Goal: Task Accomplishment & Management: Manage account settings

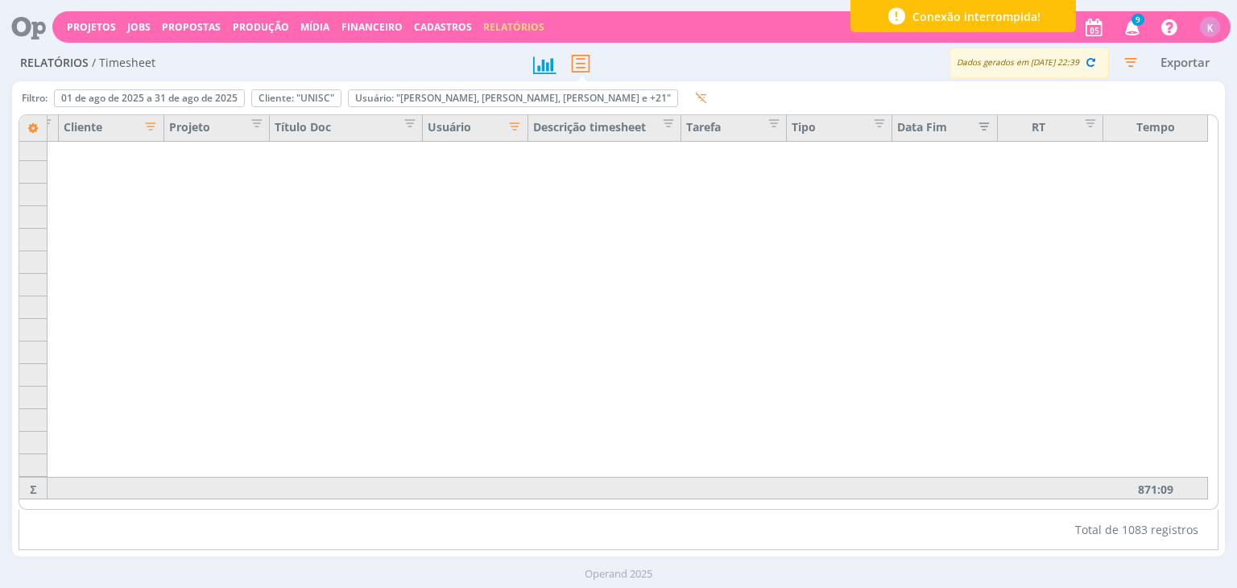
scroll to position [3364, 94]
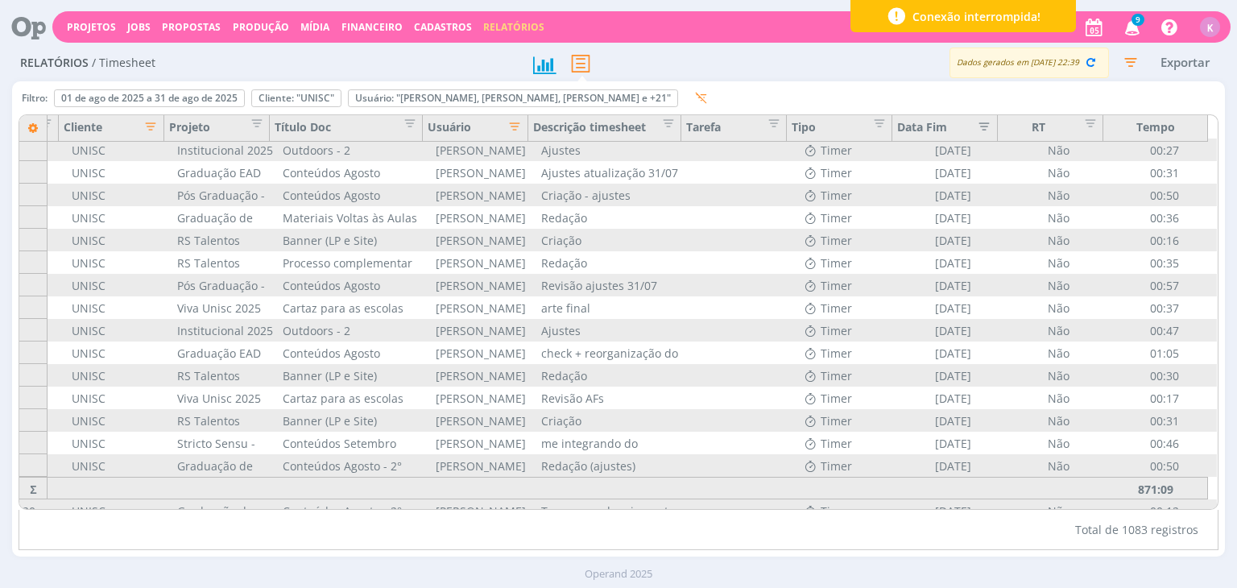
click at [22, 31] on icon at bounding box center [22, 26] width 33 height 31
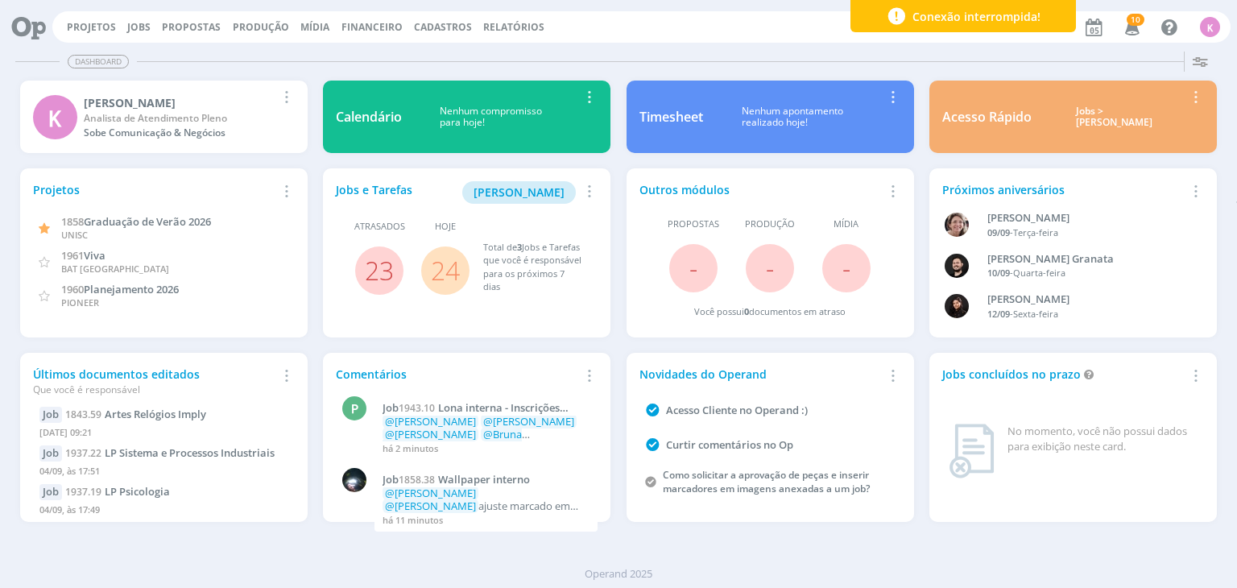
click at [96, 19] on div "Projetos Jobs Propostas Produção Mídia Financeiro Cadastros Relatórios 10 Notif…" at bounding box center [641, 26] width 1178 height 31
click at [93, 23] on link "Projetos" at bounding box center [91, 27] width 49 height 14
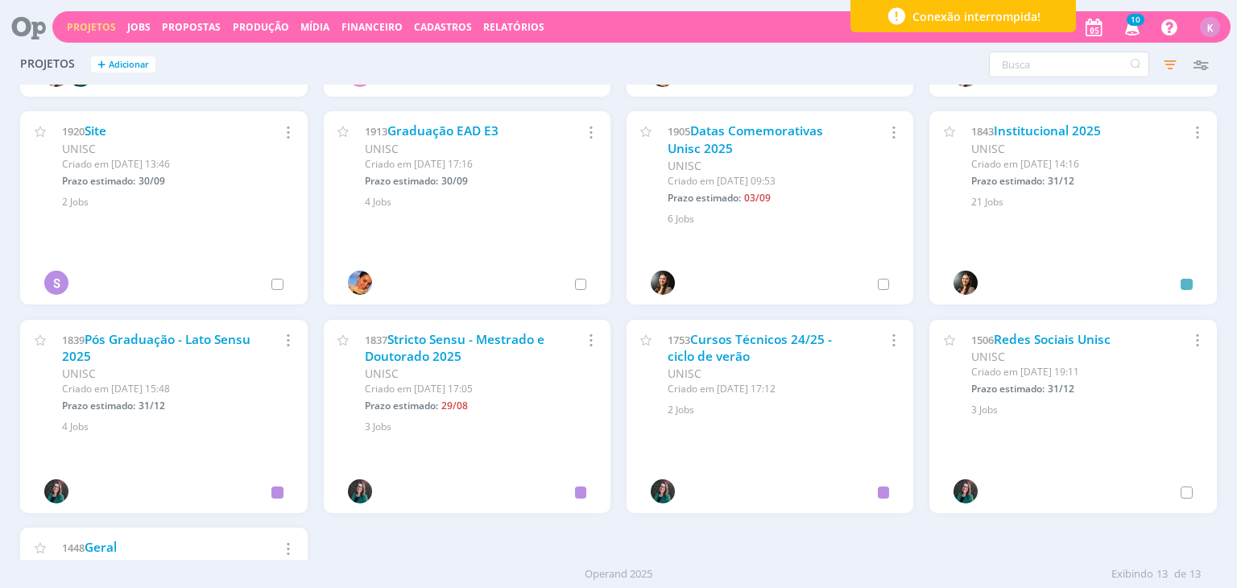
scroll to position [242, 0]
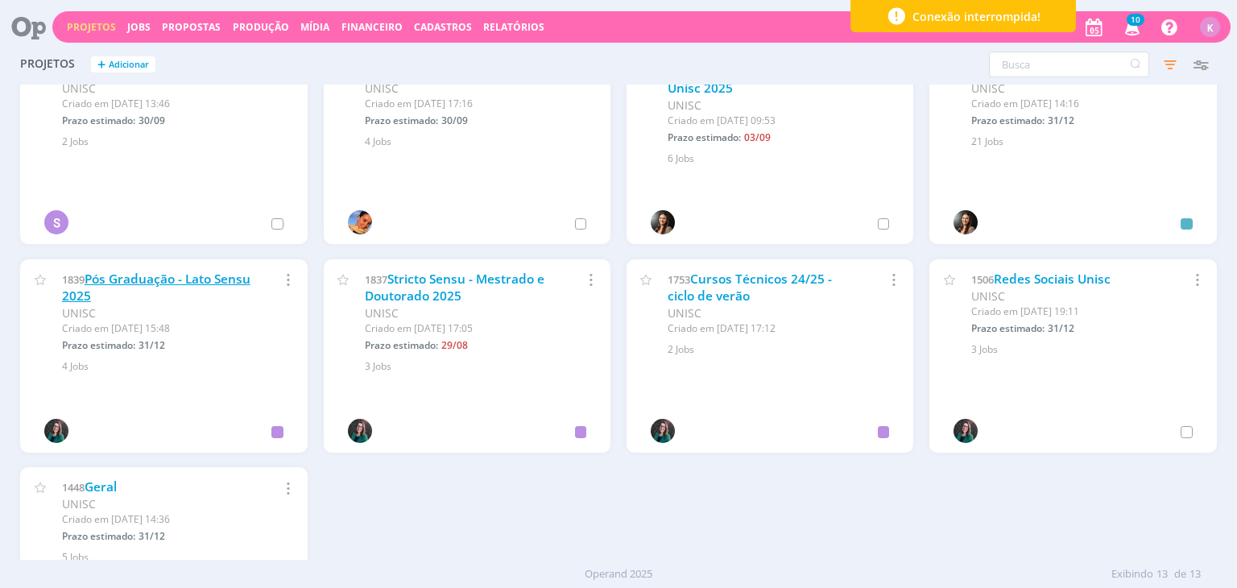
click at [187, 281] on link "Pós Graduação - Lato Sensu 2025" at bounding box center [156, 288] width 188 height 35
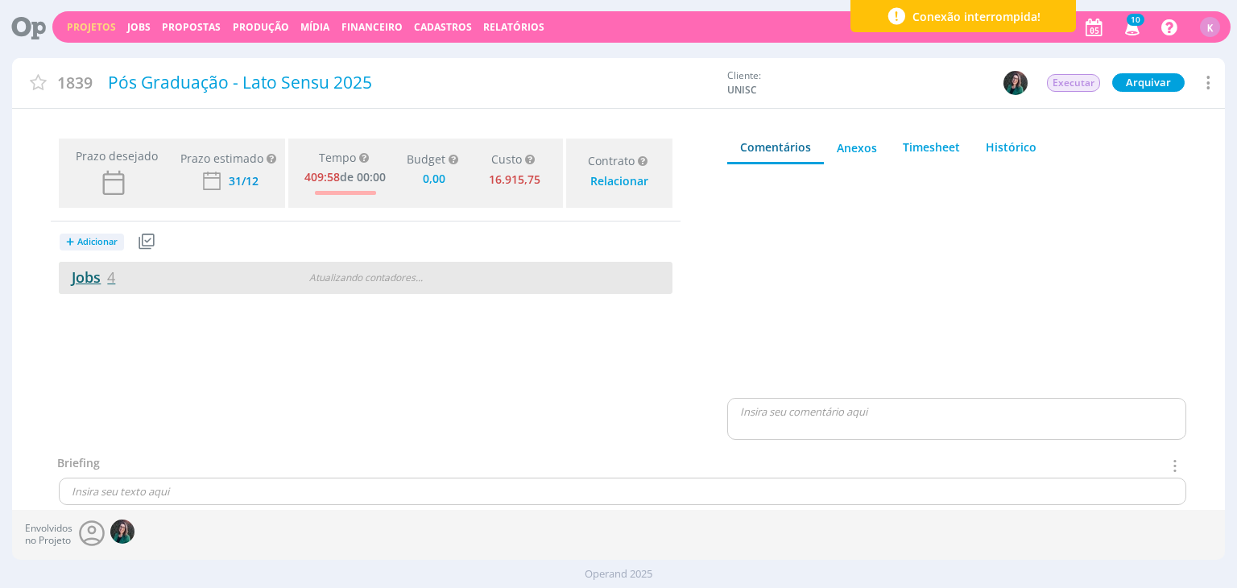
type input "0,00"
click at [109, 275] on span "4" at bounding box center [111, 276] width 8 height 19
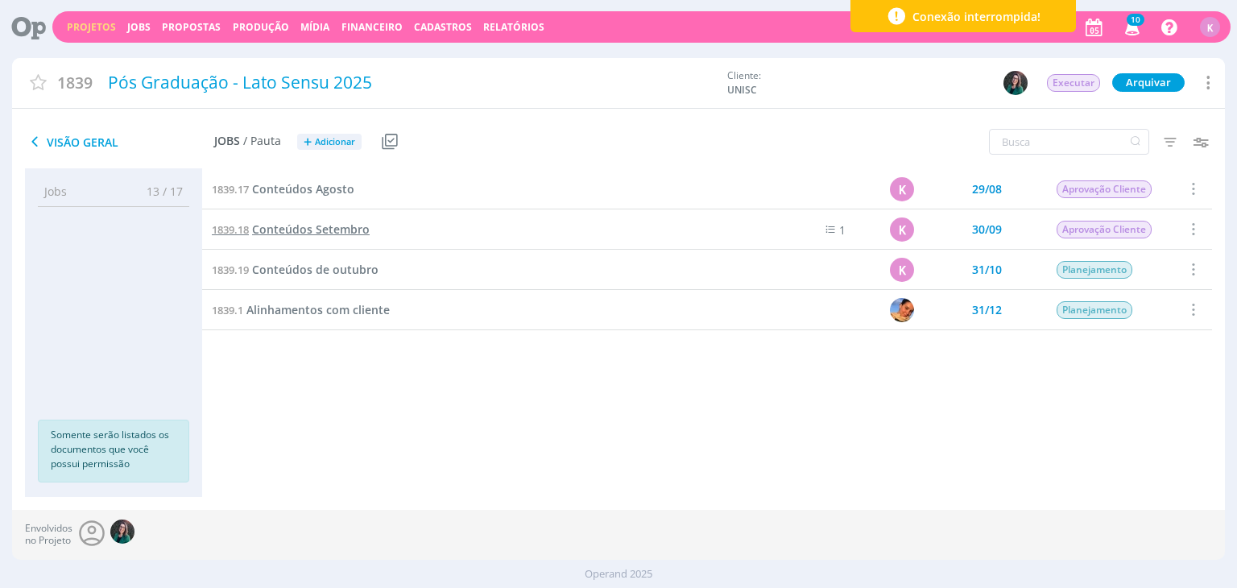
click at [296, 230] on span "Conteúdos Setembro" at bounding box center [311, 229] width 118 height 15
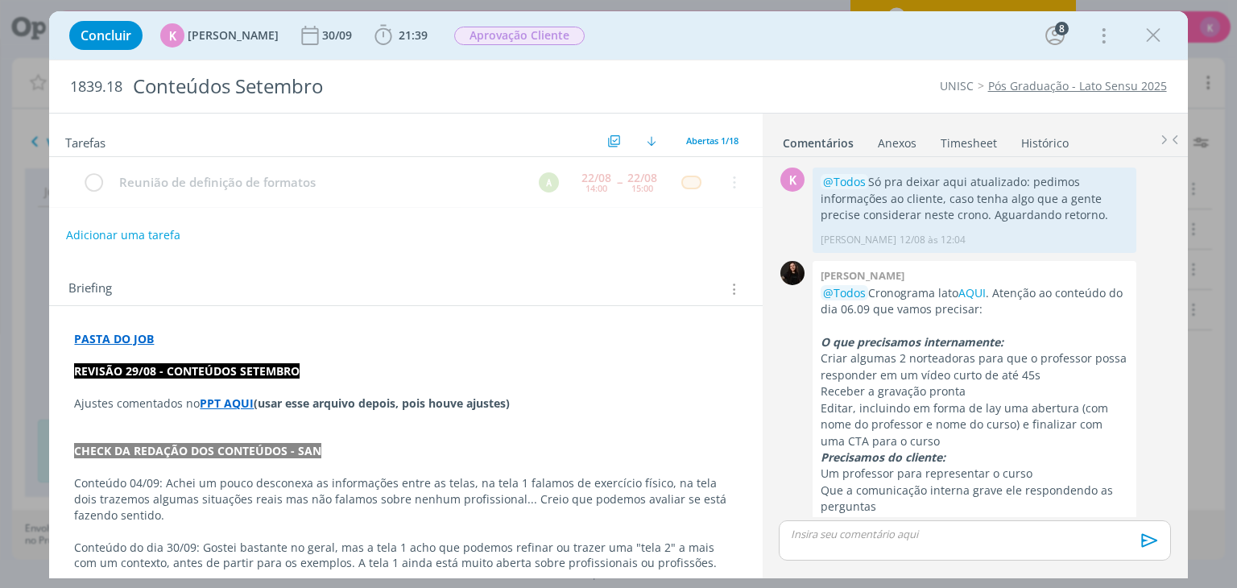
scroll to position [847, 0]
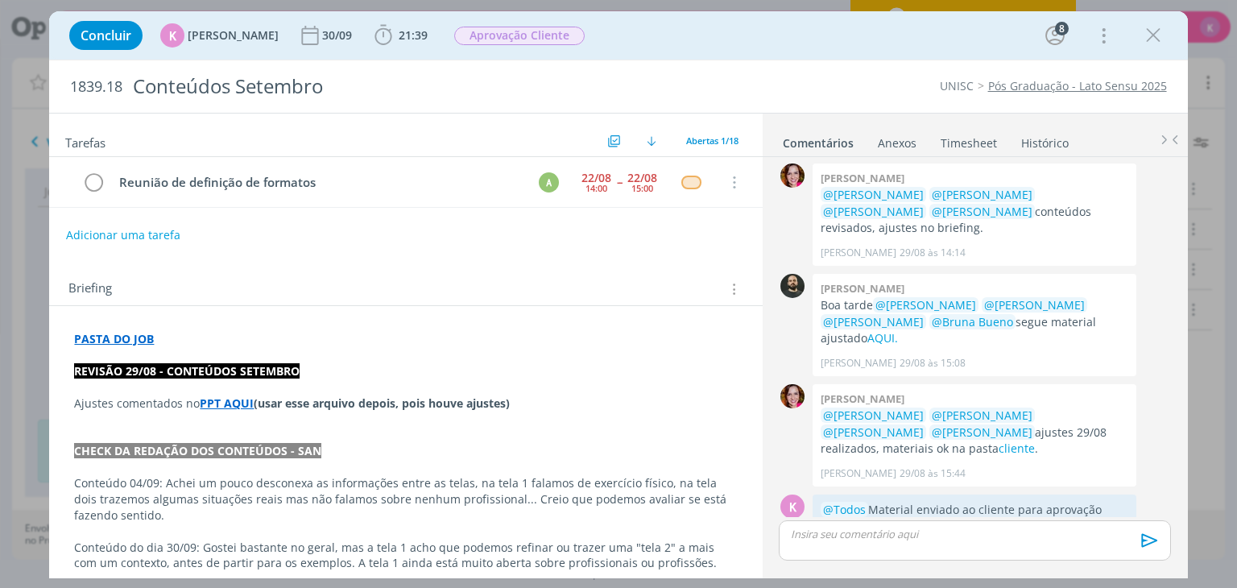
click at [448, 293] on div "Briefing Briefings Predefinidos Versões do Briefing Ver Briefing do Projeto" at bounding box center [407, 289] width 678 height 21
drag, startPoint x: 618, startPoint y: 513, endPoint x: 616, endPoint y: 498, distance: 15.4
click at [618, 513] on p "Conteúdo 04/09: Achei um pouco desconexa as informações entre as telas, na tela…" at bounding box center [405, 499] width 663 height 48
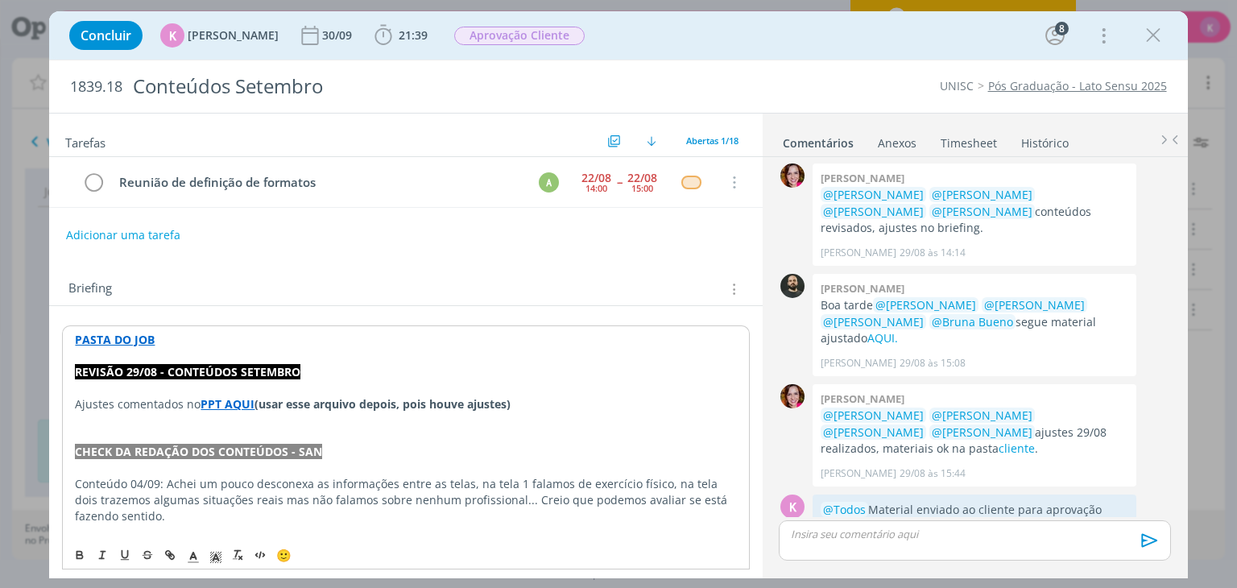
click at [94, 336] on strong "PASTA DO JOB" at bounding box center [115, 339] width 80 height 15
click at [148, 372] on link "https://sobeae.sharepoint.com/:f:/s/SOBEAE/EthoL5M9X0hHldg33lRjbfABvgL5J8sC3HIP…" at bounding box center [179, 370] width 122 height 21
click at [757, 72] on div "1839.18 Conteúdos Setembro UNISC Pós Graduação - Lato Sensu 2025" at bounding box center [618, 86] width 1138 height 52
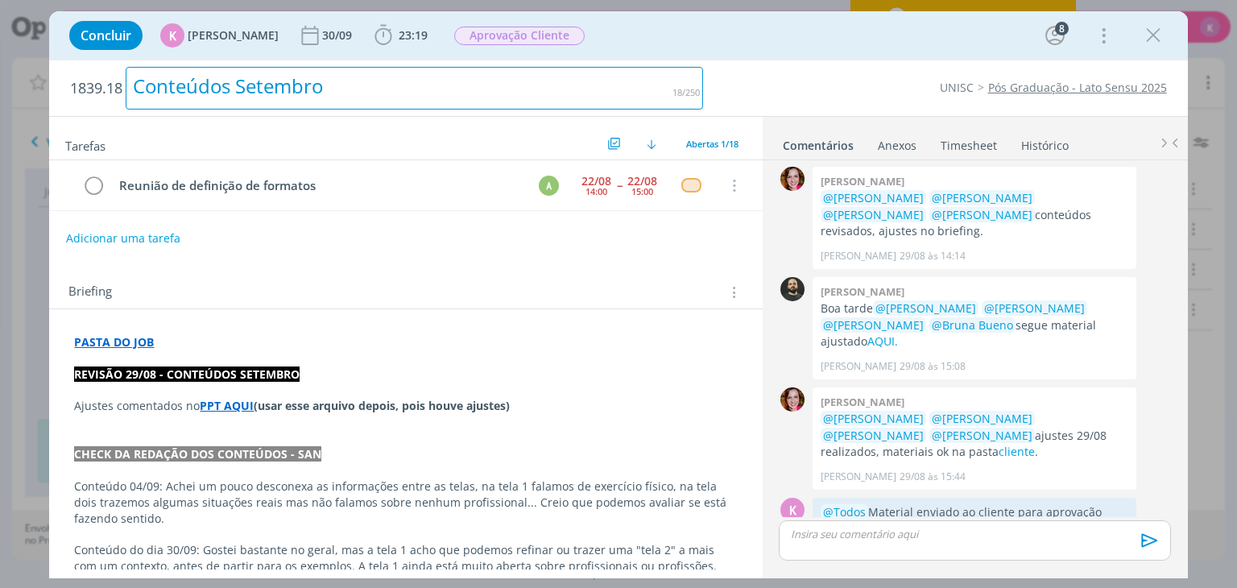
click at [635, 90] on div "Conteúdos Setembro" at bounding box center [415, 88] width 578 height 43
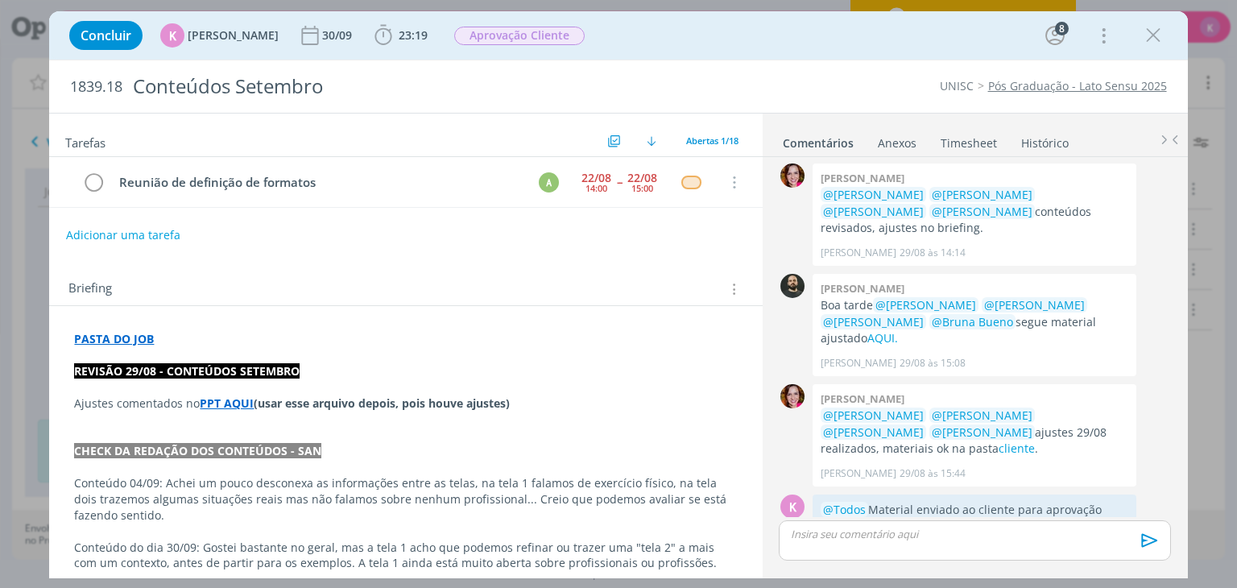
drag, startPoint x: 831, startPoint y: 64, endPoint x: 976, endPoint y: 48, distance: 145.9
click at [836, 60] on div "1839.18 Conteúdos Setembro UNISC Pós Graduação - Lato Sensu 2025" at bounding box center [618, 86] width 1138 height 52
click at [1158, 27] on icon "dialog" at bounding box center [1153, 35] width 24 height 24
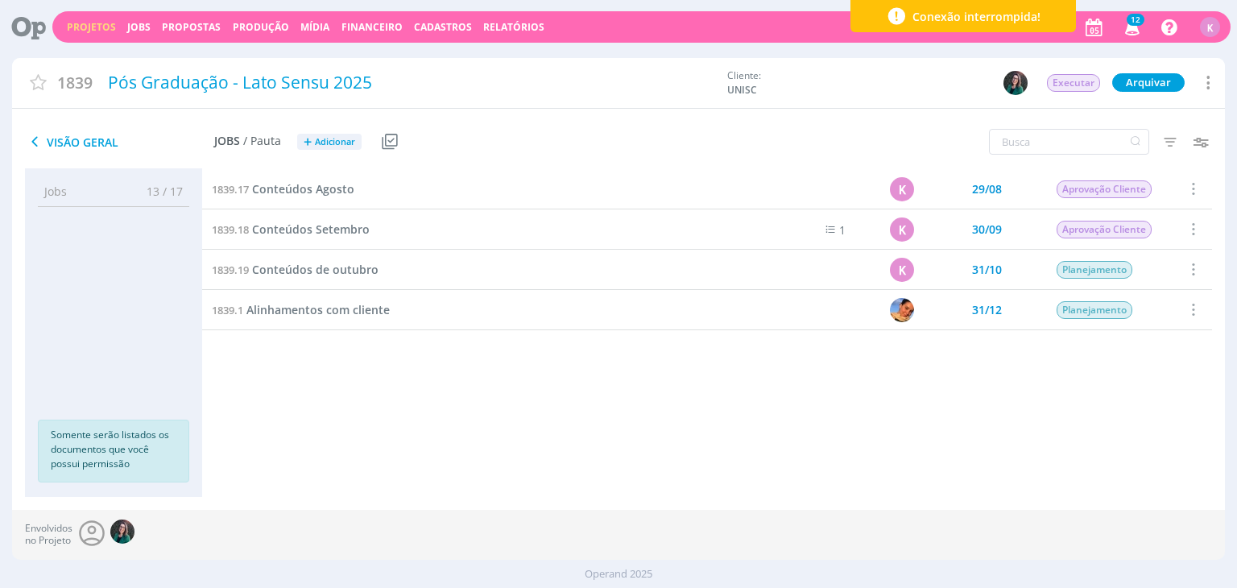
click at [93, 31] on link "Projetos" at bounding box center [91, 27] width 49 height 14
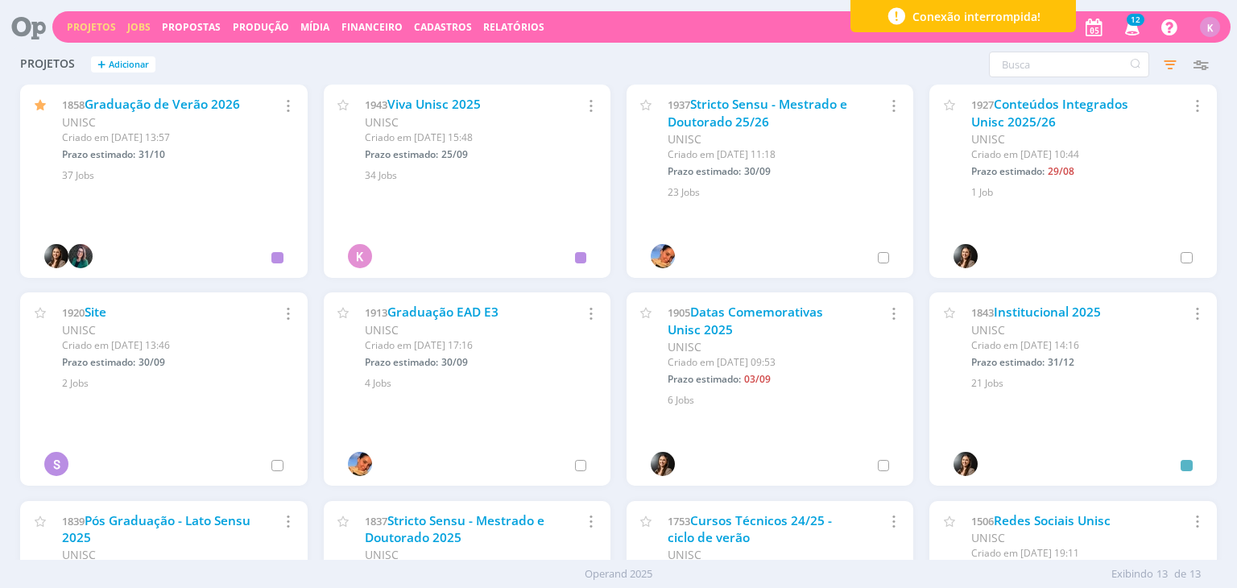
click at [133, 30] on link "Jobs" at bounding box center [138, 27] width 23 height 14
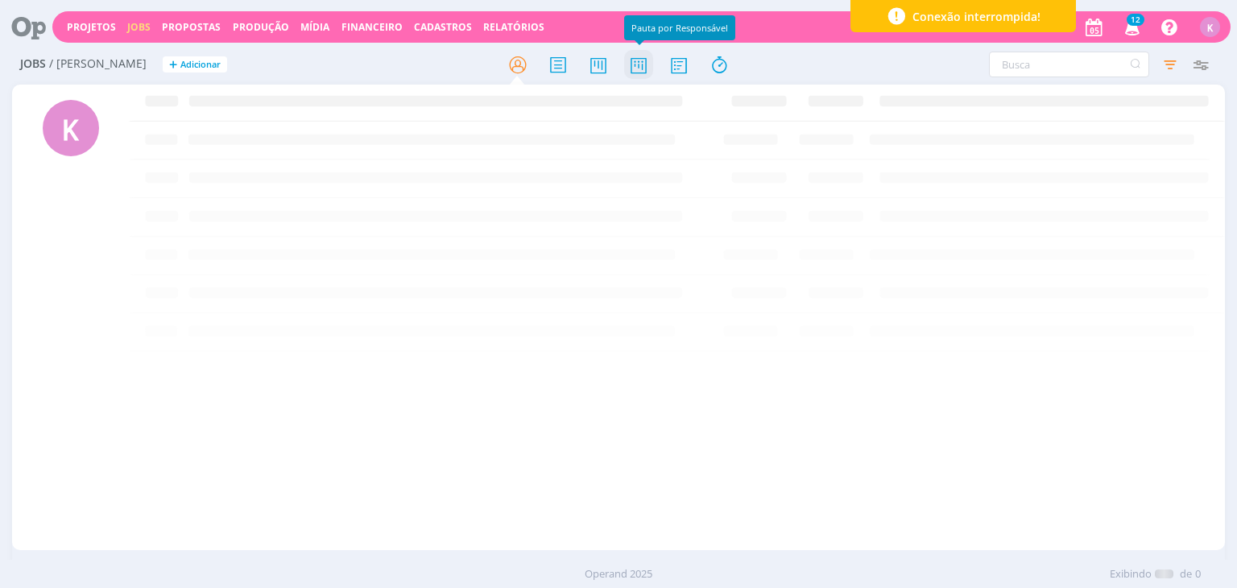
click at [648, 62] on icon at bounding box center [638, 64] width 29 height 31
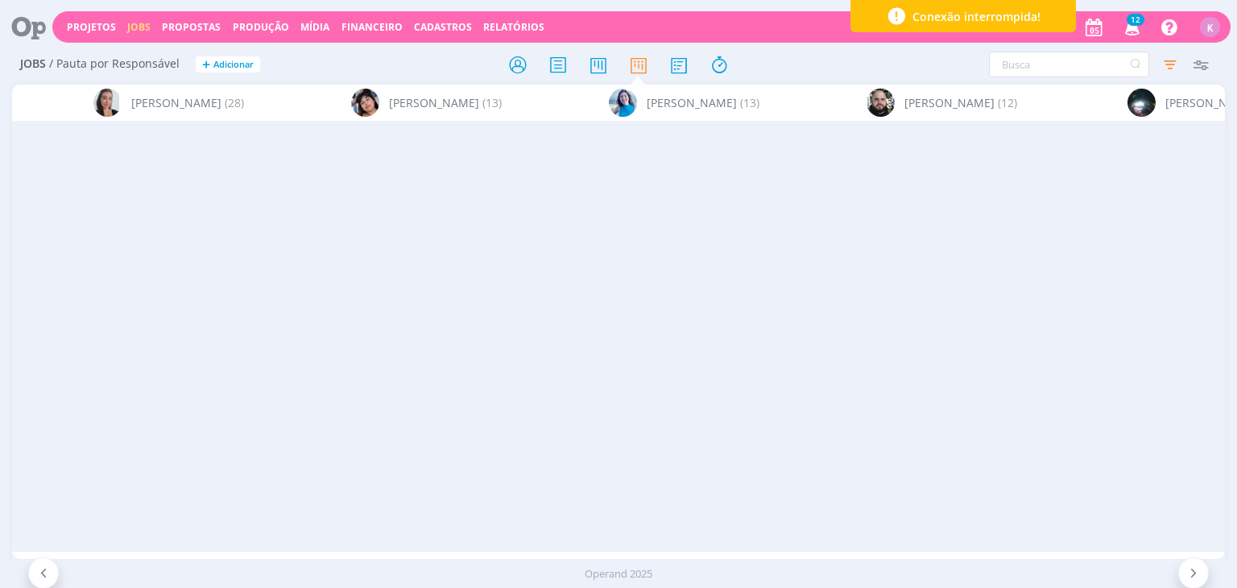
scroll to position [0, 3910]
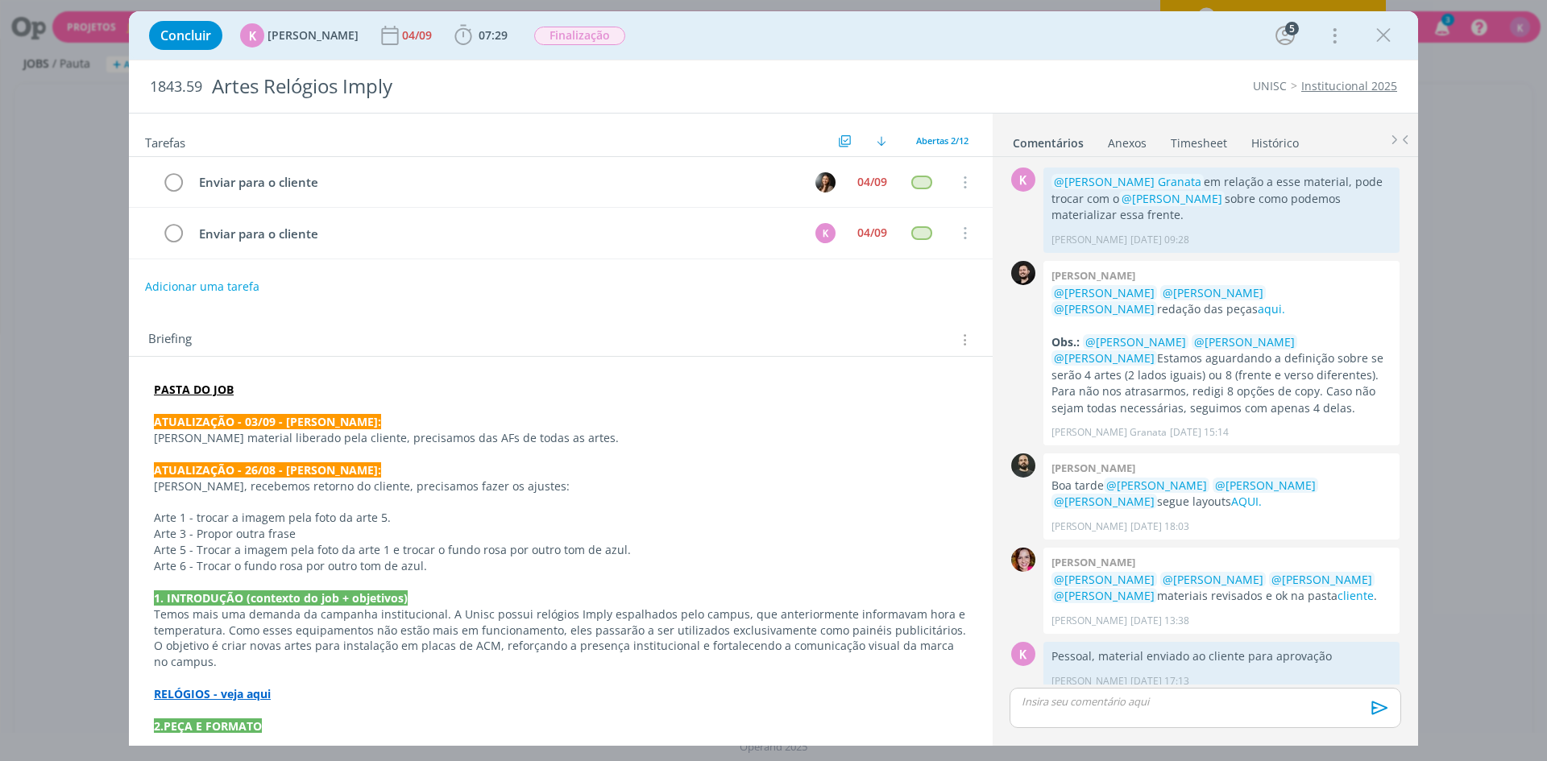
scroll to position [625, 0]
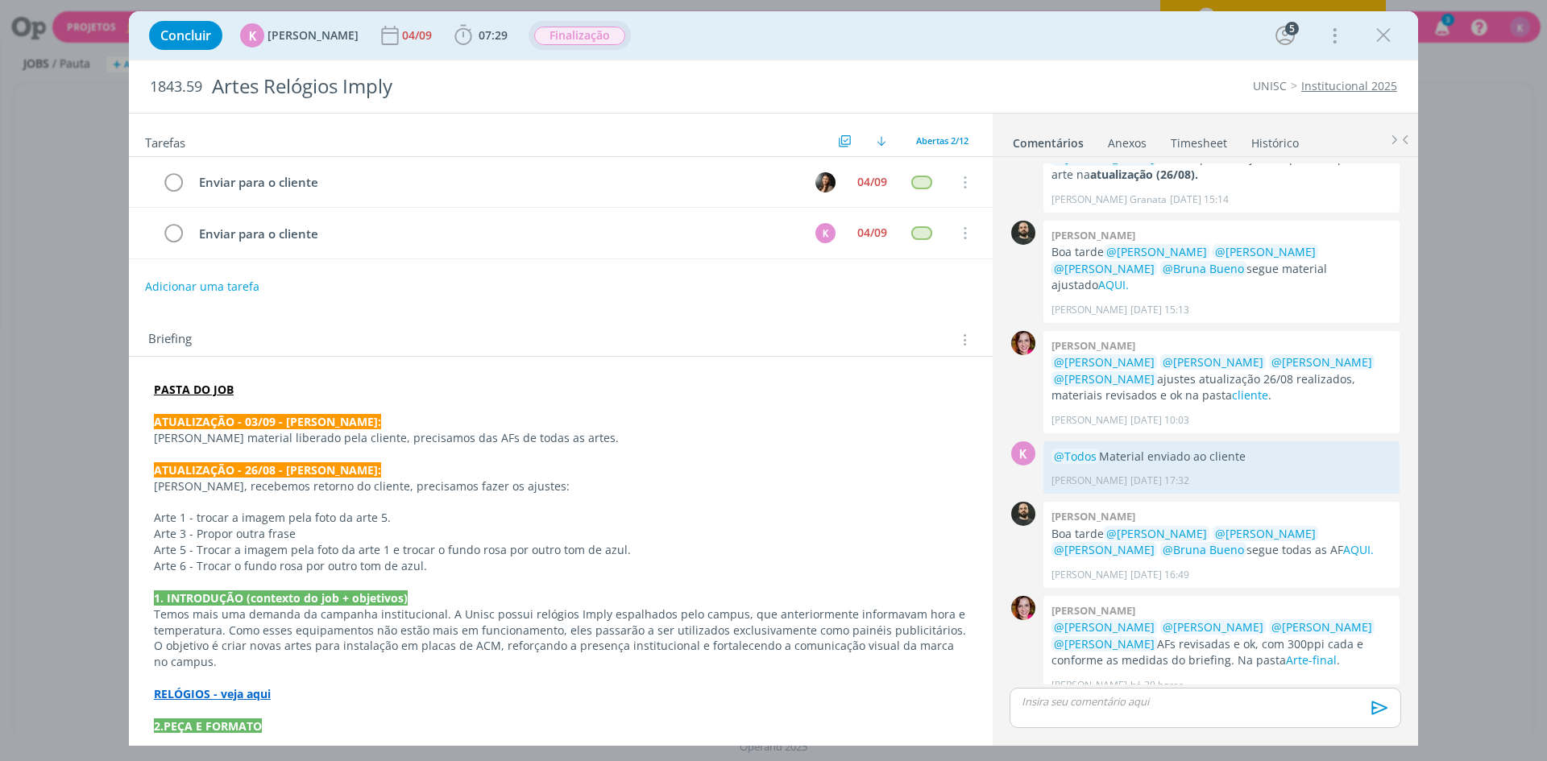
click at [570, 26] on button "Finalização" at bounding box center [579, 36] width 93 height 20
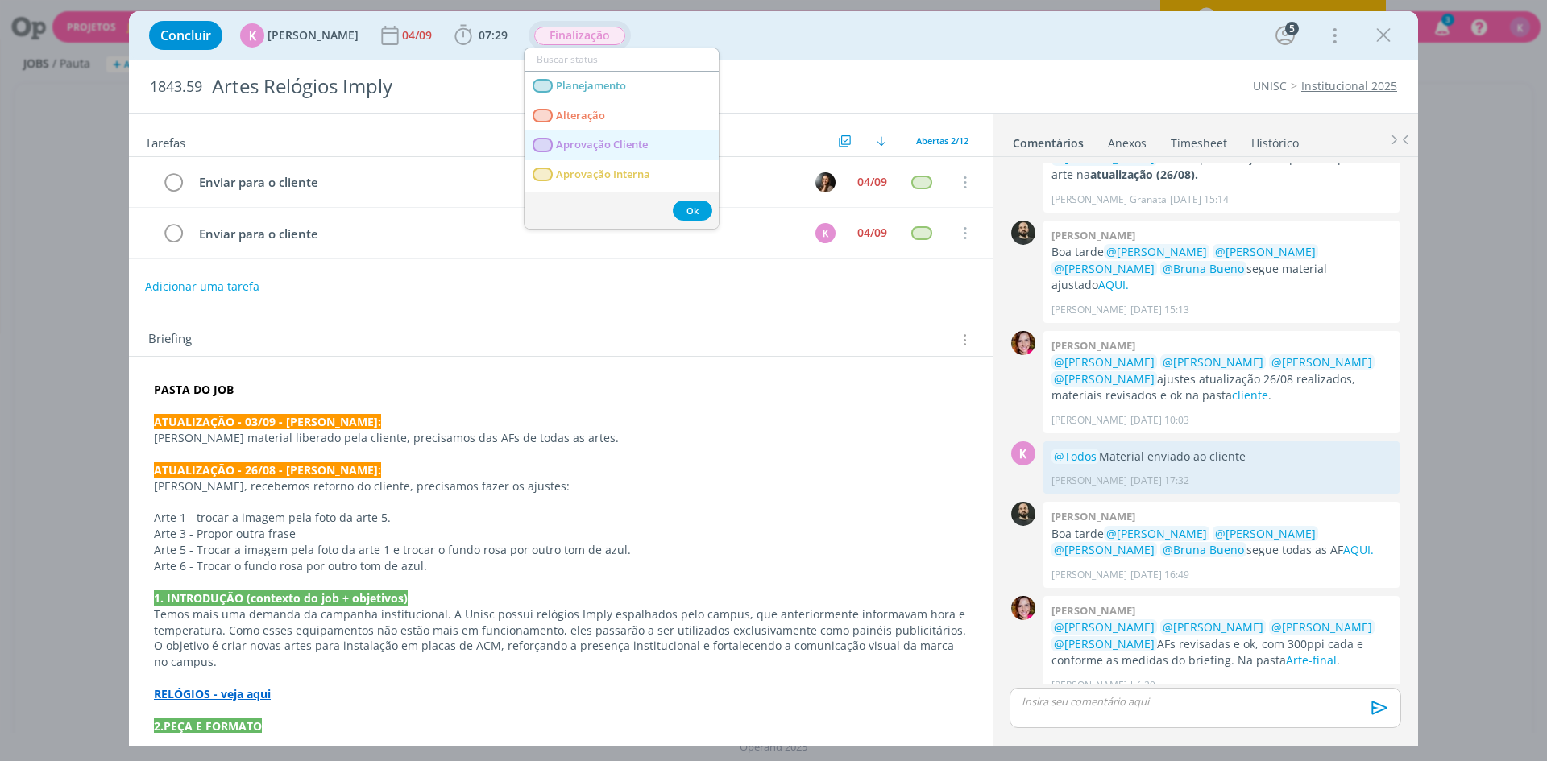
click at [594, 151] on Cliente "Aprovação Cliente" at bounding box center [621, 145] width 194 height 30
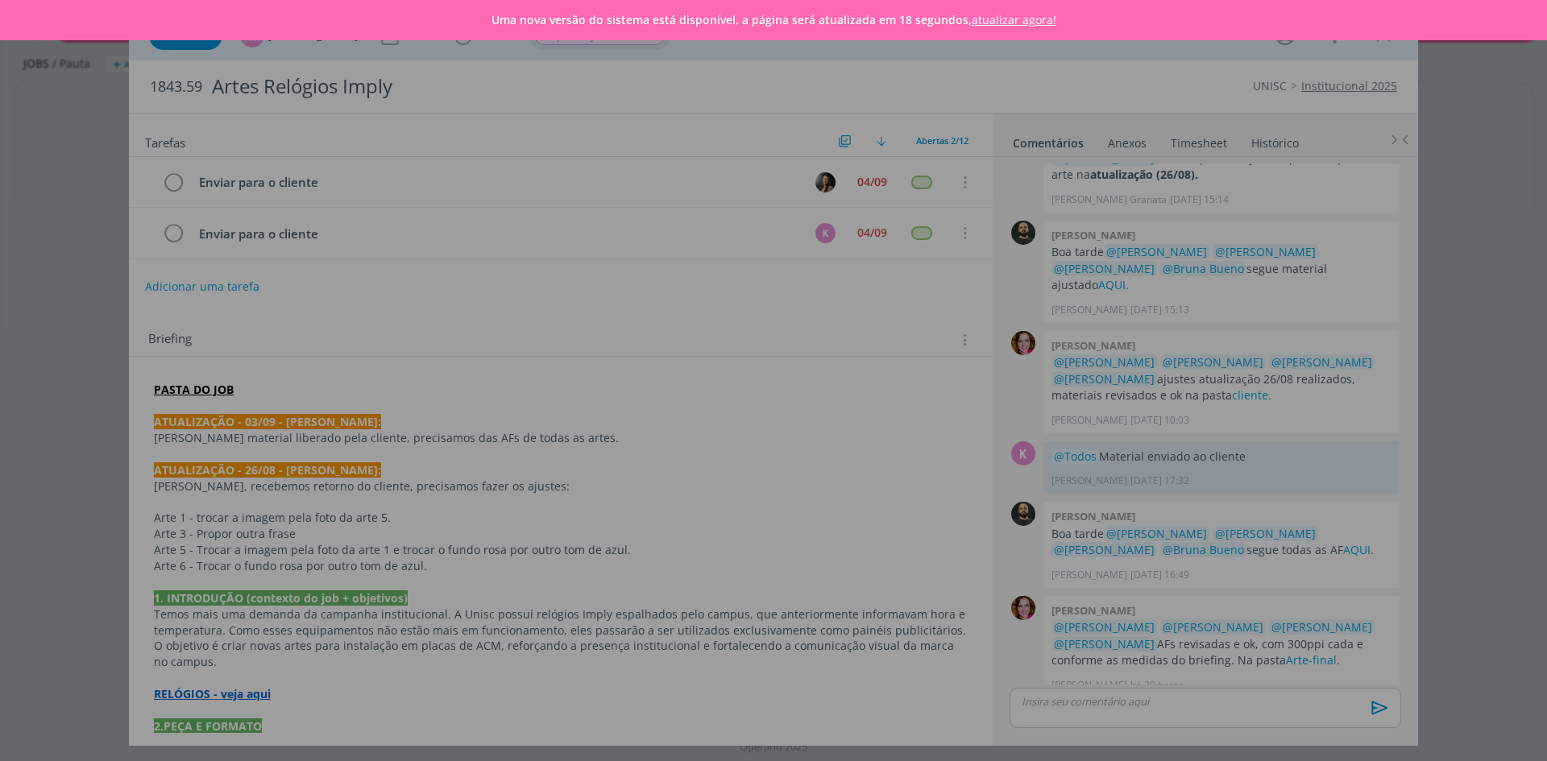
click at [1006, 18] on link "atualizar agora!" at bounding box center [1013, 19] width 85 height 15
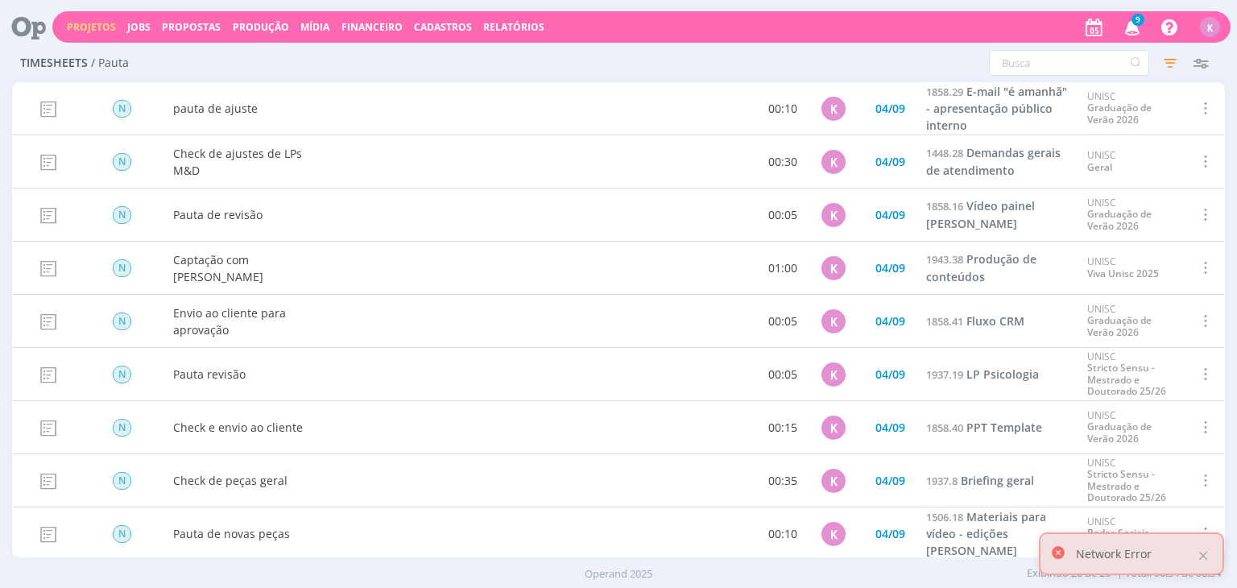
click at [70, 24] on link "Projetos" at bounding box center [91, 27] width 49 height 14
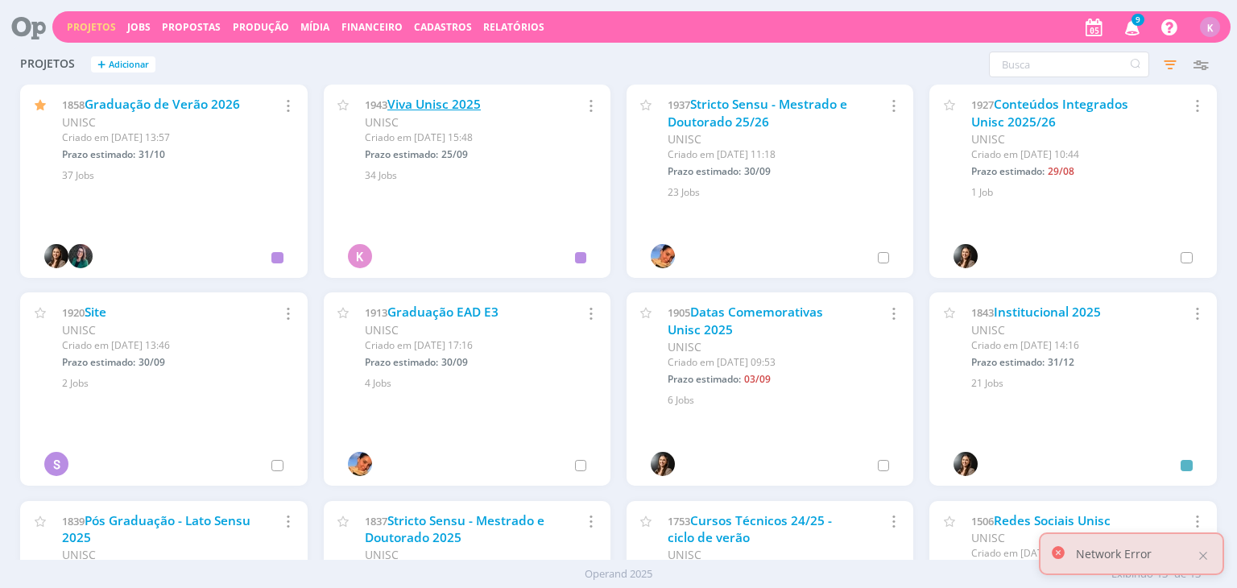
click at [403, 97] on link "Viva Unisc 2025" at bounding box center [433, 104] width 93 height 17
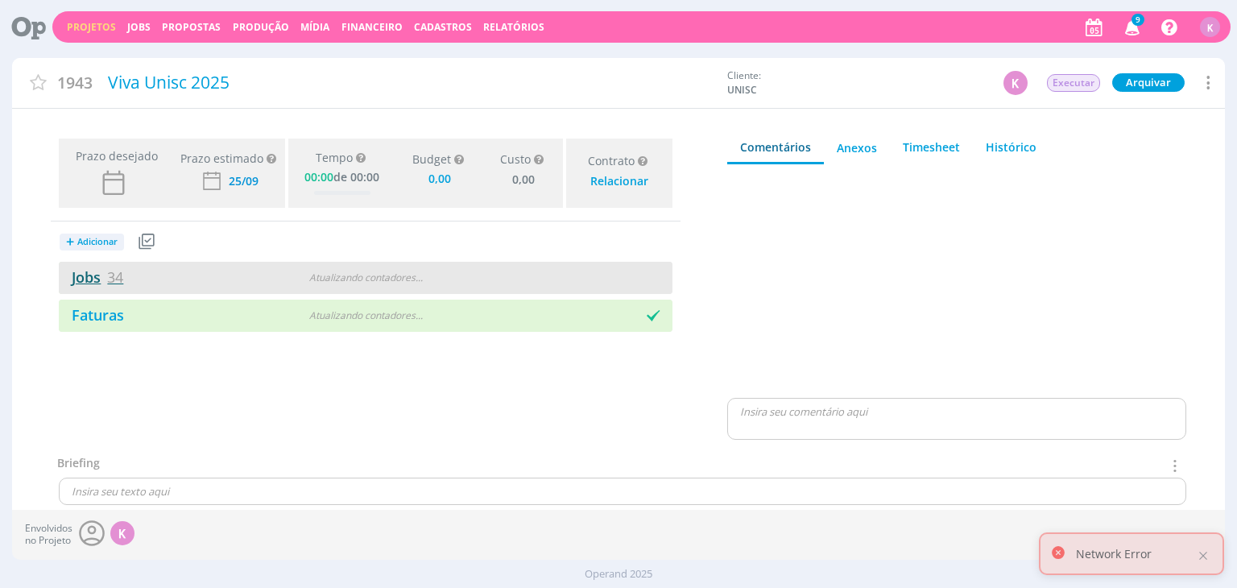
type input "0,00"
click at [107, 273] on span "34" at bounding box center [115, 276] width 16 height 19
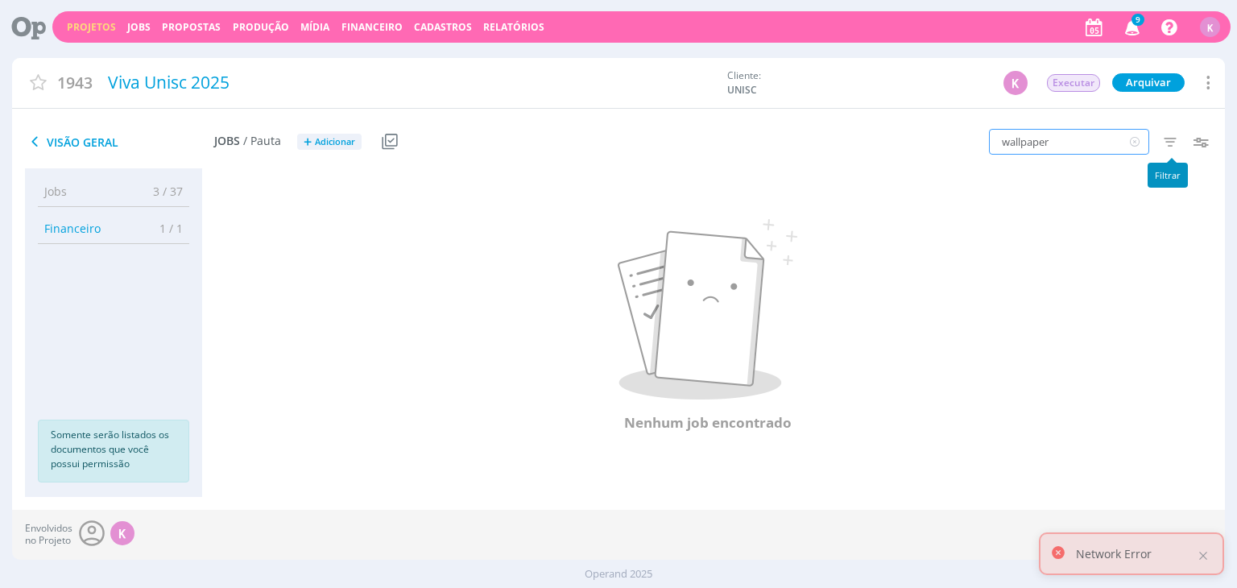
click at [1062, 145] on input "wallpaper" at bounding box center [1069, 142] width 160 height 26
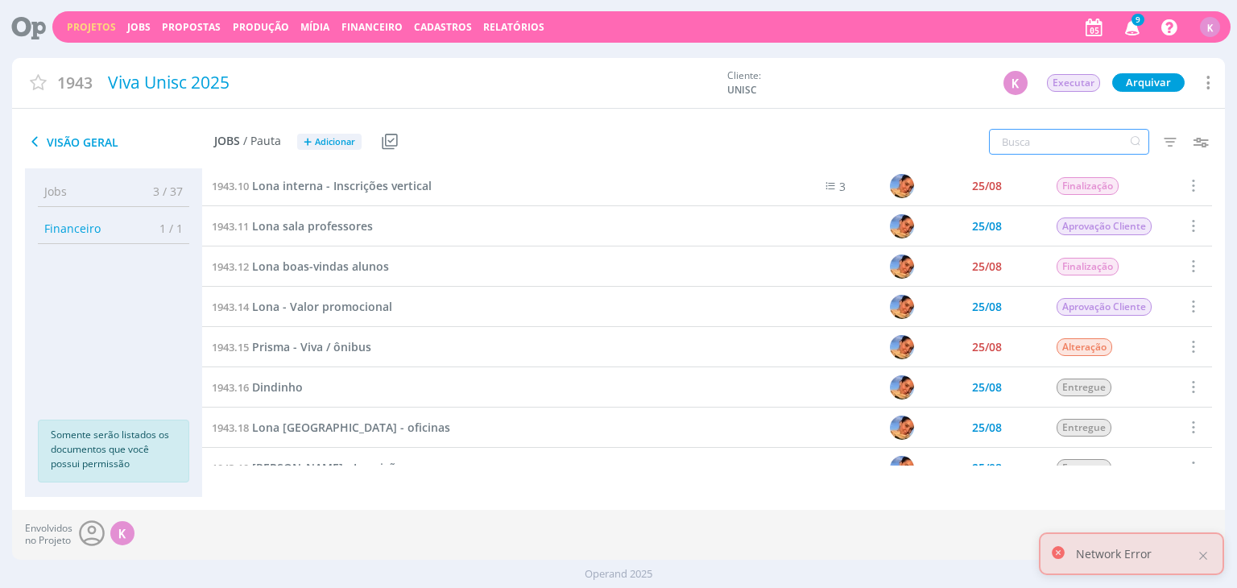
scroll to position [483, 0]
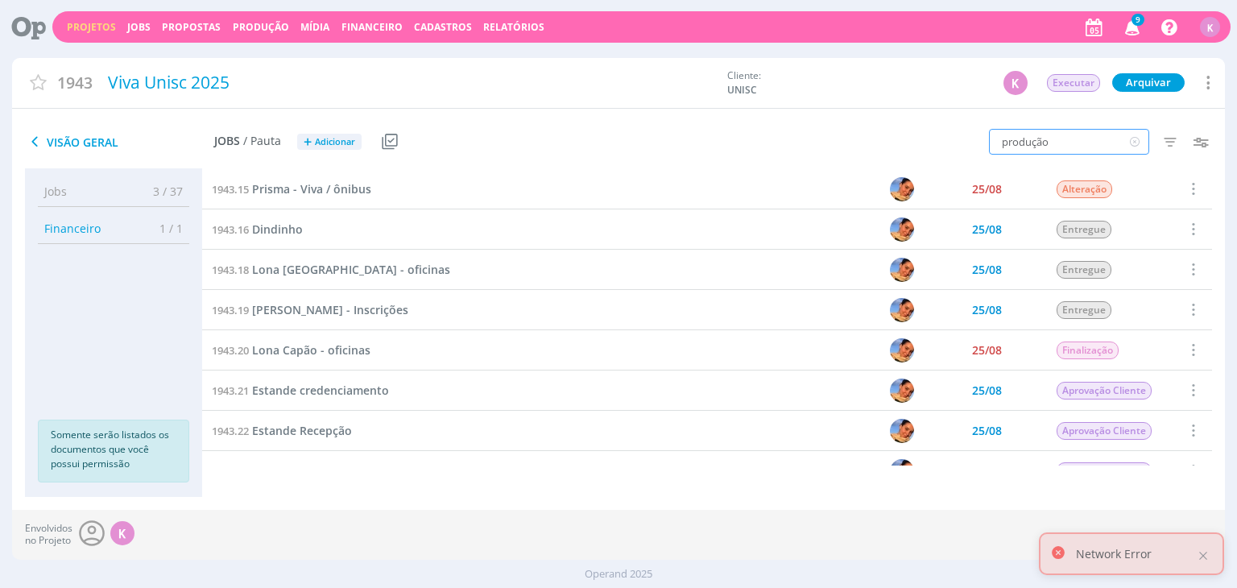
type input "produção"
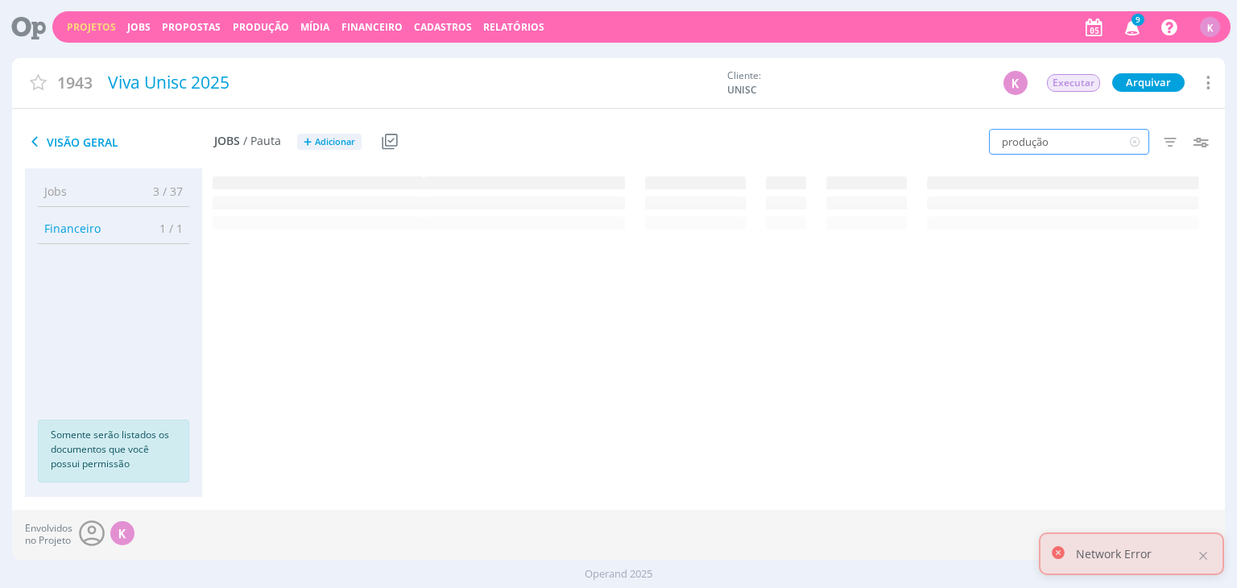
scroll to position [0, 0]
click at [325, 194] on span "Produção de conteúdos" at bounding box center [318, 188] width 132 height 15
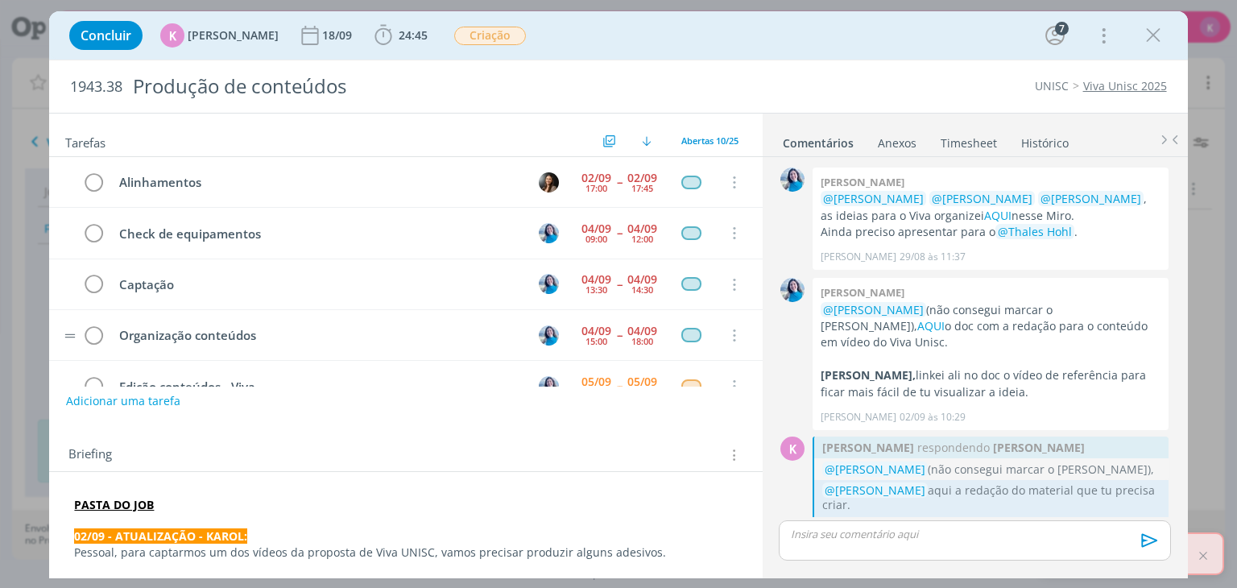
scroll to position [249, 0]
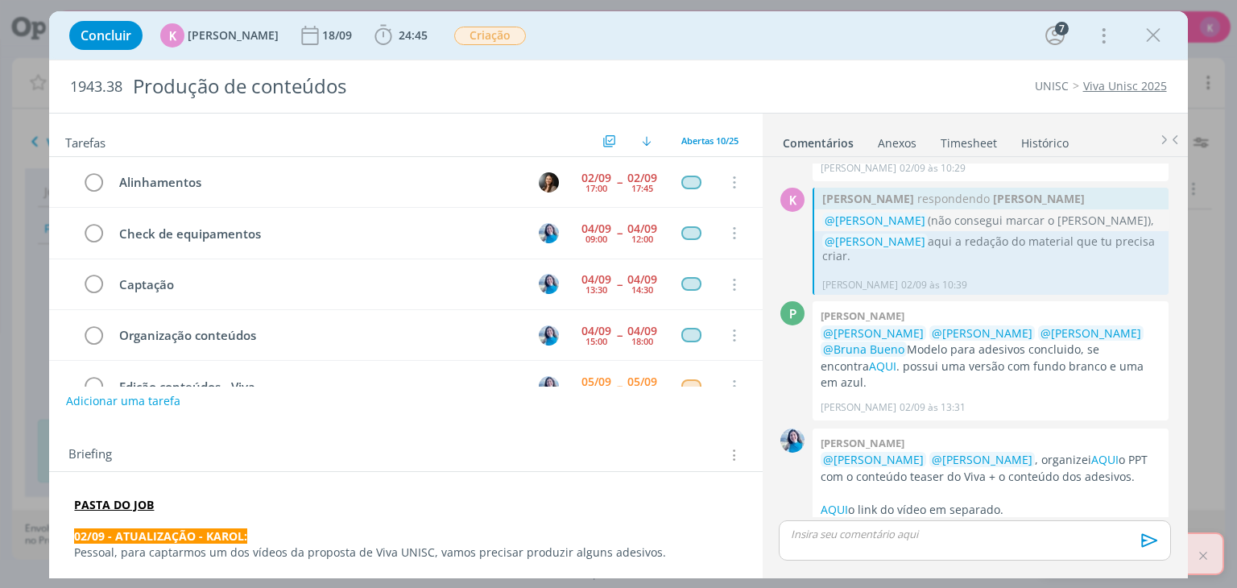
click at [129, 500] on strong "PASTA DO JOB" at bounding box center [114, 504] width 80 height 15
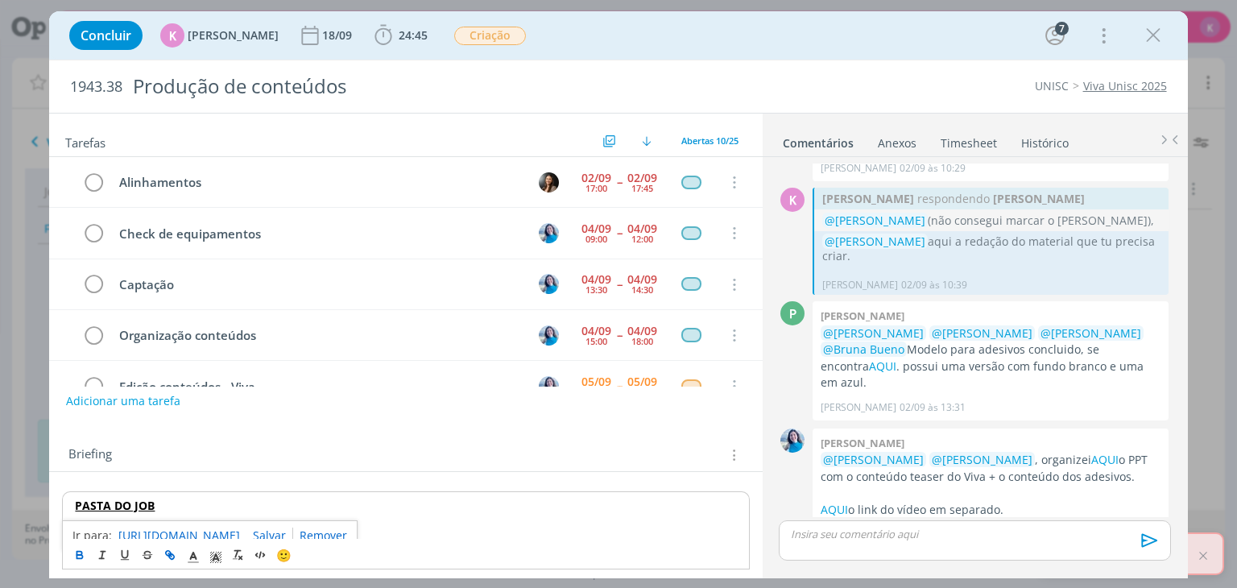
click at [187, 535] on link "https://sobeae.sharepoint.com/:f:/s/SOBEAE/EvhDPTIUOaJIsPqfuF7XBu4B0WmY3fooNgUc…" at bounding box center [179, 535] width 122 height 21
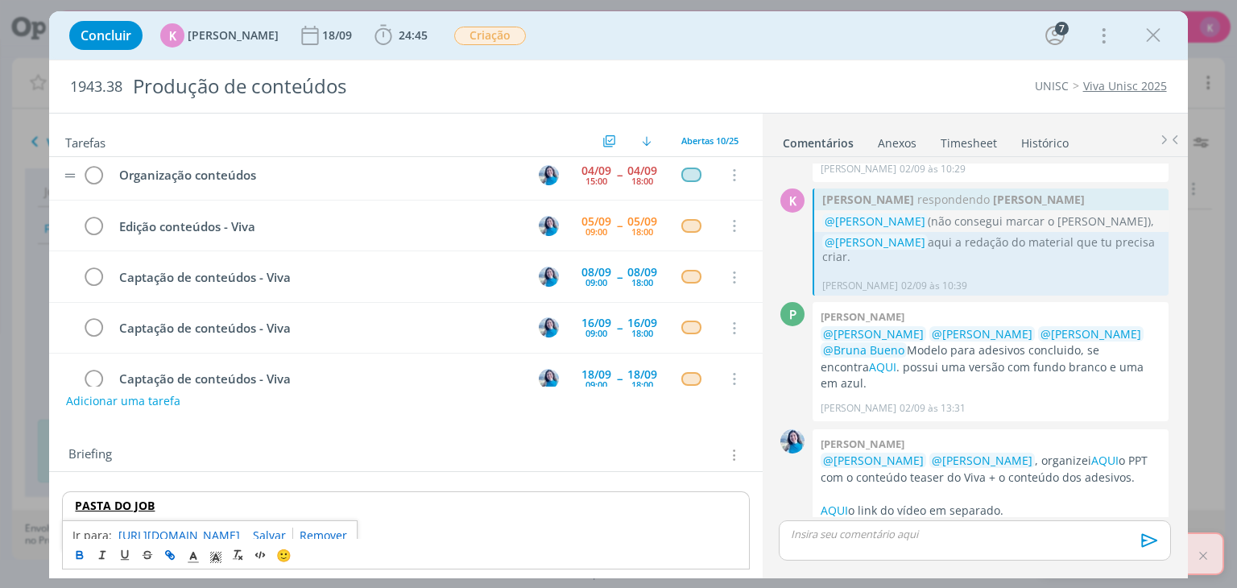
scroll to position [161, 0]
click at [461, 465] on div "Briefing Briefings Predefinidos Versões do Briefing Ver Briefing do Projeto" at bounding box center [405, 450] width 713 height 43
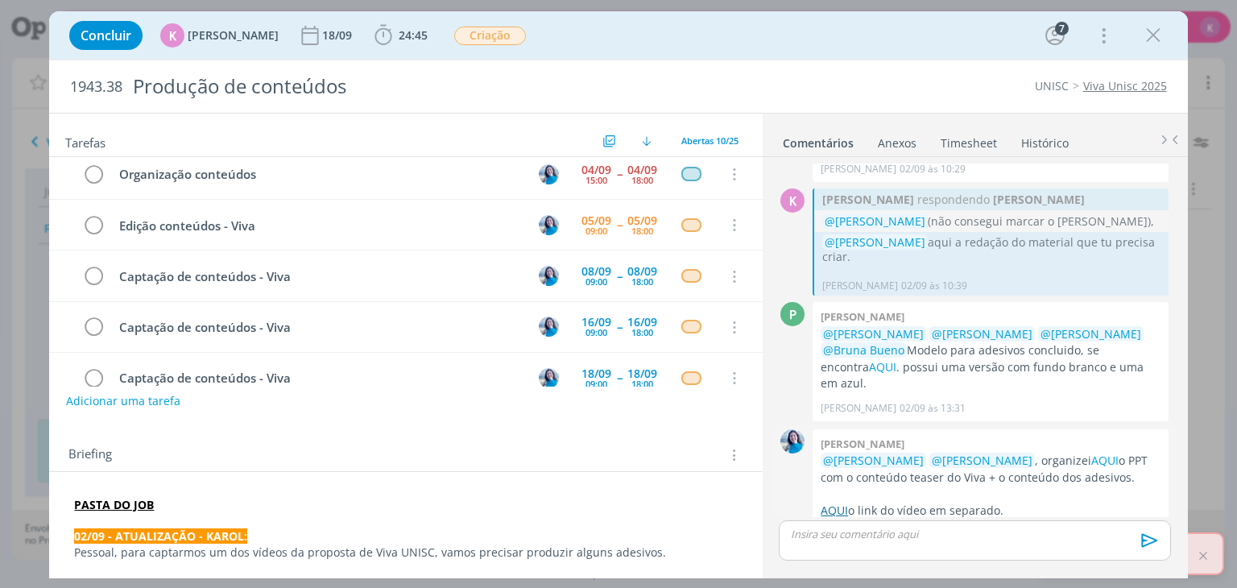
click at [834, 503] on link "AQUI" at bounding box center [834, 510] width 27 height 15
click at [1091, 453] on link "AQUI" at bounding box center [1104, 460] width 27 height 15
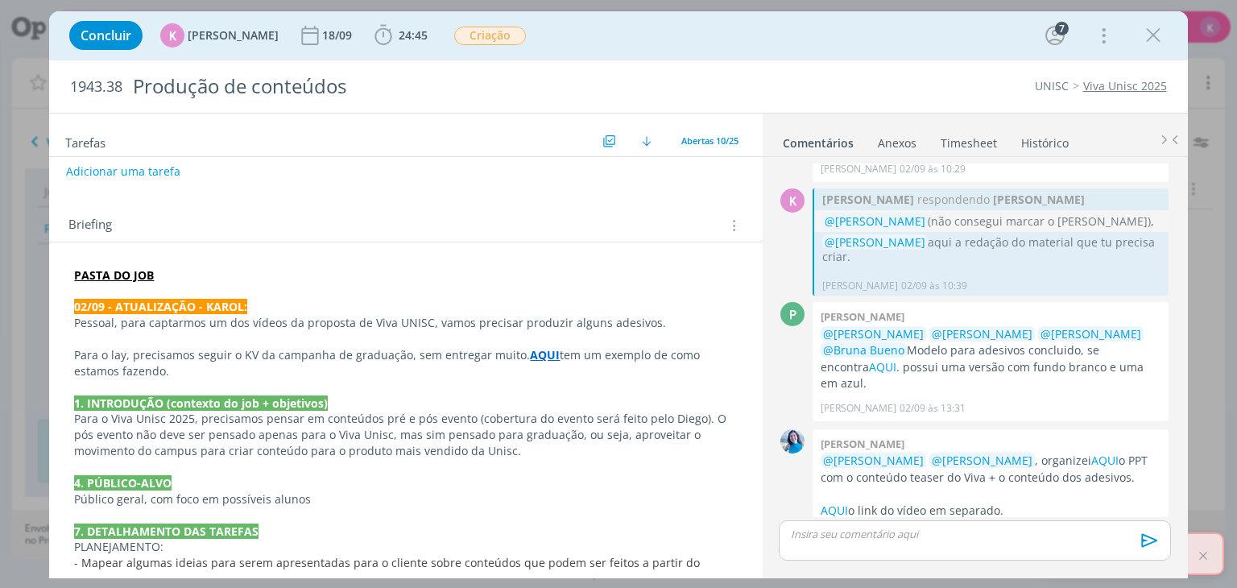
scroll to position [242, 0]
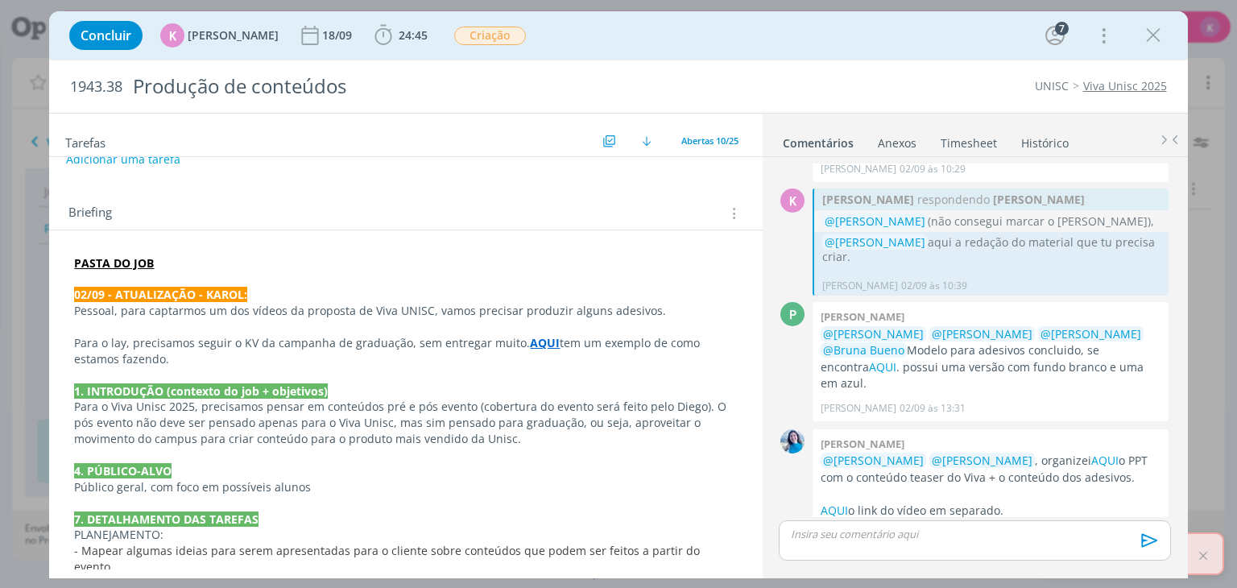
click at [129, 255] on strong "PASTA DO JOB" at bounding box center [114, 262] width 80 height 15
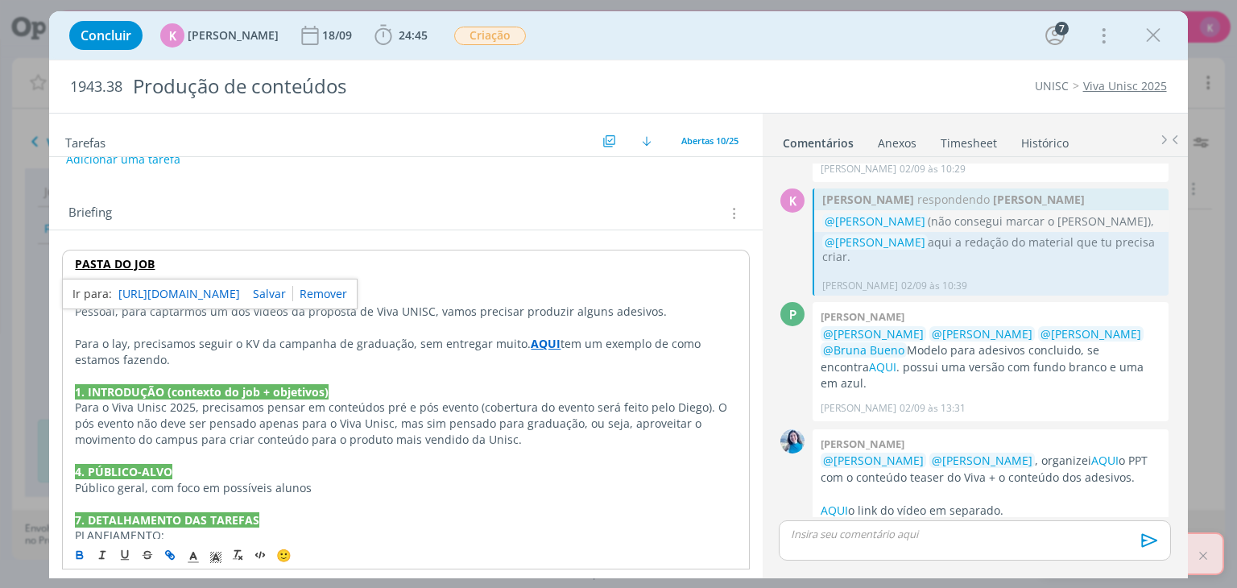
click at [164, 289] on link "https://sobeae.sharepoint.com/:f:/s/SOBEAE/EvhDPTIUOaJIsPqfuF7XBu4B0WmY3fooNgUc…" at bounding box center [179, 294] width 122 height 21
click at [836, 503] on link "AQUI" at bounding box center [834, 510] width 27 height 15
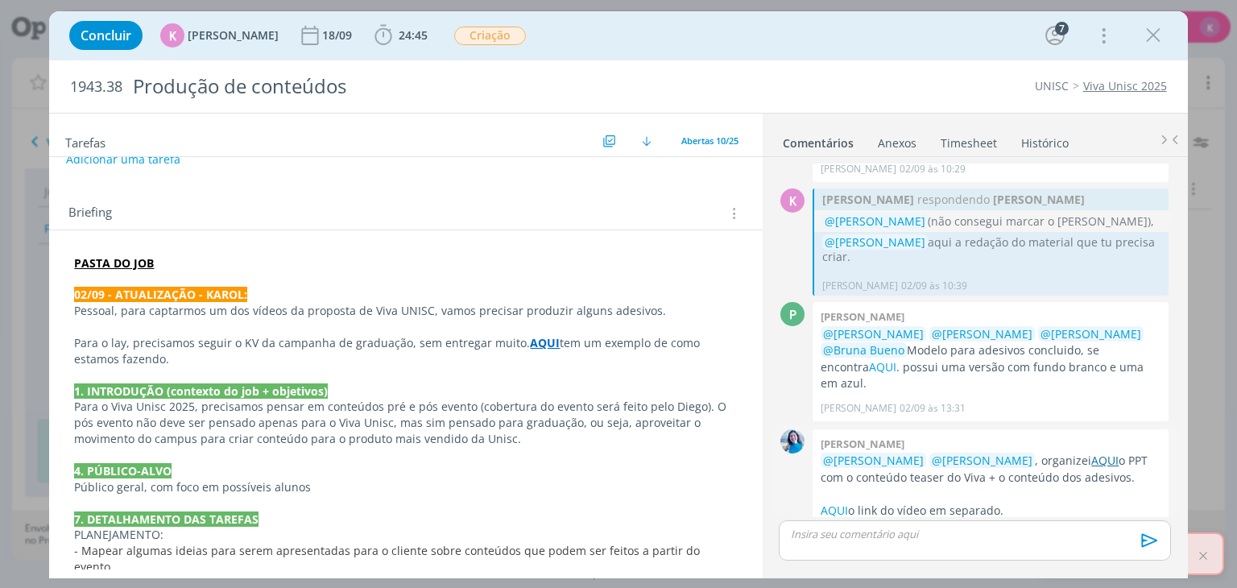
click at [1096, 453] on link "AQUI" at bounding box center [1104, 460] width 27 height 15
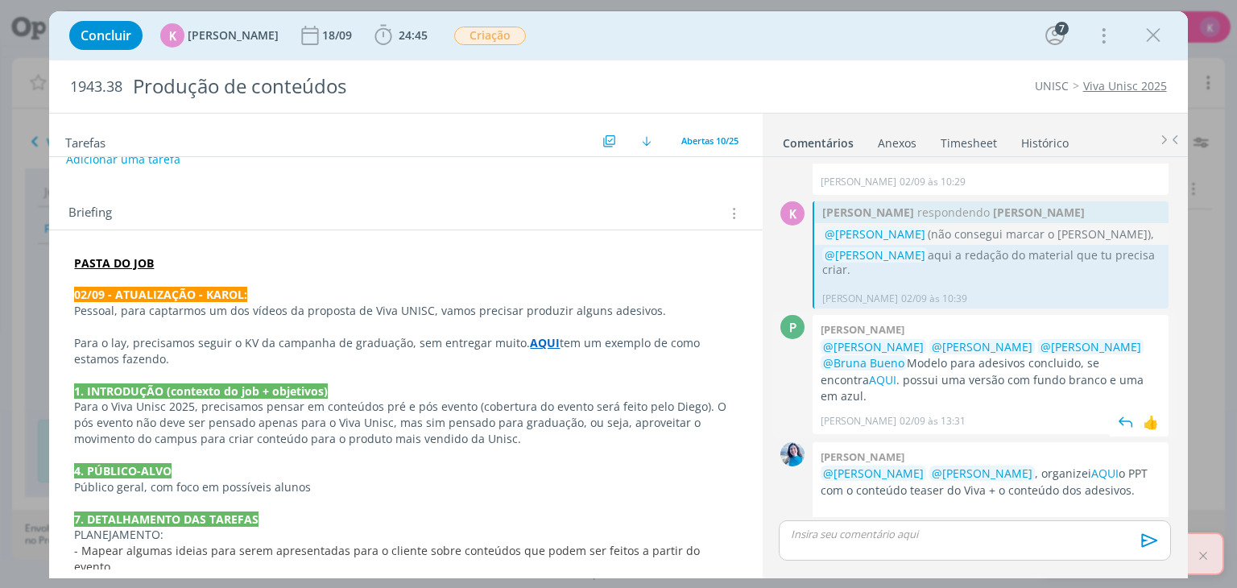
scroll to position [248, 0]
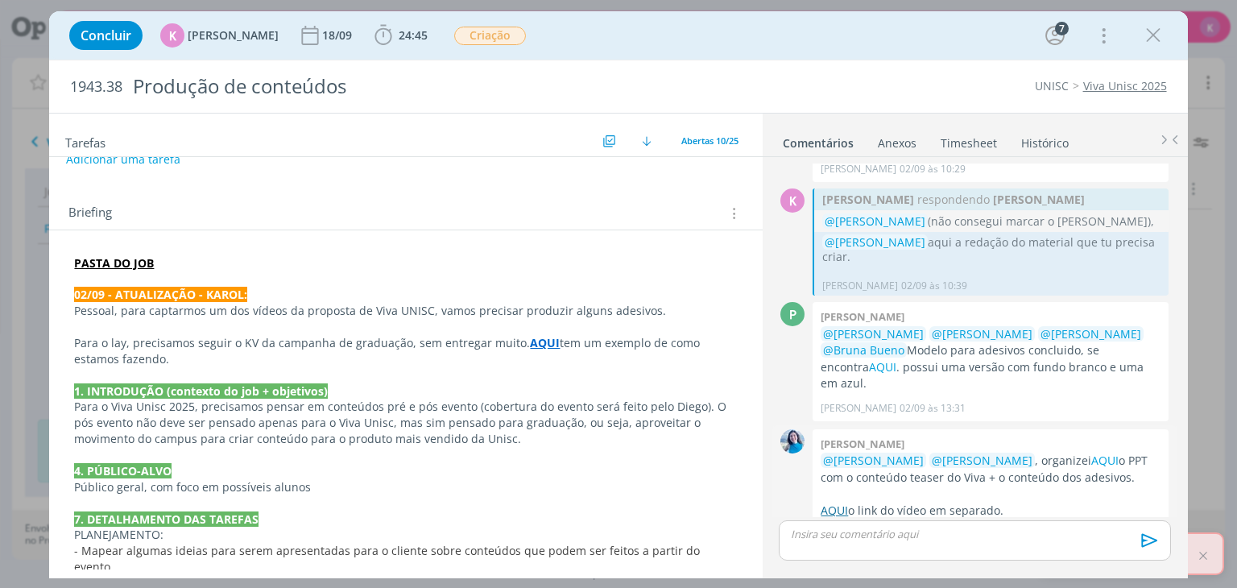
click at [844, 503] on link "AQUI" at bounding box center [834, 510] width 27 height 15
click at [706, 499] on p "dialog" at bounding box center [405, 503] width 663 height 16
drag, startPoint x: 676, startPoint y: 533, endPoint x: 674, endPoint y: 493, distance: 40.3
click at [676, 533] on p "PLANEJAMENTO:" at bounding box center [405, 535] width 663 height 16
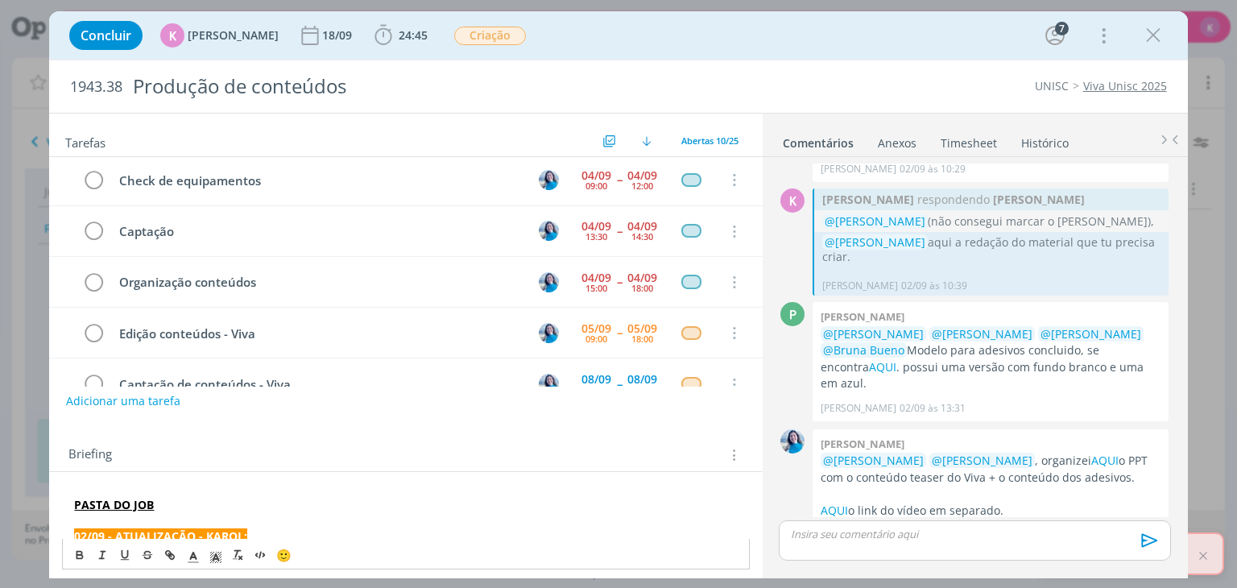
scroll to position [0, 0]
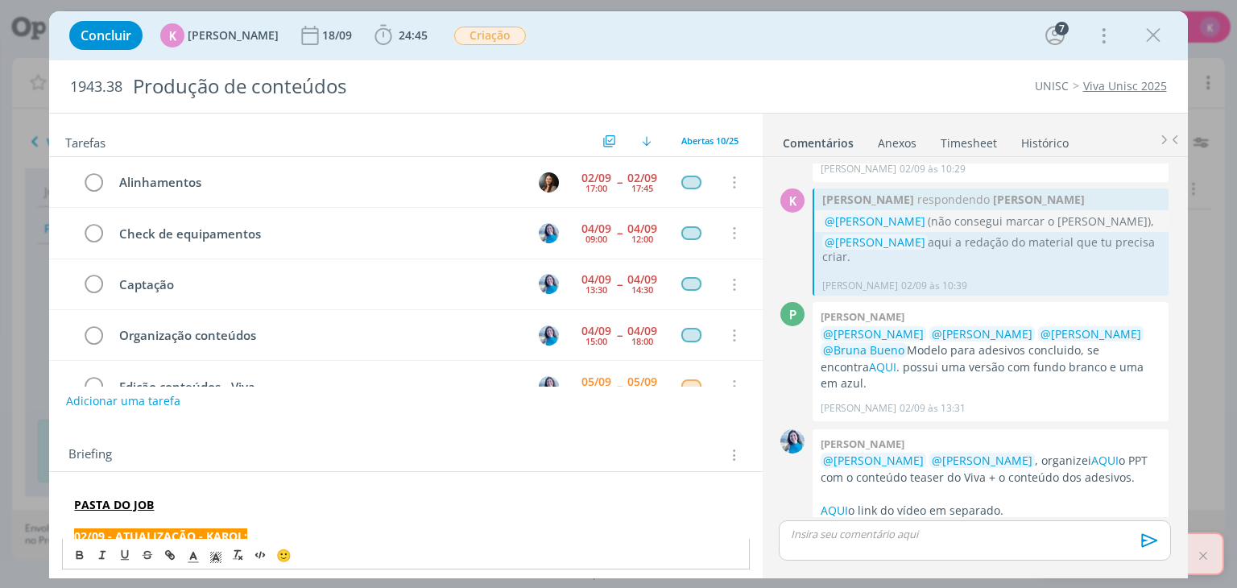
click at [702, 503] on p "PASTA DO JOB" at bounding box center [405, 505] width 663 height 16
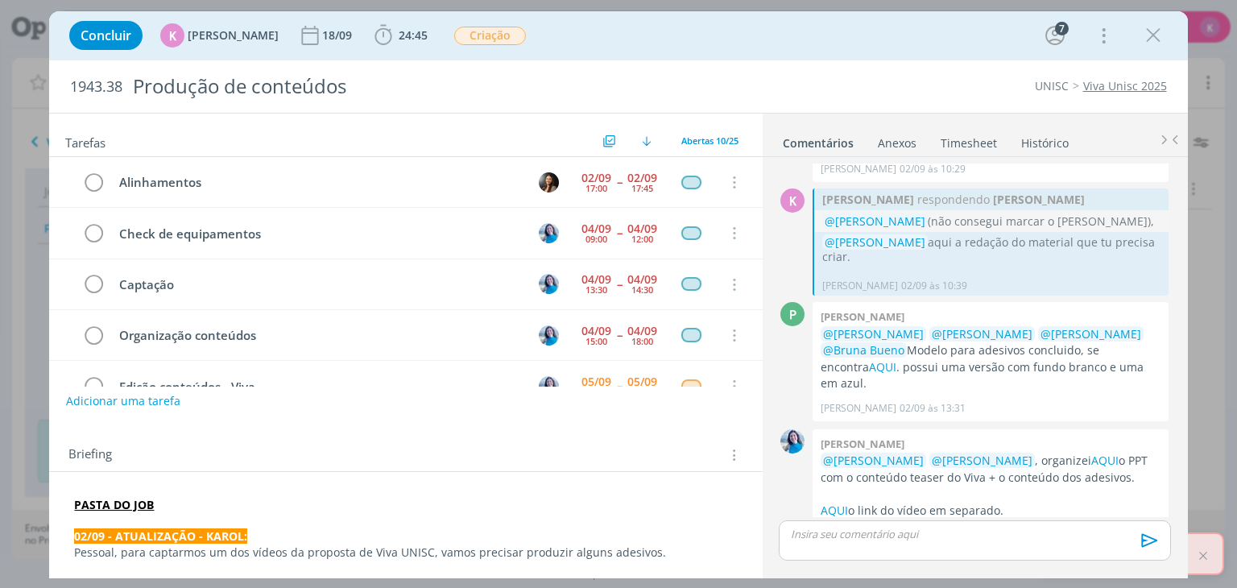
click at [762, 85] on div "UNISC Viva Unisc 2025" at bounding box center [942, 86] width 463 height 16
click at [403, 30] on span "24:45" at bounding box center [413, 34] width 29 height 15
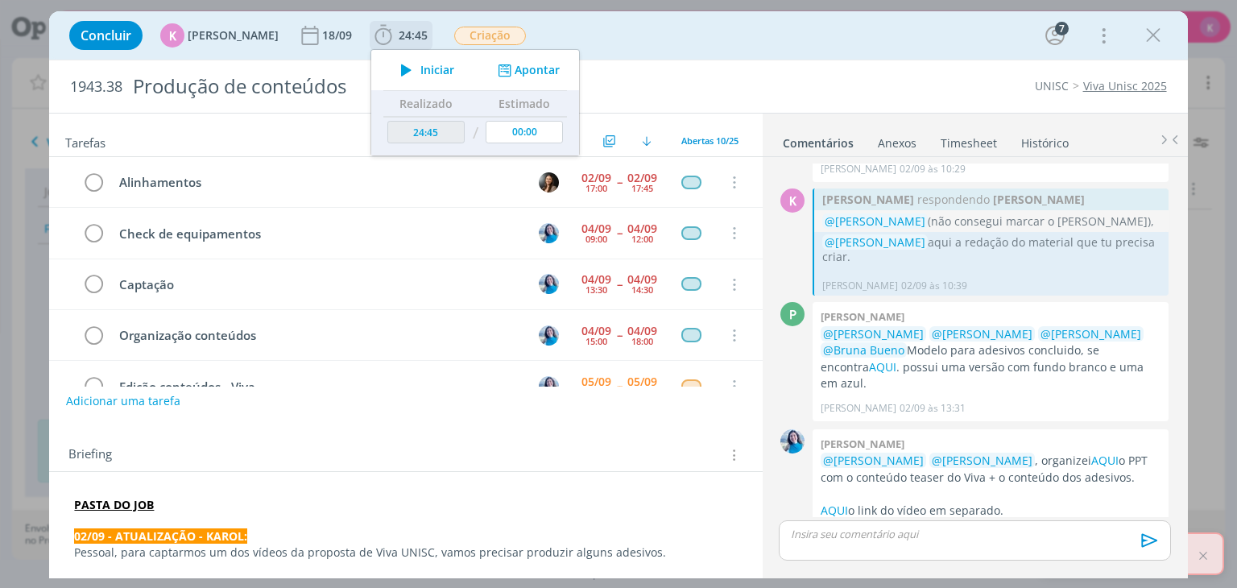
click at [517, 71] on button "Apontar" at bounding box center [527, 70] width 67 height 17
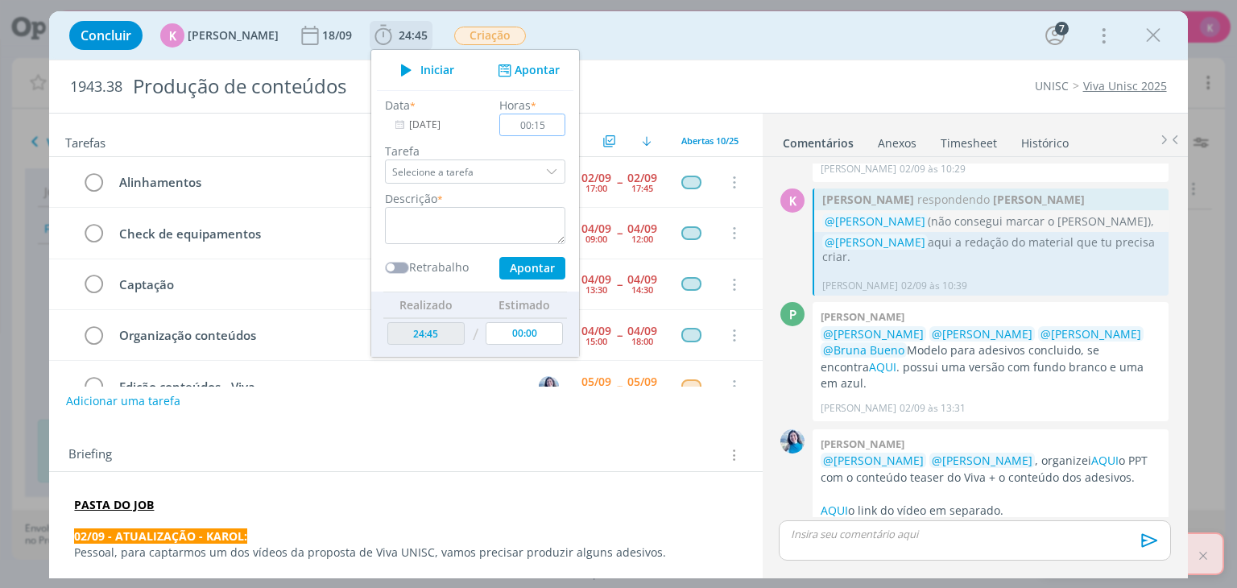
type input "00:15"
click at [516, 213] on textarea "dialog" at bounding box center [475, 225] width 180 height 37
type textarea "Conteúdos enviados para aprovação"
click at [528, 262] on button "Apontar" at bounding box center [532, 268] width 66 height 23
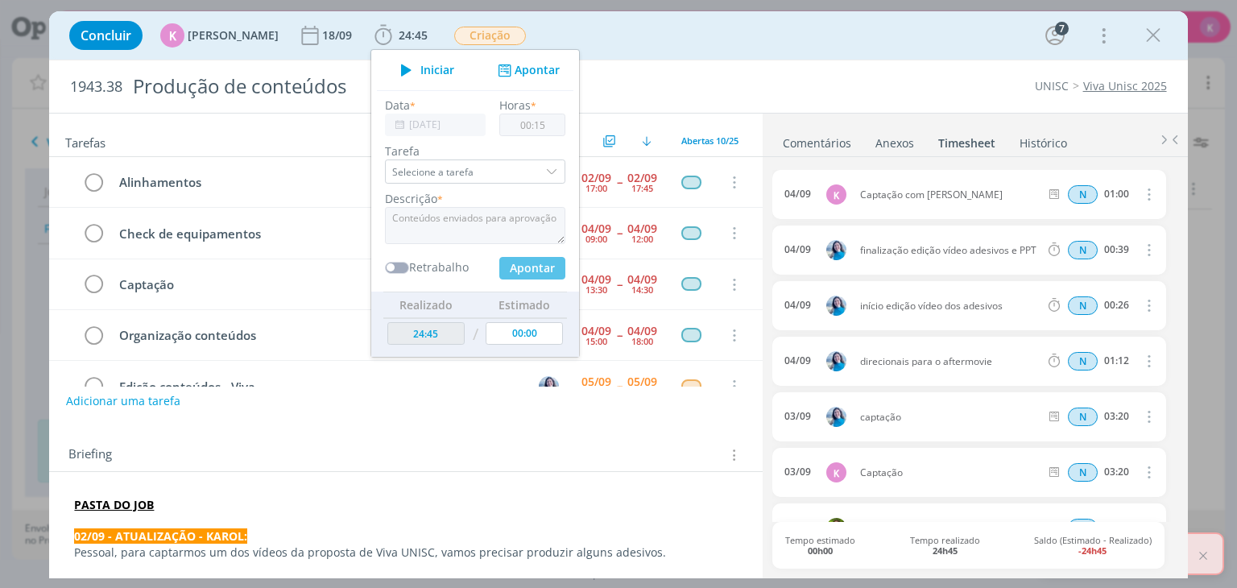
type input "25:00"
type input "00:00"
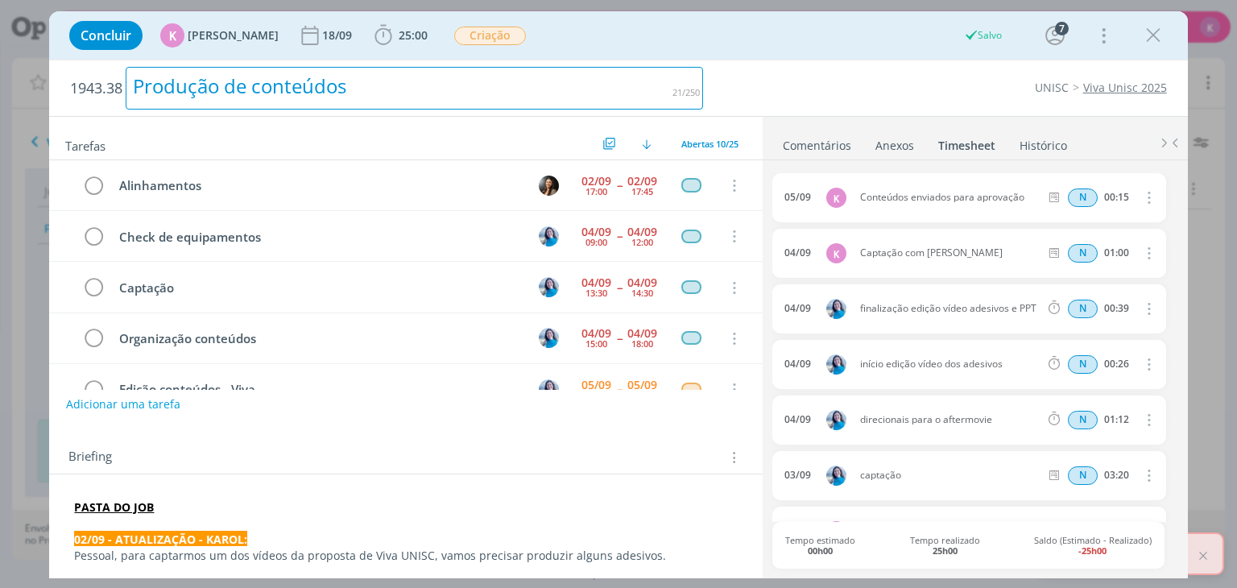
click at [710, 79] on div "1943.38 Produção de conteúdos" at bounding box center [386, 88] width 649 height 56
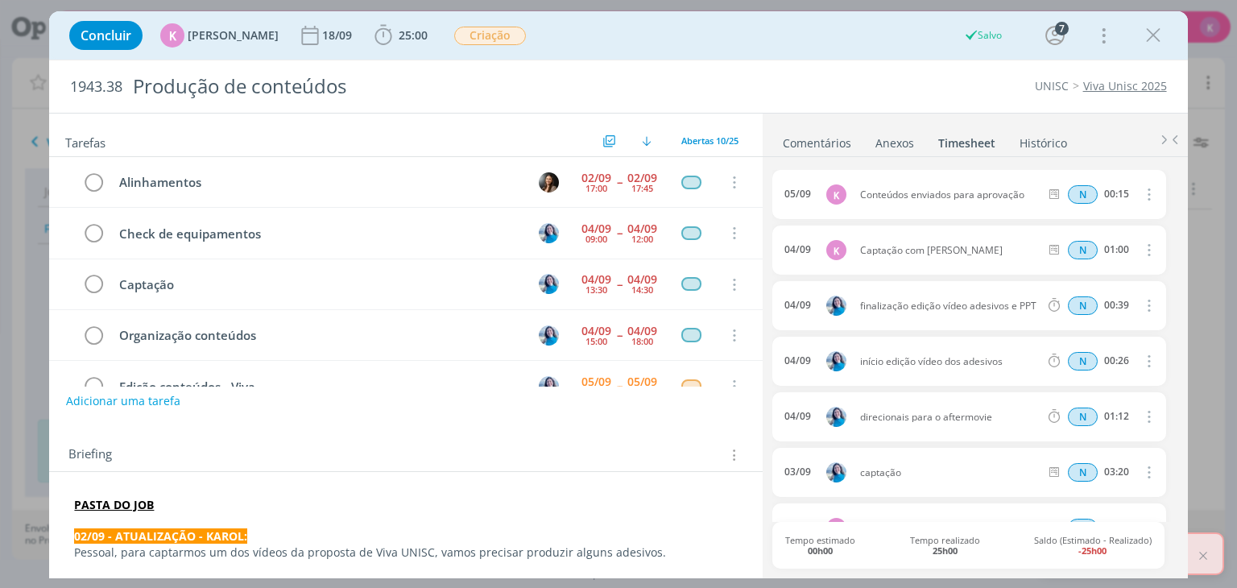
click at [1154, 41] on icon "dialog" at bounding box center [1153, 35] width 24 height 24
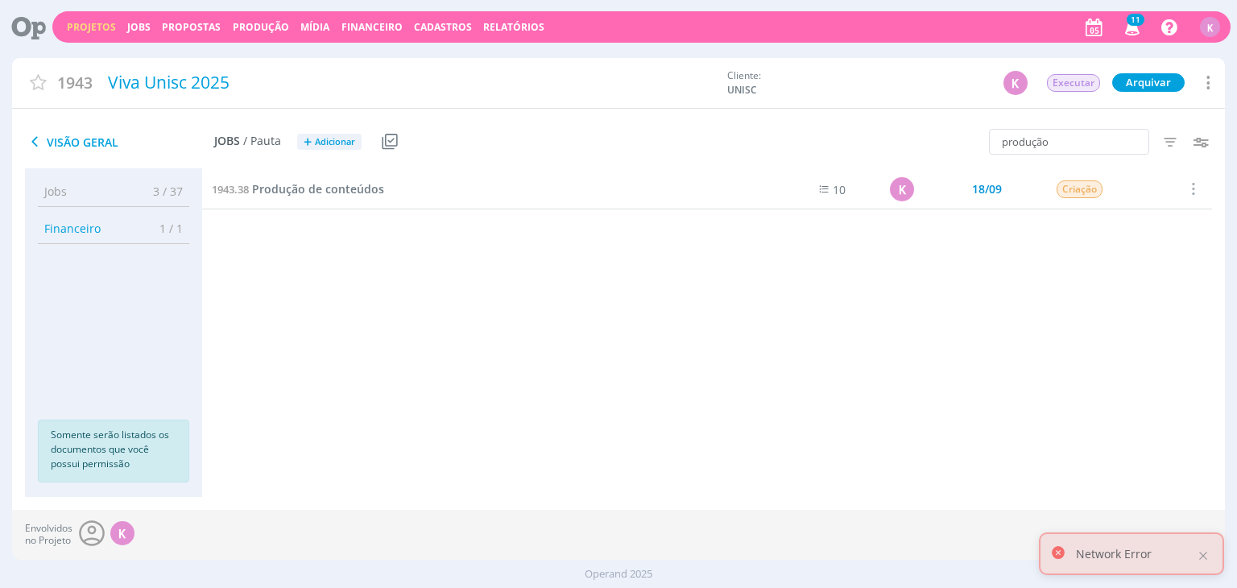
click at [93, 20] on link "Projetos" at bounding box center [91, 27] width 49 height 14
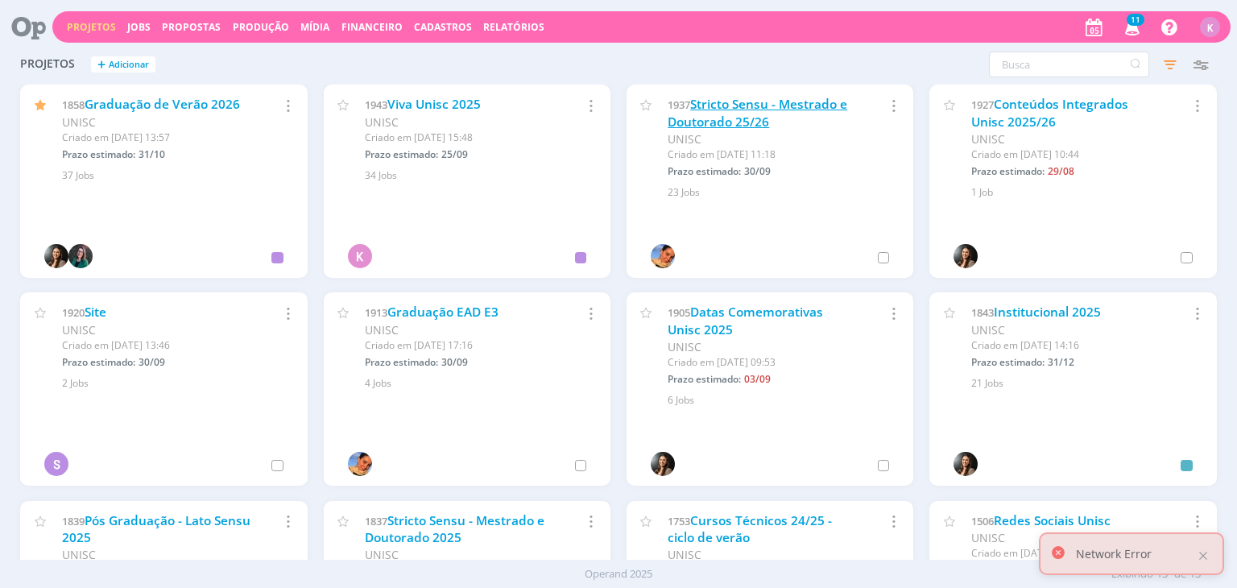
click at [810, 105] on link "Stricto Sensu - Mestrado e Doutorado 25/26" at bounding box center [758, 113] width 180 height 35
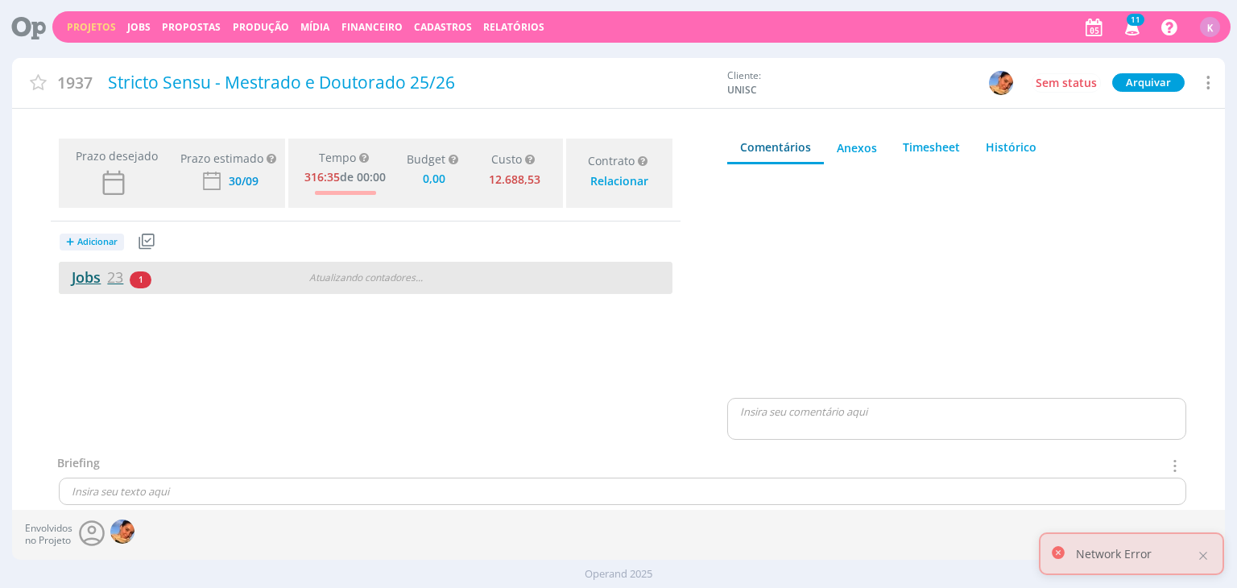
type input "0,00"
click at [97, 271] on link "Jobs 23" at bounding box center [91, 276] width 64 height 19
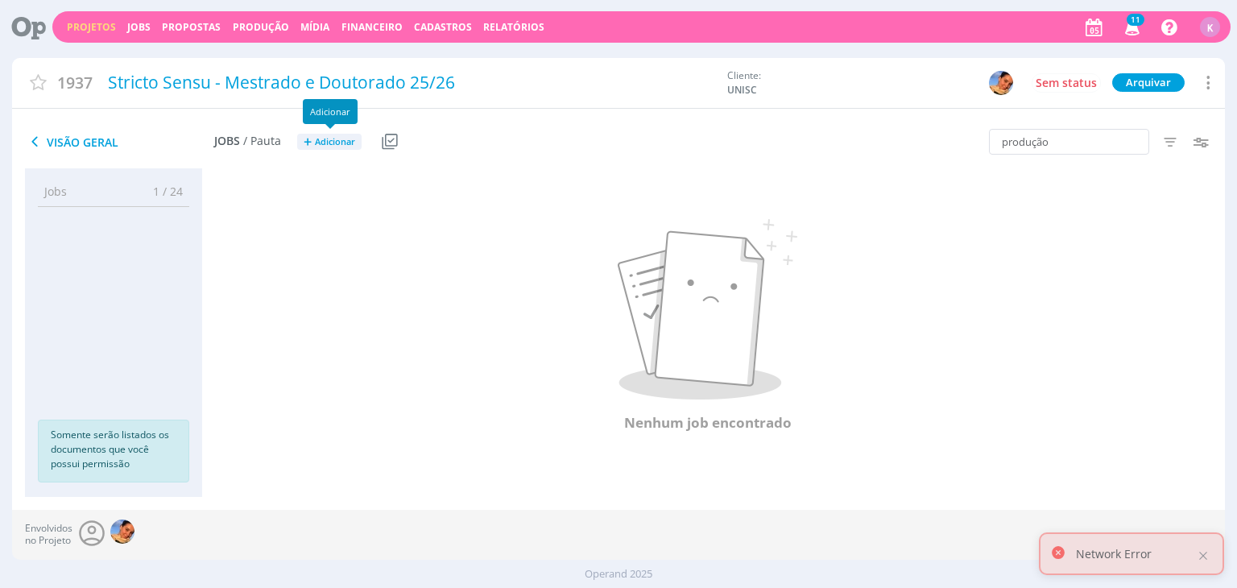
click at [321, 138] on span "Adicionar" at bounding box center [335, 142] width 40 height 10
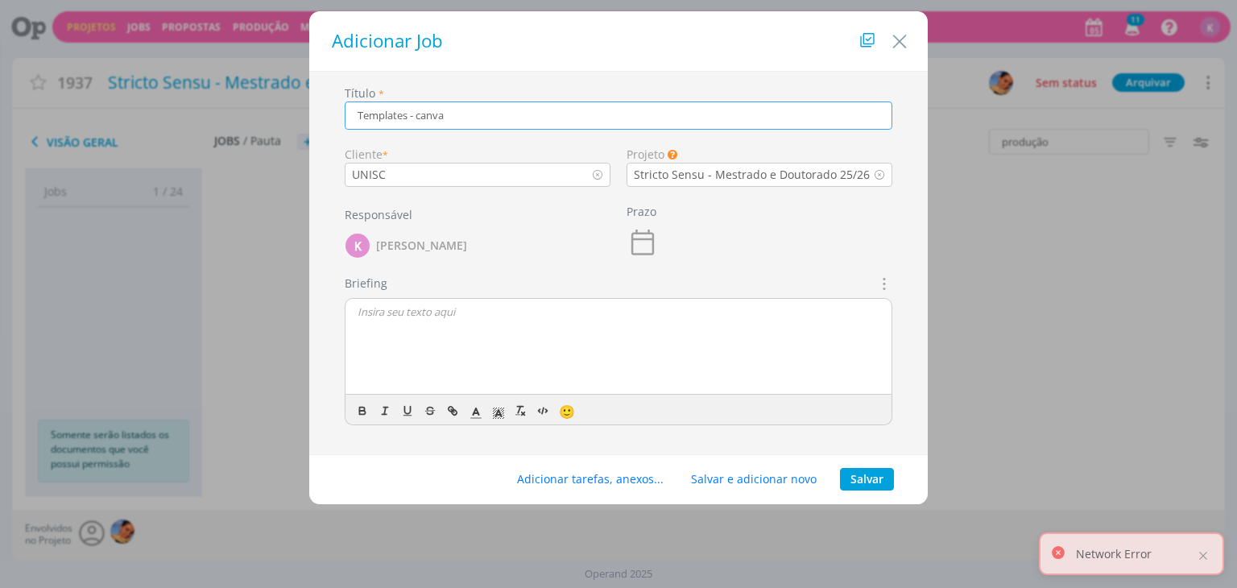
type input "Templates - canva"
drag, startPoint x: 520, startPoint y: 117, endPoint x: 439, endPoint y: 100, distance: 83.1
click at [439, 100] on div "Título * Templates - canva" at bounding box center [619, 107] width 548 height 45
click at [637, 250] on icon "dialog" at bounding box center [643, 242] width 32 height 32
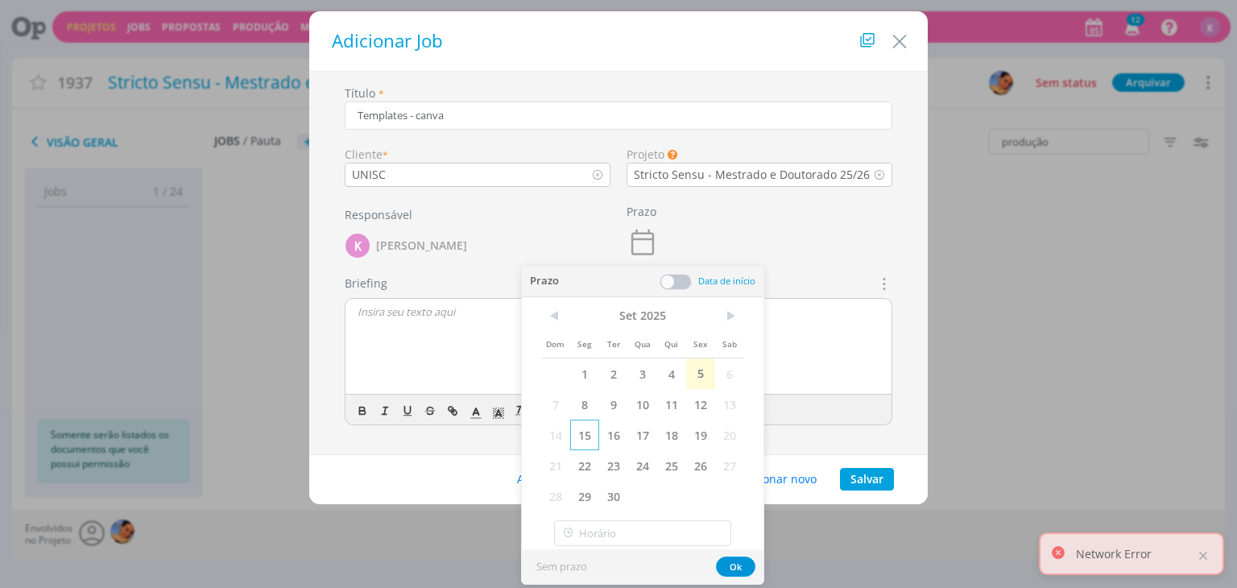
click at [586, 427] on span "15" at bounding box center [584, 435] width 29 height 31
click at [741, 568] on button "Ok" at bounding box center [735, 567] width 39 height 20
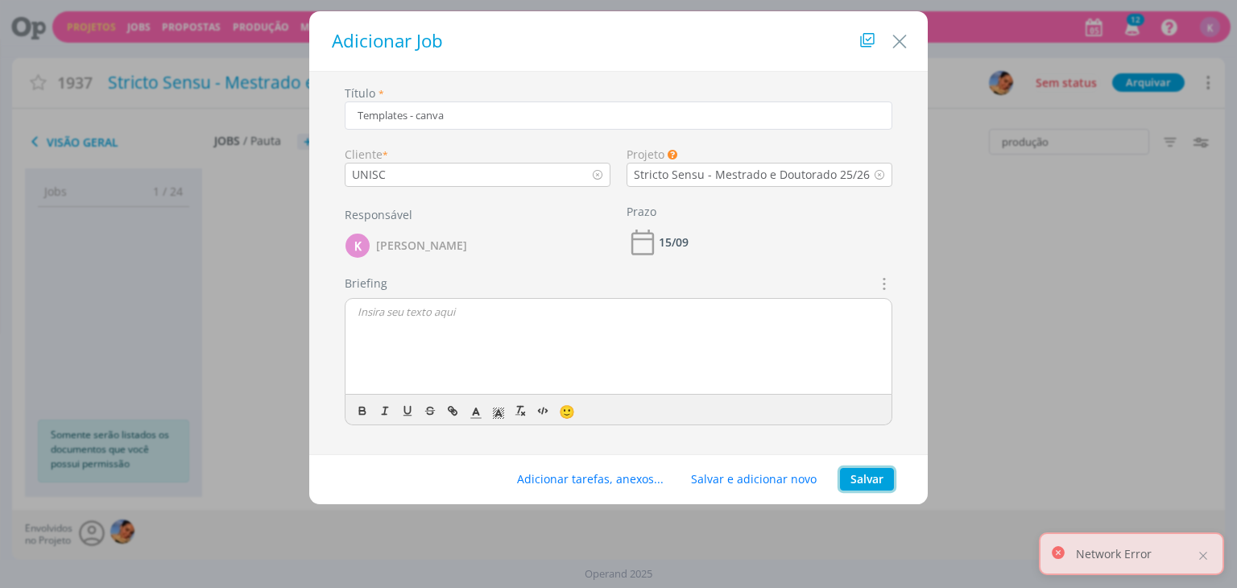
click at [862, 474] on button "Salvar" at bounding box center [867, 479] width 54 height 23
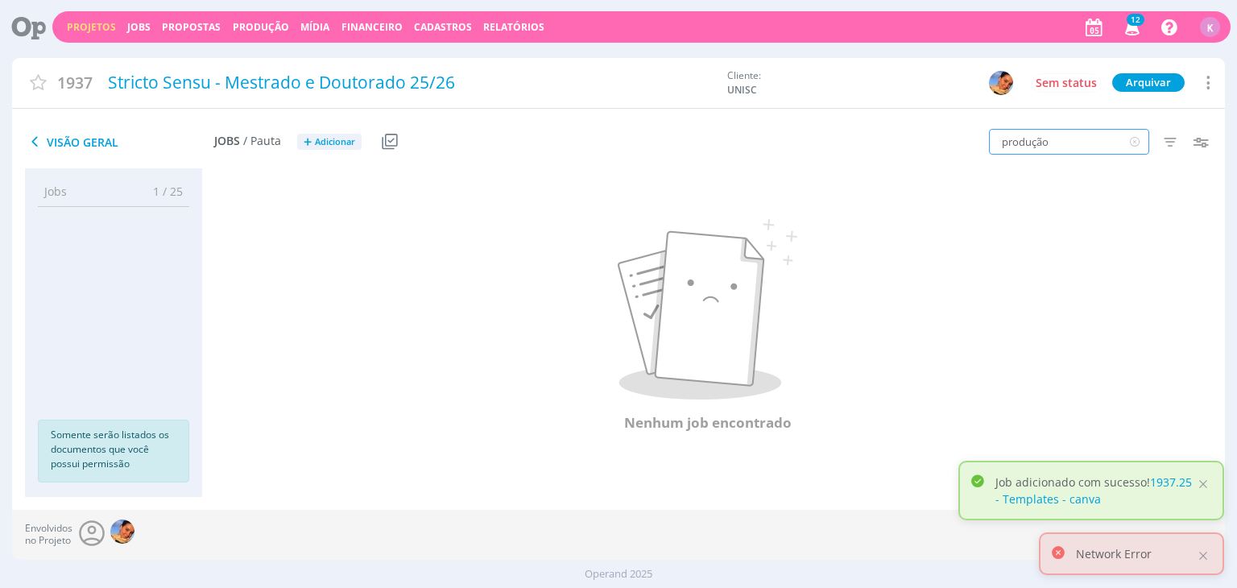
click at [1041, 143] on input "produção" at bounding box center [1069, 142] width 160 height 26
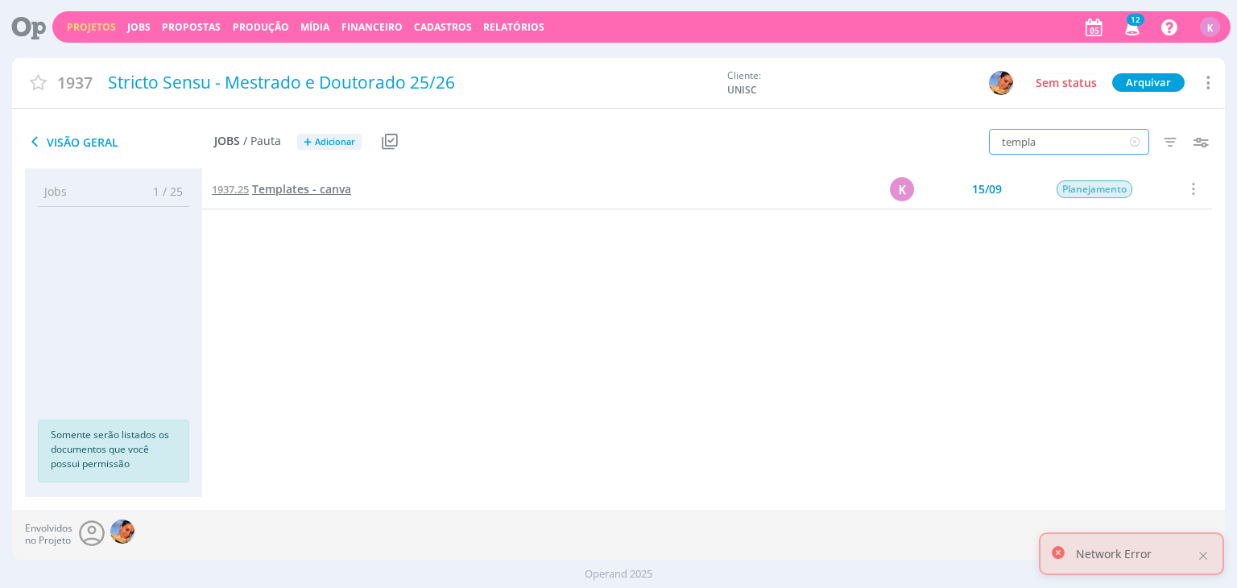
type input "templa"
click at [272, 193] on span "Templates - canva" at bounding box center [301, 188] width 99 height 15
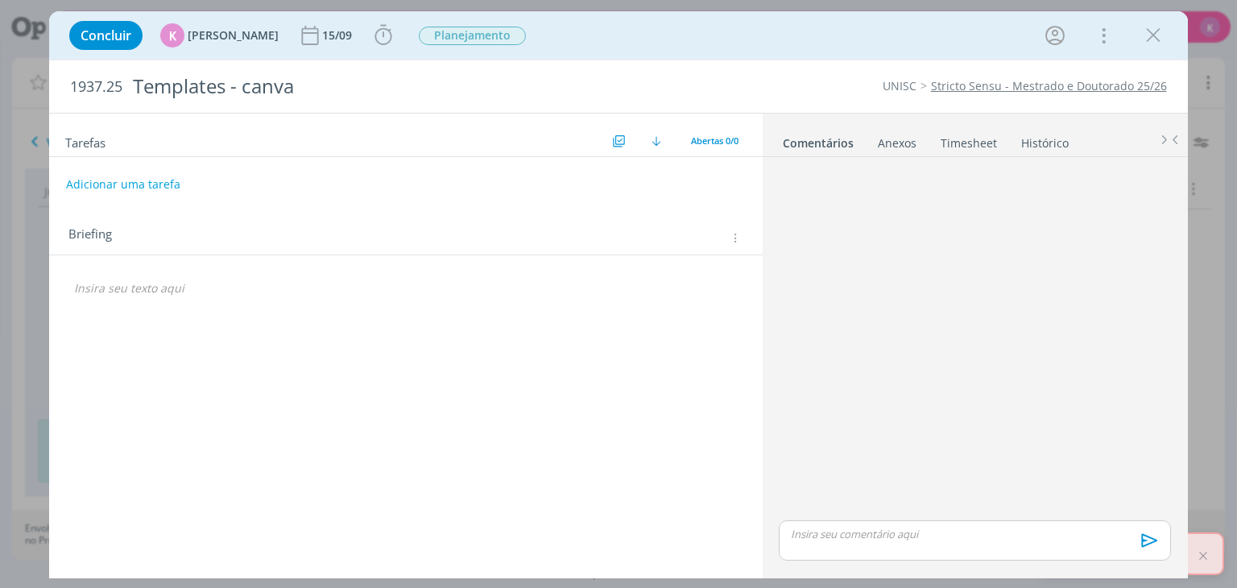
click at [733, 235] on icon "dialog" at bounding box center [734, 238] width 12 height 14
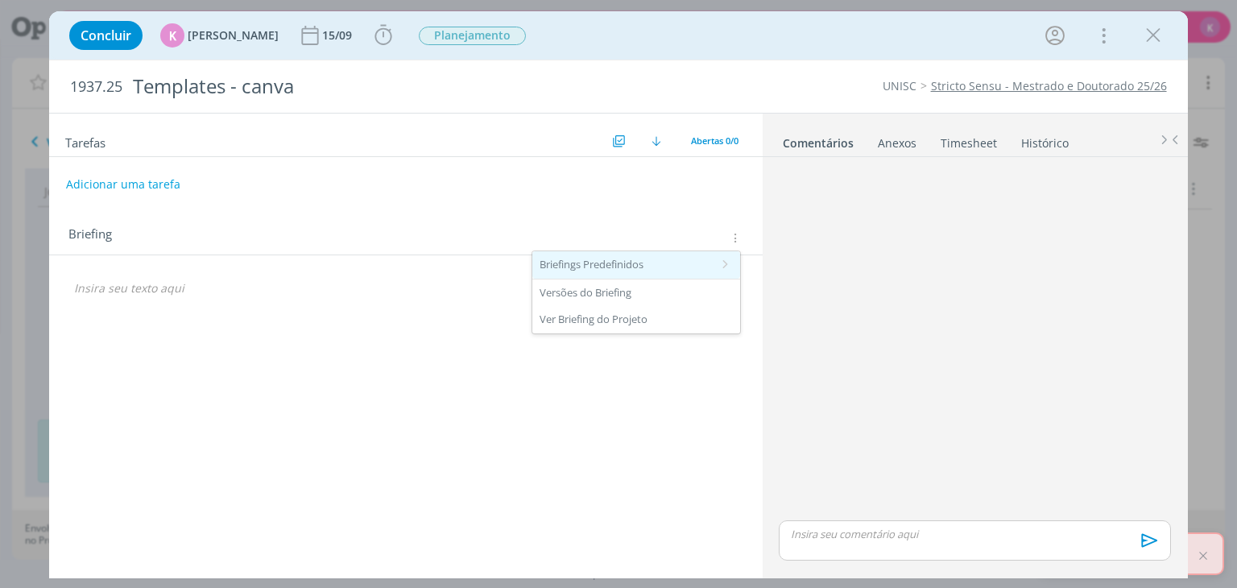
click at [673, 266] on div "Briefings Predefinidos" at bounding box center [636, 264] width 208 height 27
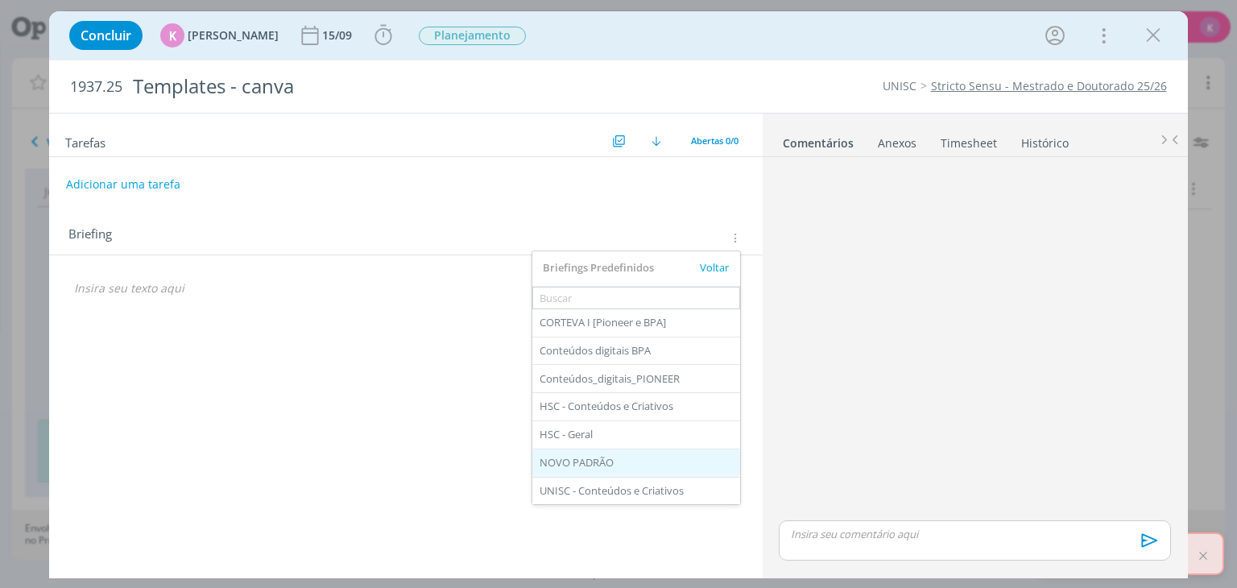
click at [628, 458] on div "NOVO PADRÃO" at bounding box center [636, 462] width 208 height 27
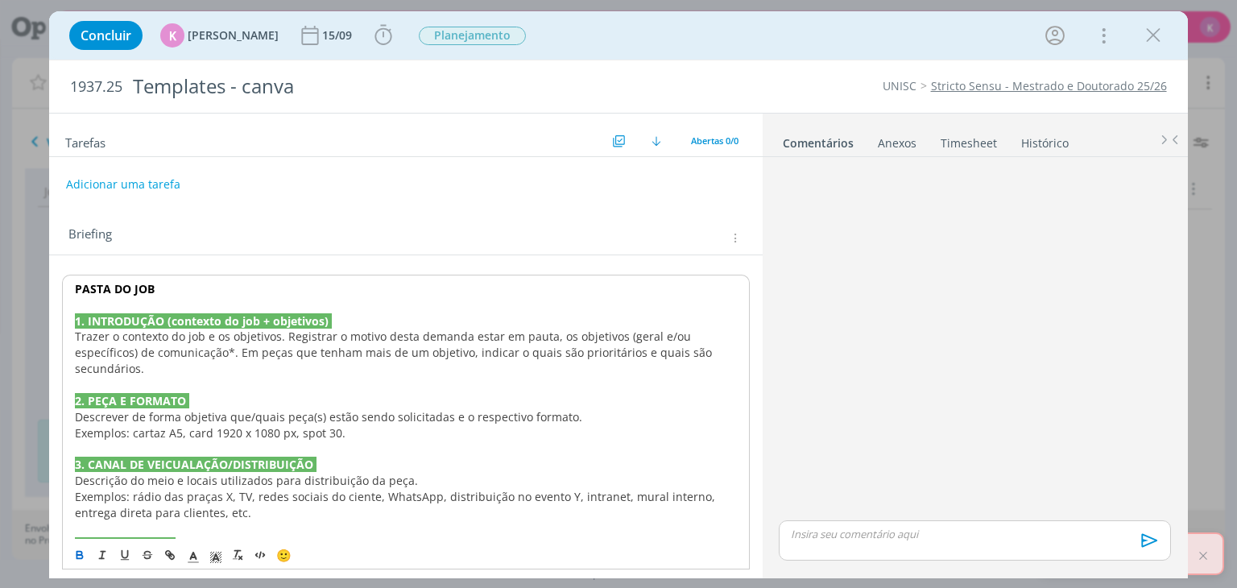
click at [314, 350] on span "o contexto do job e os objetivos. Registrar o motivo desta demanda estar em pau…" at bounding box center [395, 353] width 640 height 48
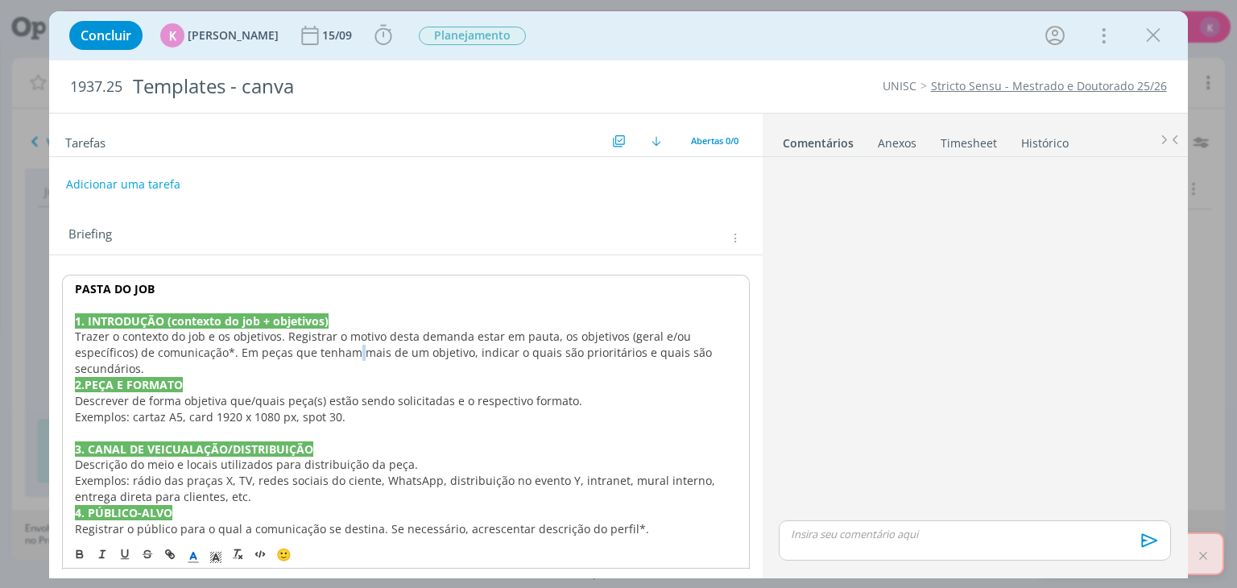
click at [314, 350] on span "o contexto do job e os objetivos. Registrar o motivo desta demanda estar em pau…" at bounding box center [395, 353] width 640 height 48
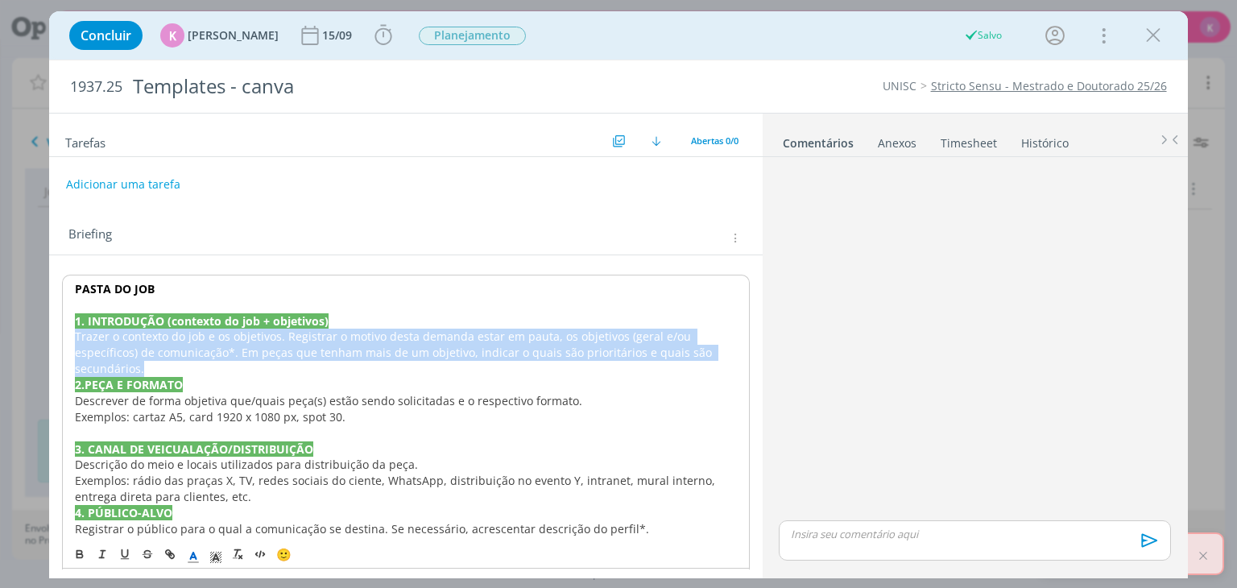
click at [314, 350] on span "o contexto do job e os objetivos. Registrar o motivo desta demanda estar em pau…" at bounding box center [395, 353] width 640 height 48
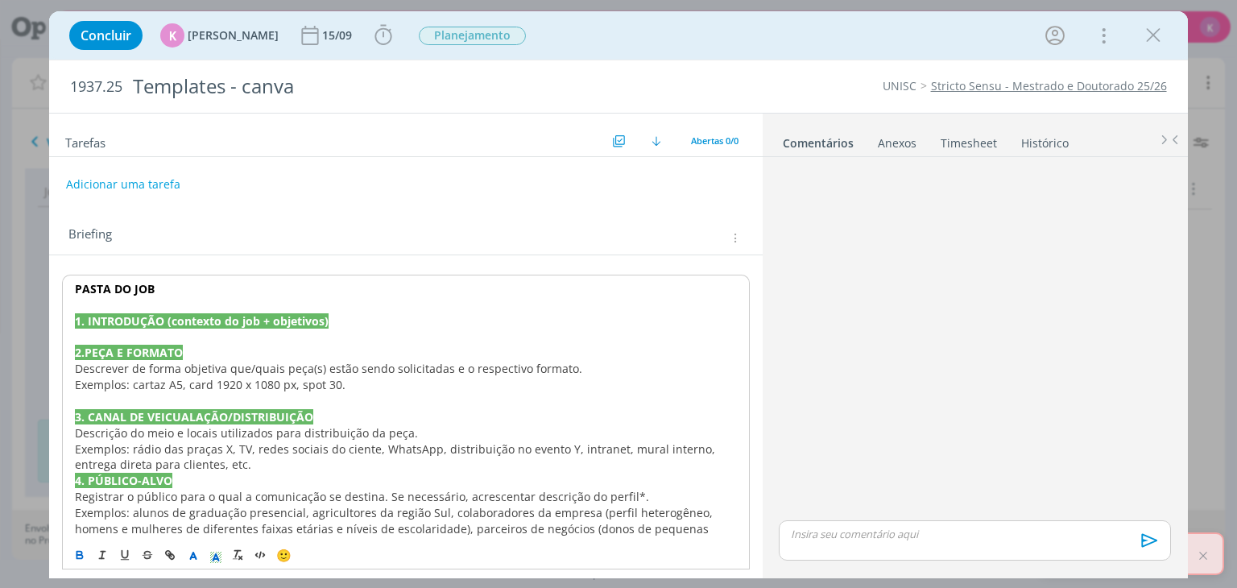
click at [280, 377] on span "Exemplos: cartaz A5, card 1920 x 1080 px, spot 30." at bounding box center [210, 384] width 271 height 15
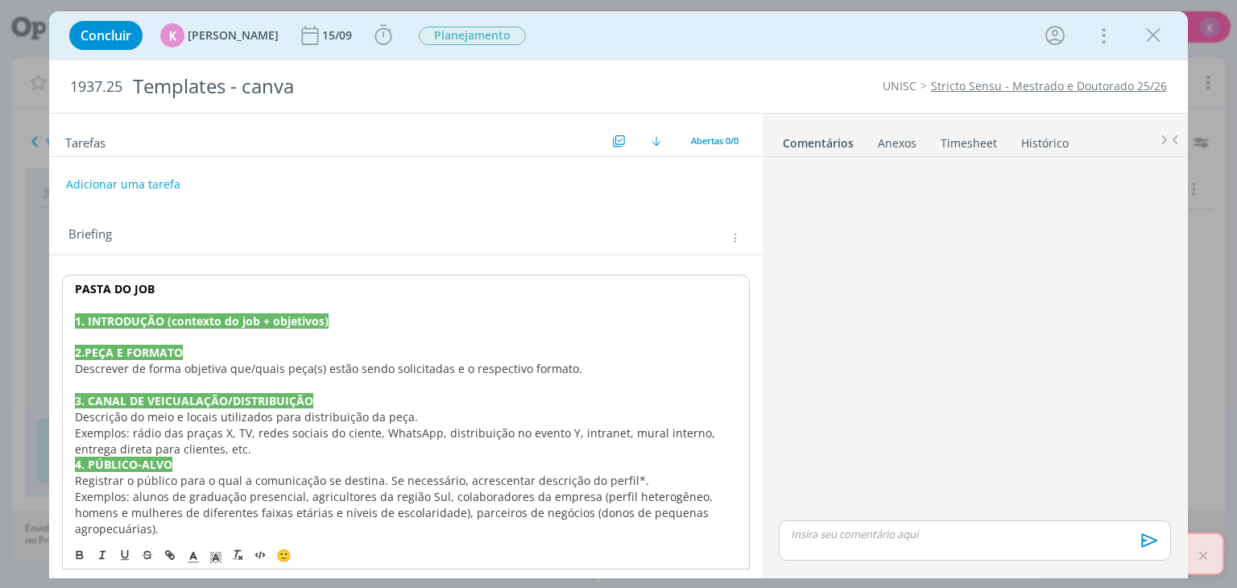
click at [281, 369] on span "Descrever de forma objetiva que/quais peça(s) estão sendo solicitadas e o respe…" at bounding box center [328, 368] width 507 height 15
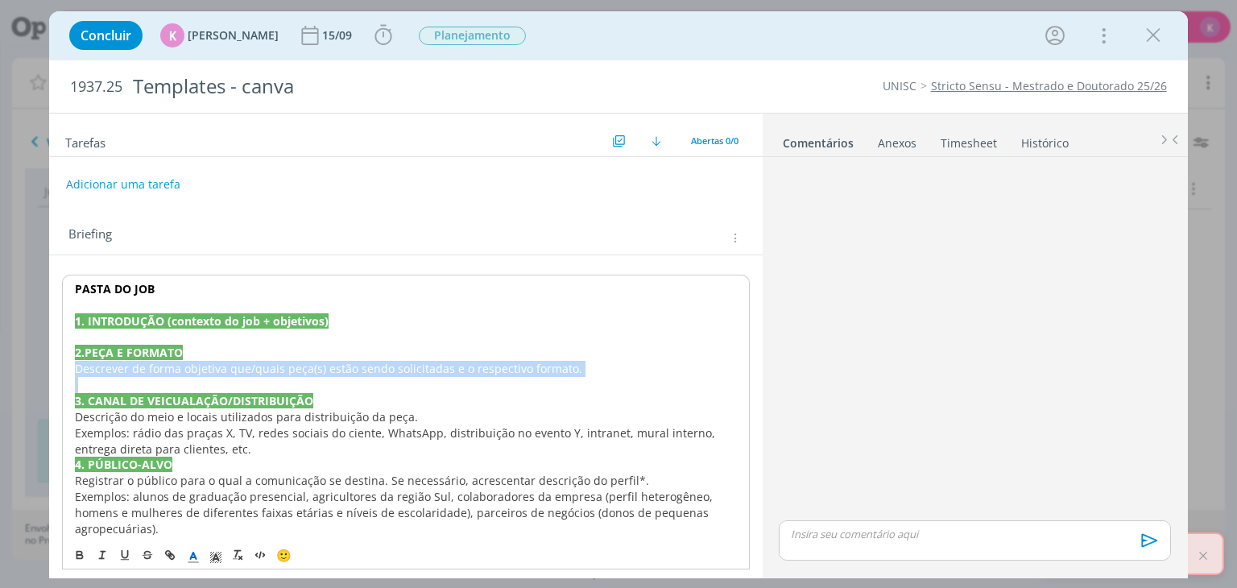
click at [281, 369] on span "Descrever de forma objetiva que/quais peça(s) estão sendo solicitadas e o respe…" at bounding box center [328, 368] width 507 height 15
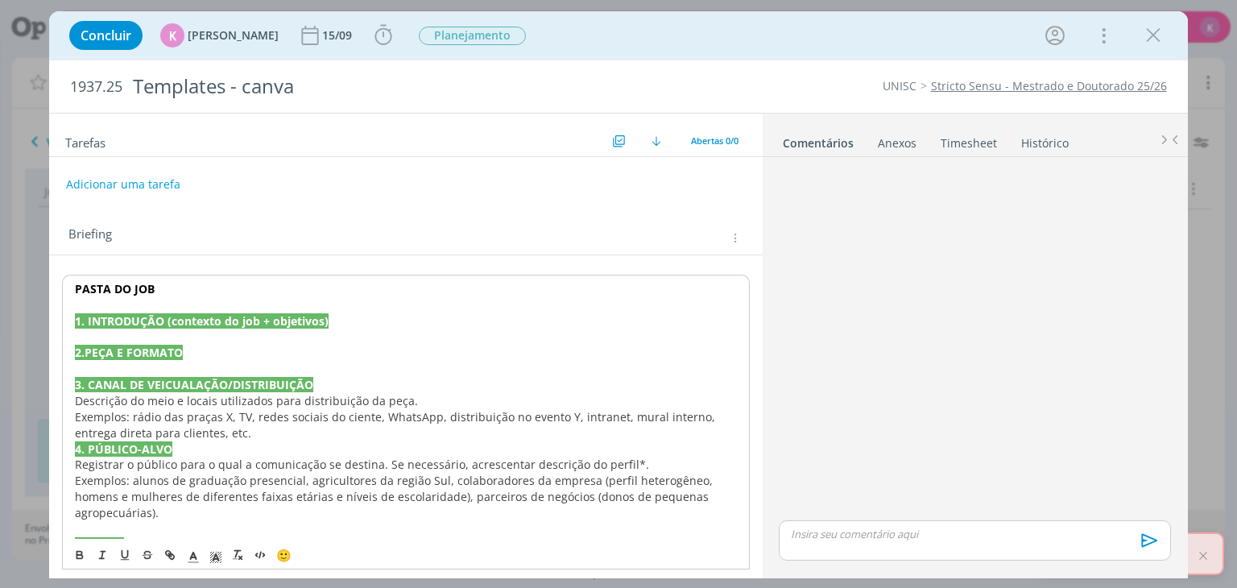
click at [205, 413] on span "Exemplos: rádio das praças X, TV, redes sociais do ciente, WhatsApp, distribuiç…" at bounding box center [397, 424] width 644 height 31
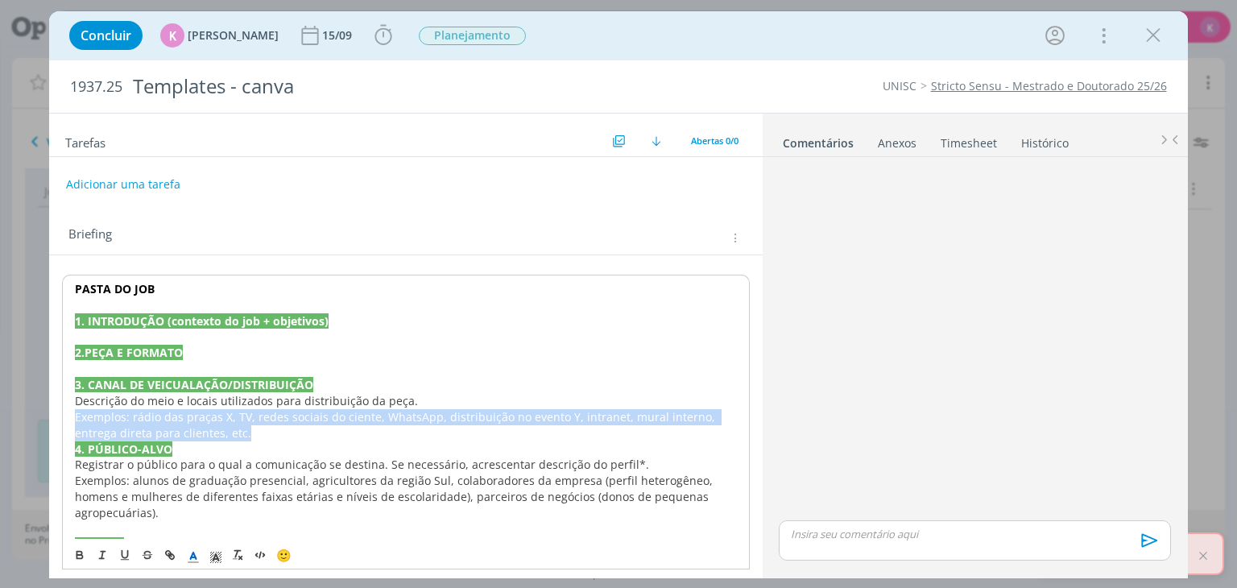
click at [205, 413] on span "Exemplos: rádio das praças X, TV, redes sociais do ciente, WhatsApp, distribuiç…" at bounding box center [397, 424] width 644 height 31
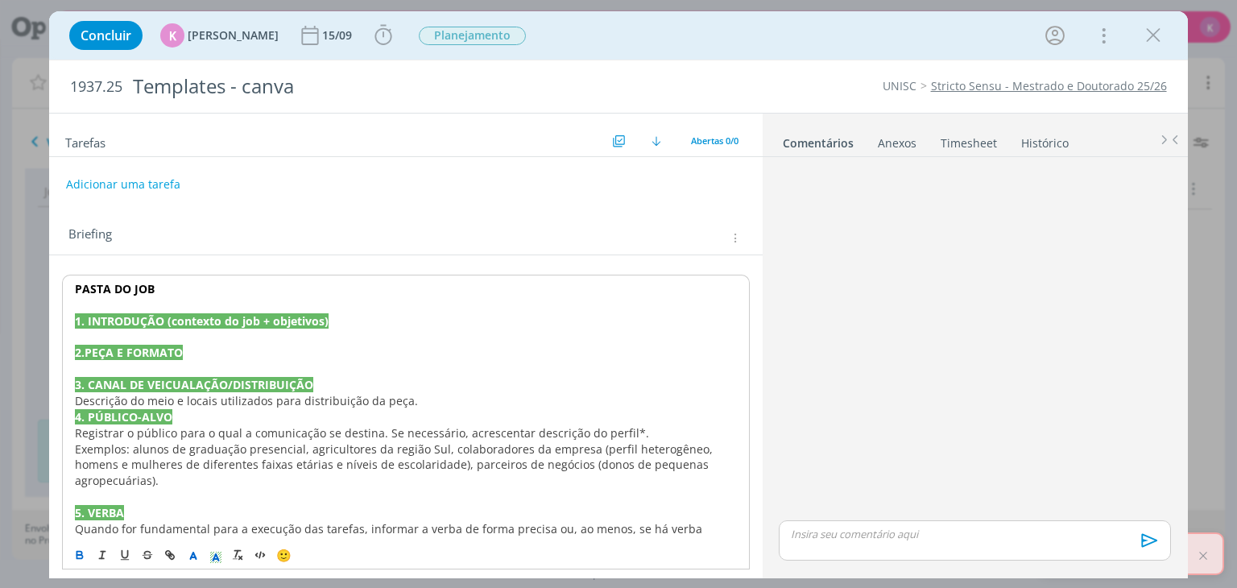
click at [209, 406] on span "Descrição do meio e locais utilizados para distribuição da peça." at bounding box center [246, 400] width 343 height 15
click at [209, 405] on span "Descrição do meio e locais utilizados para distribuição da peça." at bounding box center [246, 400] width 343 height 15
click at [189, 432] on span "Registrar o público para o qual a comunicação se destina. Se necessário, acresc…" at bounding box center [362, 432] width 574 height 15
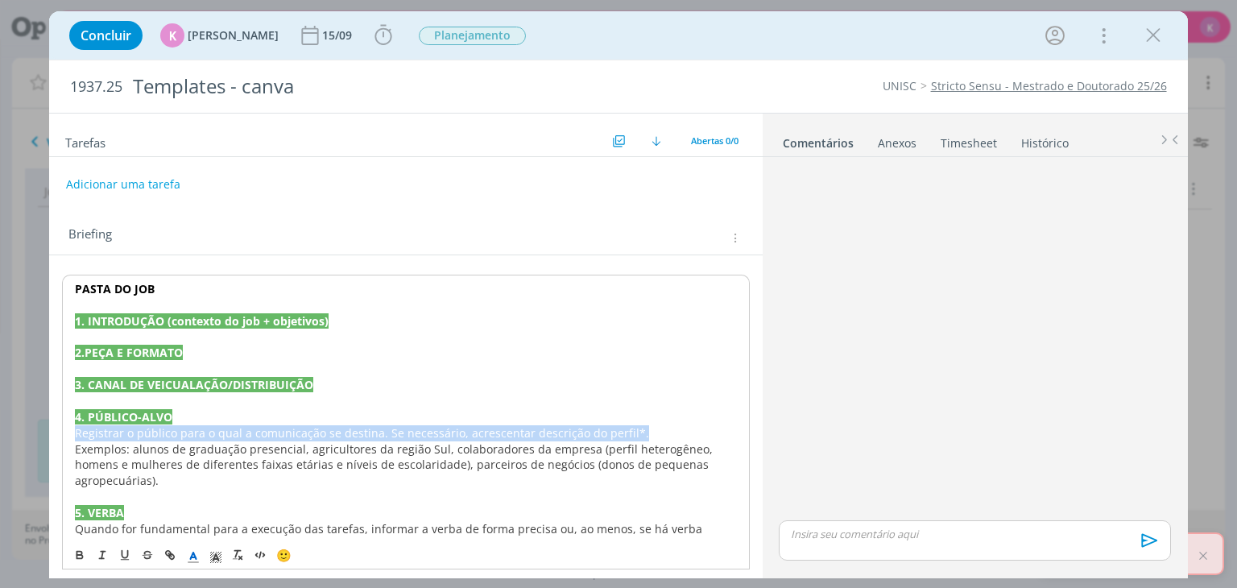
click at [189, 432] on span "Registrar o público para o qual a comunicação se destina. Se necessário, acresc…" at bounding box center [362, 432] width 574 height 15
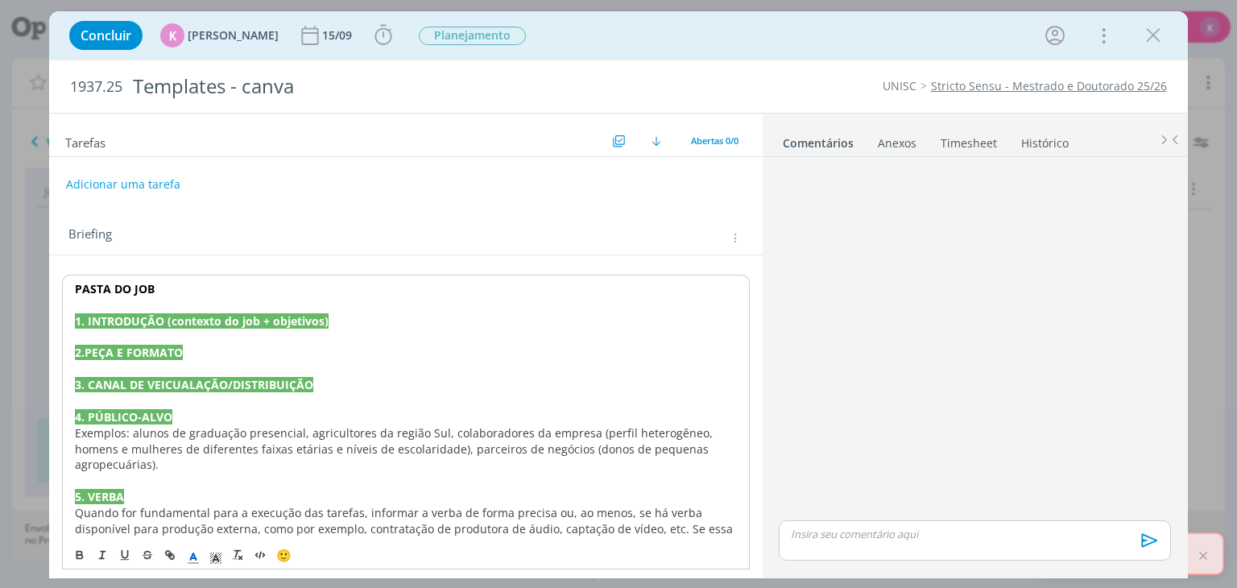
click at [180, 439] on span "Exemplos: alunos de graduação presencial, agricultores da região Sul, colaborad…" at bounding box center [395, 449] width 641 height 48
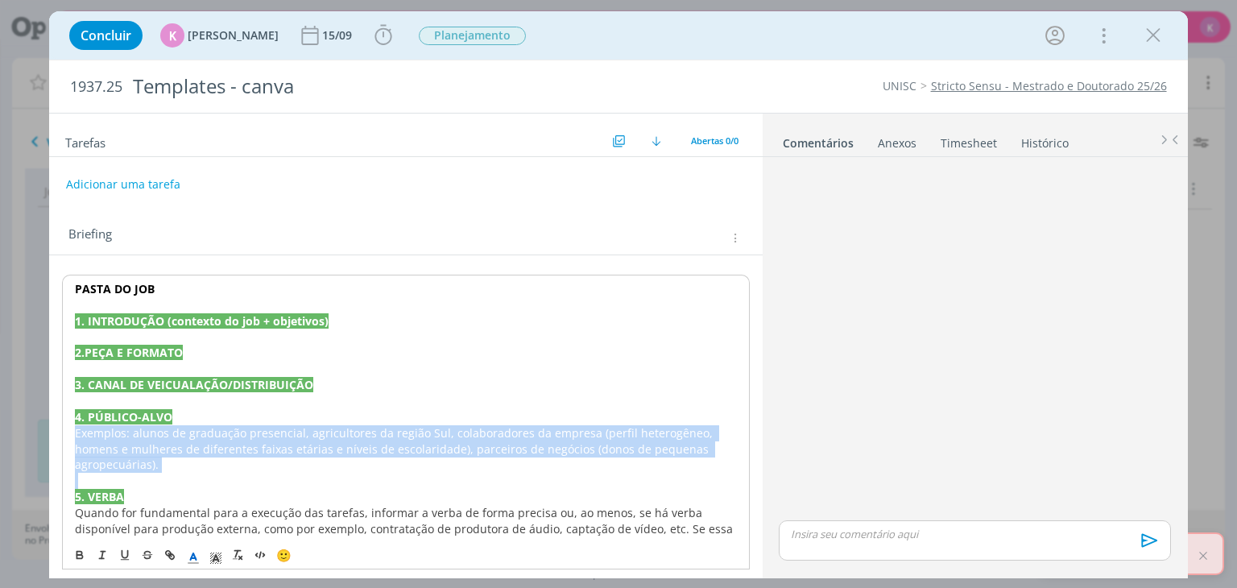
click at [180, 439] on span "Exemplos: alunos de graduação presencial, agricultores da região Sul, colaborad…" at bounding box center [395, 449] width 641 height 48
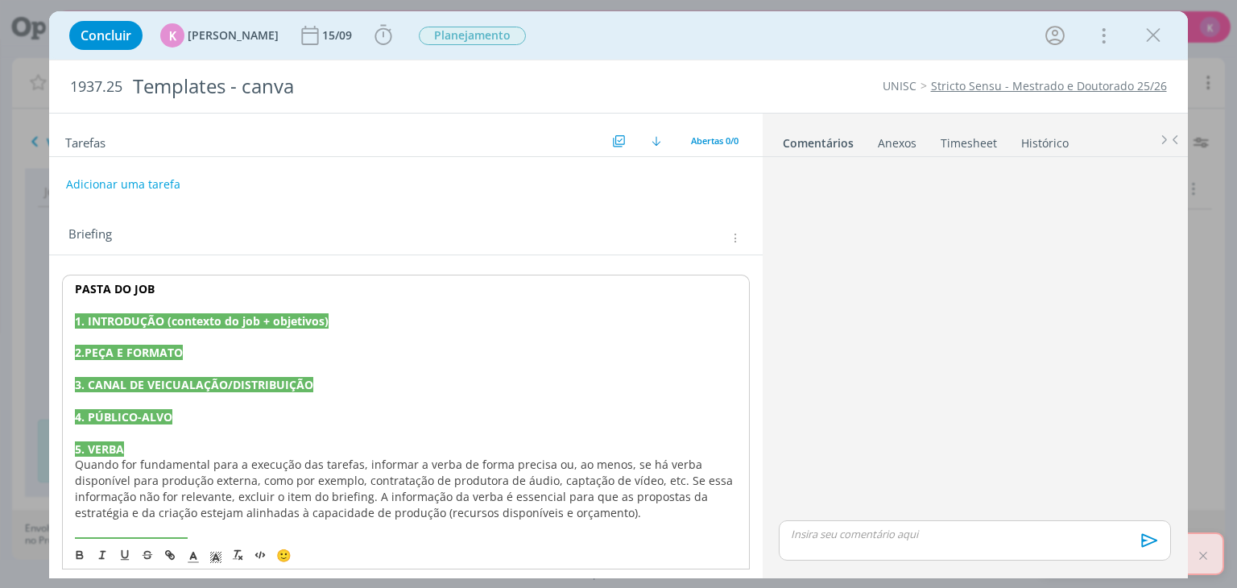
click at [136, 463] on span "Quando for fundamental para a execução das tarefas, informar a verba de forma p…" at bounding box center [405, 489] width 661 height 64
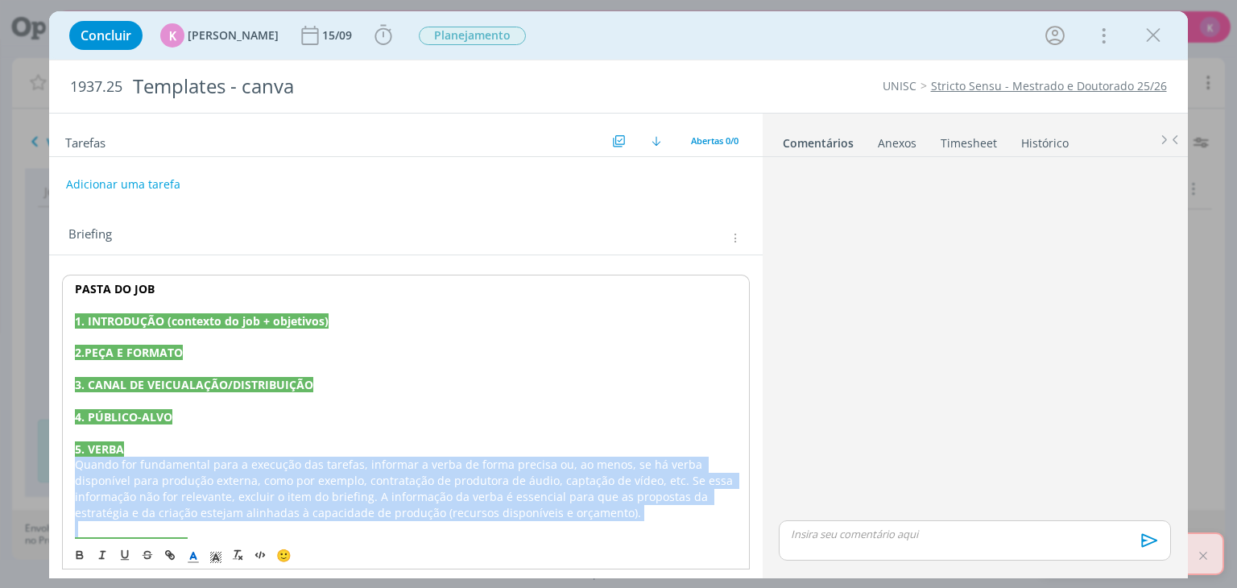
click at [136, 463] on span "Quando for fundamental para a execução das tarefas, informar a verba de forma p…" at bounding box center [405, 489] width 661 height 64
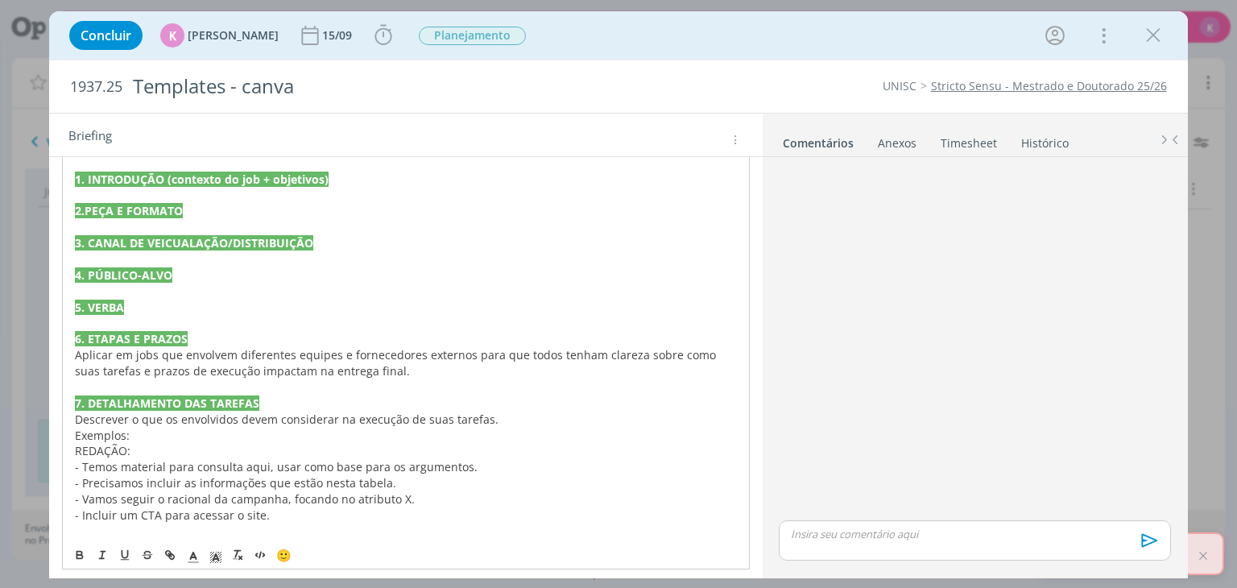
scroll to position [161, 0]
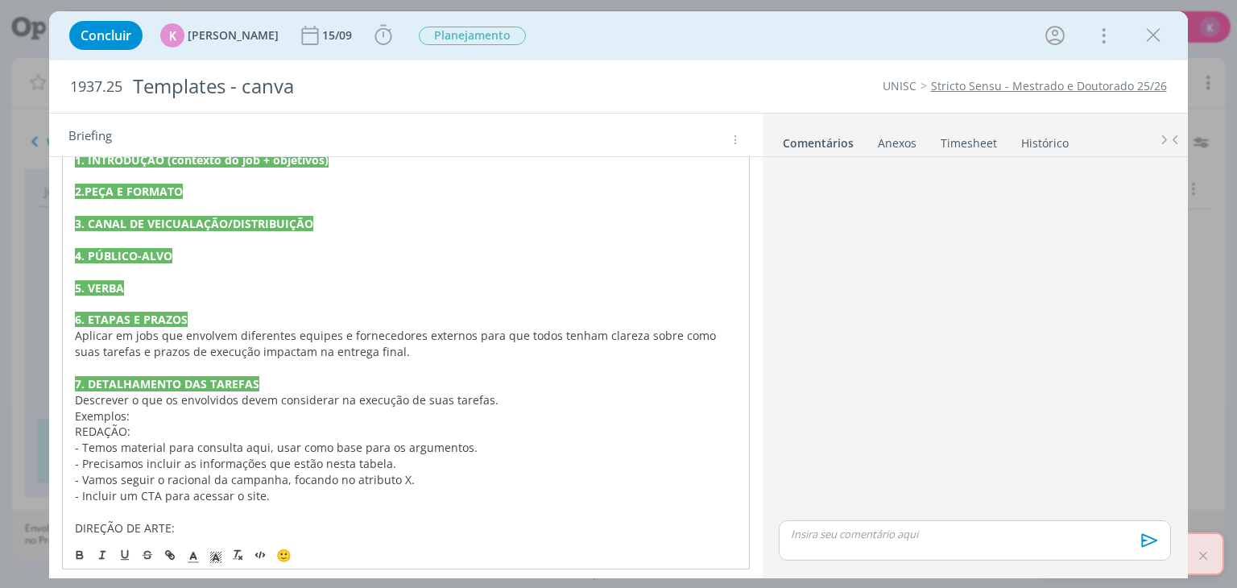
click at [149, 339] on span "Aplicar em jobs que envolvem diferentes equipes e fornecedores externos para qu…" at bounding box center [397, 343] width 644 height 31
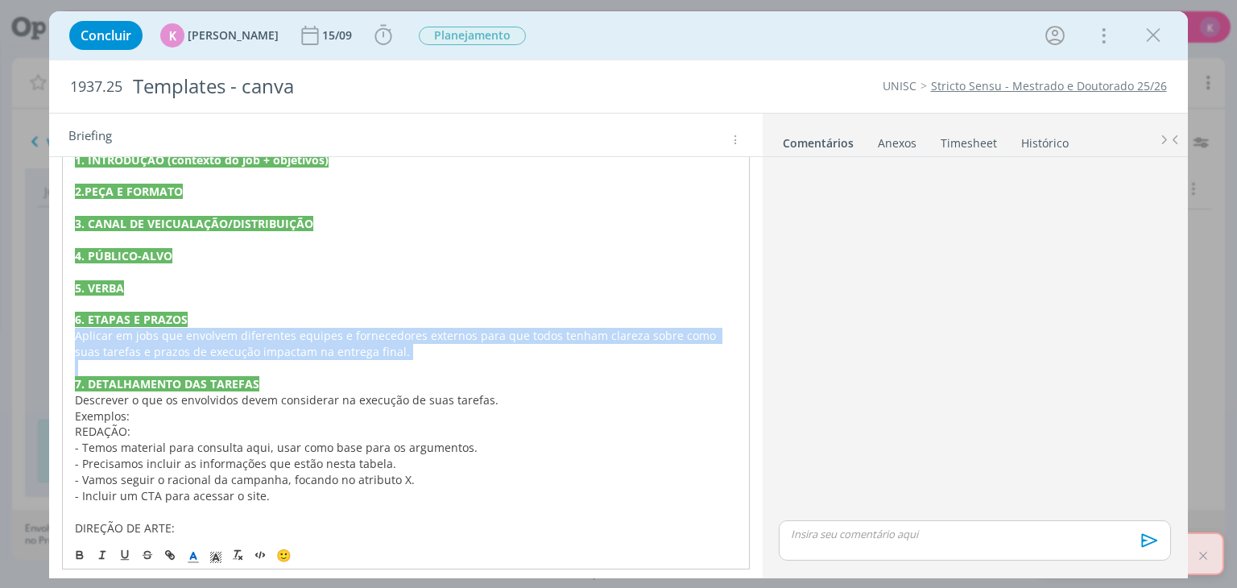
click at [149, 339] on span "Aplicar em jobs que envolvem diferentes equipes e fornecedores externos para qu…" at bounding box center [397, 343] width 644 height 31
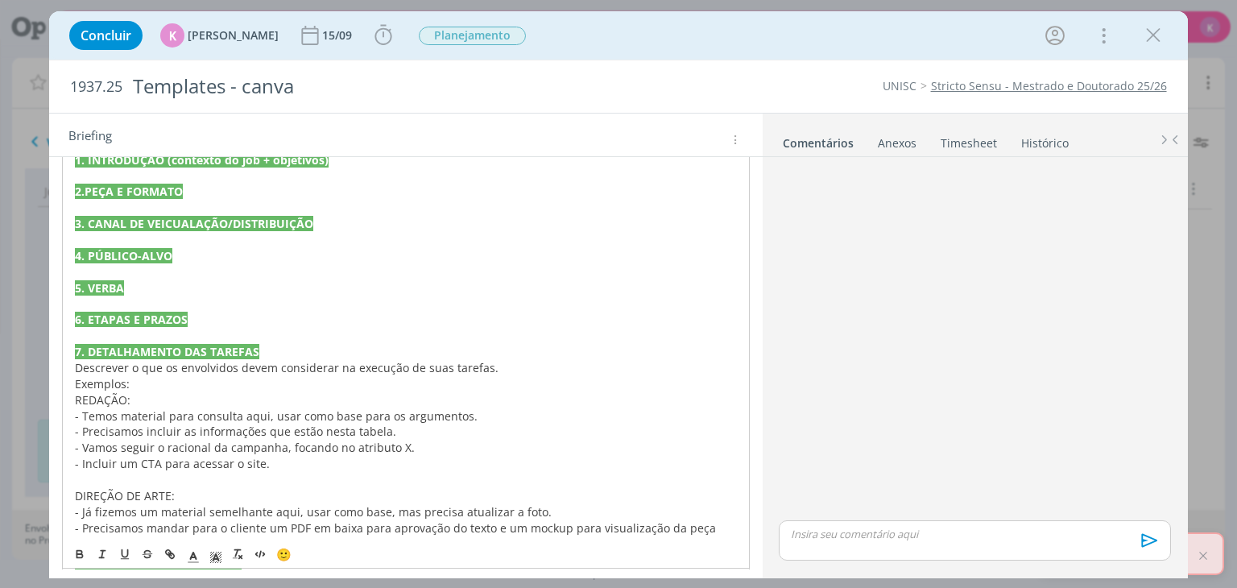
click at [135, 371] on span "Descrever o que os envolvidos devem considerar na execução de suas tarefas." at bounding box center [287, 367] width 424 height 15
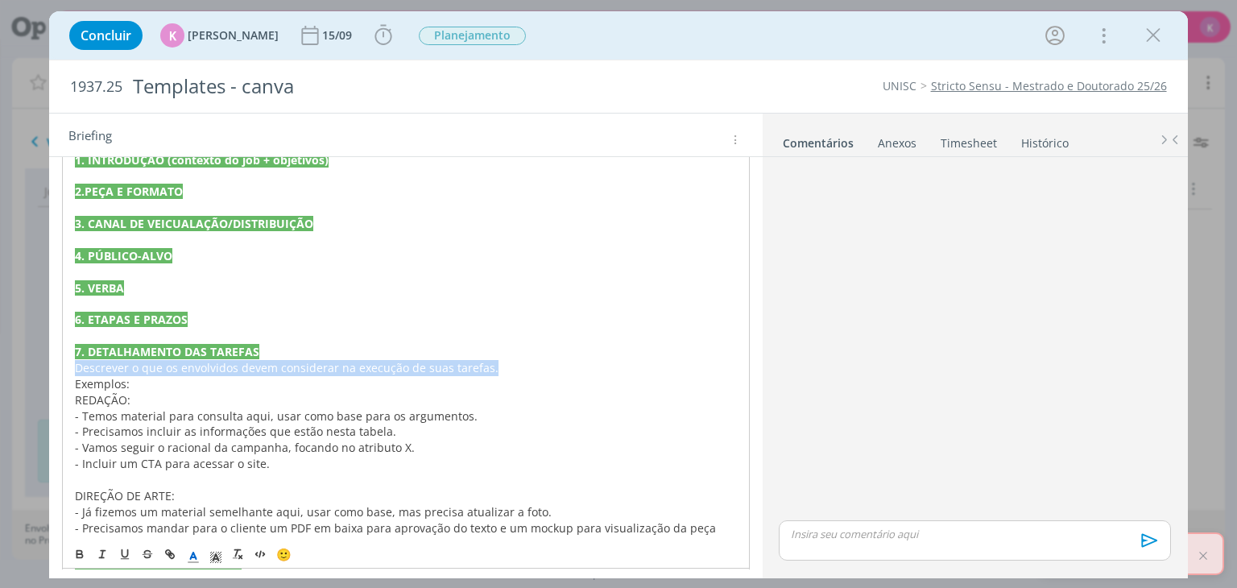
click at [135, 371] on span "Descrever o que os envolvidos devem considerar na execução de suas tarefas." at bounding box center [287, 367] width 424 height 15
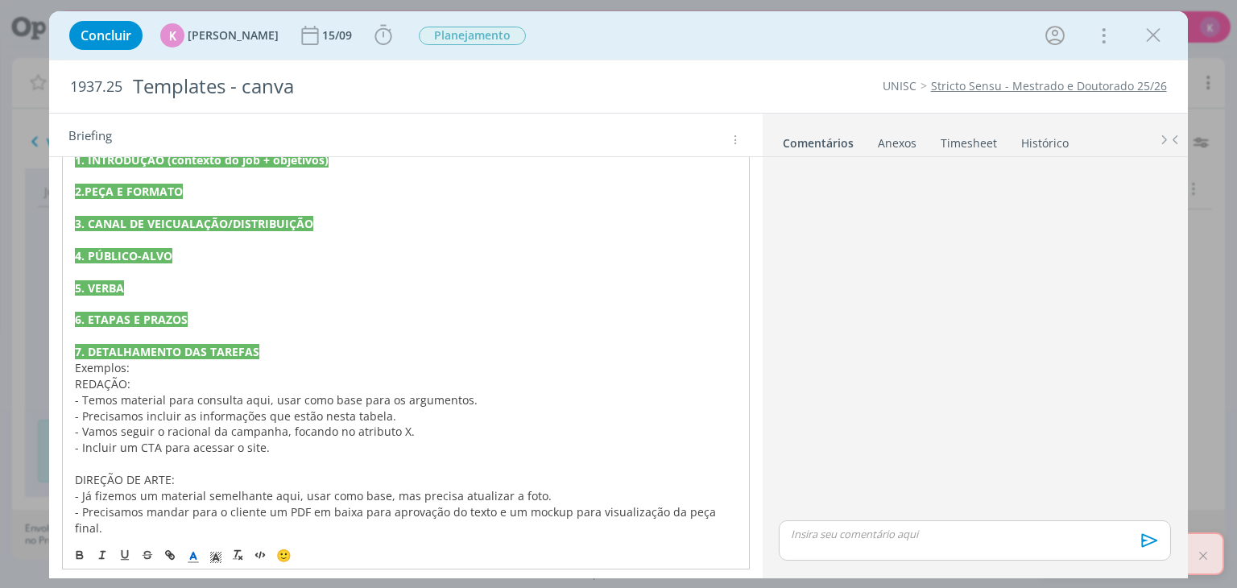
click at [135, 371] on p "Exemplos:" at bounding box center [405, 368] width 661 height 16
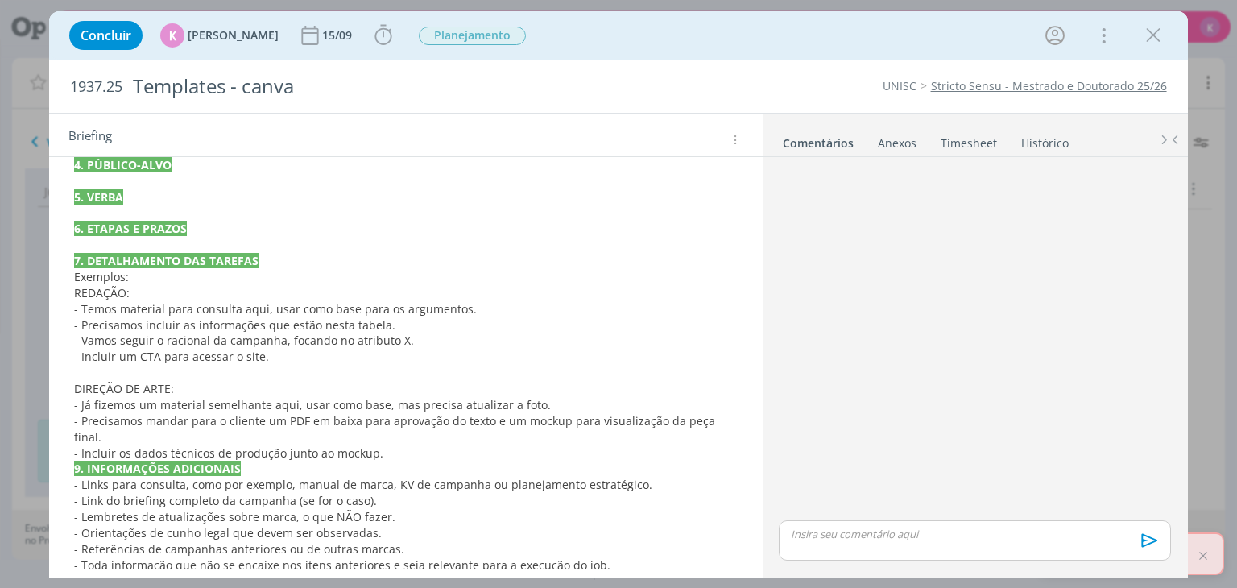
scroll to position [280, 0]
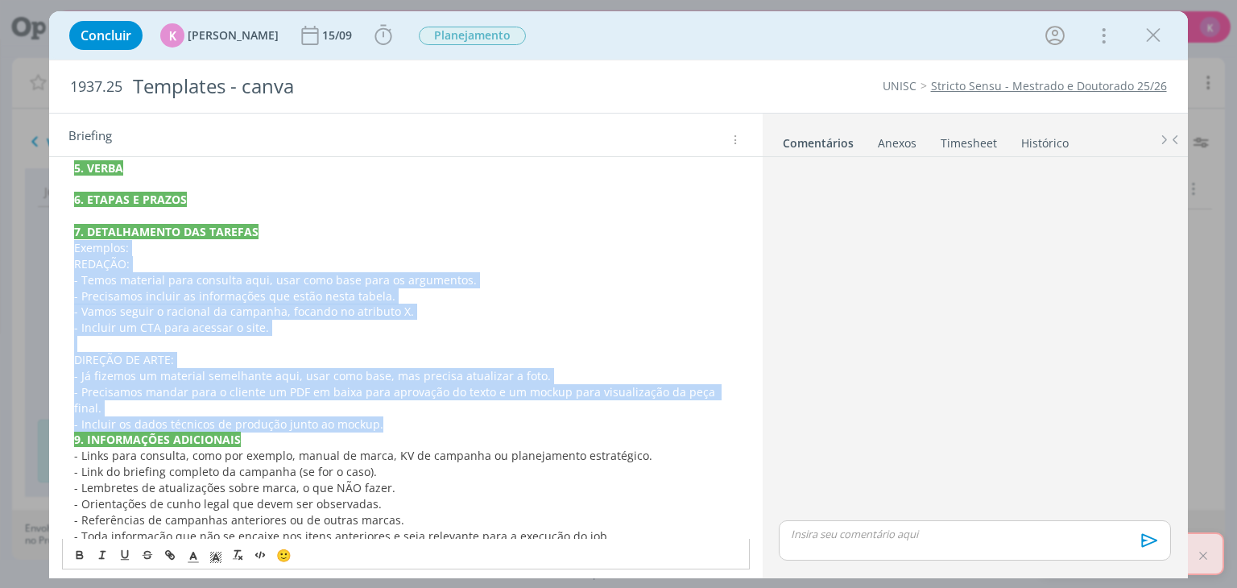
drag, startPoint x: 387, startPoint y: 404, endPoint x: 57, endPoint y: 252, distance: 362.6
click at [57, 252] on div "PASTA DO JOB 1. INTRODUÇÃO (contexto do job + objetivos) 2.PEÇA E FORMATO 3. CA…" at bounding box center [405, 281] width 713 height 612
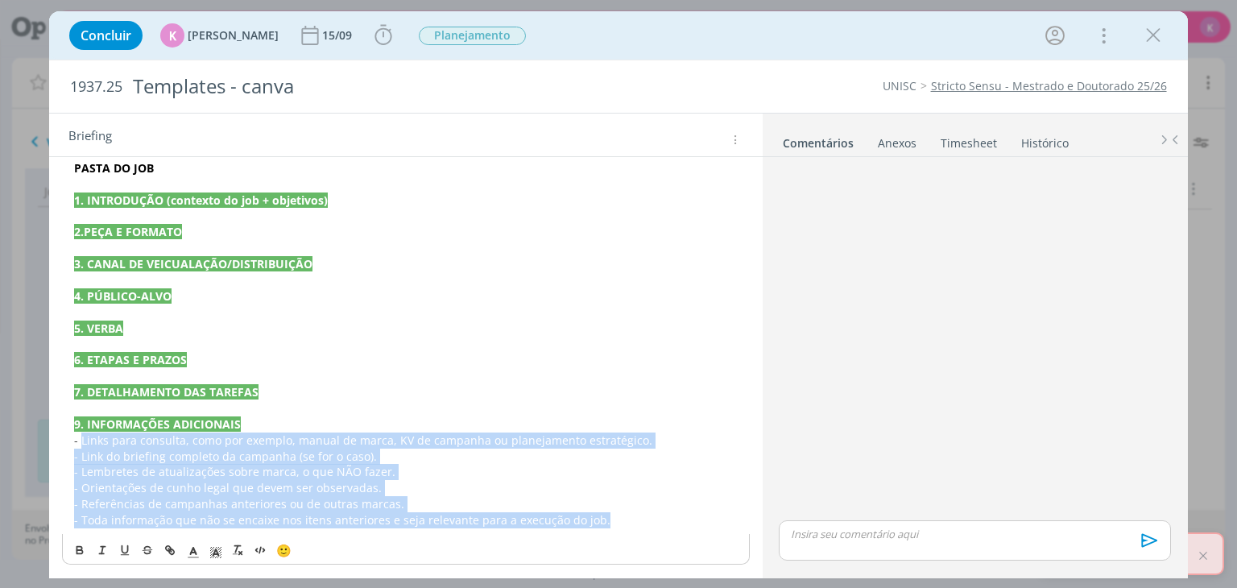
drag, startPoint x: 81, startPoint y: 434, endPoint x: 619, endPoint y: 559, distance: 552.4
click at [619, 559] on div "PASTA DO JOB 1. INTRODUÇÃO (contexto do job + objetivos) 2.PEÇA E FORMATO 3. CA…" at bounding box center [405, 360] width 687 height 410
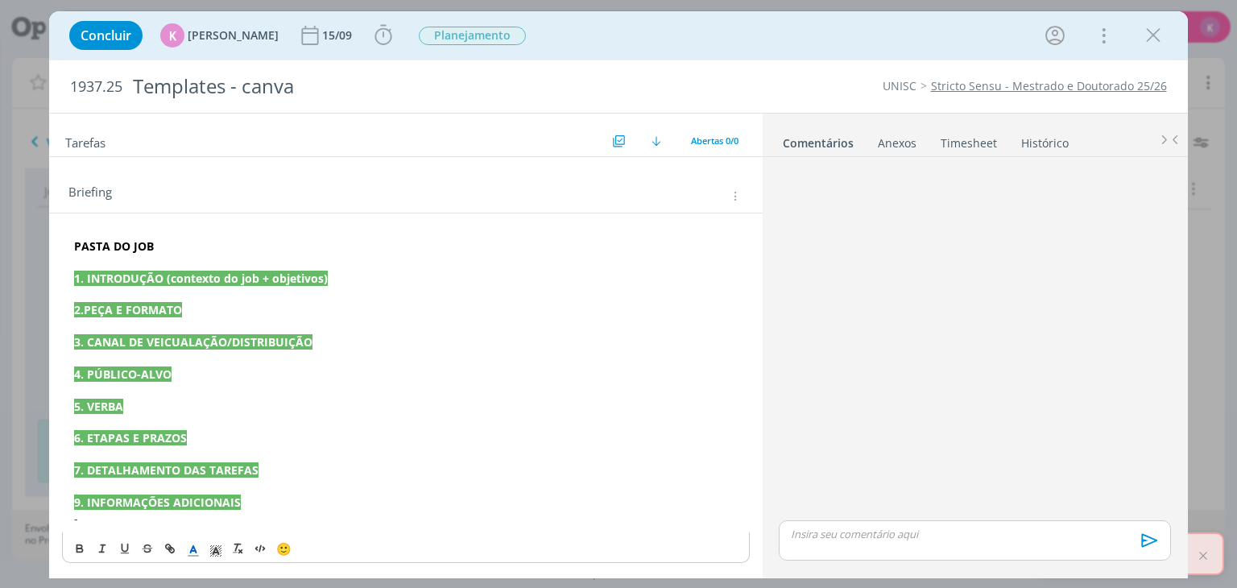
scroll to position [40, 0]
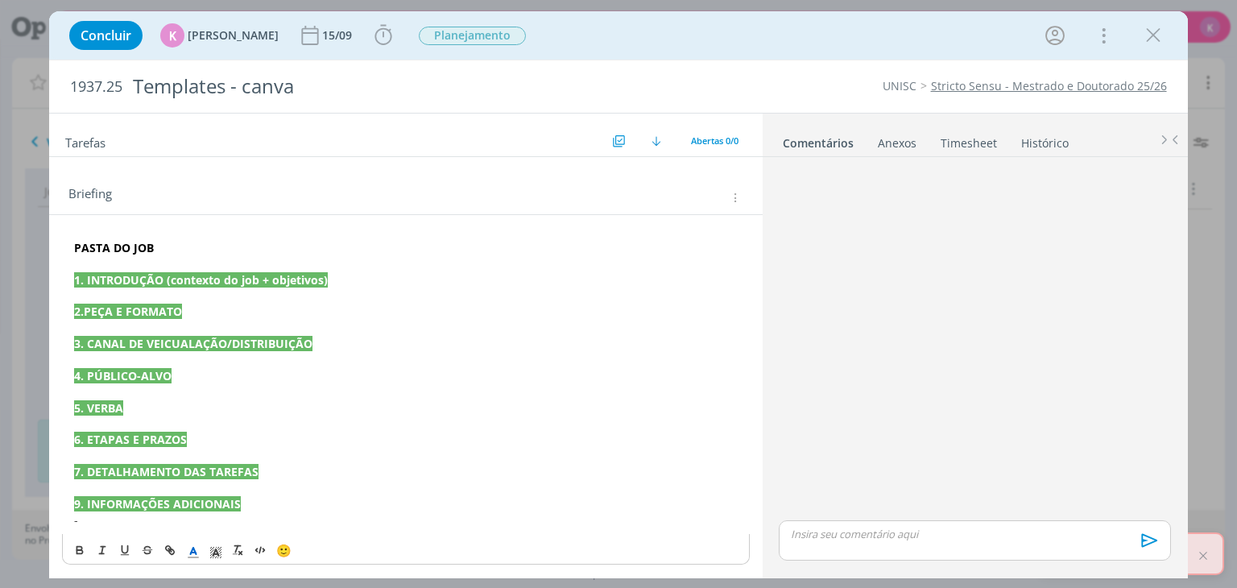
click at [190, 295] on p "dialog" at bounding box center [405, 296] width 663 height 16
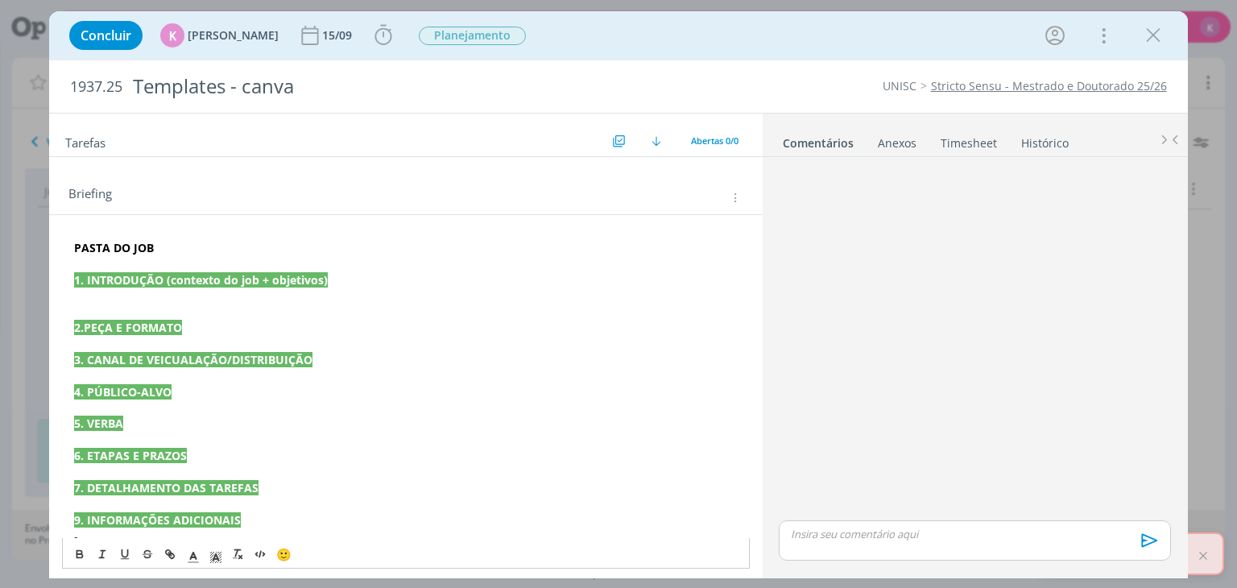
click at [190, 295] on p "dialog" at bounding box center [405, 296] width 663 height 16
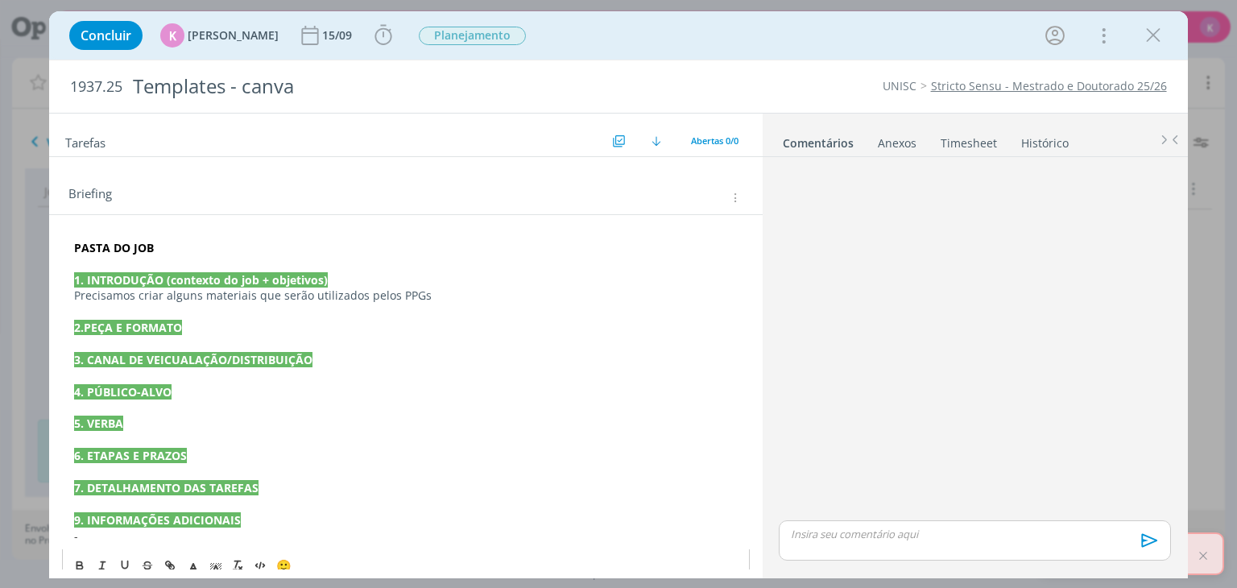
click at [796, 68] on div "1937.25 Templates - canva UNISC Stricto Sensu - Mestrado e Doutorado 25/26" at bounding box center [618, 86] width 1138 height 52
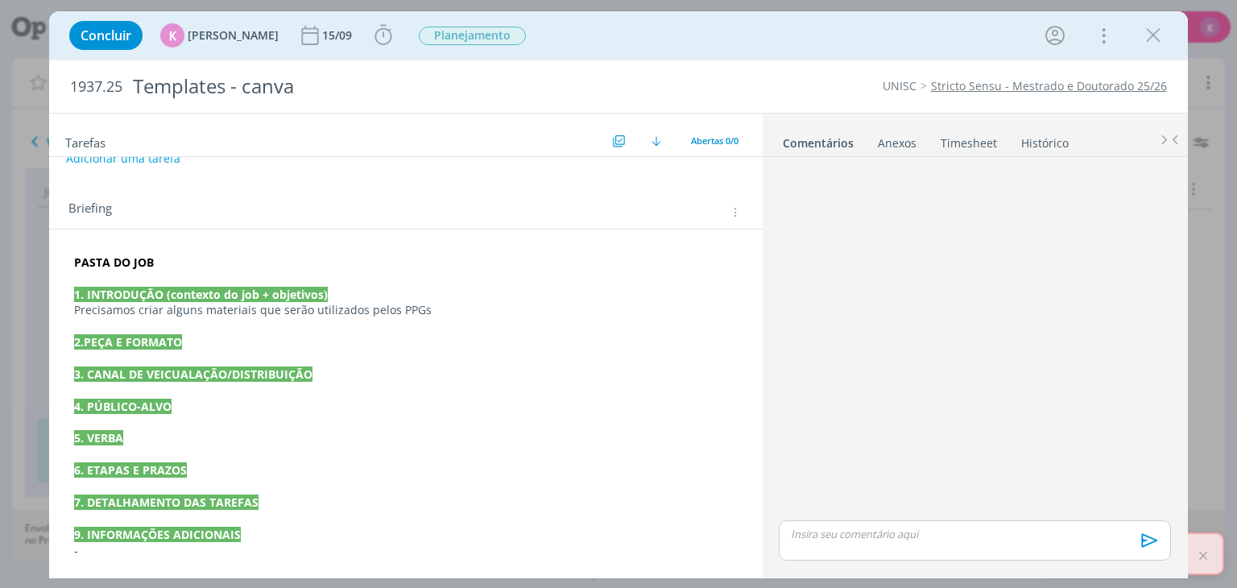
drag, startPoint x: 346, startPoint y: 317, endPoint x: 448, endPoint y: 317, distance: 102.3
click at [349, 315] on div "PASTA DO JOB 1. INTRODUÇÃO (contexto do job + objetivos) Precisamos criar algun…" at bounding box center [405, 407] width 687 height 316
click at [450, 317] on p "Precisamos criar alguns materiais que serão utilizados pelos PPGs" at bounding box center [405, 311] width 661 height 16
click at [1116, 494] on div "dialog" at bounding box center [974, 341] width 404 height 354
click at [113, 83] on span "1937.25" at bounding box center [96, 87] width 52 height 18
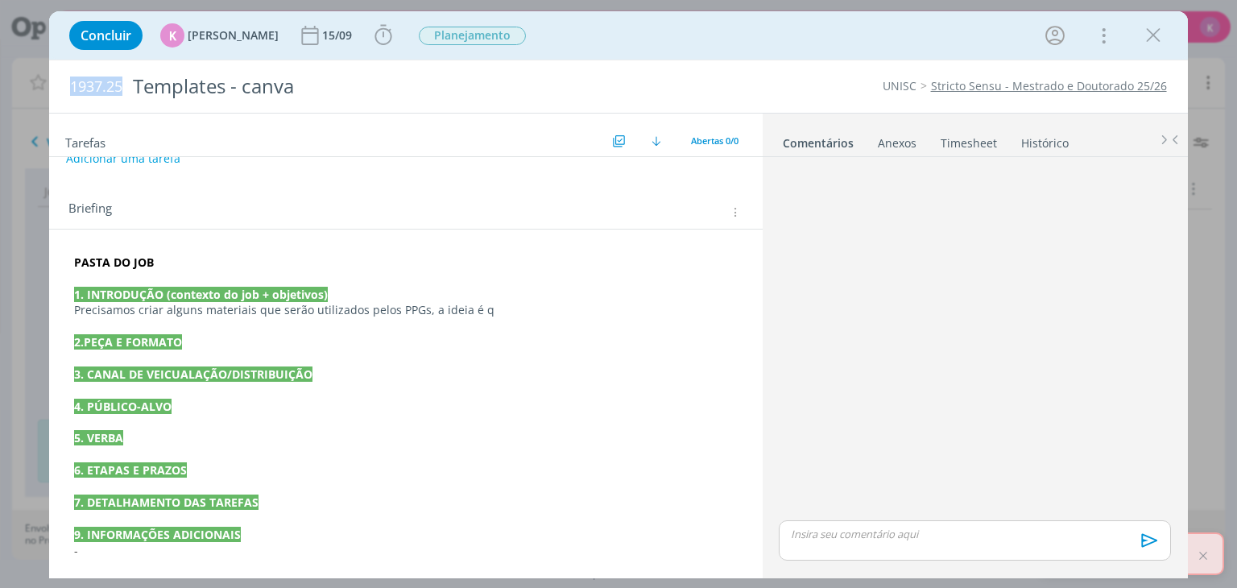
click at [113, 83] on span "1937.25" at bounding box center [96, 87] width 52 height 18
copy span "1937.25"
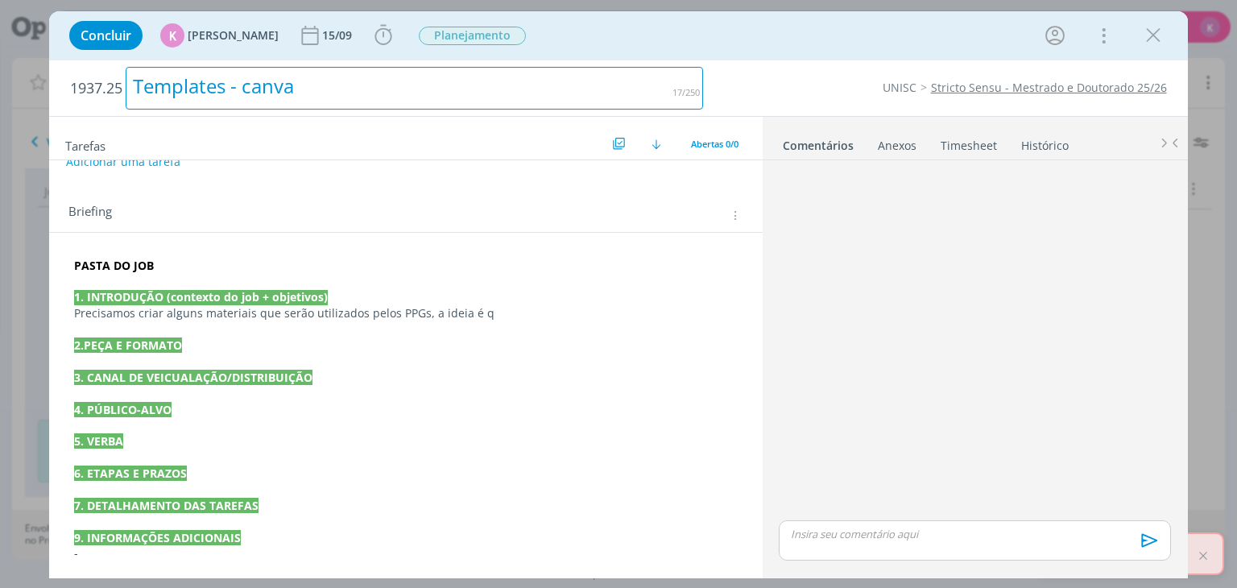
click at [180, 85] on div "Templates - canva" at bounding box center [415, 88] width 578 height 43
copy div "Templates - canva"
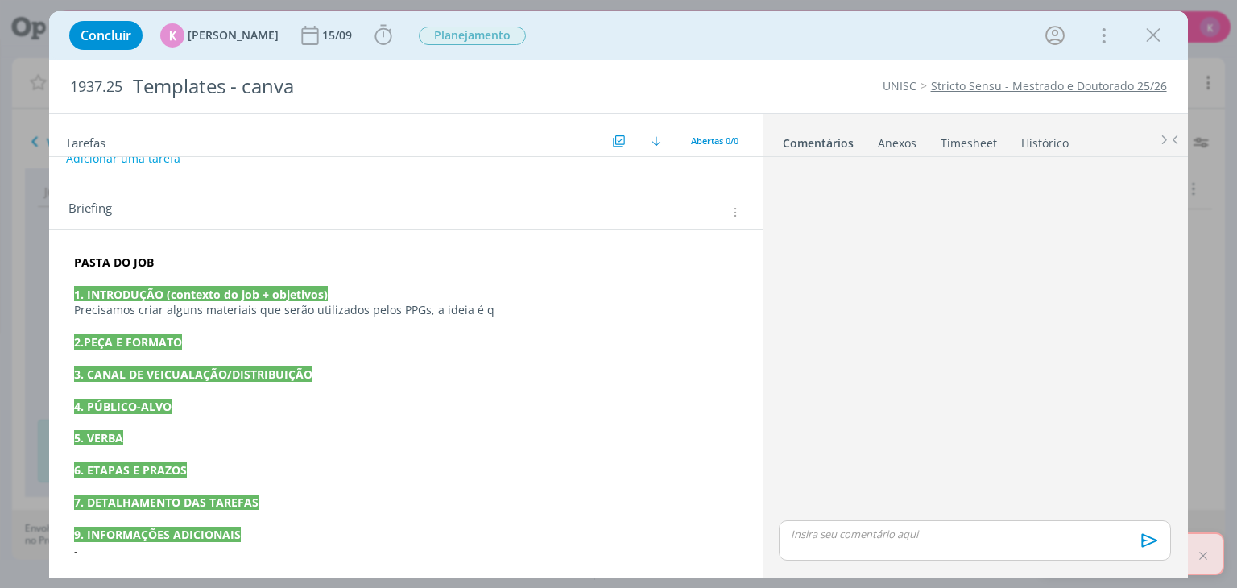
click at [479, 148] on h2 "Tarefas" at bounding box center [336, 140] width 543 height 21
click at [1076, 454] on div "dialog" at bounding box center [974, 341] width 404 height 354
drag, startPoint x: 429, startPoint y: 309, endPoint x: 484, endPoint y: 317, distance: 56.2
click at [484, 317] on div "PASTA DO JOB 1. INTRODUÇÃO (contexto do job + objetivos) Precisamos criar algun…" at bounding box center [405, 407] width 687 height 316
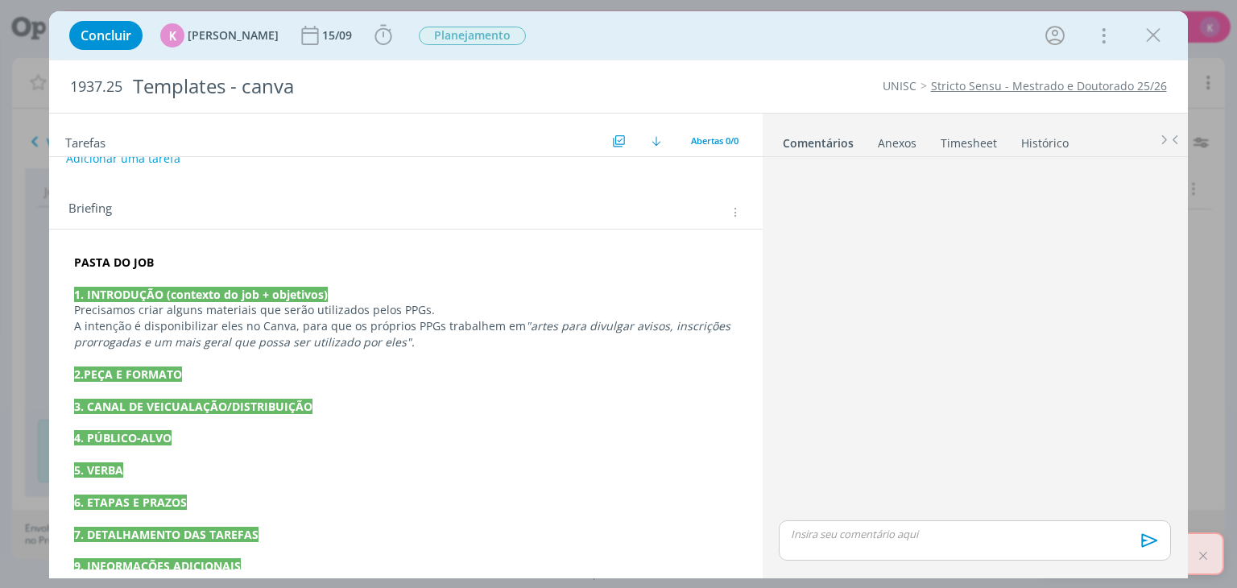
drag, startPoint x: 332, startPoint y: 323, endPoint x: 417, endPoint y: 314, distance: 85.8
click at [333, 322] on span "A intenção é disponibilizar eles no Canva, para que os próprios PPGs trabalhem …" at bounding box center [300, 325] width 452 height 15
click at [449, 310] on p "Precisamos criar alguns materiais que serão utilizados pelos PPGs." at bounding box center [405, 311] width 661 height 16
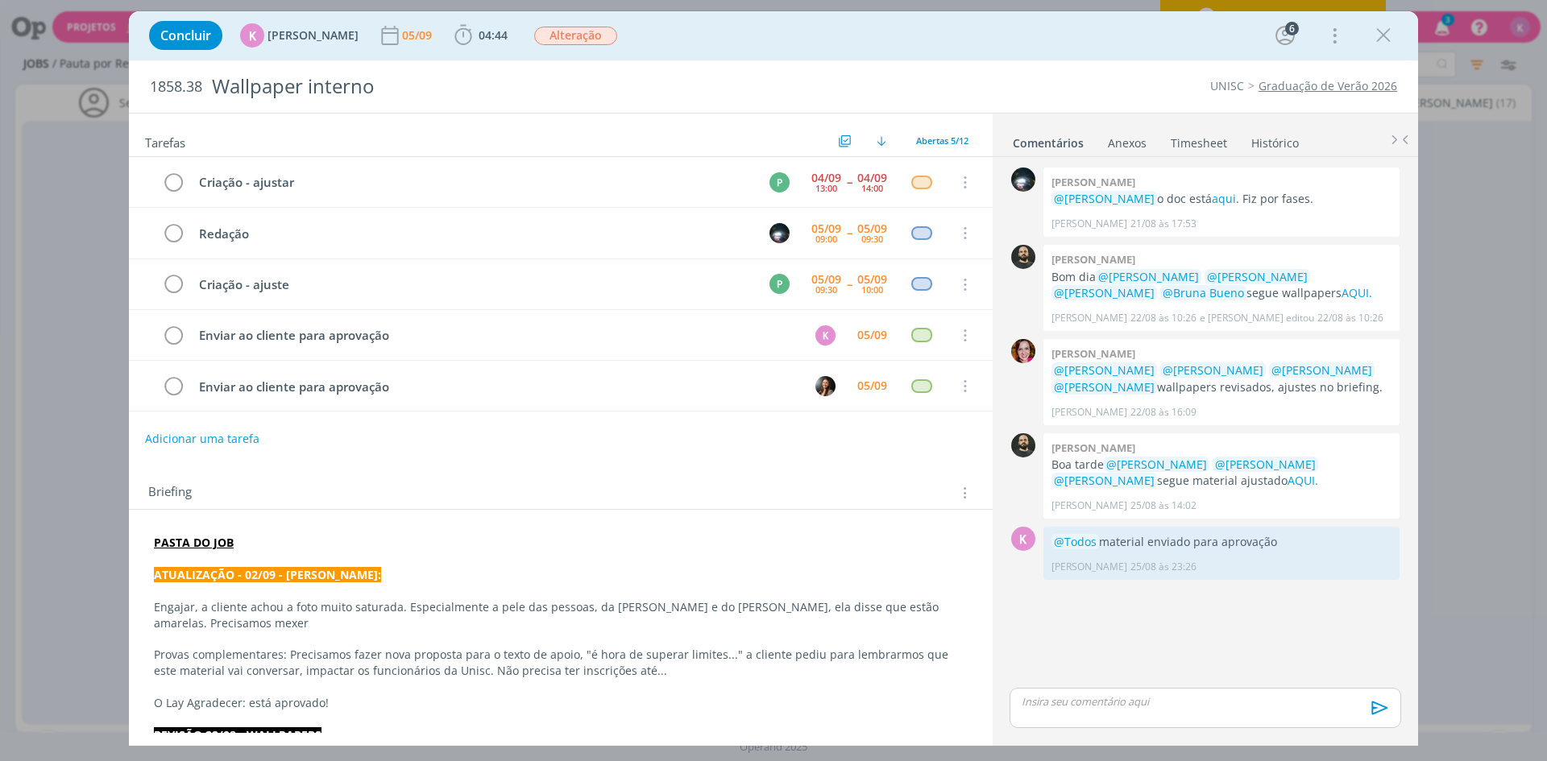
scroll to position [273, 0]
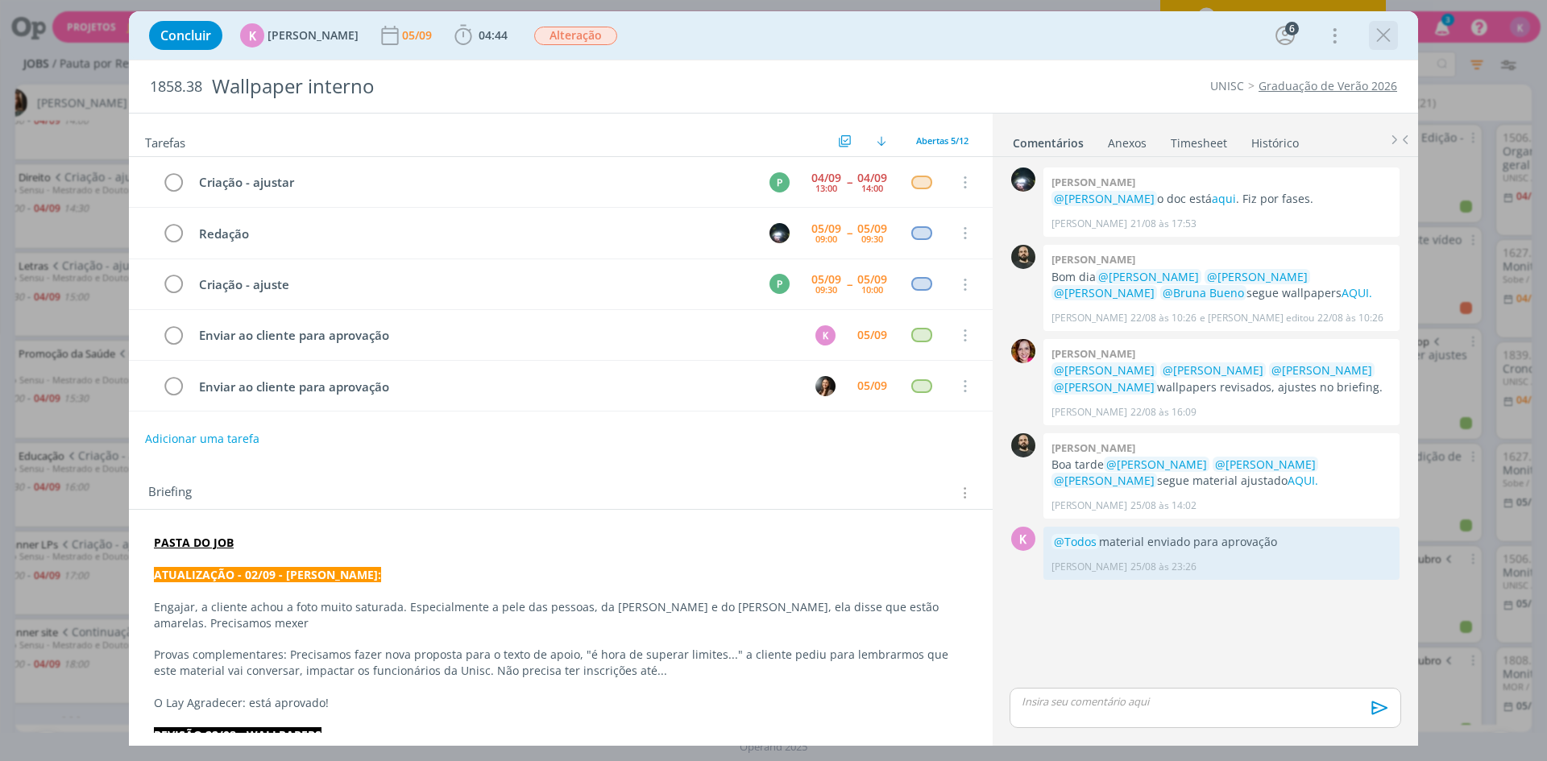
click at [1385, 35] on icon "dialog" at bounding box center [1383, 35] width 24 height 24
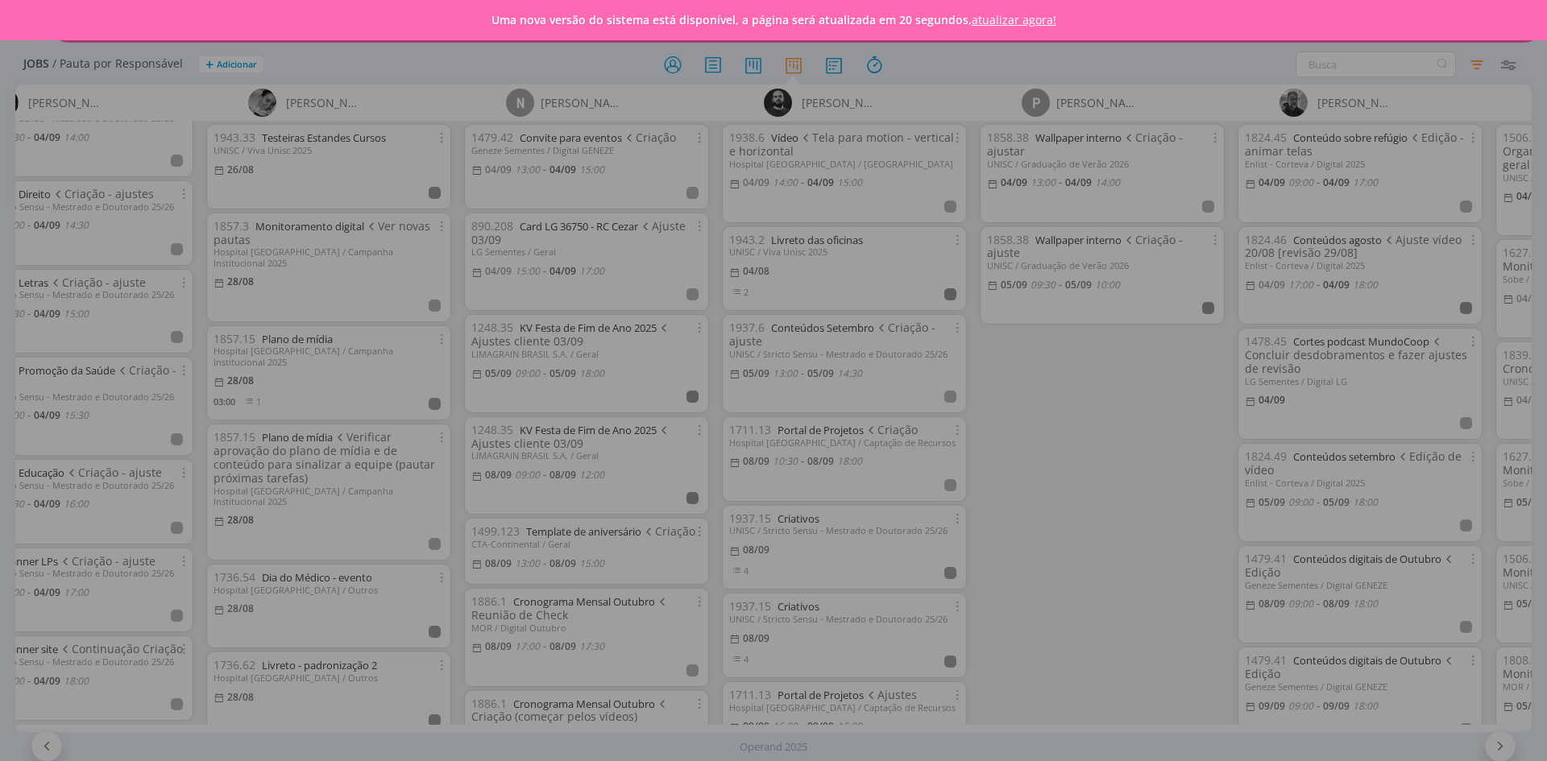
scroll to position [259, 0]
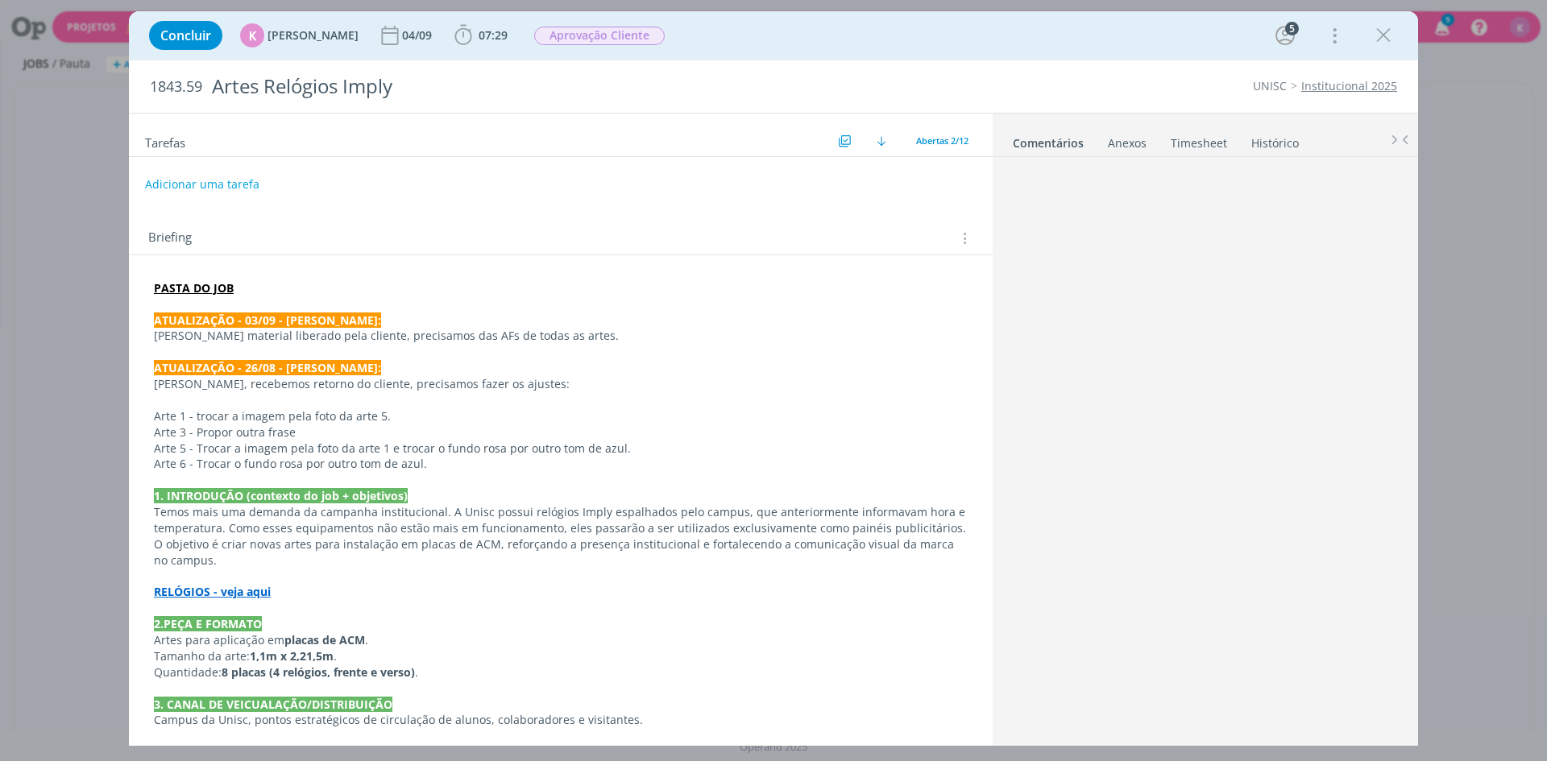
scroll to position [627, 0]
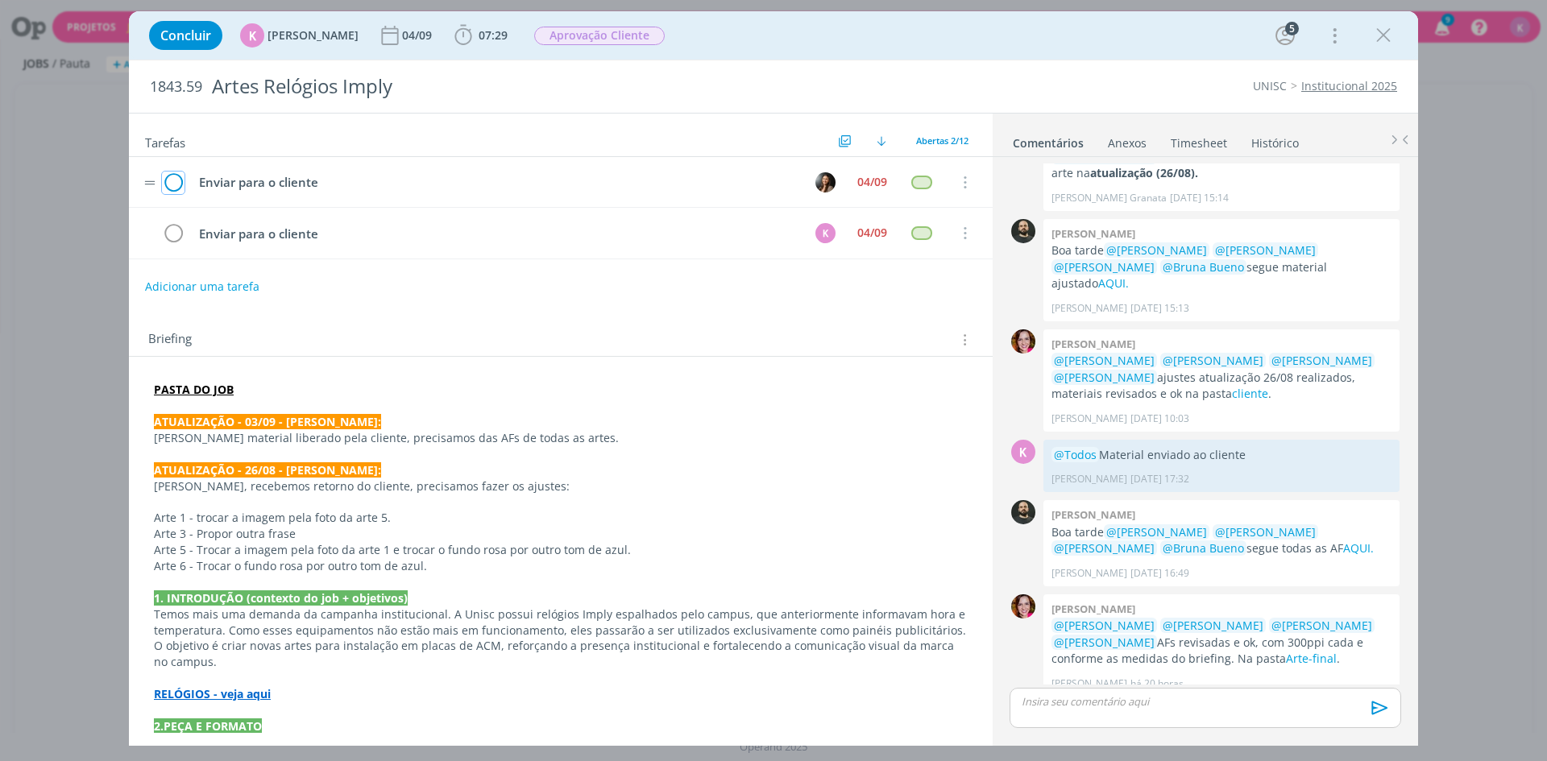
click at [179, 178] on icon "dialog" at bounding box center [173, 183] width 23 height 24
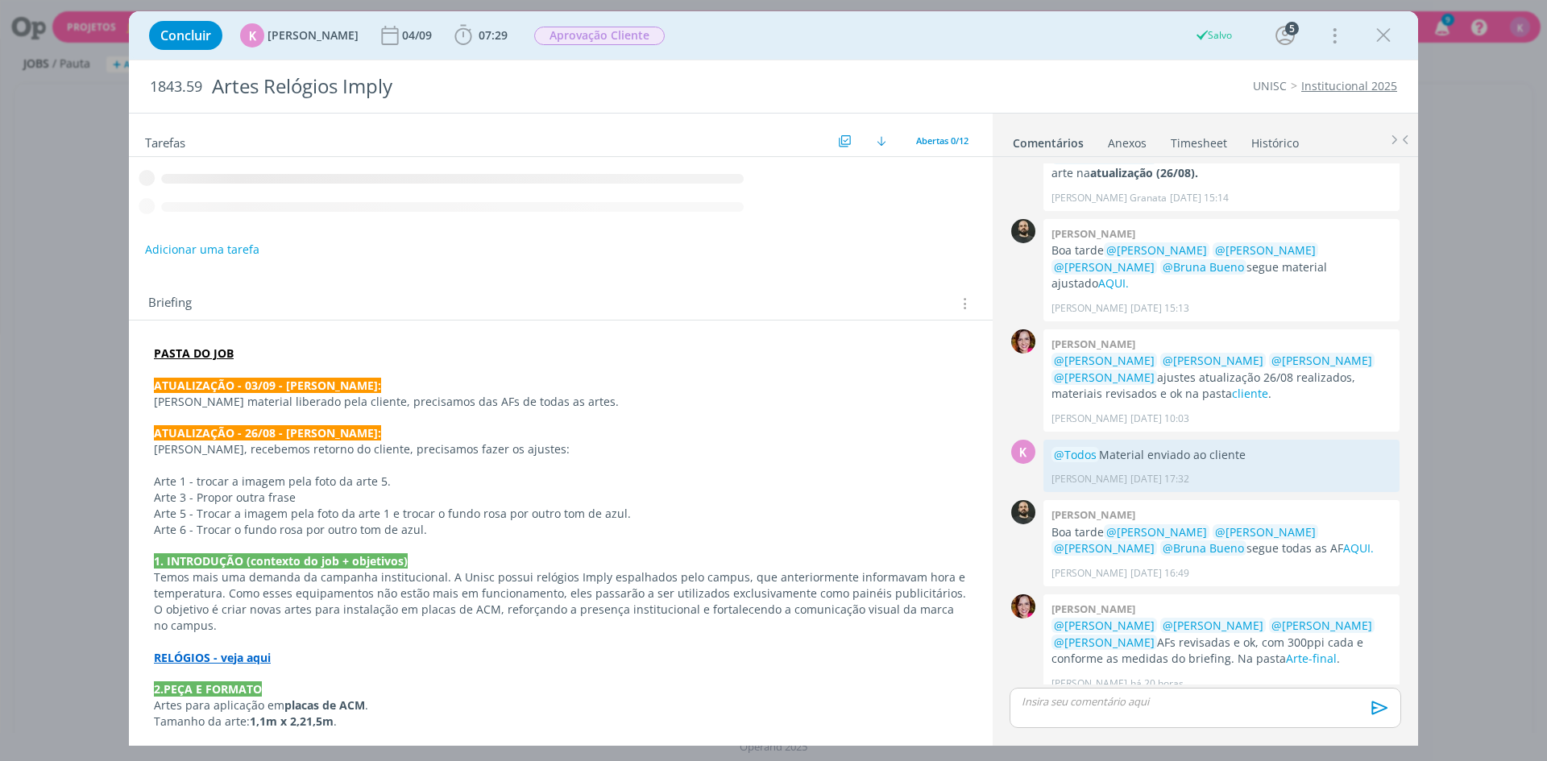
click at [1162, 712] on div "dialog" at bounding box center [1204, 708] width 391 height 40
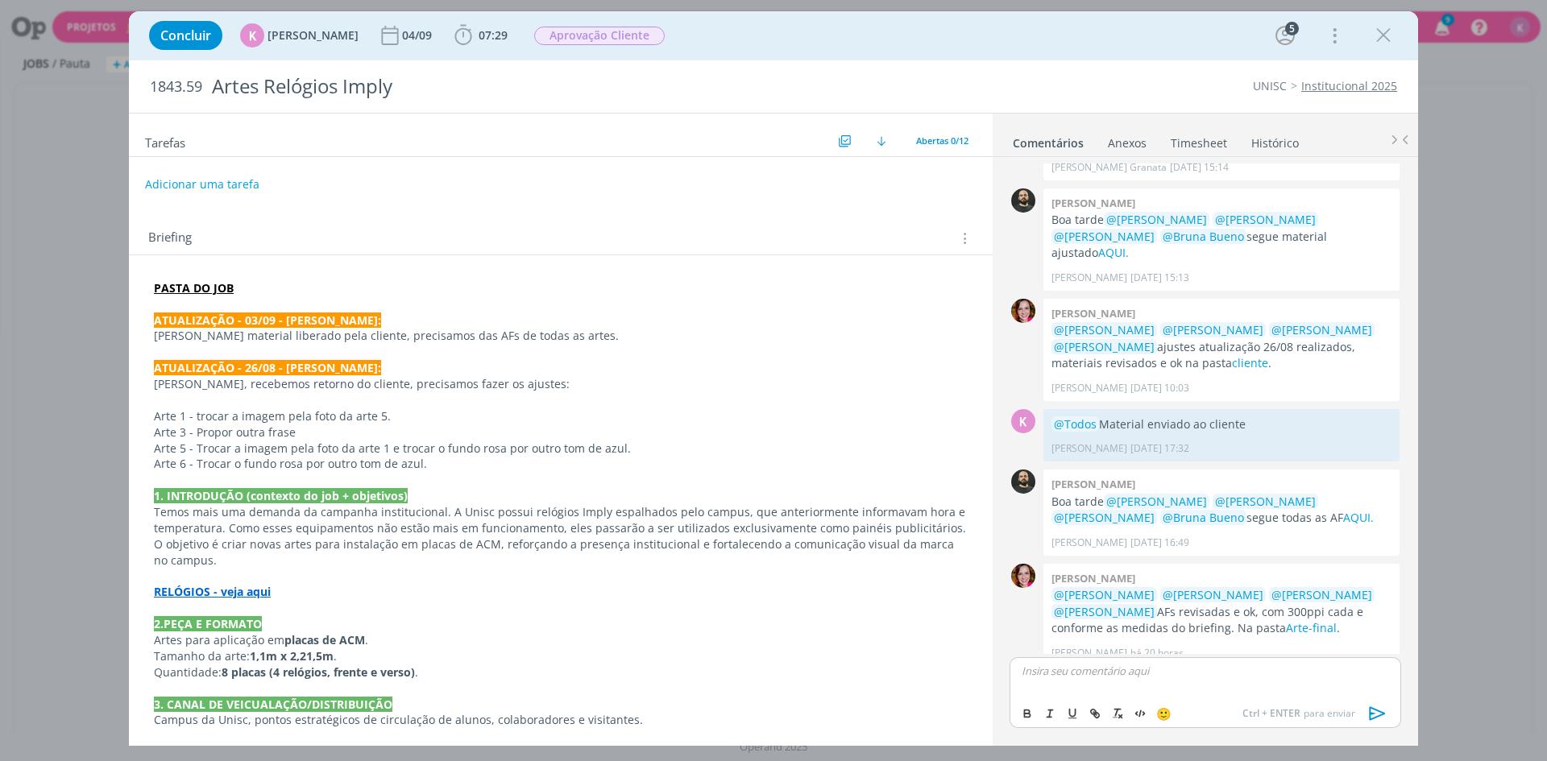
click at [1170, 678] on p "dialog" at bounding box center [1205, 671] width 366 height 14
drag, startPoint x: 1377, startPoint y: 45, endPoint x: 132, endPoint y: 98, distance: 1245.7
click at [1376, 45] on icon "dialog" at bounding box center [1383, 35] width 24 height 24
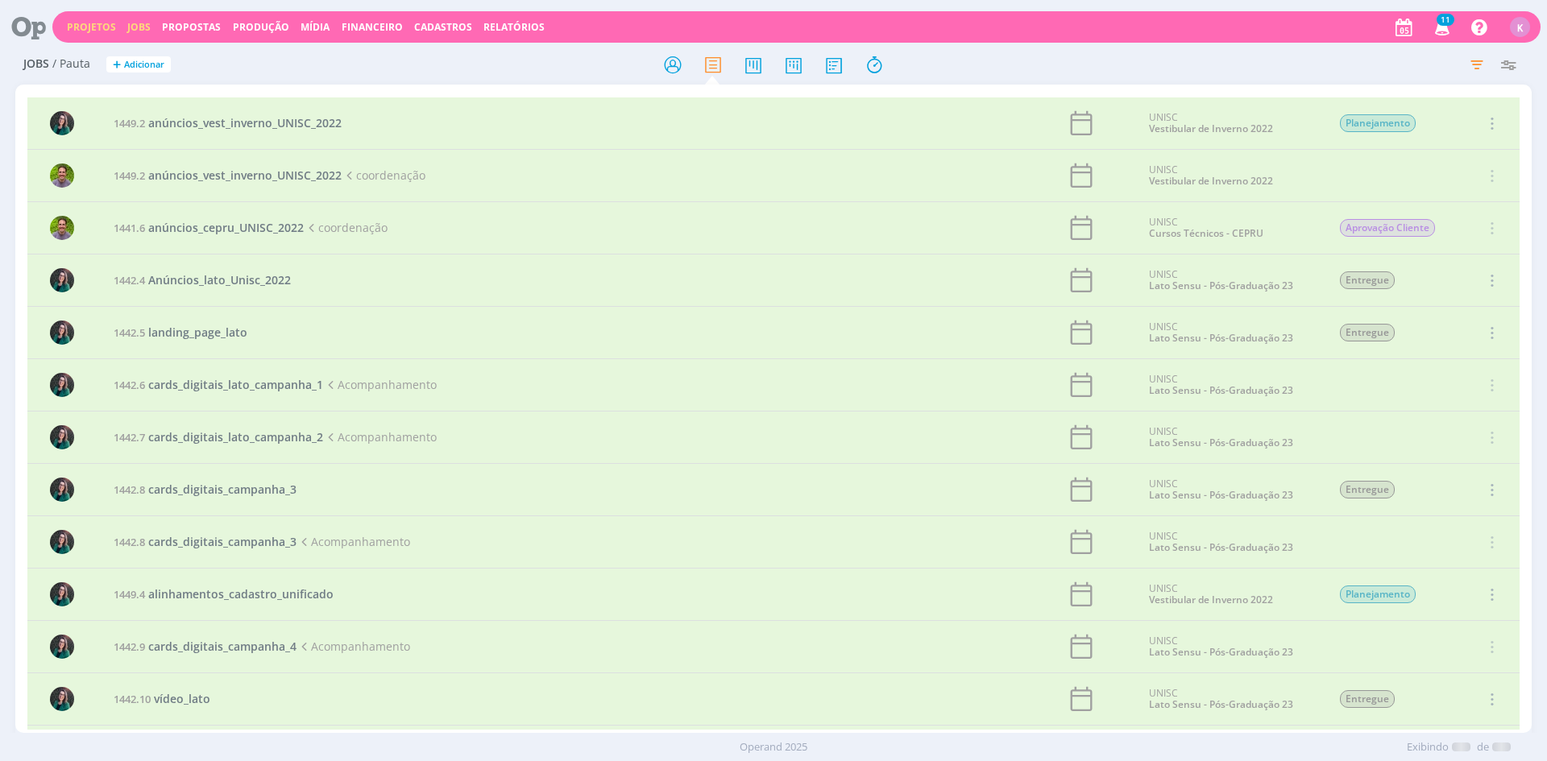
click at [89, 32] on link "Projetos" at bounding box center [91, 27] width 49 height 14
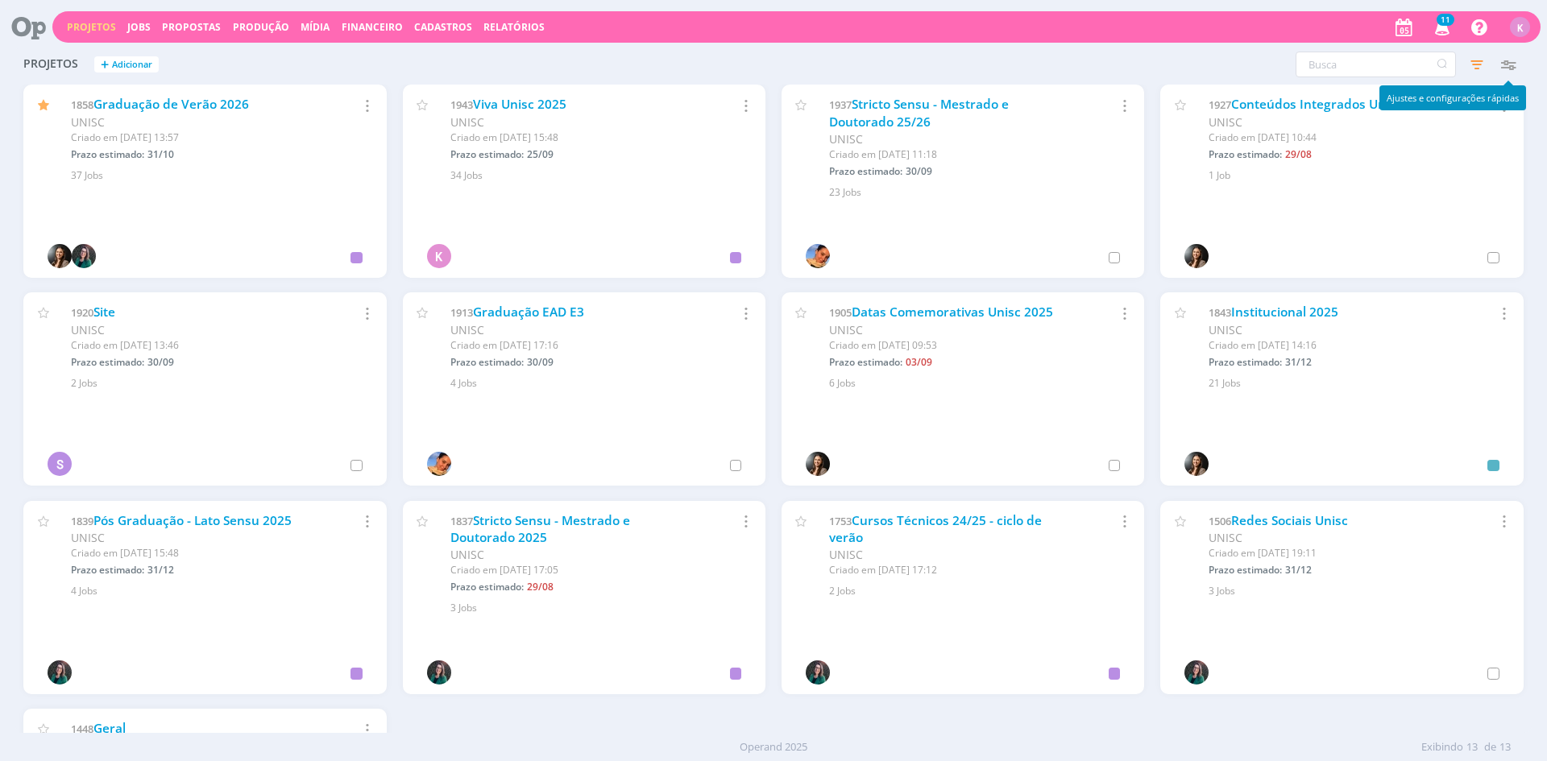
click at [1506, 64] on icon "button" at bounding box center [1507, 64] width 29 height 29
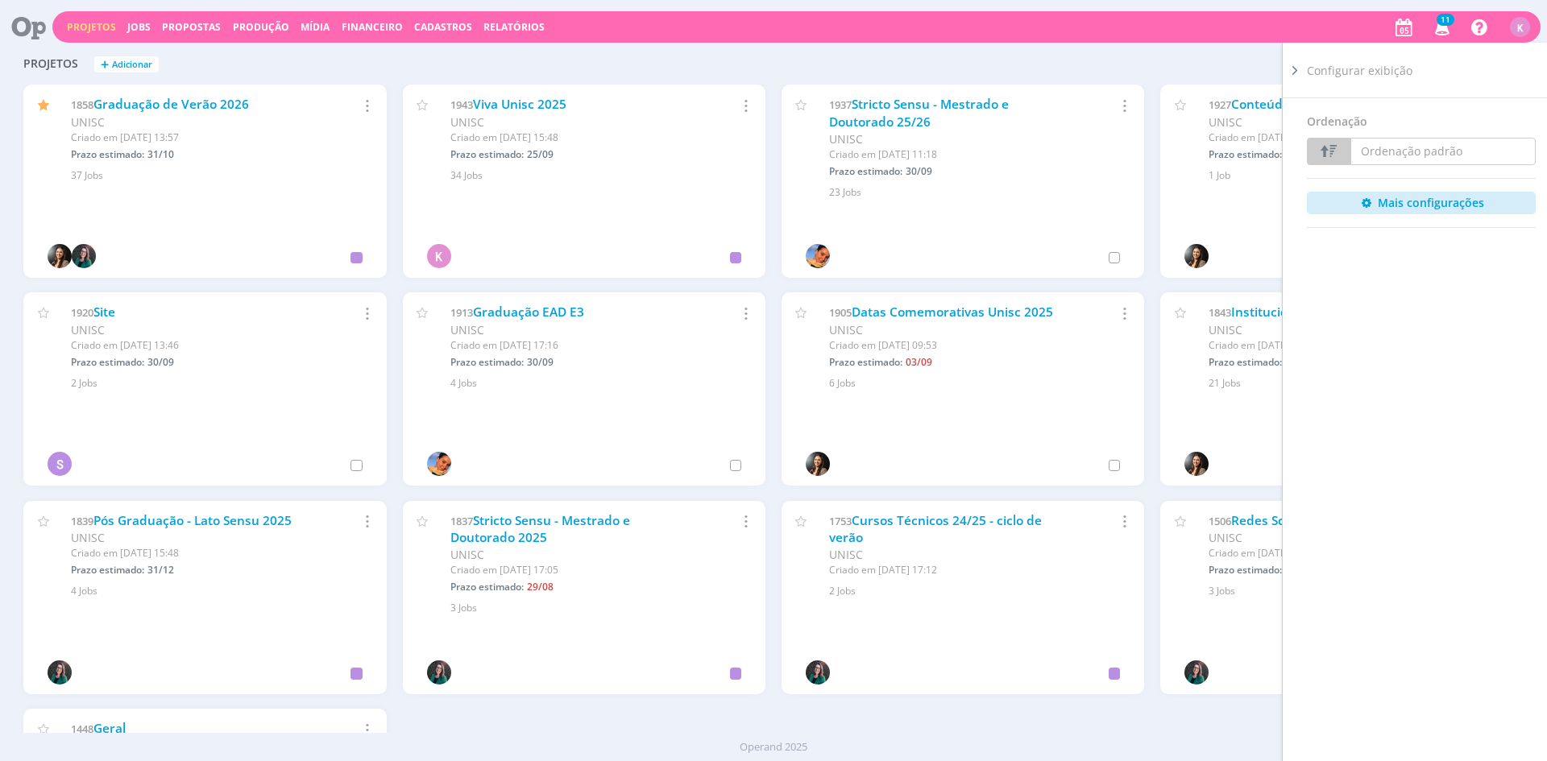
click at [1297, 76] on icon at bounding box center [1294, 70] width 16 height 17
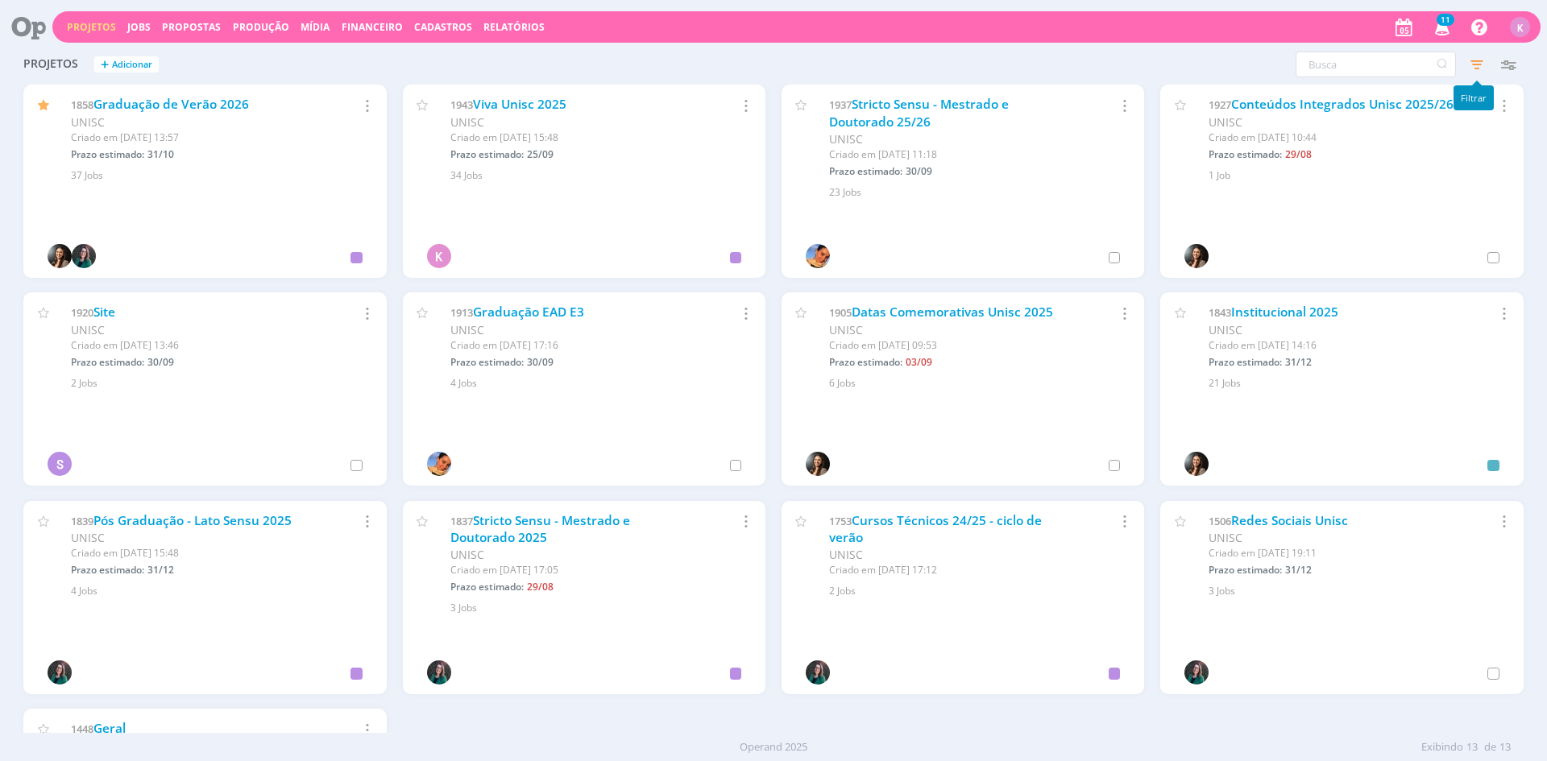
click at [1478, 65] on icon "button" at bounding box center [1476, 64] width 29 height 29
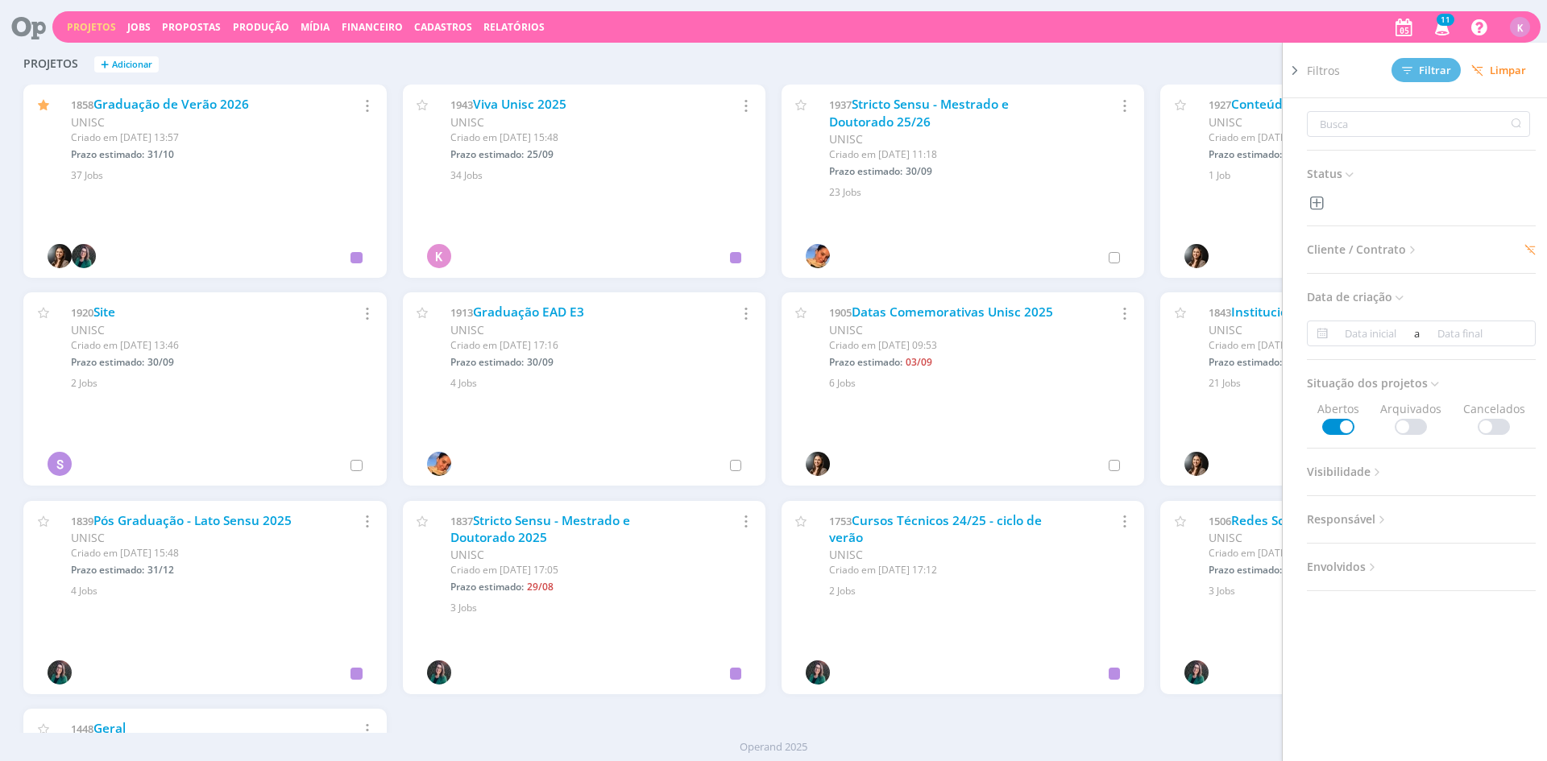
click at [1428, 419] on span "Arquivados" at bounding box center [1410, 417] width 61 height 35
click at [1426, 420] on div at bounding box center [1410, 427] width 32 height 16
click at [1442, 72] on span "Filtrar" at bounding box center [1426, 70] width 49 height 10
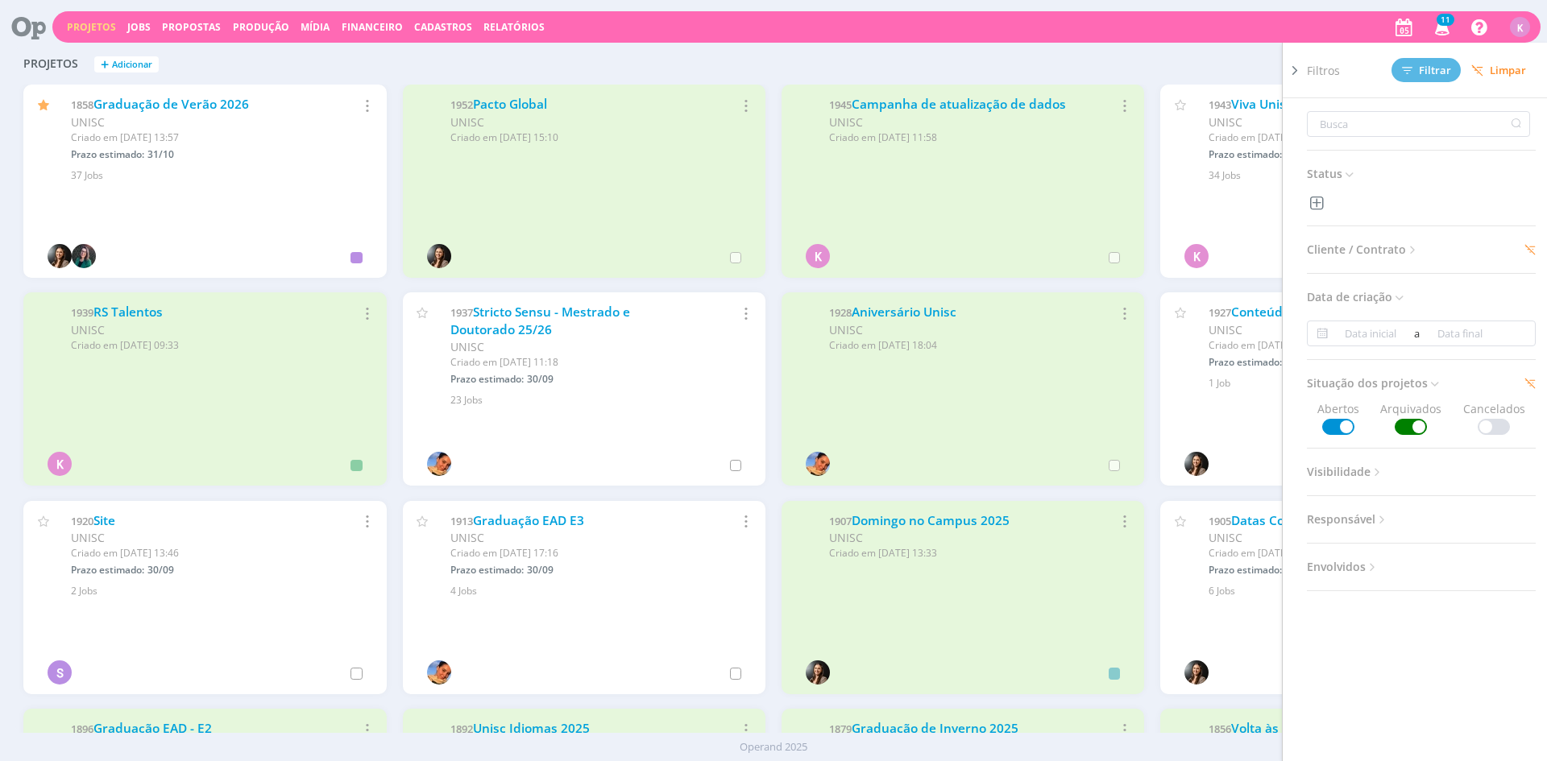
click at [760, 71] on div "Projetos + Adicionar Filtros Filtrar Limpar Status Cliente / Contrato Cliente 2…" at bounding box center [773, 65] width 1516 height 40
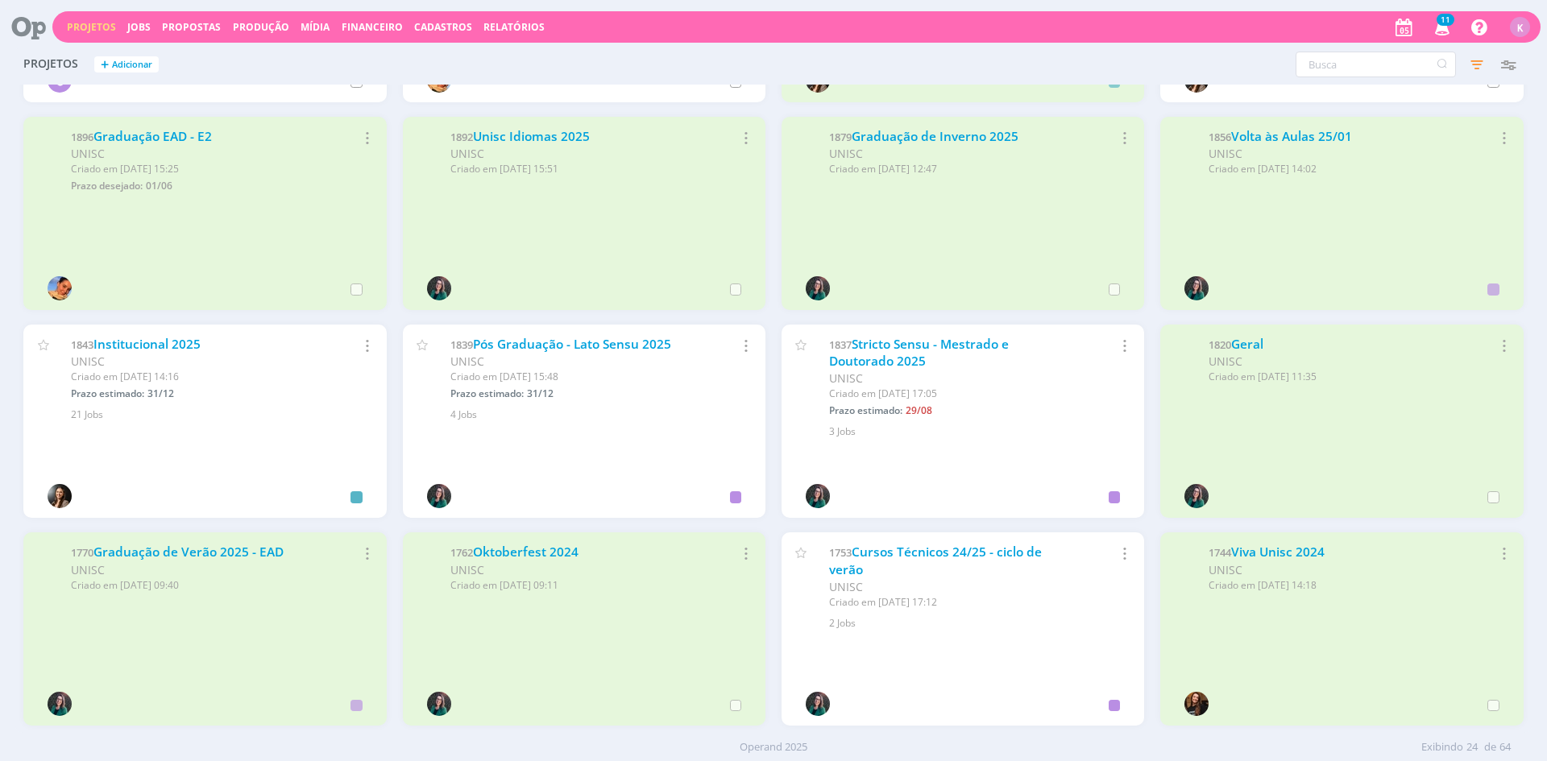
scroll to position [606, 0]
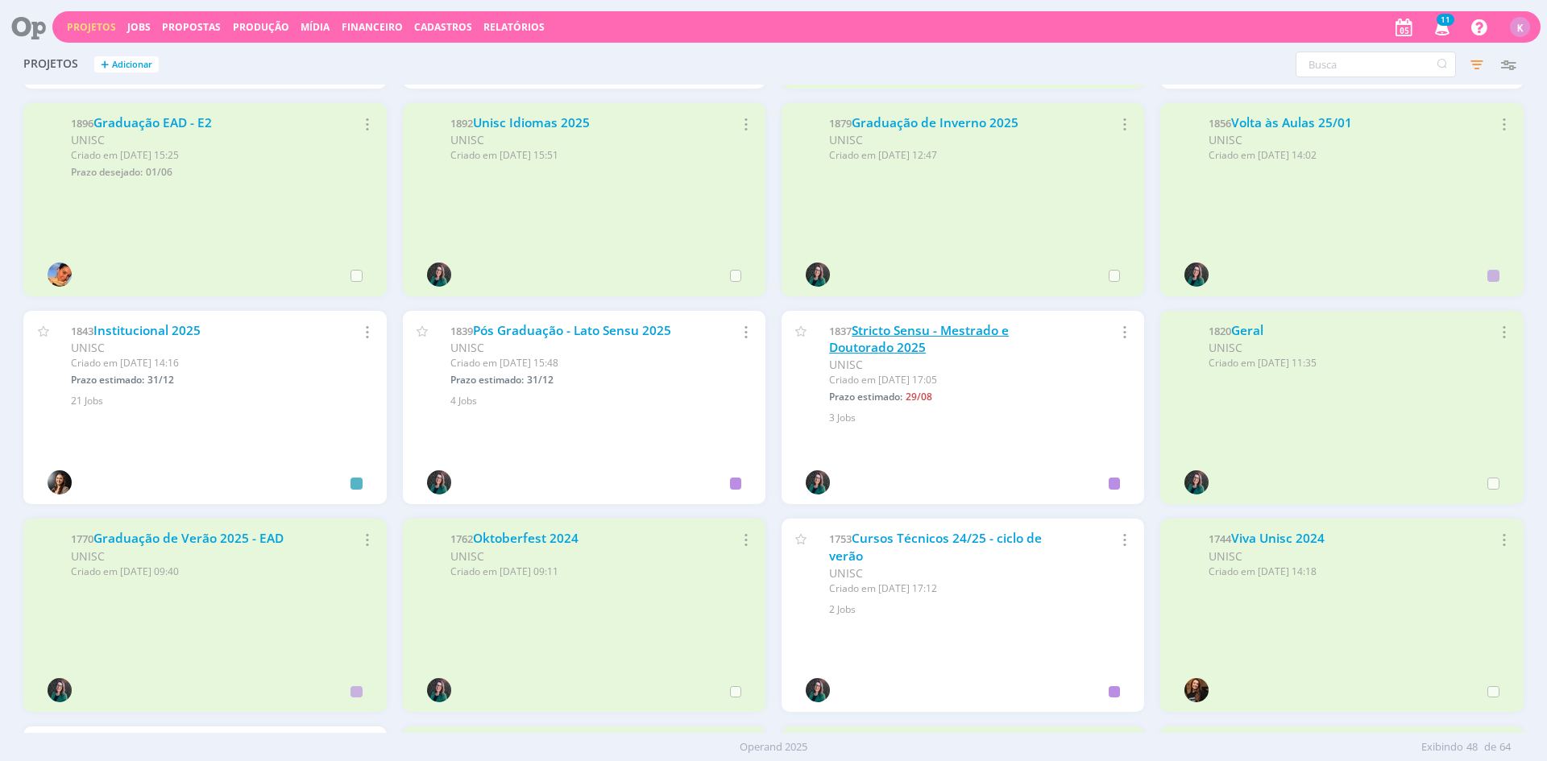
click at [923, 326] on link "Stricto Sensu - Mestrado e Doutorado 2025" at bounding box center [919, 339] width 180 height 35
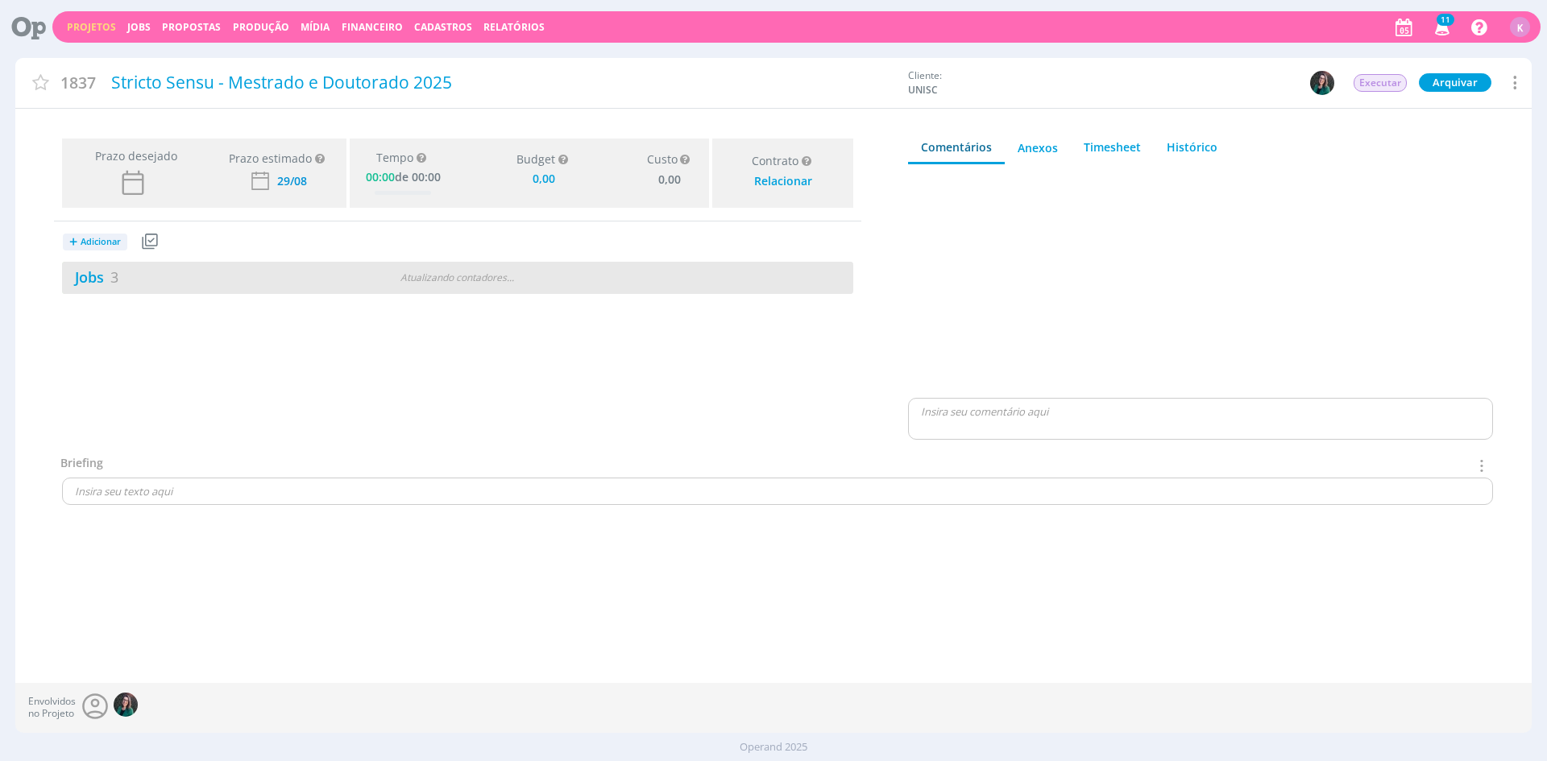
type input "0,00"
click at [97, 277] on link "Jobs 3" at bounding box center [90, 276] width 56 height 19
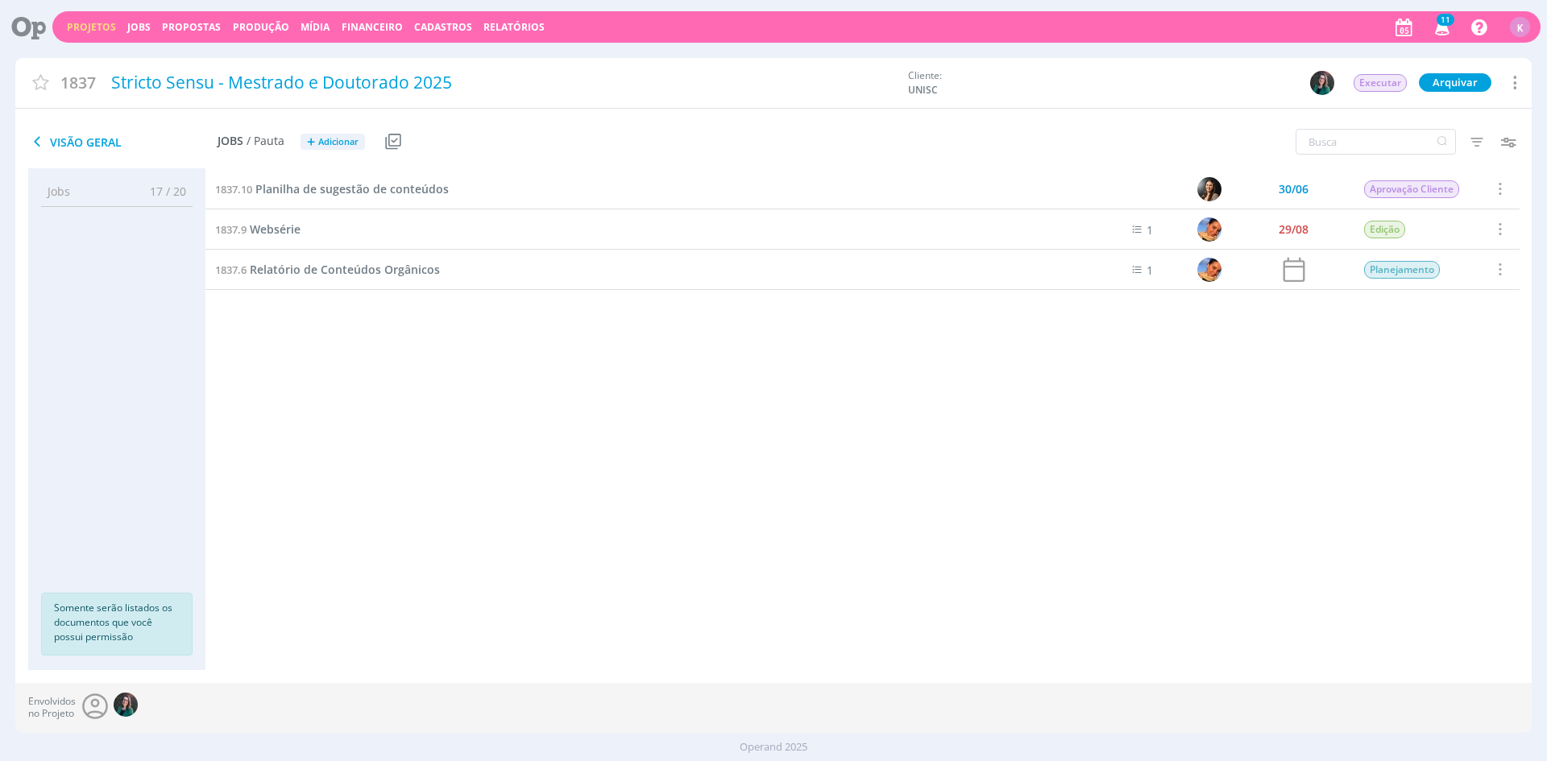
click at [79, 21] on link "Projetos" at bounding box center [91, 27] width 49 height 14
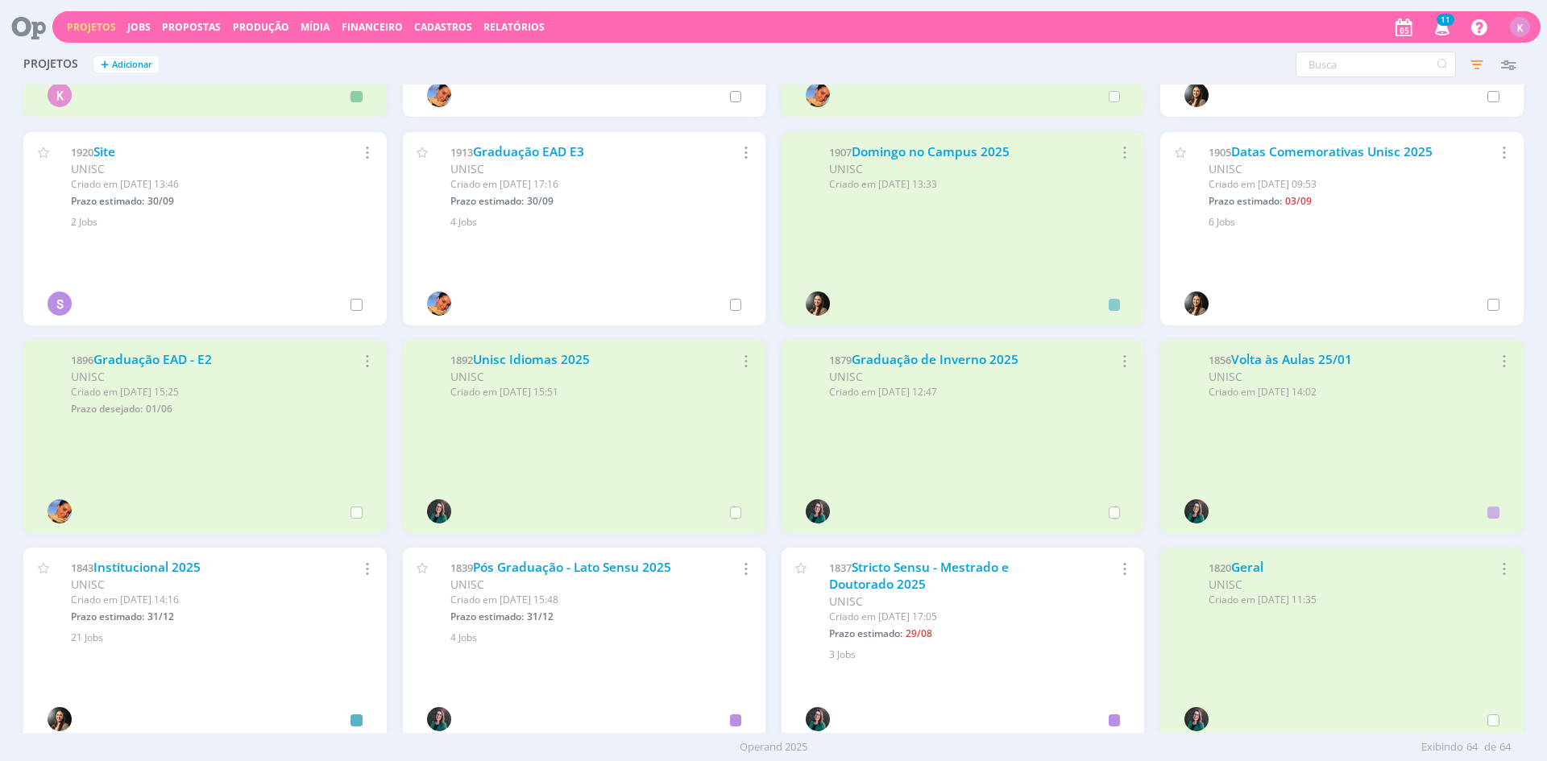
scroll to position [371, 0]
click at [874, 572] on link "Stricto Sensu - Mestrado e Doutorado 2025" at bounding box center [919, 574] width 180 height 35
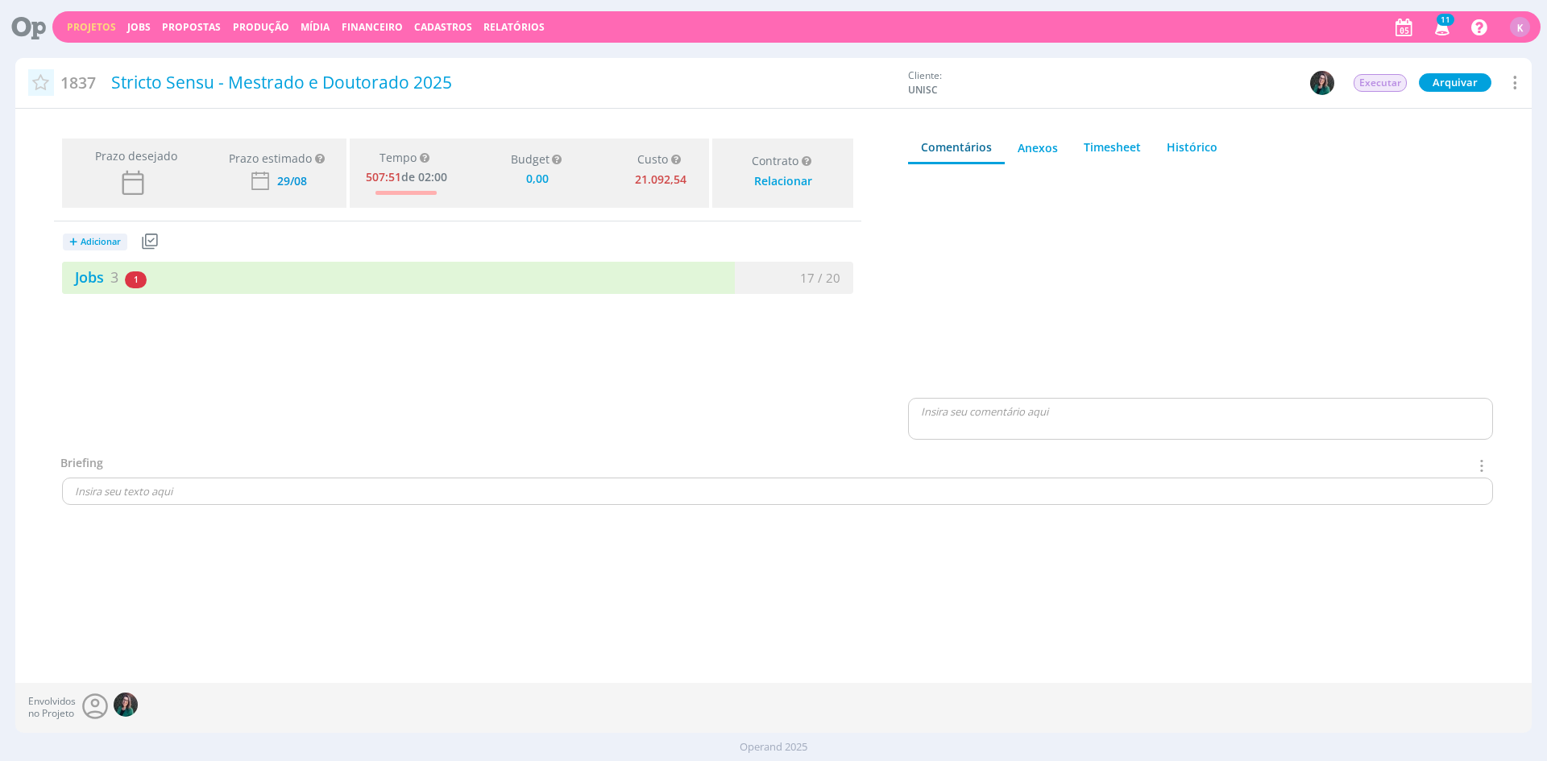
type input "0,00"
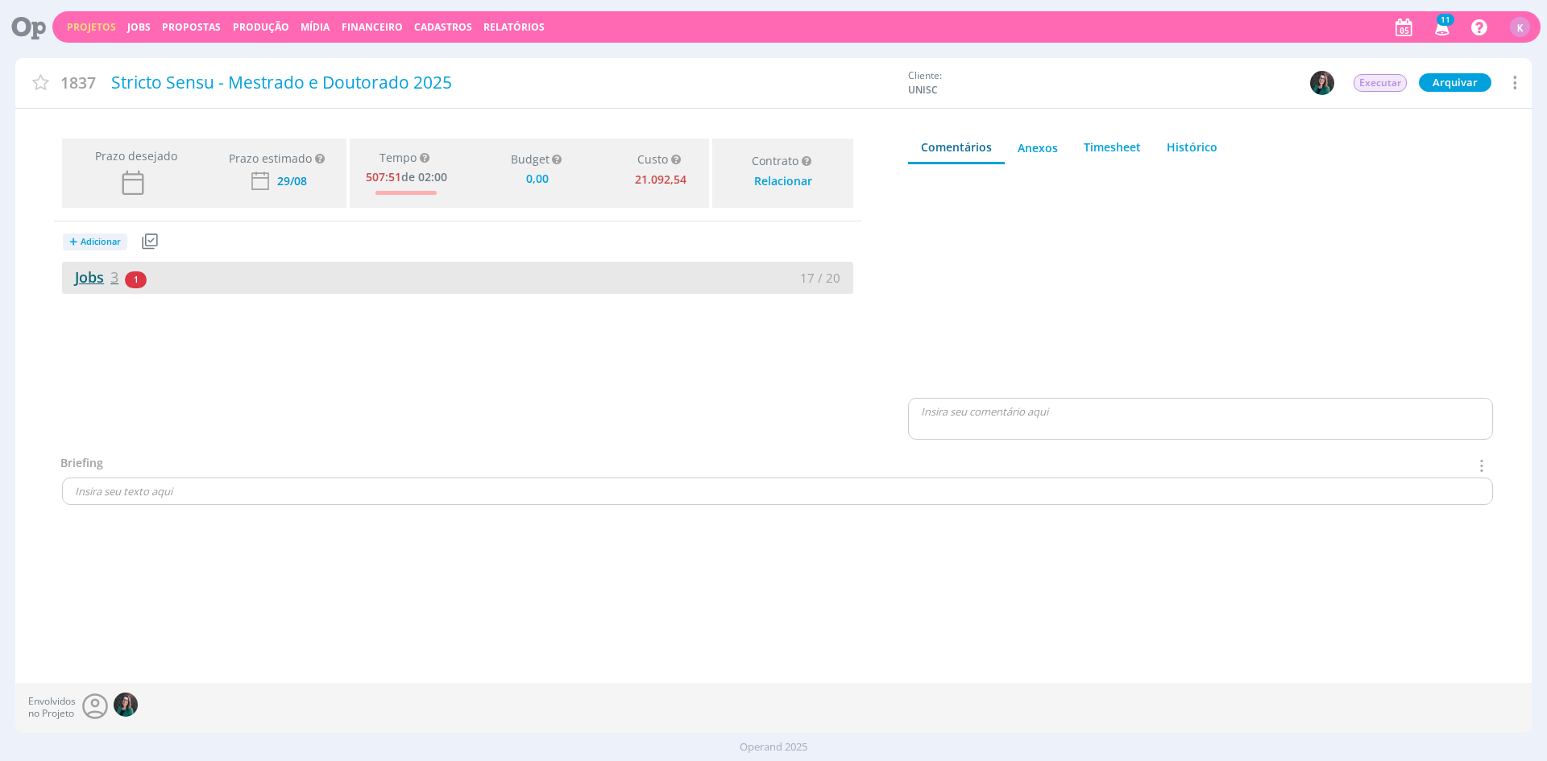
click at [96, 283] on link "Jobs 3" at bounding box center [90, 276] width 56 height 19
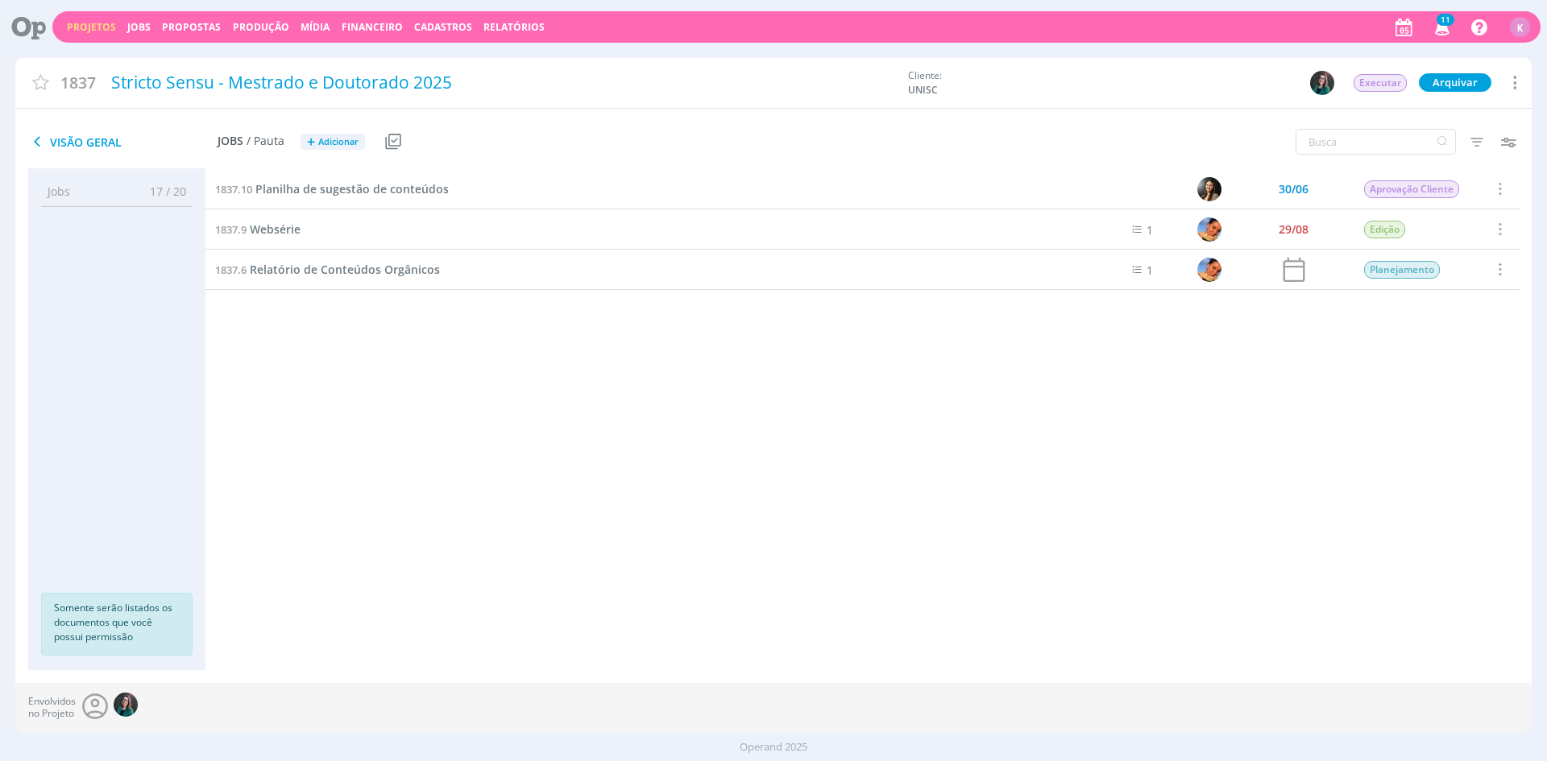
click at [103, 28] on link "Projetos" at bounding box center [91, 27] width 49 height 14
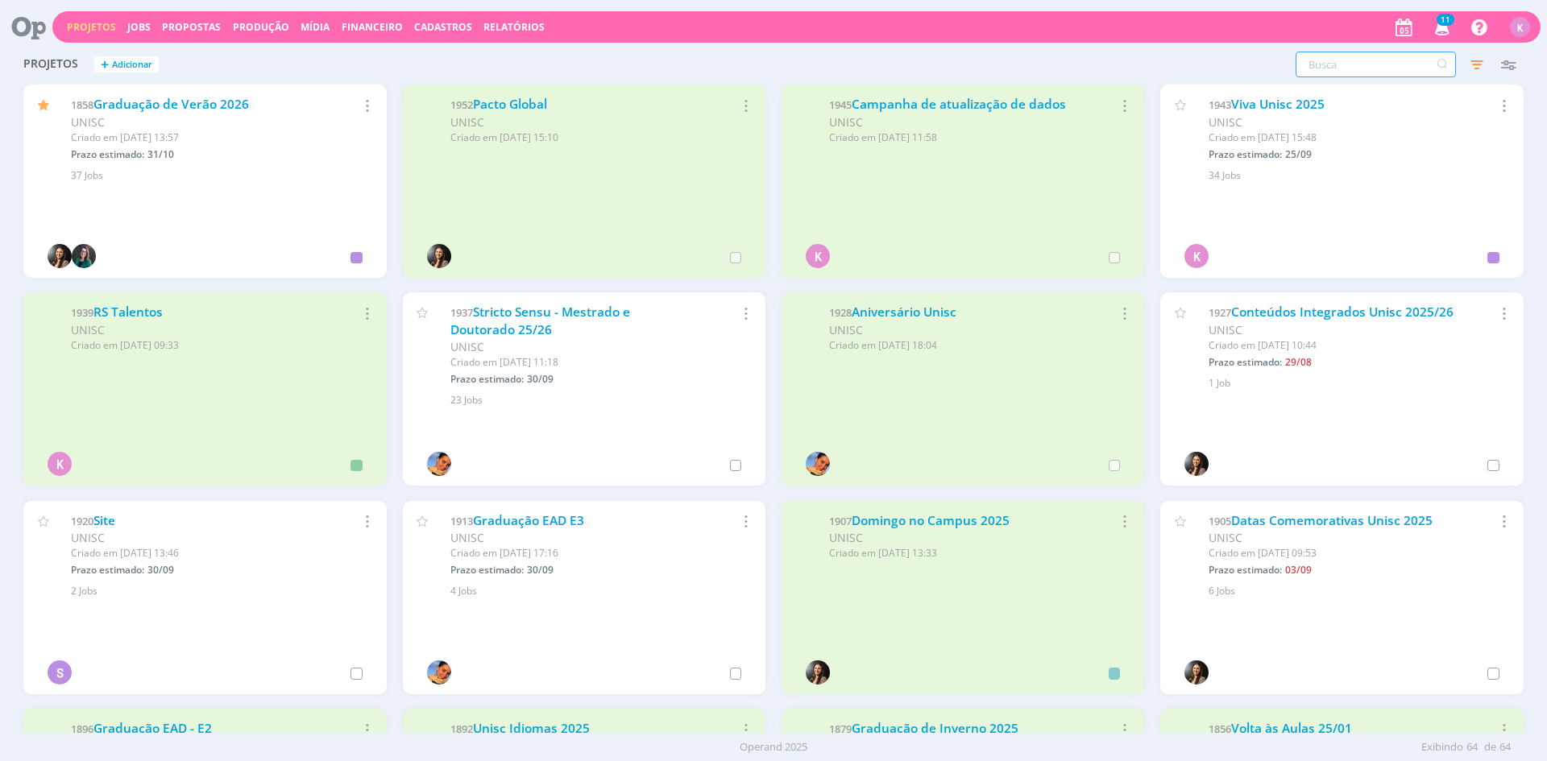
click at [1404, 64] on input "text" at bounding box center [1375, 65] width 160 height 26
type input "mestrado"
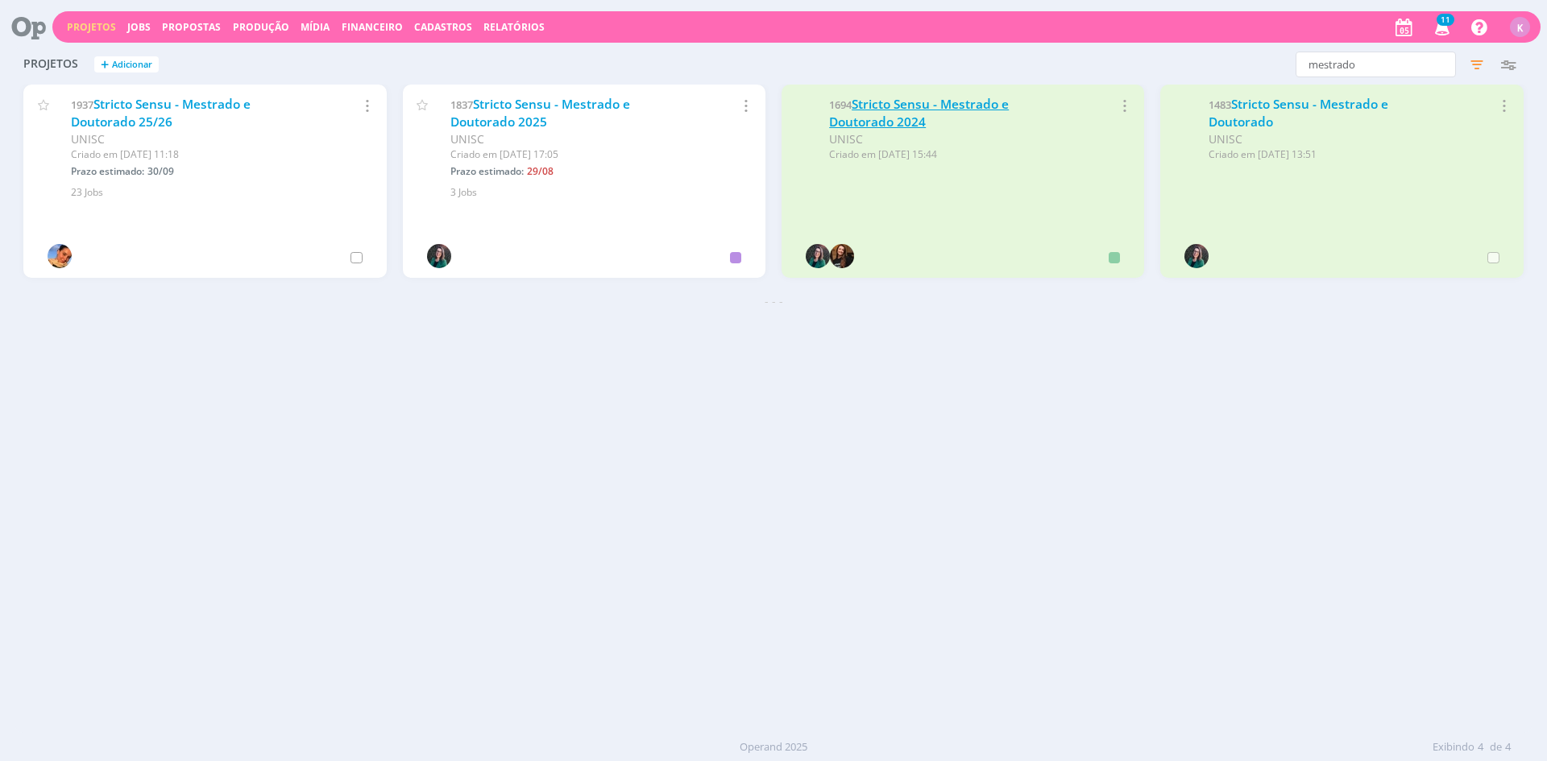
click at [886, 106] on link "Stricto Sensu - Mestrado e Doutorado 2024" at bounding box center [919, 113] width 180 height 35
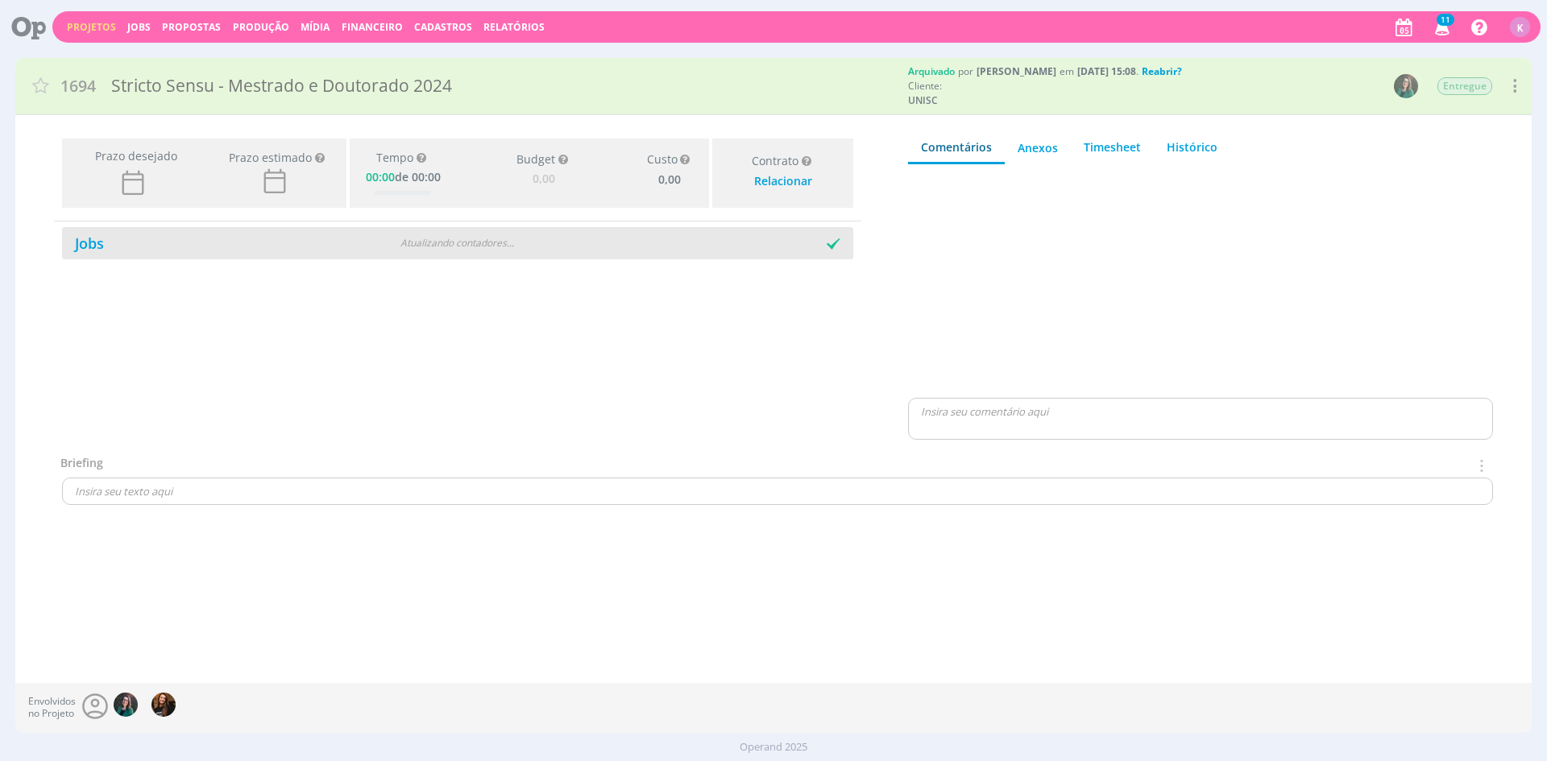
type input "0,00"
click at [93, 243] on link "Jobs" at bounding box center [83, 243] width 42 height 19
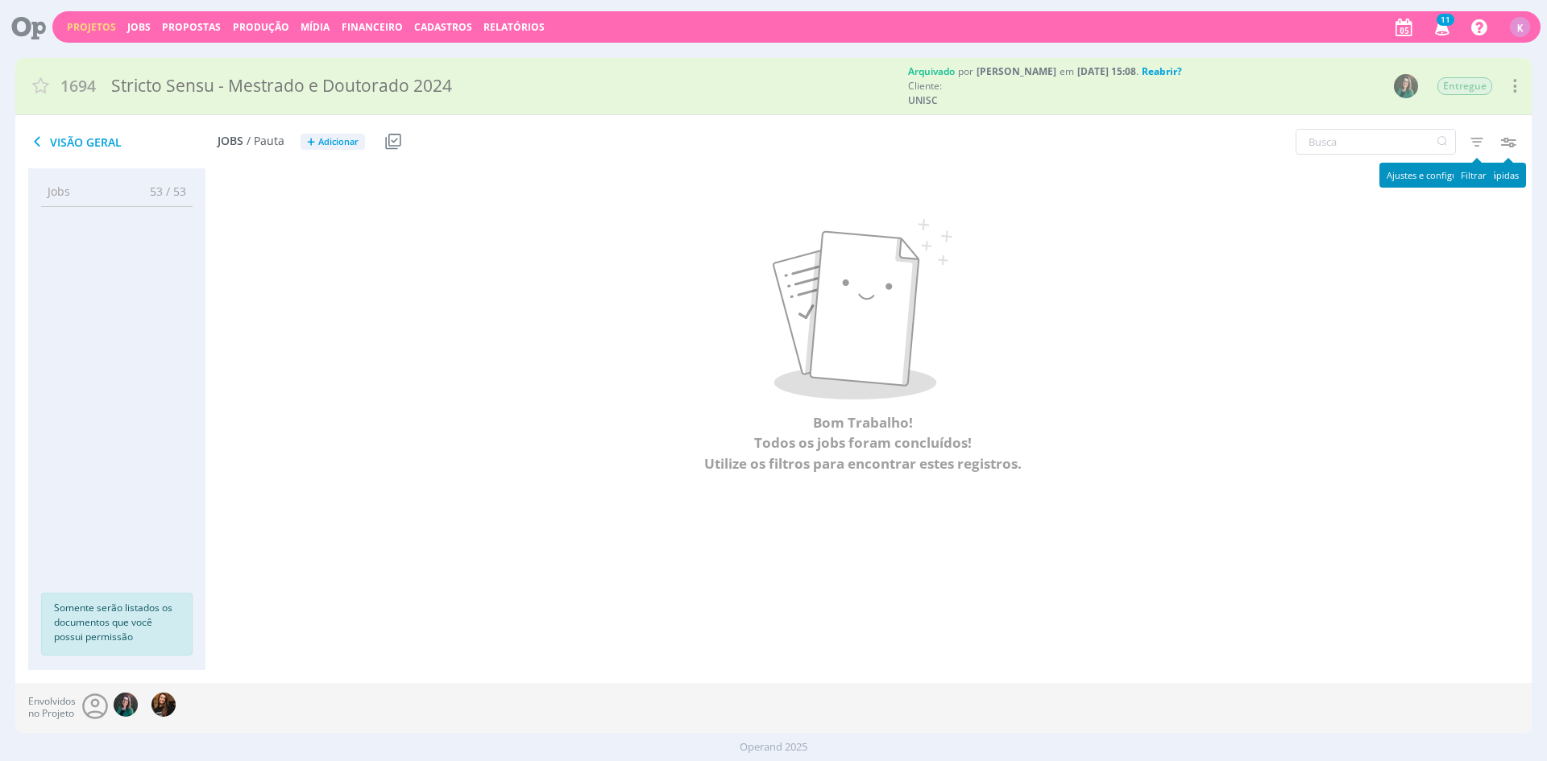
click at [1484, 135] on icon "button" at bounding box center [1476, 141] width 29 height 29
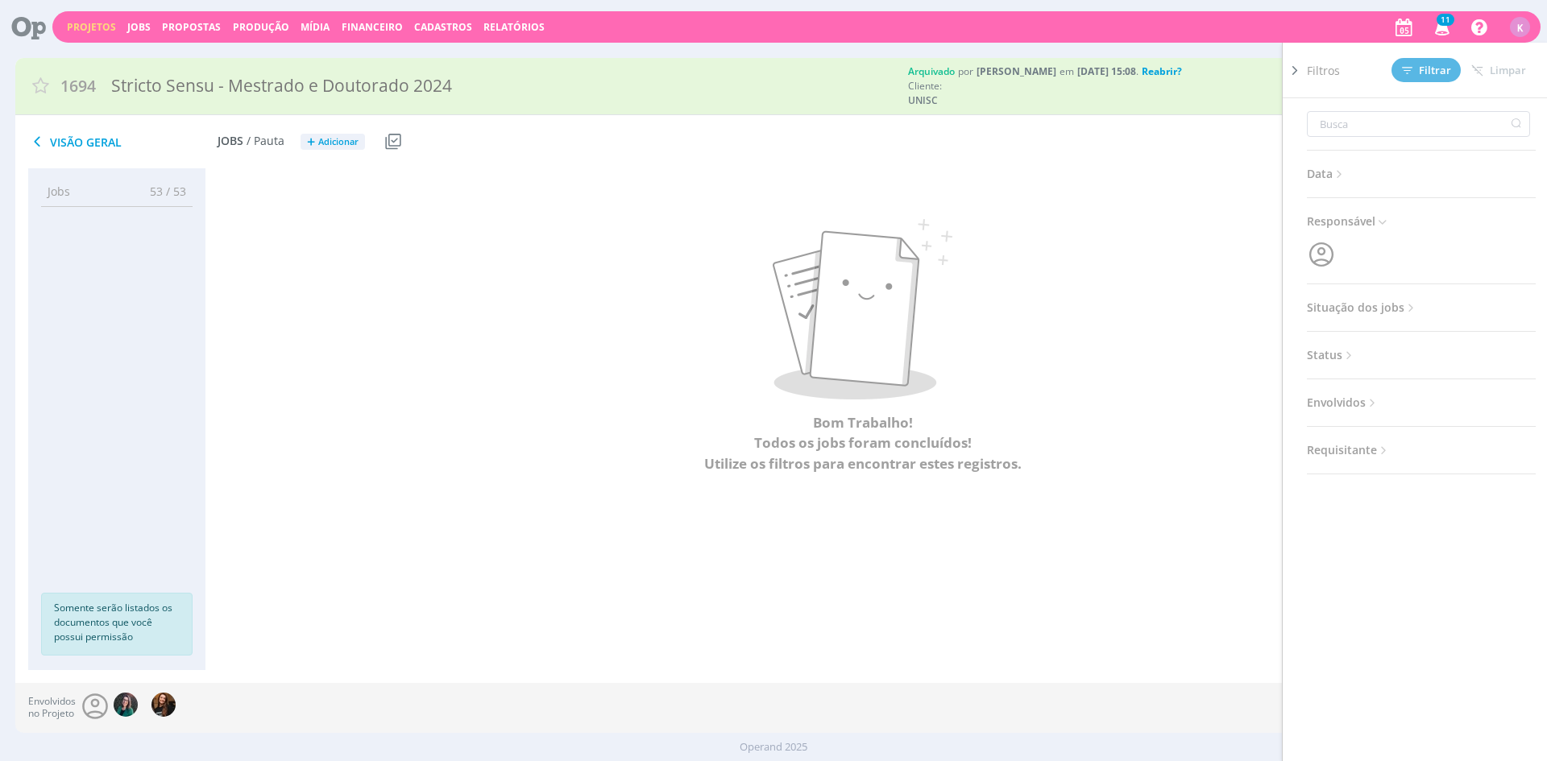
drag, startPoint x: 1359, startPoint y: 310, endPoint x: 1402, endPoint y: 313, distance: 43.6
click at [1359, 309] on span "Situação dos jobs" at bounding box center [1362, 307] width 111 height 21
click at [1419, 347] on span at bounding box center [1411, 351] width 32 height 16
click at [1427, 71] on span "Filtrar" at bounding box center [1426, 70] width 49 height 10
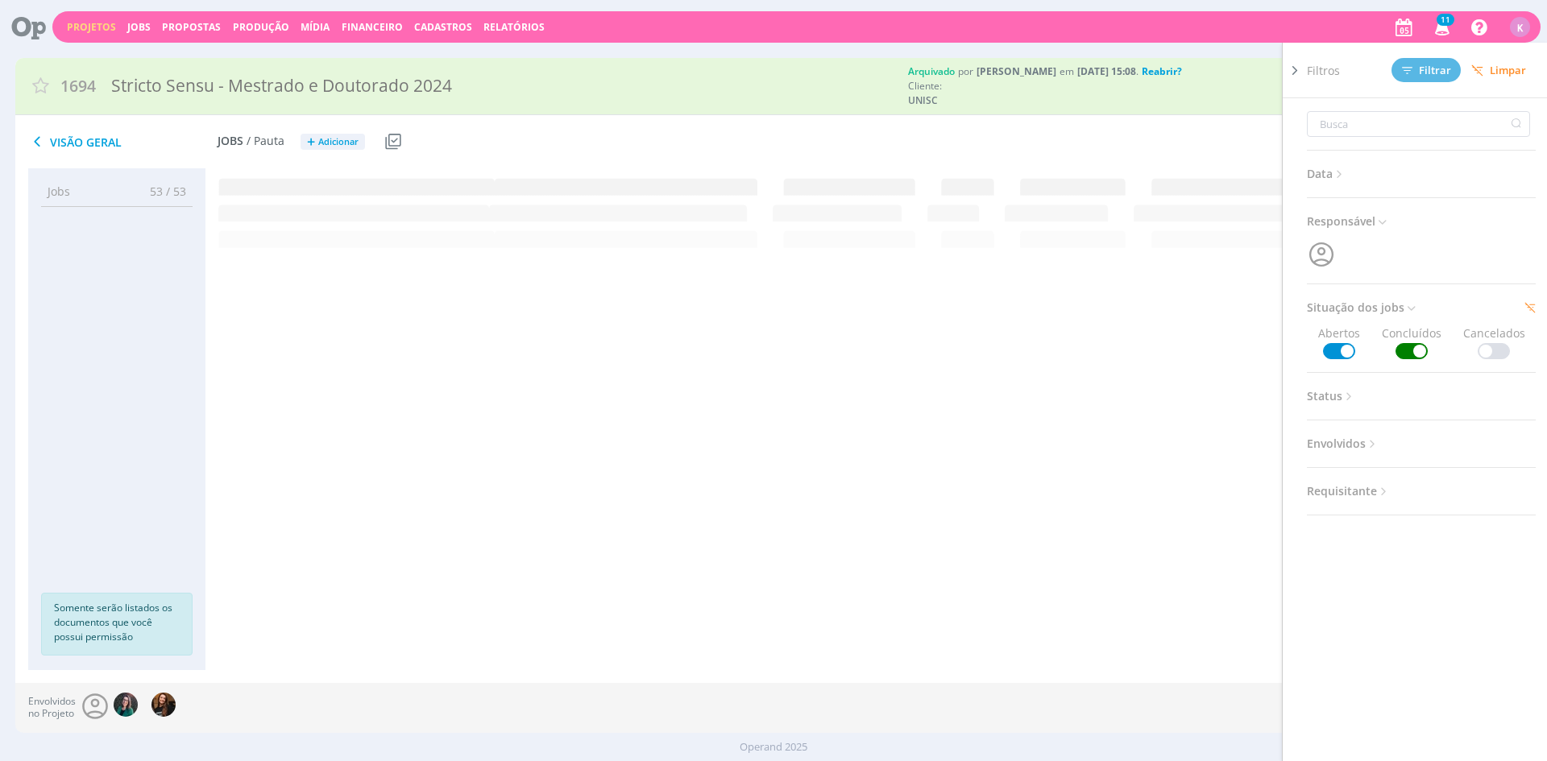
click at [1076, 146] on div "Filtros Filtrar Limpar Data Personalizado a Responsável Situação dos jobs Abert…" at bounding box center [1278, 142] width 505 height 40
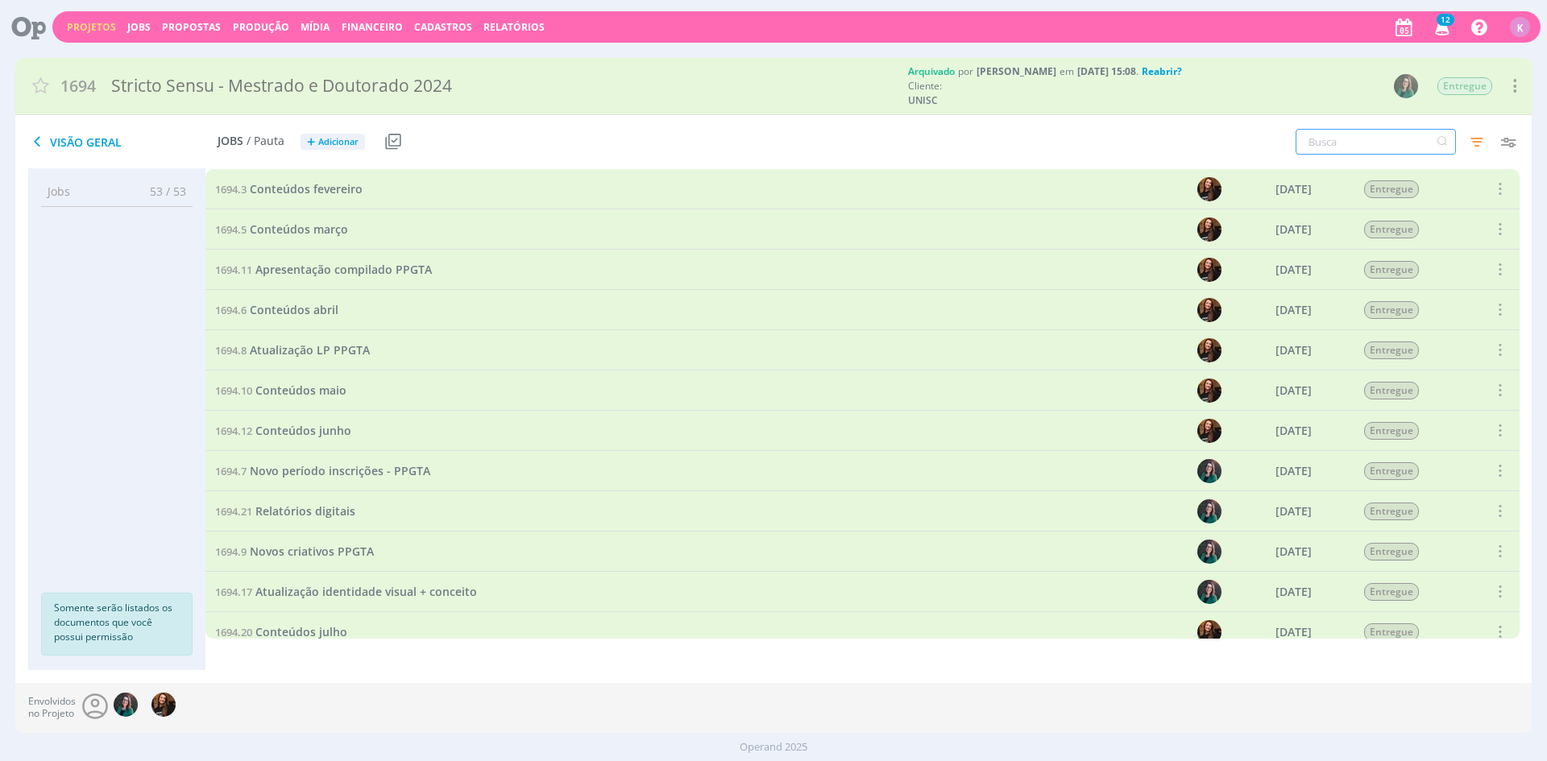
click at [1370, 133] on input "text" at bounding box center [1375, 142] width 160 height 26
type input "templates"
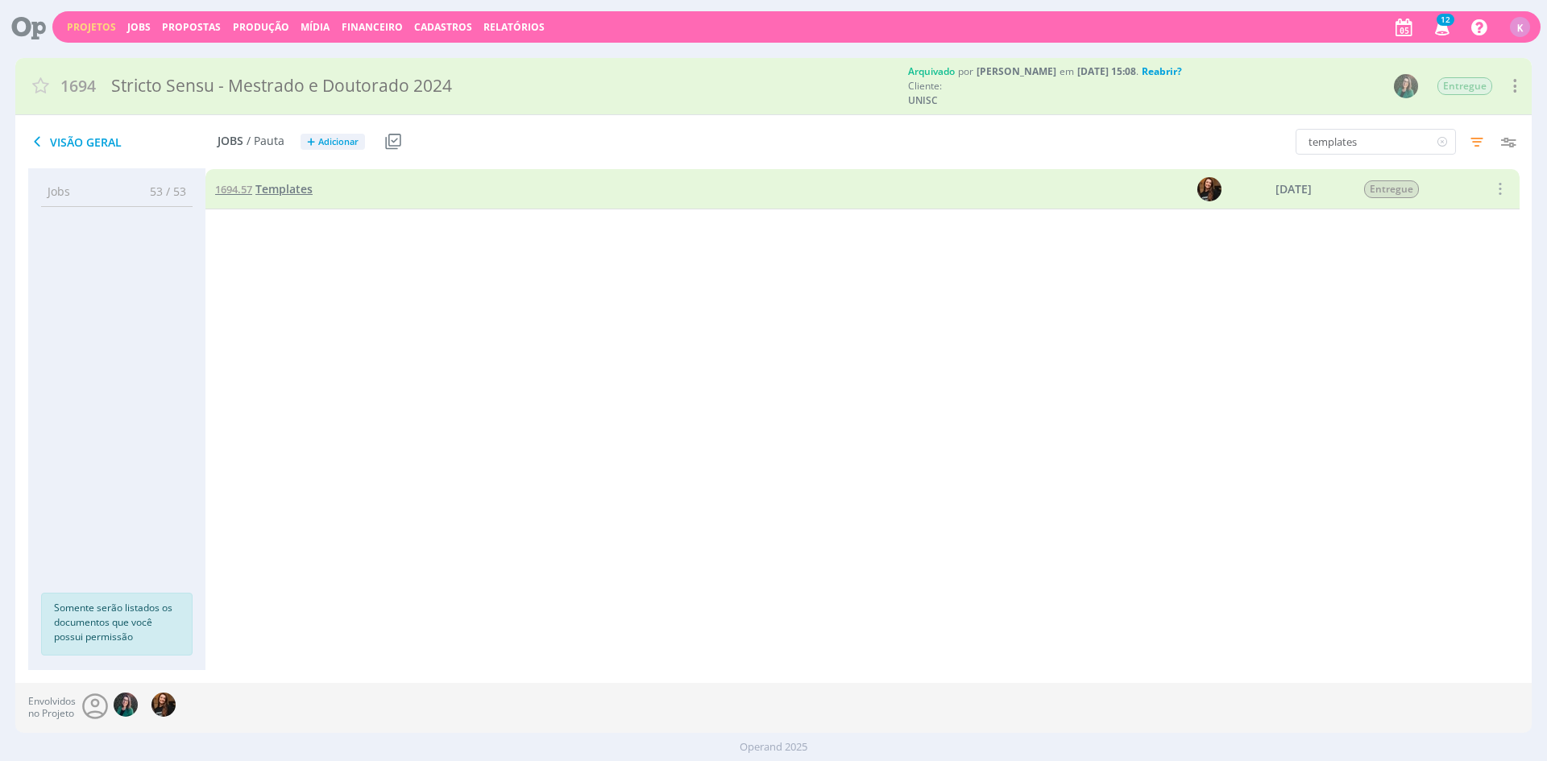
click at [293, 184] on span "Templates" at bounding box center [283, 188] width 57 height 15
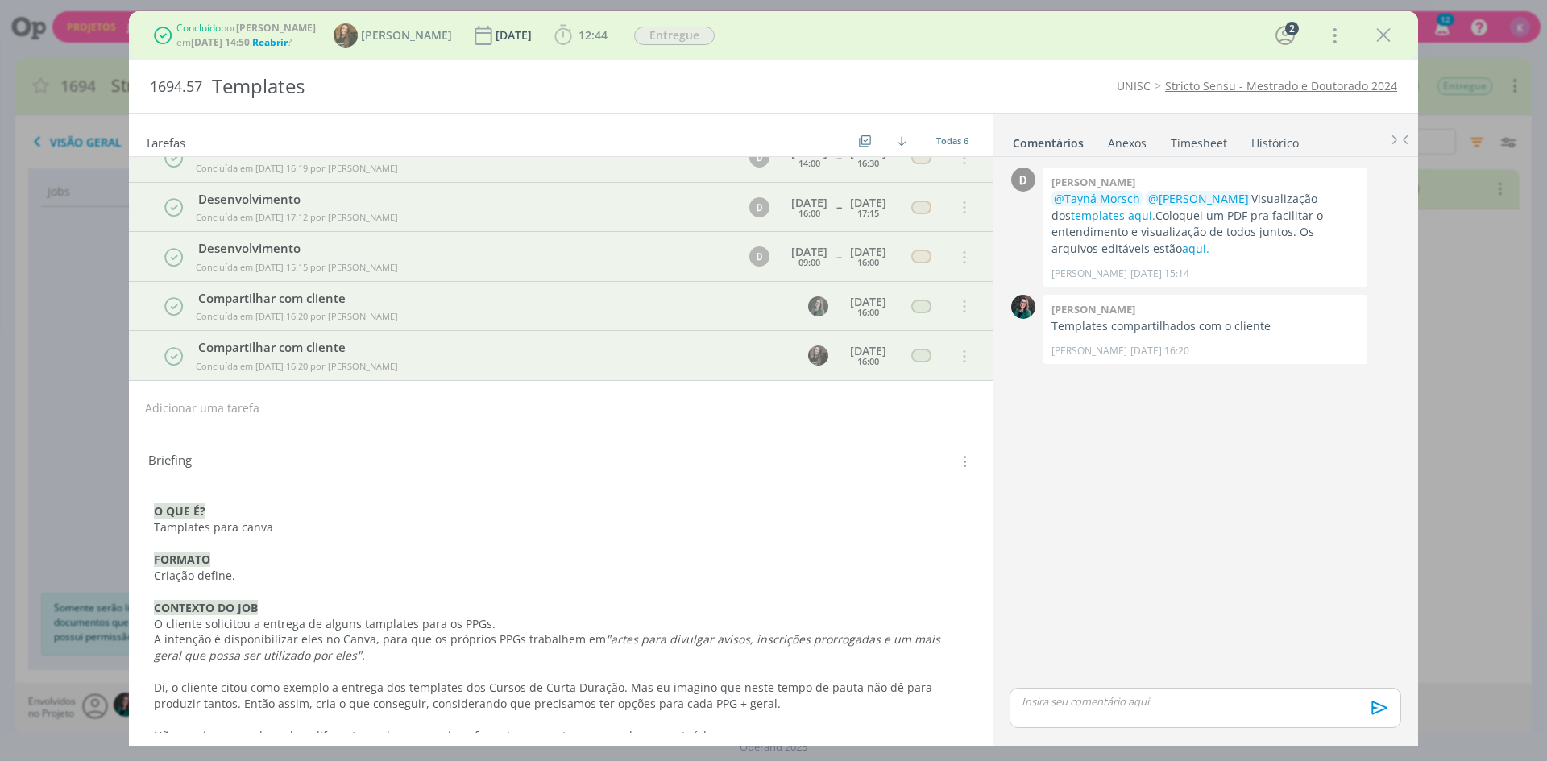
scroll to position [275, 0]
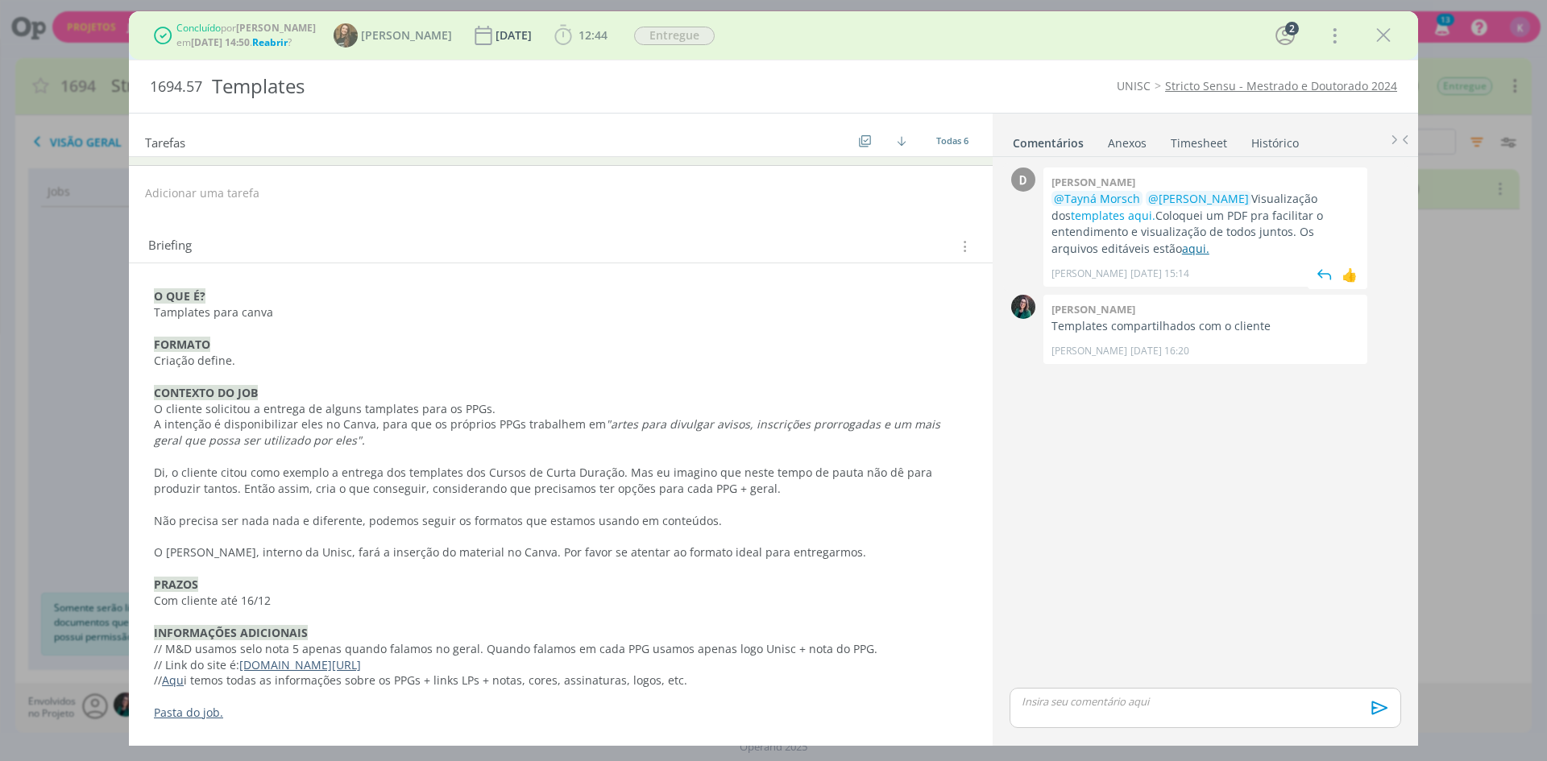
click at [1182, 254] on link "aqui." at bounding box center [1195, 248] width 27 height 15
click at [1096, 215] on link "templates aqui." at bounding box center [1113, 215] width 85 height 15
drag, startPoint x: 155, startPoint y: 423, endPoint x: 437, endPoint y: 445, distance: 283.6
click at [437, 445] on p "A intenção é disponibilizar eles no Canva, para que os próprios PPGs trabalhem …" at bounding box center [561, 432] width 814 height 32
copy p "A intenção é disponibilizar eles no Canva, para que os próprios PPGs trabalhem …"
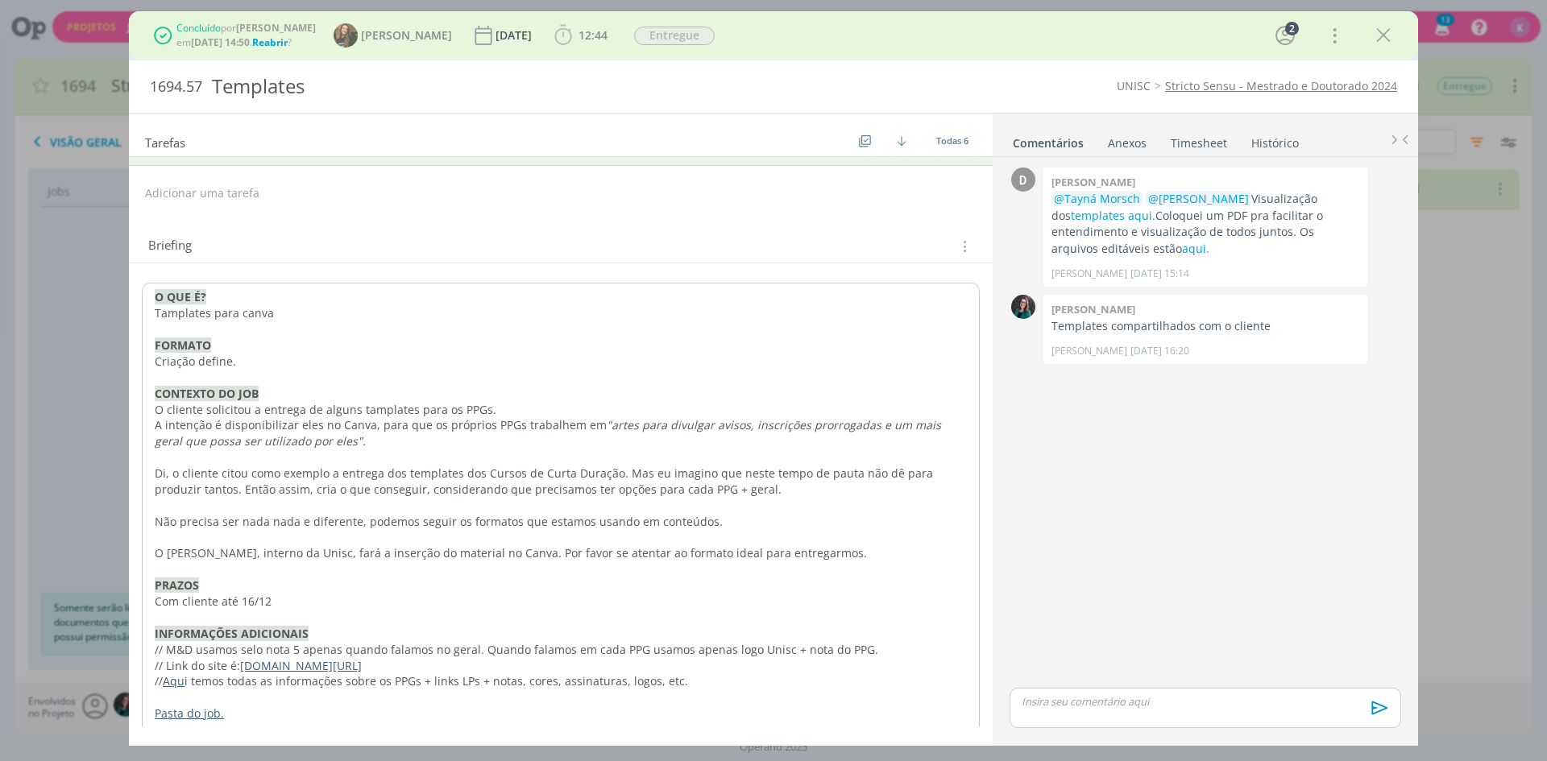
click at [232, 499] on p "dialog" at bounding box center [561, 506] width 812 height 16
click at [193, 515] on p "Não precisa ser nada nada e diferente, podemos seguir os formatos que estamos u…" at bounding box center [561, 522] width 812 height 16
click at [292, 467] on p "Di, o cliente citou como exemplo a entrega dos templates dos Cursos de Curta Du…" at bounding box center [561, 482] width 812 height 32
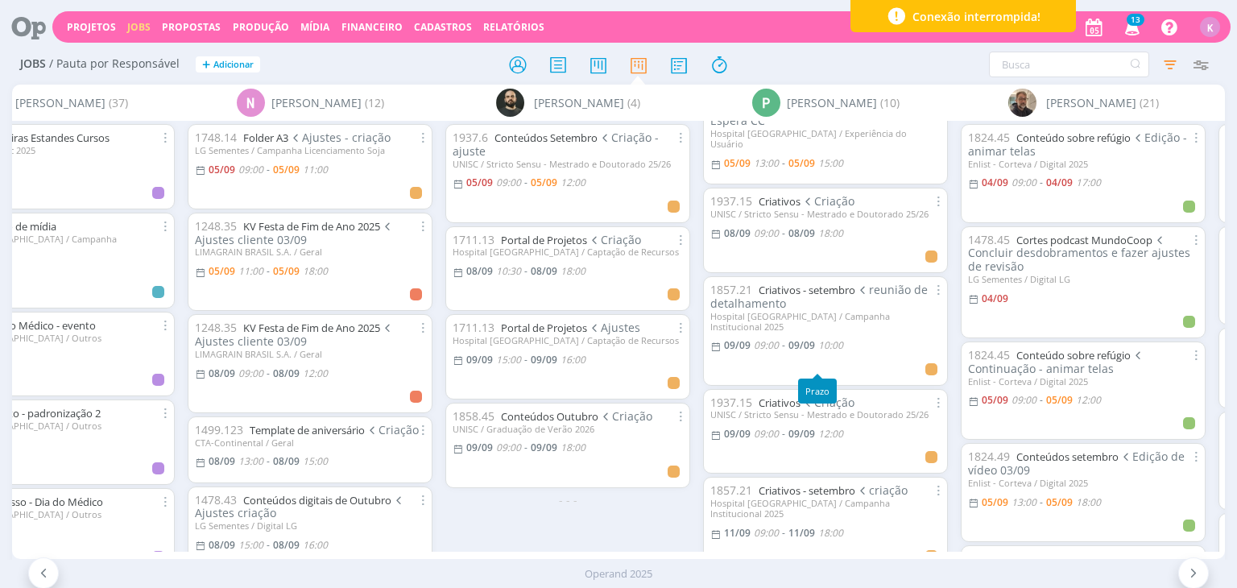
scroll to position [242, 0]
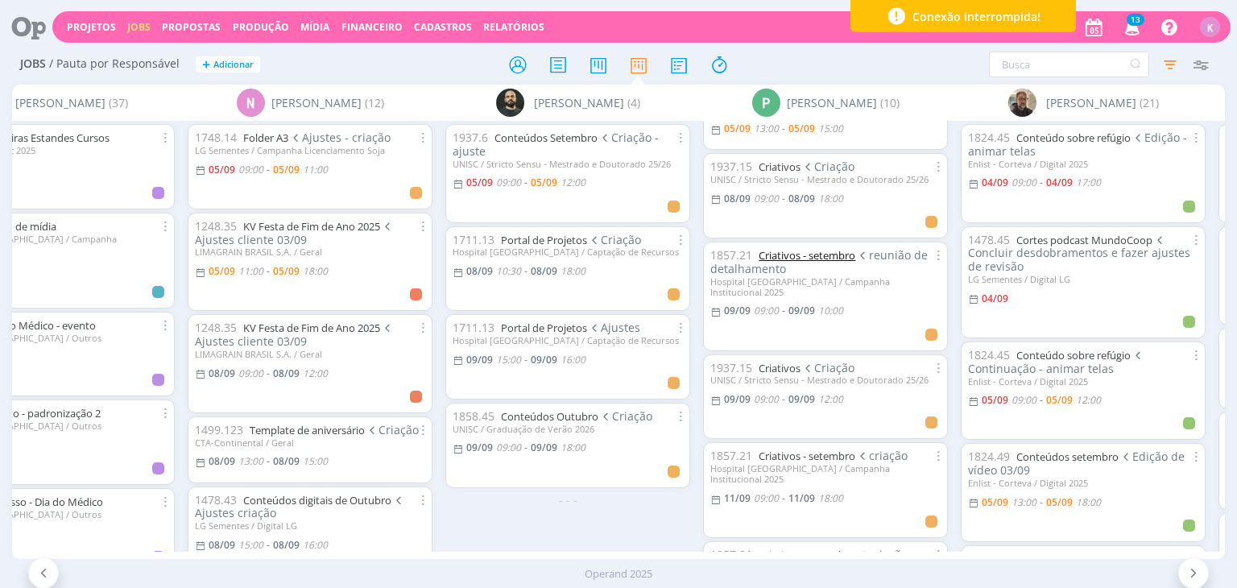
click at [789, 248] on link "Criativos - setembro" at bounding box center [807, 255] width 97 height 14
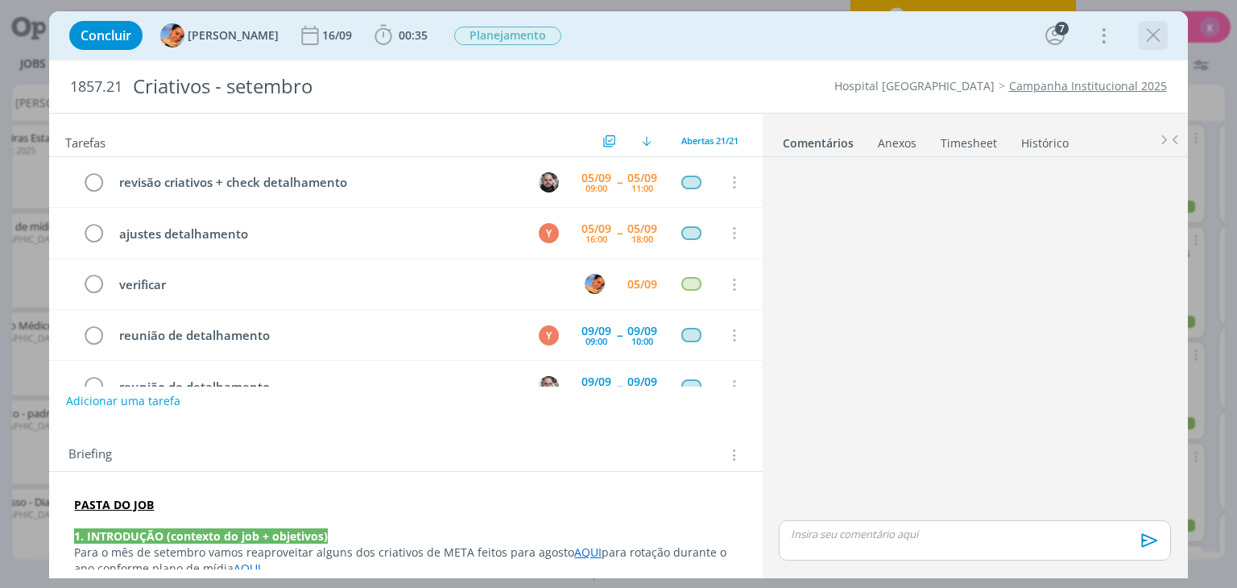
click at [1158, 42] on icon "dialog" at bounding box center [1153, 35] width 24 height 24
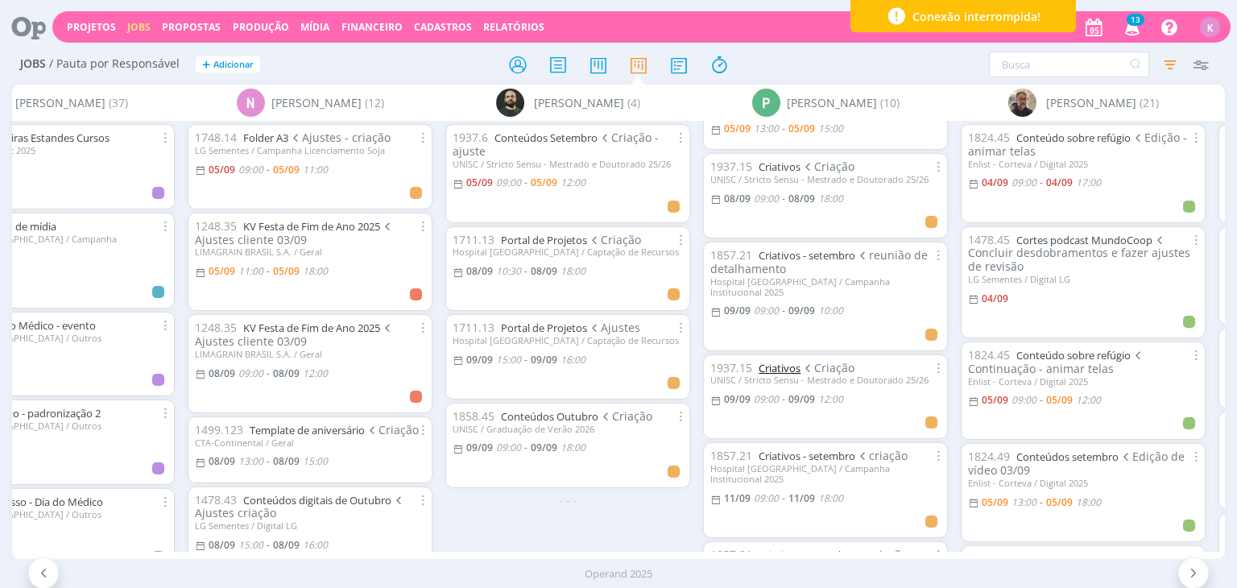
click at [786, 361] on link "Criativos" at bounding box center [780, 368] width 42 height 14
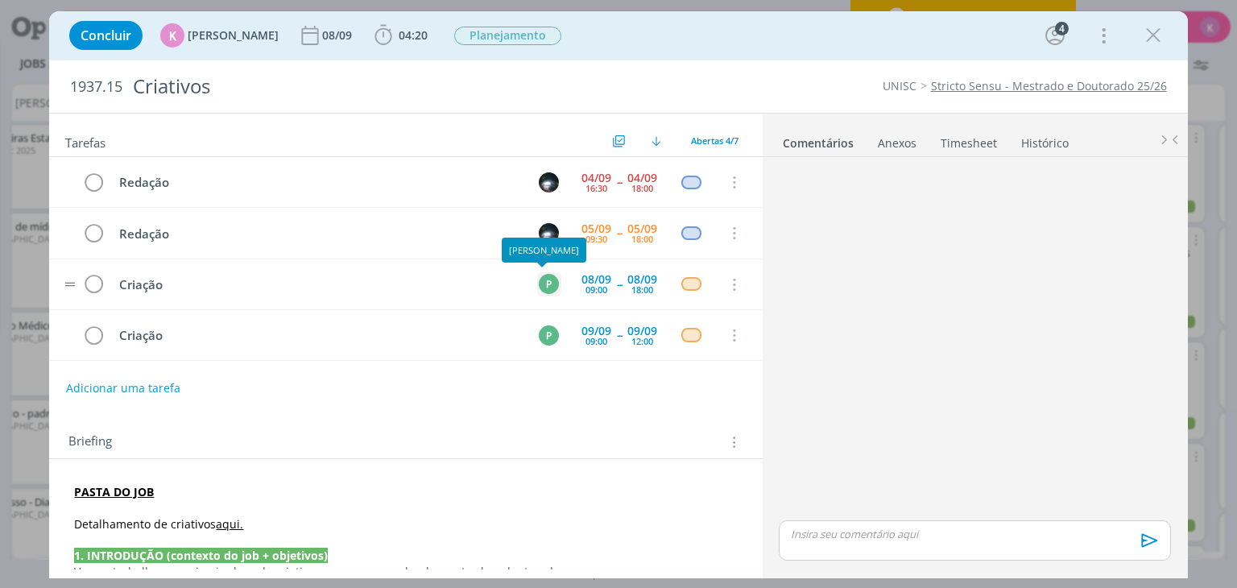
click at [539, 274] on div "P" at bounding box center [549, 284] width 20 height 20
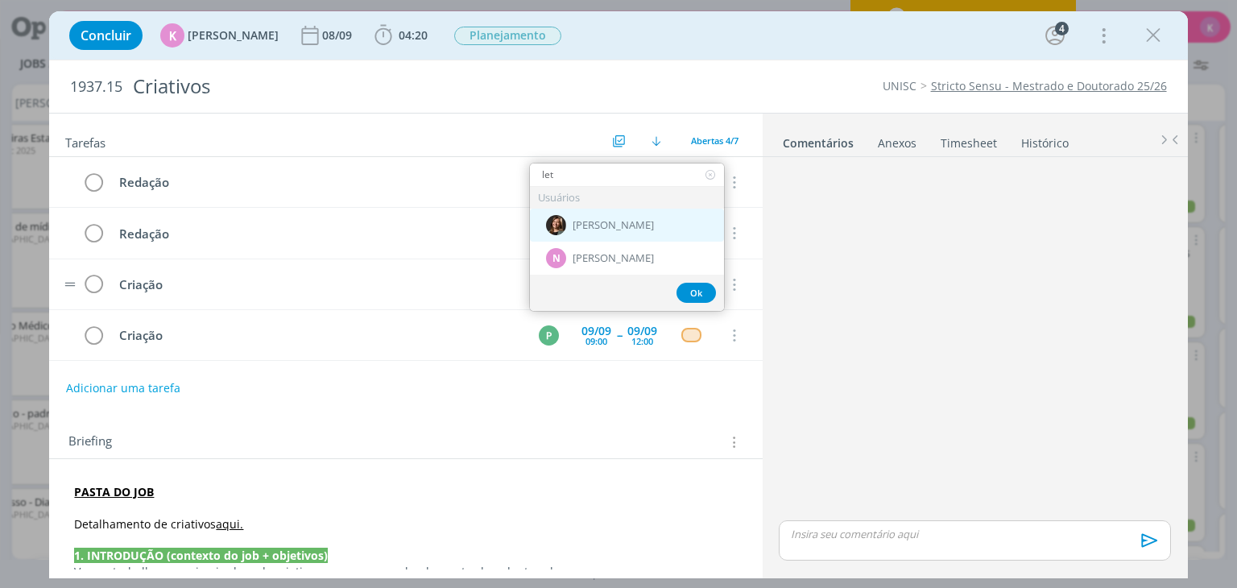
type input "let"
click at [595, 217] on div "[PERSON_NAME]" at bounding box center [627, 225] width 194 height 33
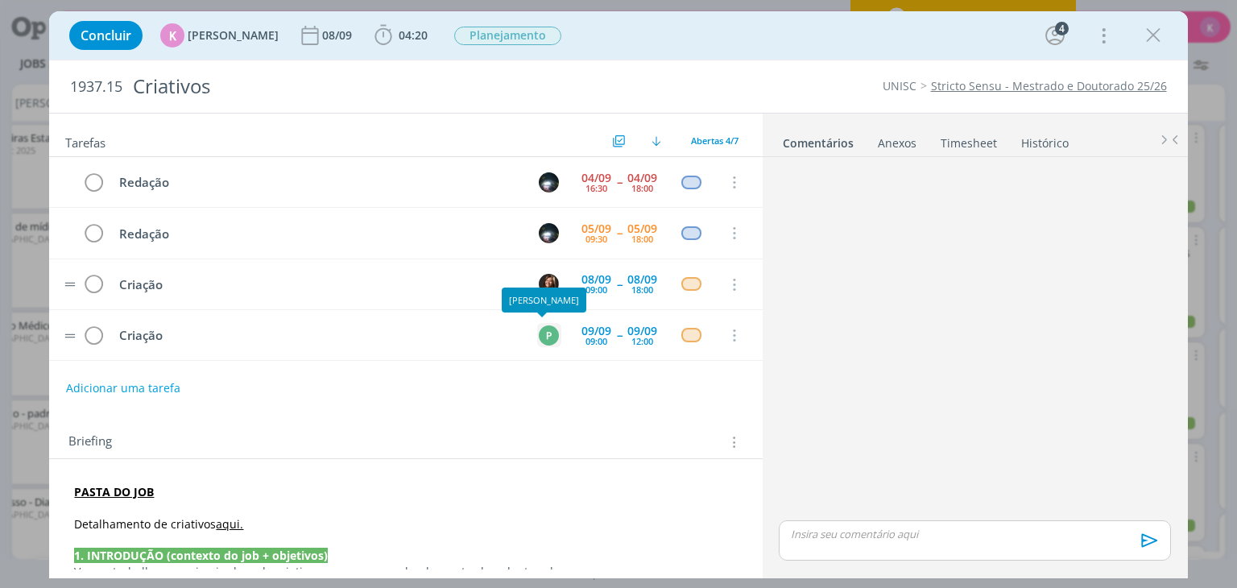
click at [545, 333] on div "P" at bounding box center [549, 335] width 20 height 20
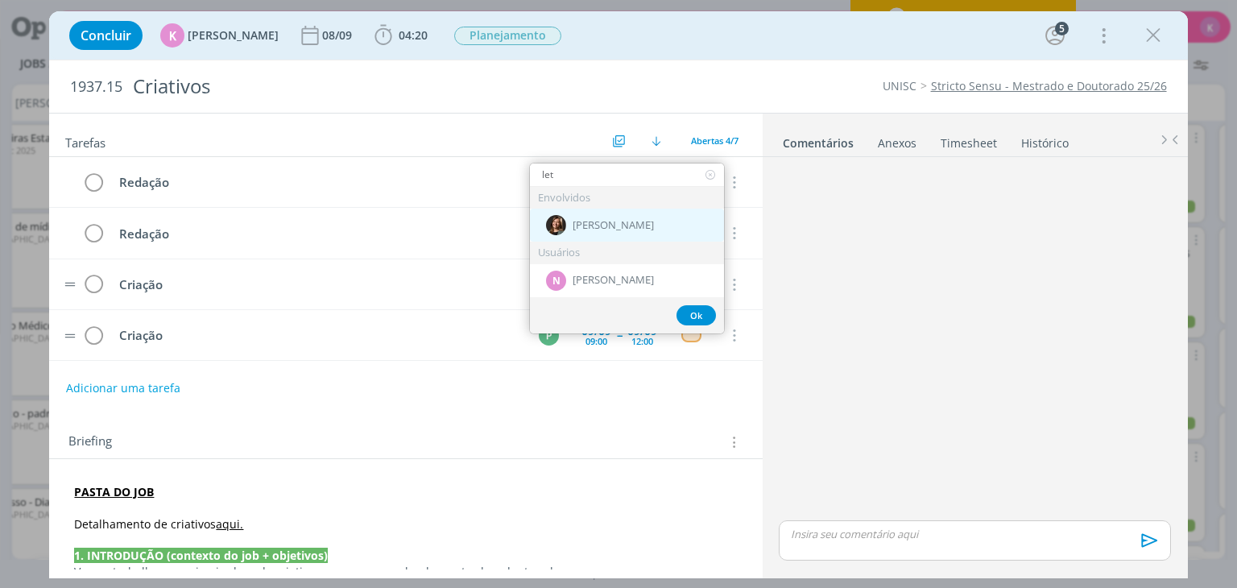
type input "let"
click at [589, 233] on div "[PERSON_NAME]" at bounding box center [627, 225] width 194 height 33
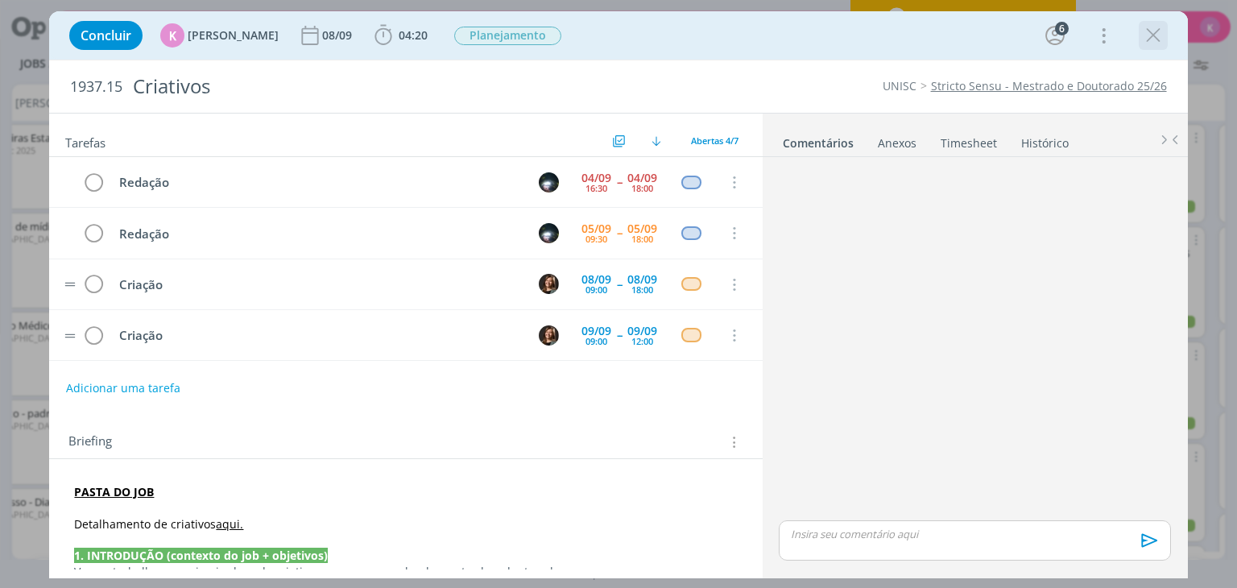
click at [1149, 46] on icon "dialog" at bounding box center [1153, 35] width 24 height 24
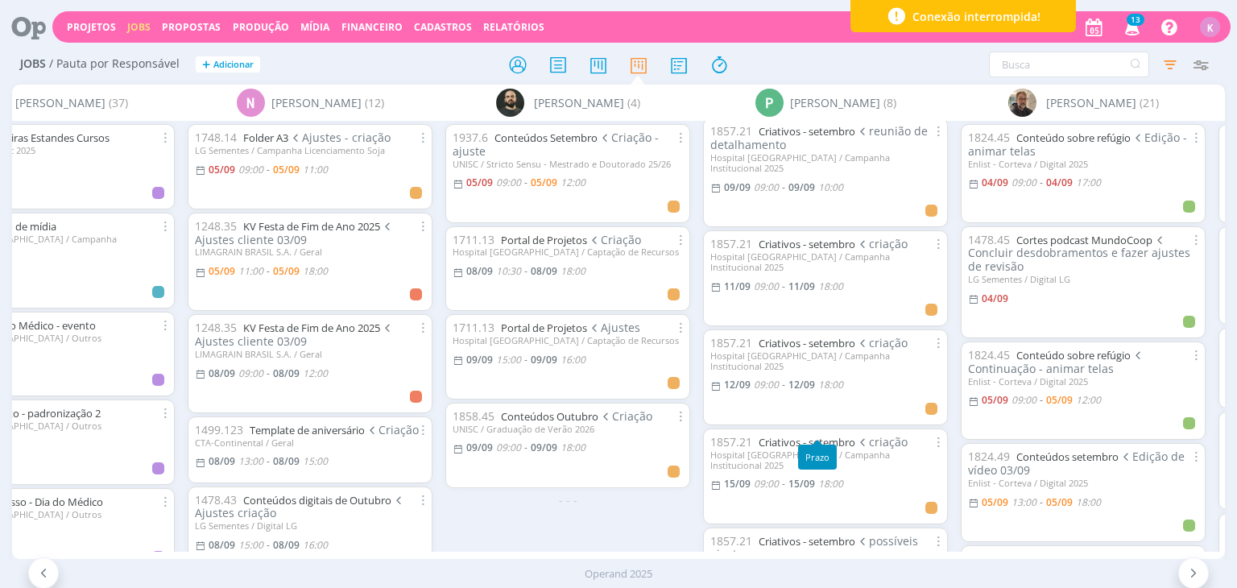
scroll to position [327, 0]
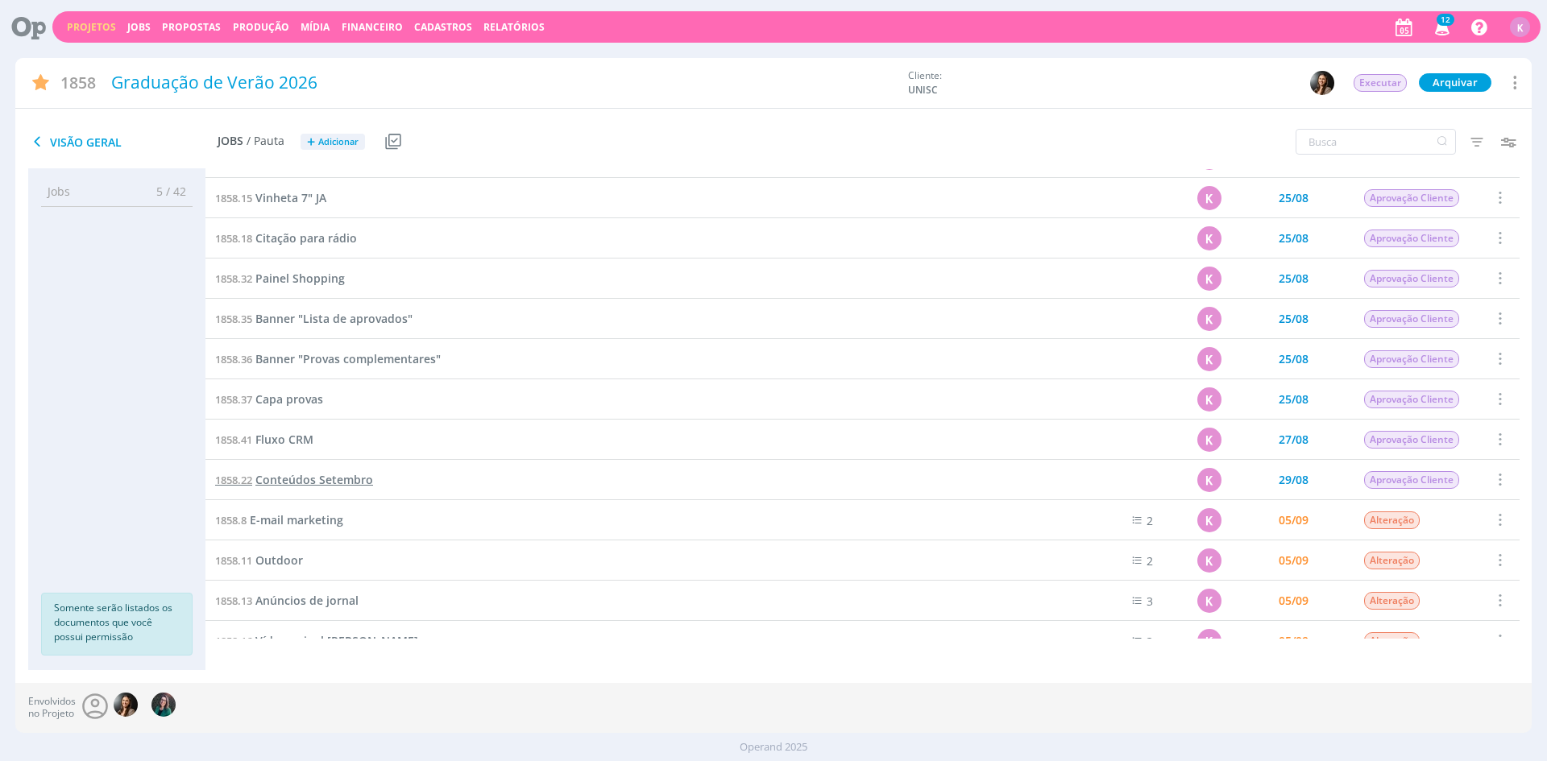
scroll to position [564, 0]
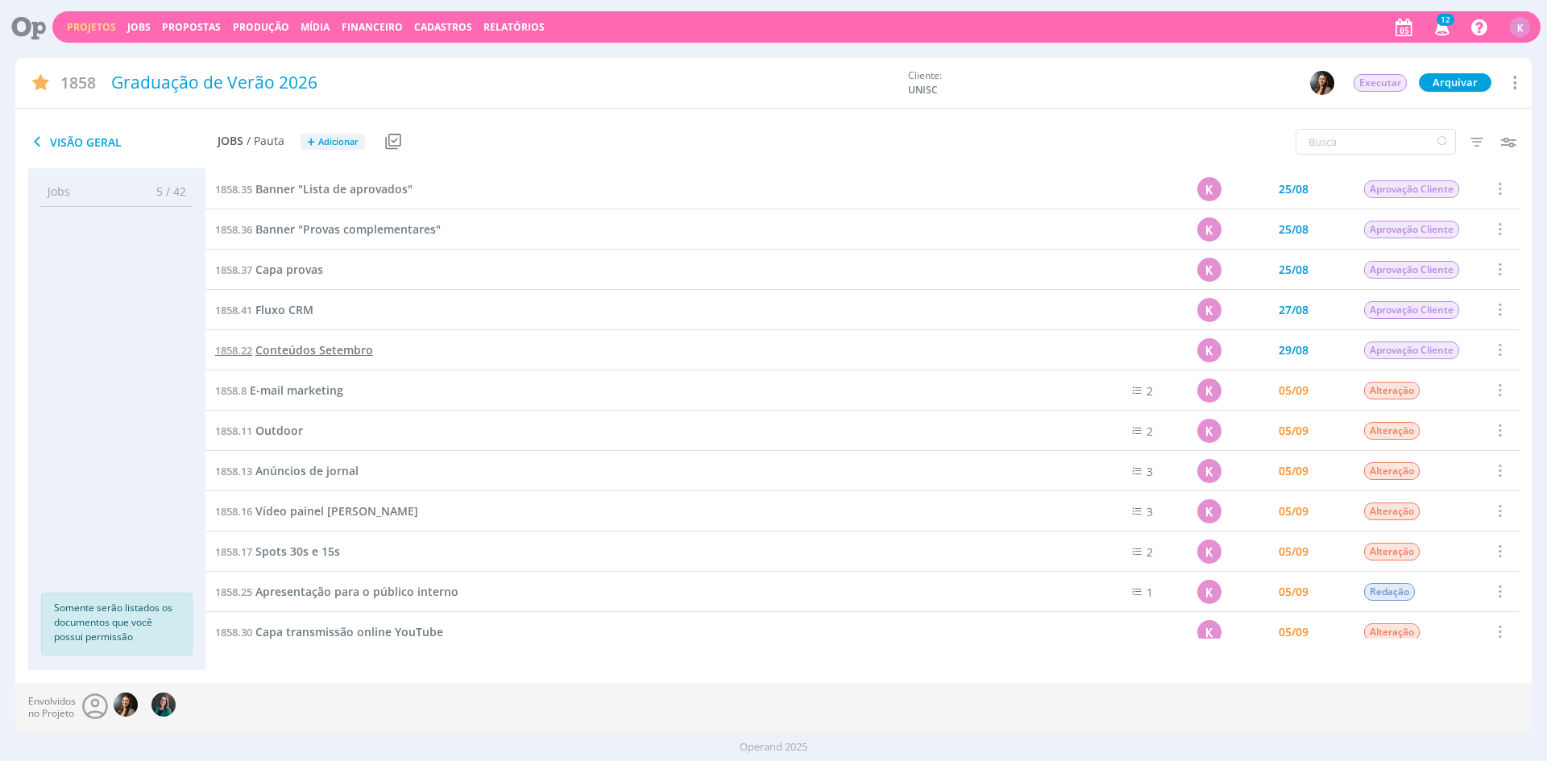
click at [343, 349] on span "Conteúdos Setembro" at bounding box center [314, 349] width 118 height 15
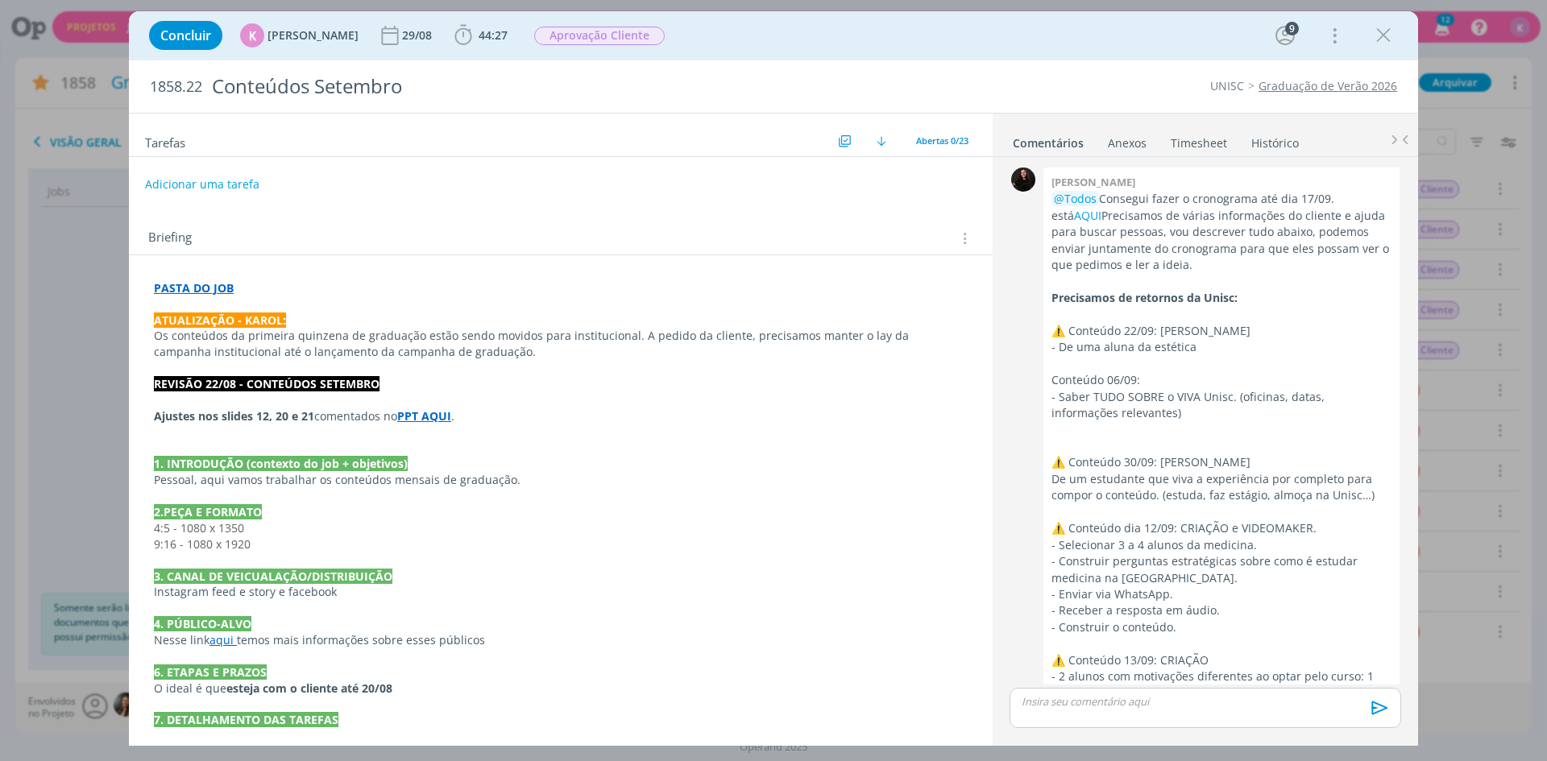
scroll to position [2394, 0]
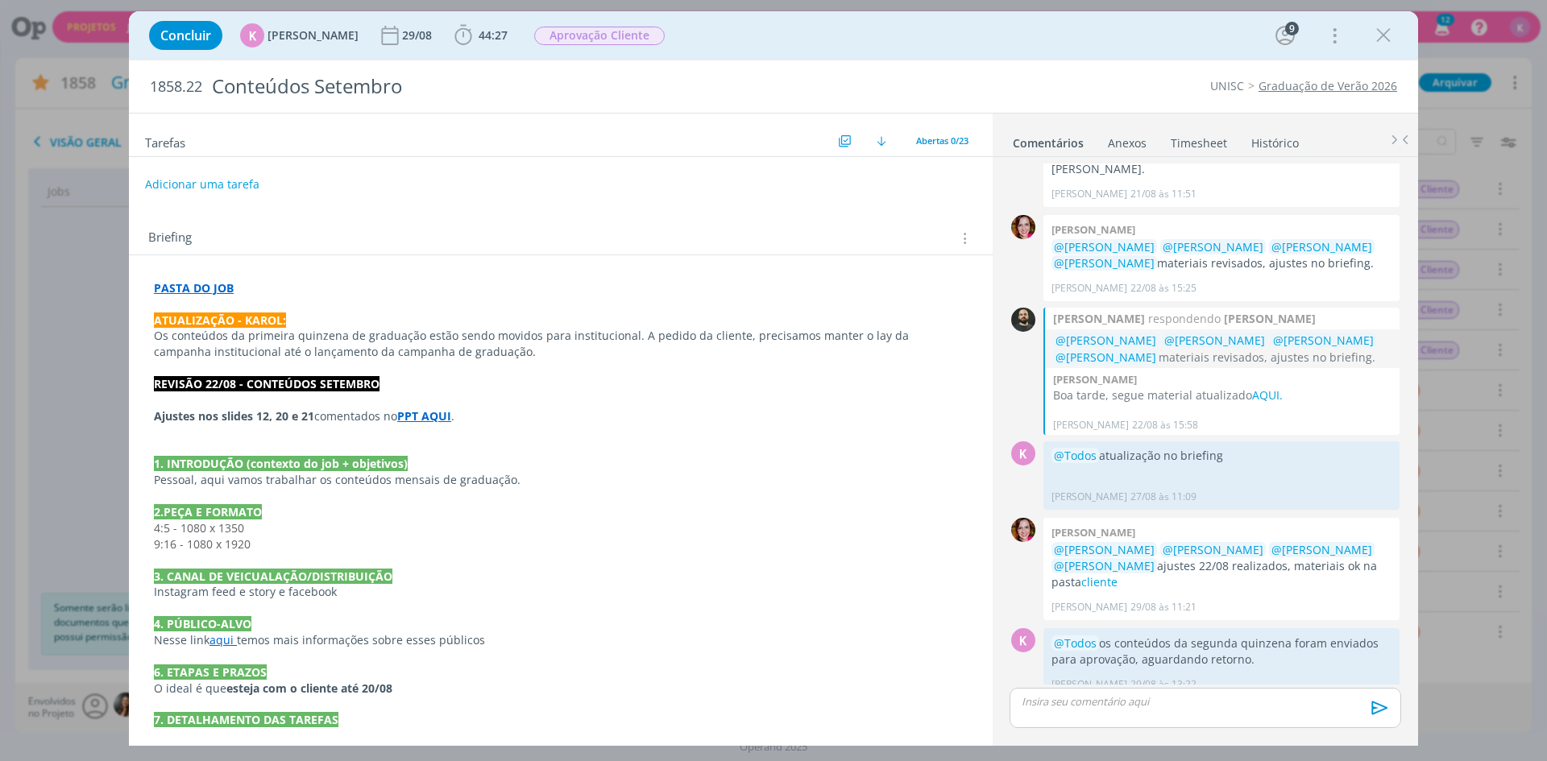
click at [213, 319] on strong "ATUALIZAÇÃO - KAROL:" at bounding box center [220, 320] width 132 height 15
click at [213, 319] on strong "ATUALIZAÇÃO - KAROL:" at bounding box center [221, 320] width 132 height 15
copy strong "ATUALIZAÇÃO - KAROL:"
click at [224, 309] on p "dialog" at bounding box center [561, 305] width 812 height 16
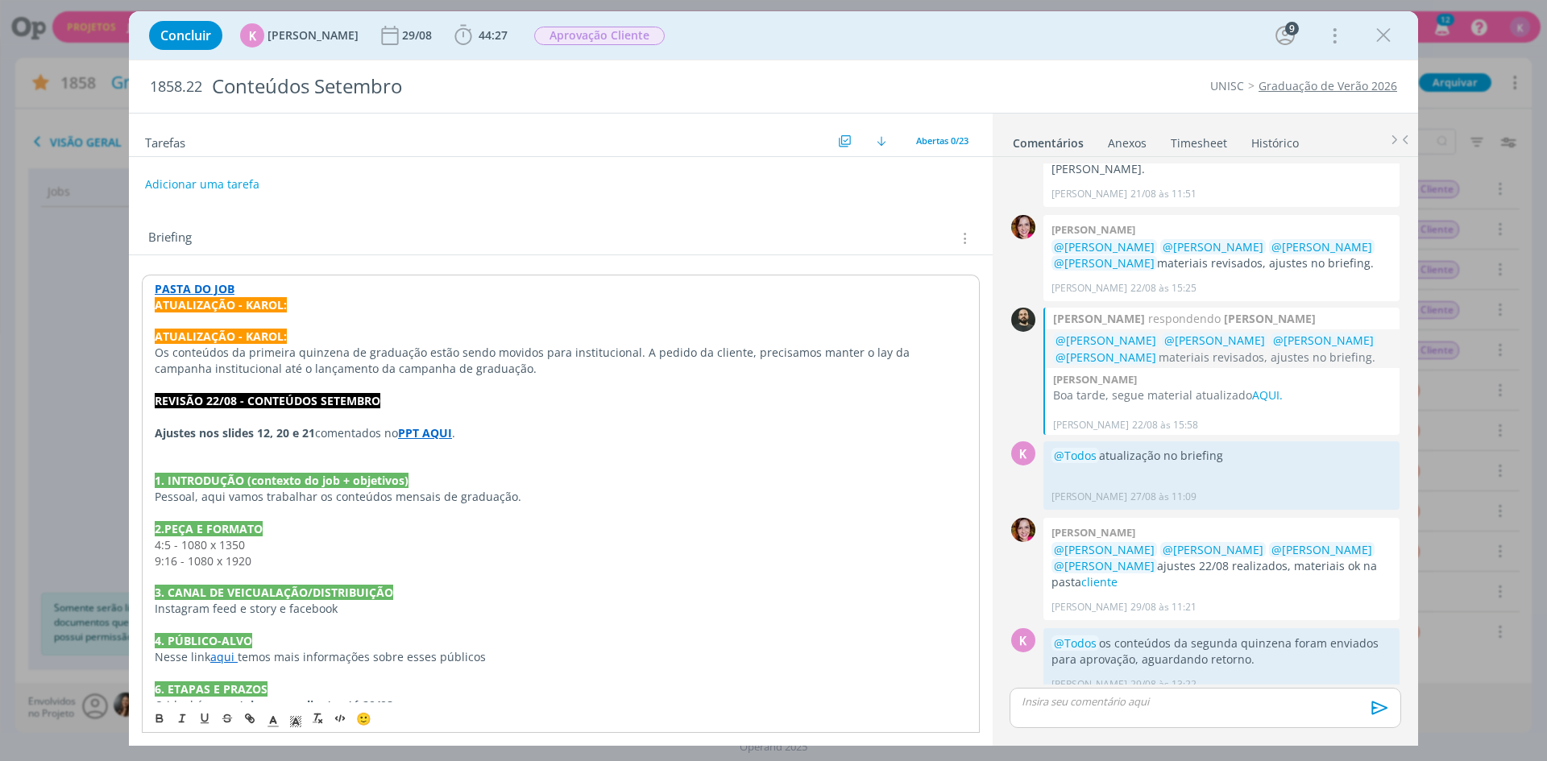
click at [253, 281] on p "PASTA DO JOB" at bounding box center [561, 289] width 812 height 16
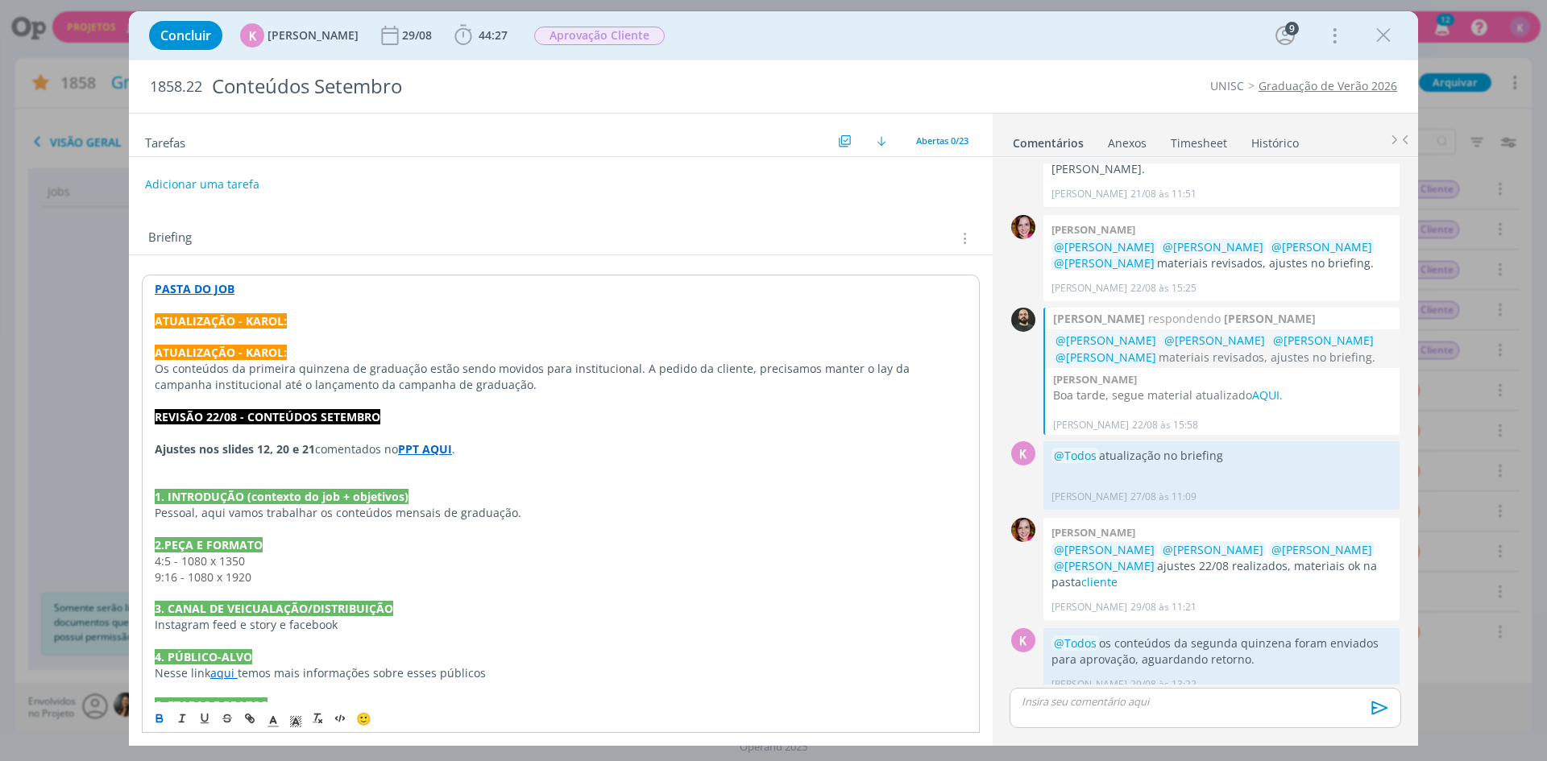
click at [156, 321] on strong "ATUALIZAÇÃO - KAROL:" at bounding box center [221, 320] width 132 height 15
click at [353, 317] on p "05/09 - ATUALIZAÇÃO - KAROL:" at bounding box center [561, 321] width 812 height 16
click at [267, 334] on p "dialog" at bounding box center [561, 337] width 812 height 16
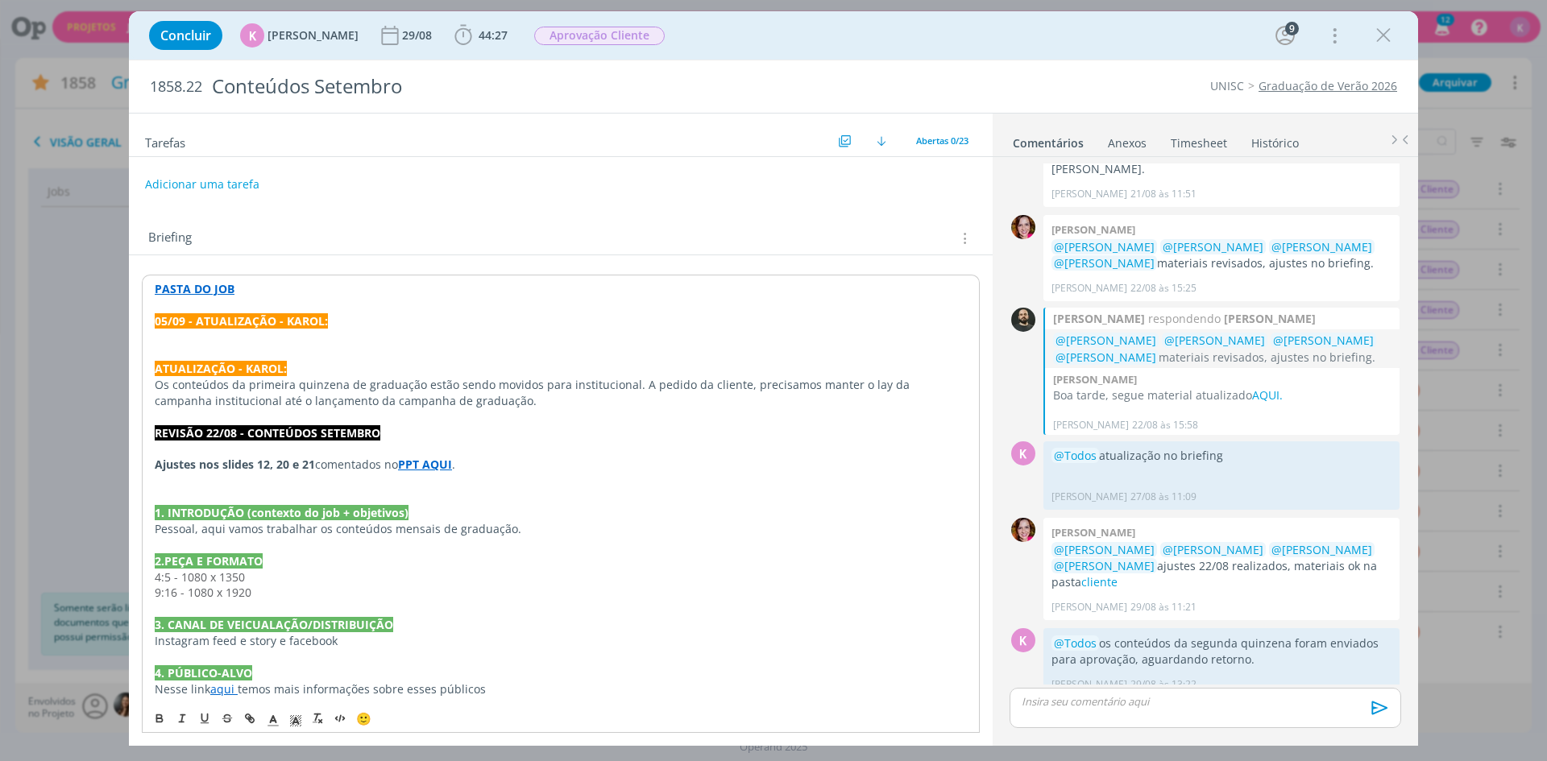
click at [267, 334] on p "dialog" at bounding box center [561, 337] width 812 height 16
click at [190, 289] on strong "PASTA DO JOB" at bounding box center [195, 288] width 80 height 15
click at [226, 316] on link "https://sobeae.sharepoint.com/:f:/s/SOBEAE/EhGtXSRUBuxFmZxusxzpUYgBdwX0TCf8z8Ex…" at bounding box center [259, 319] width 122 height 21
click at [284, 383] on p "Os conteúdos da primeira quinzena de graduação estão sendo movidos para institu…" at bounding box center [561, 393] width 812 height 32
click at [318, 343] on p "Patrick, precisamos ajustar" at bounding box center [561, 337] width 812 height 16
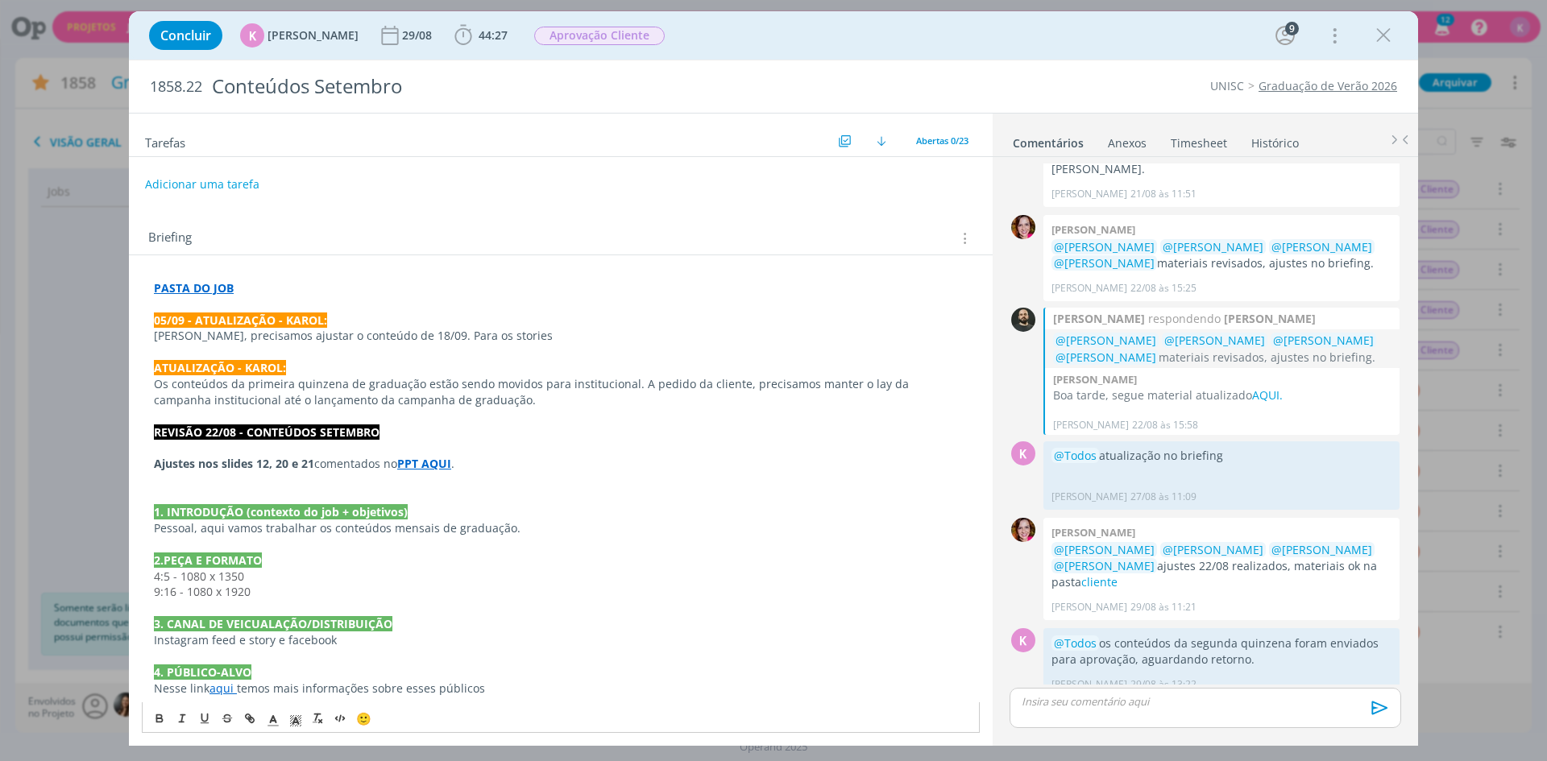
click at [501, 335] on p "Patrick, precisamos ajustar o conteúdo de 18/09. Para os stories" at bounding box center [561, 336] width 814 height 16
click at [832, 346] on p "dialog" at bounding box center [561, 352] width 814 height 16
click at [895, 331] on p "Patrick, precisamos ajustar o conteúdo de 18/09. Para os stories, especialmente…" at bounding box center [561, 336] width 814 height 16
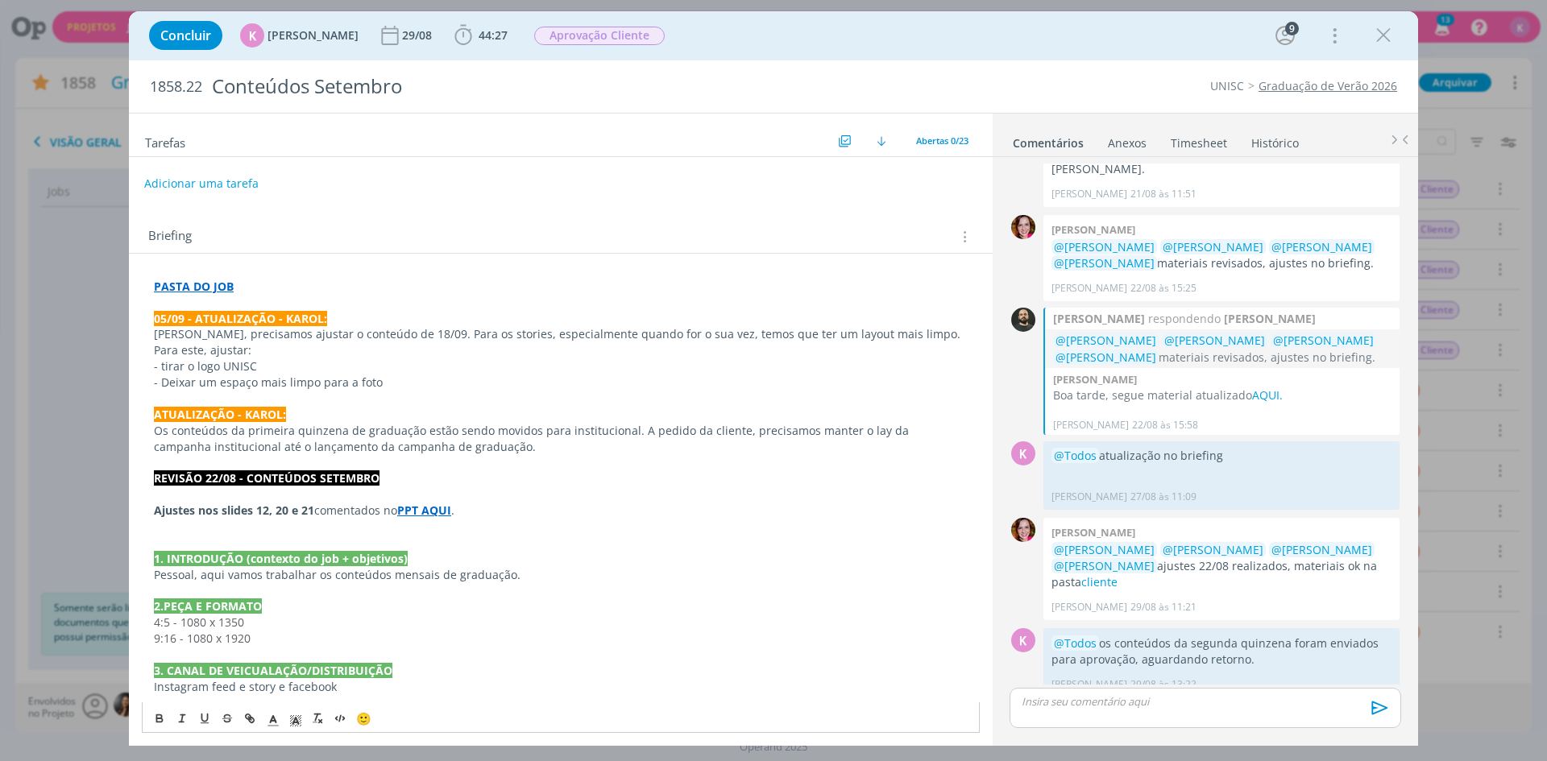
click at [226, 176] on button "Adicionar uma tarefa" at bounding box center [201, 183] width 114 height 27
type input "Criação - ajustar"
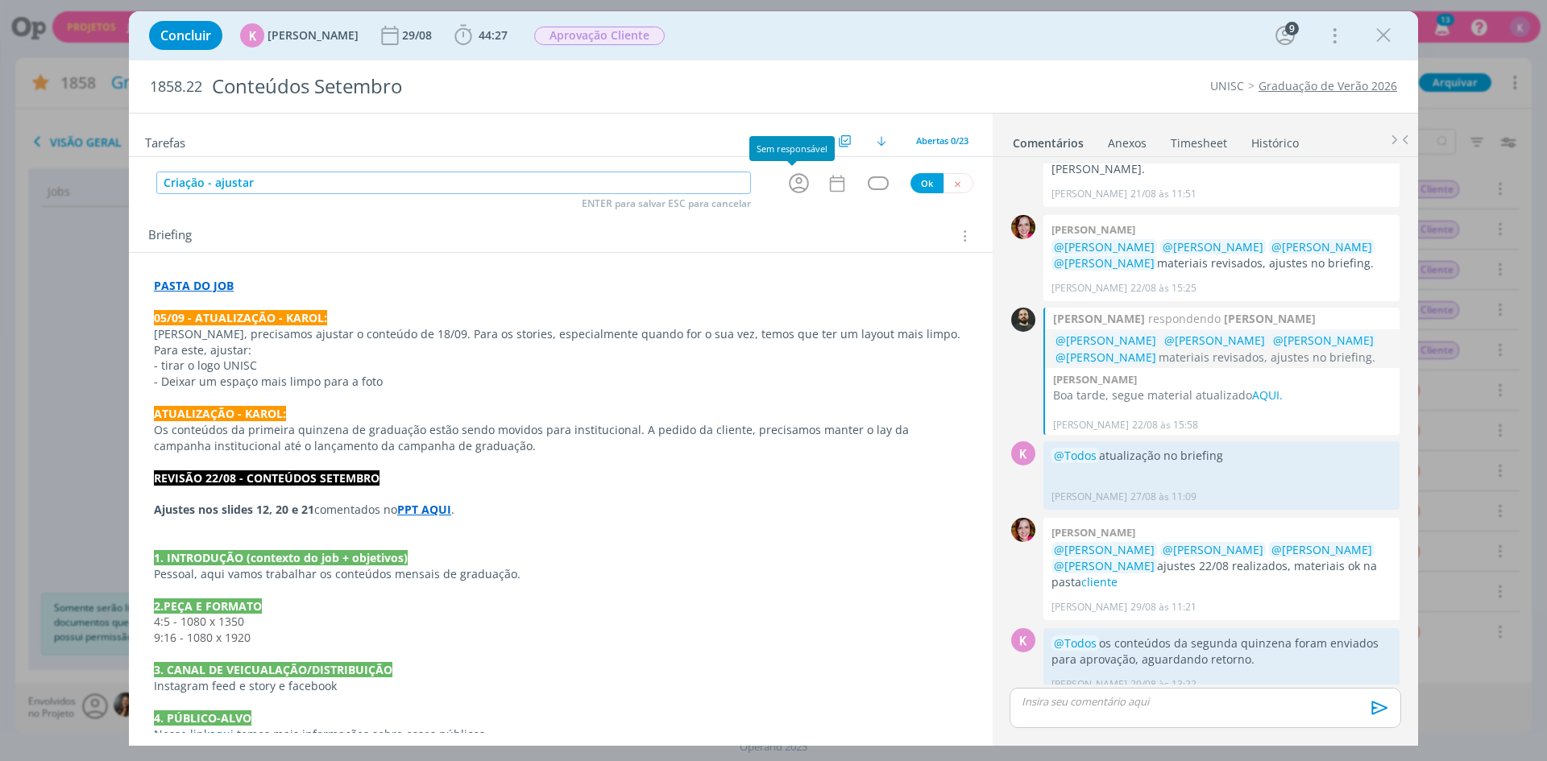
click at [789, 184] on icon "dialog" at bounding box center [798, 183] width 25 height 25
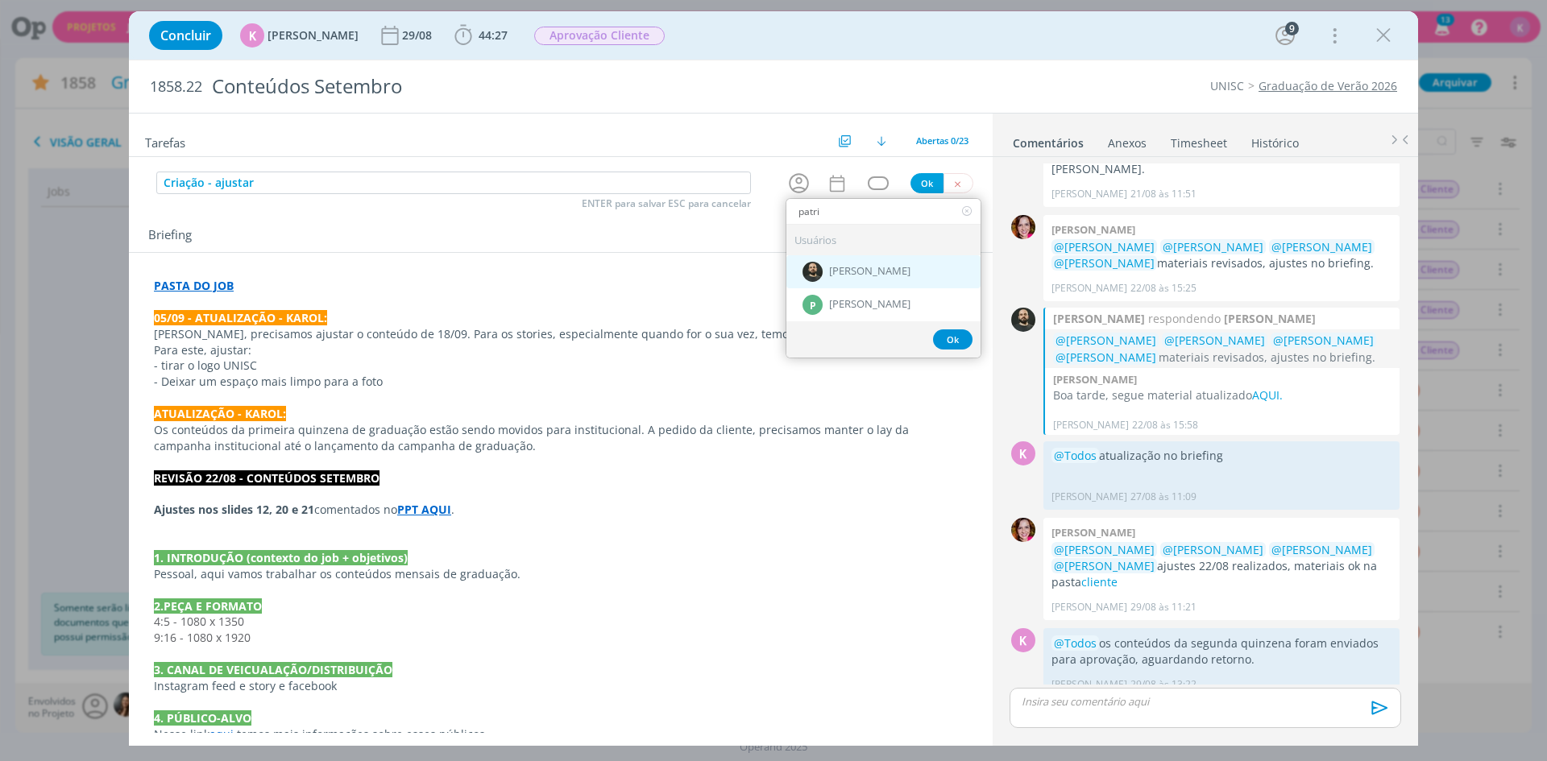
type input "patri"
click at [867, 275] on span "[PERSON_NAME]" at bounding box center [869, 272] width 81 height 13
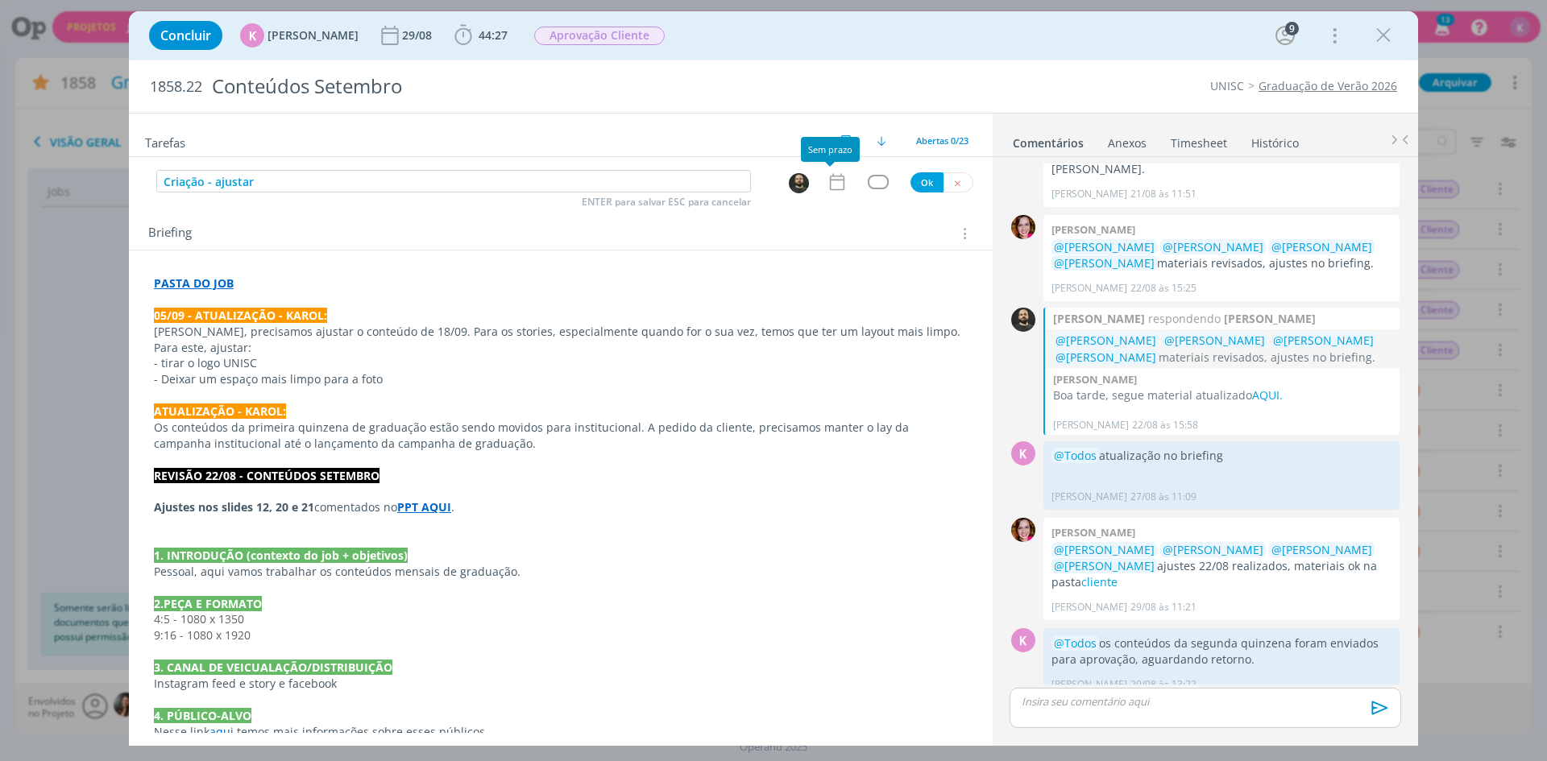
click at [830, 181] on icon "dialog" at bounding box center [836, 182] width 21 height 21
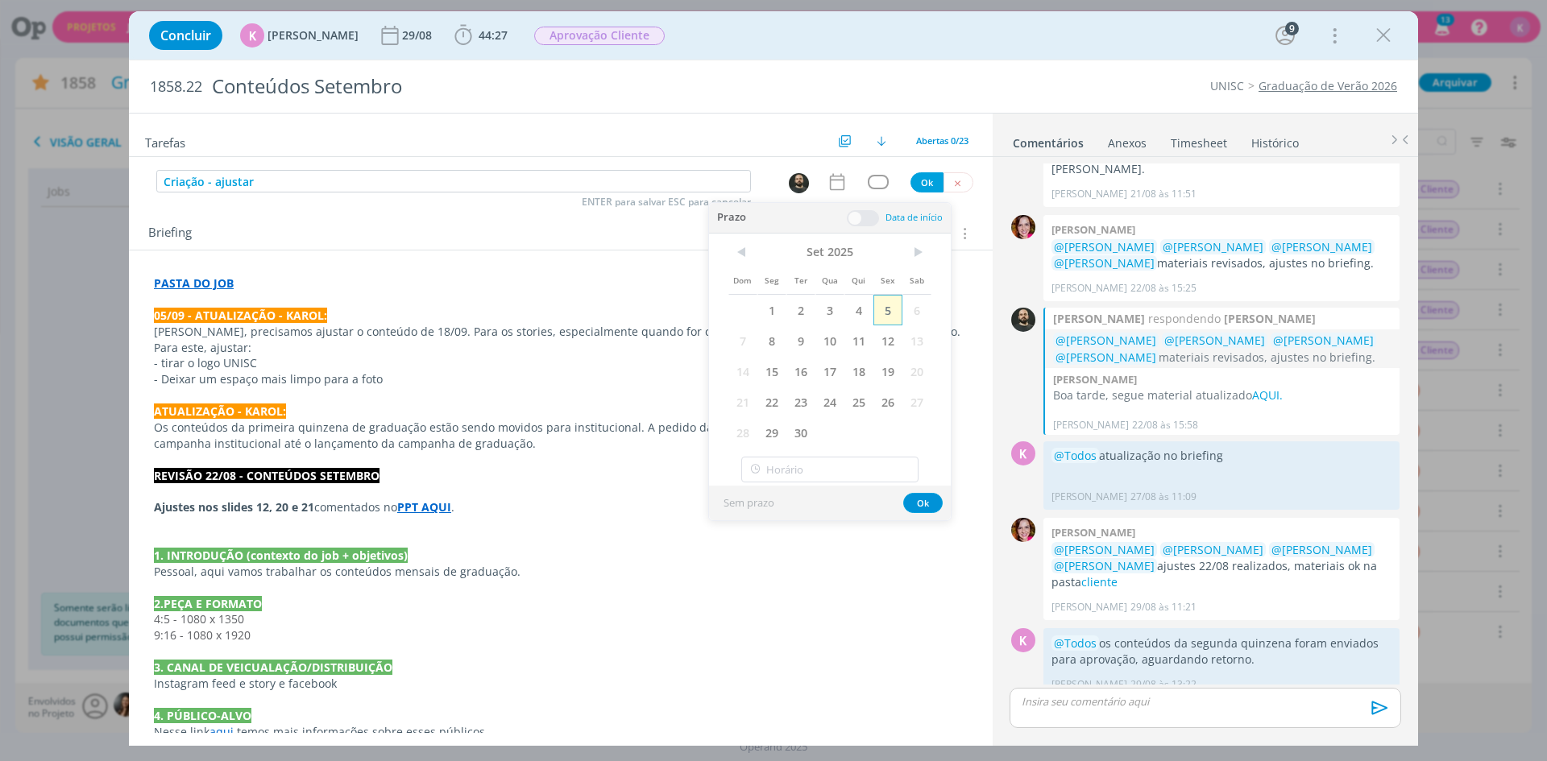
click at [893, 308] on span "5" at bounding box center [887, 310] width 29 height 31
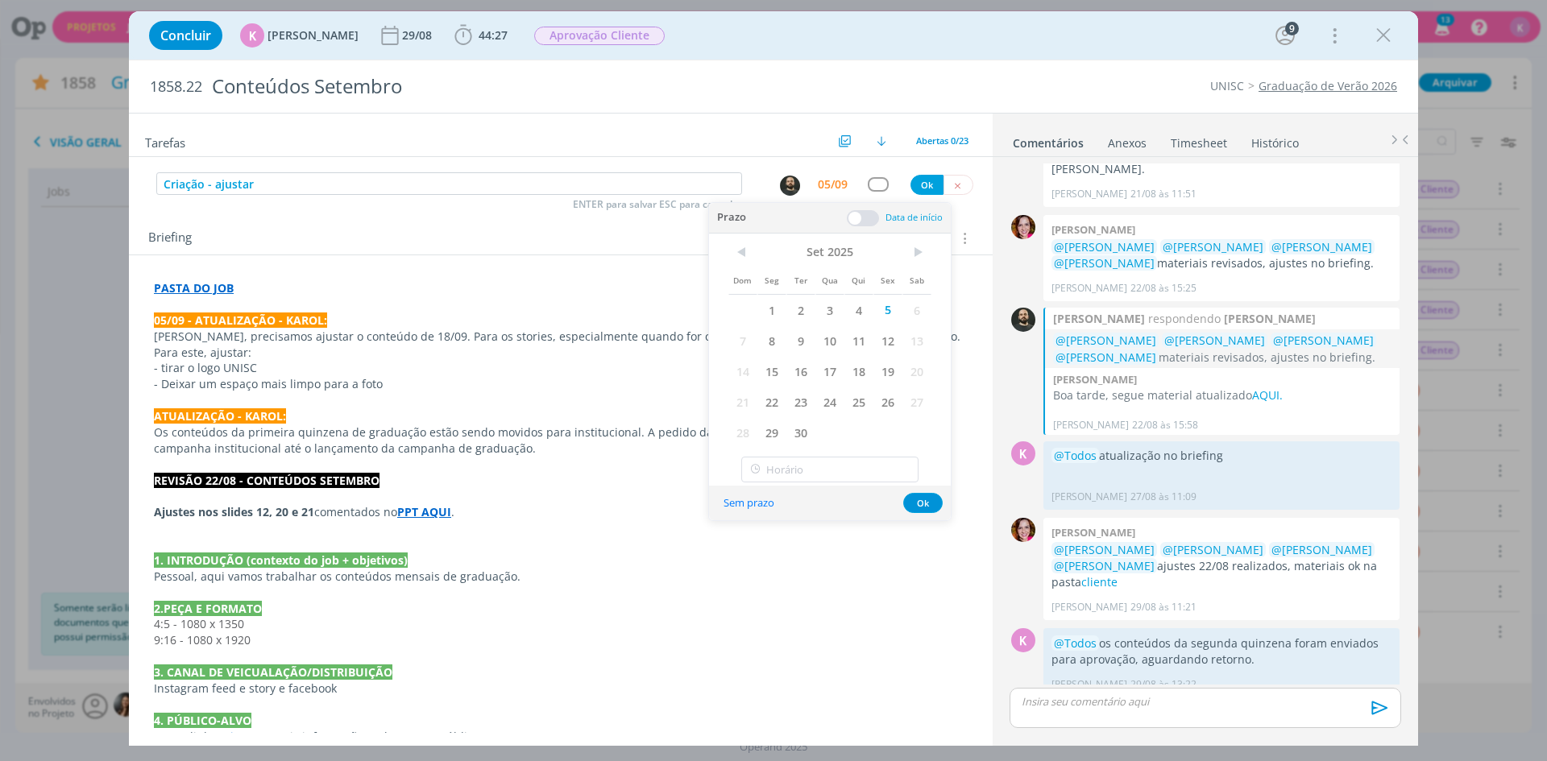
click at [859, 214] on span at bounding box center [863, 218] width 32 height 16
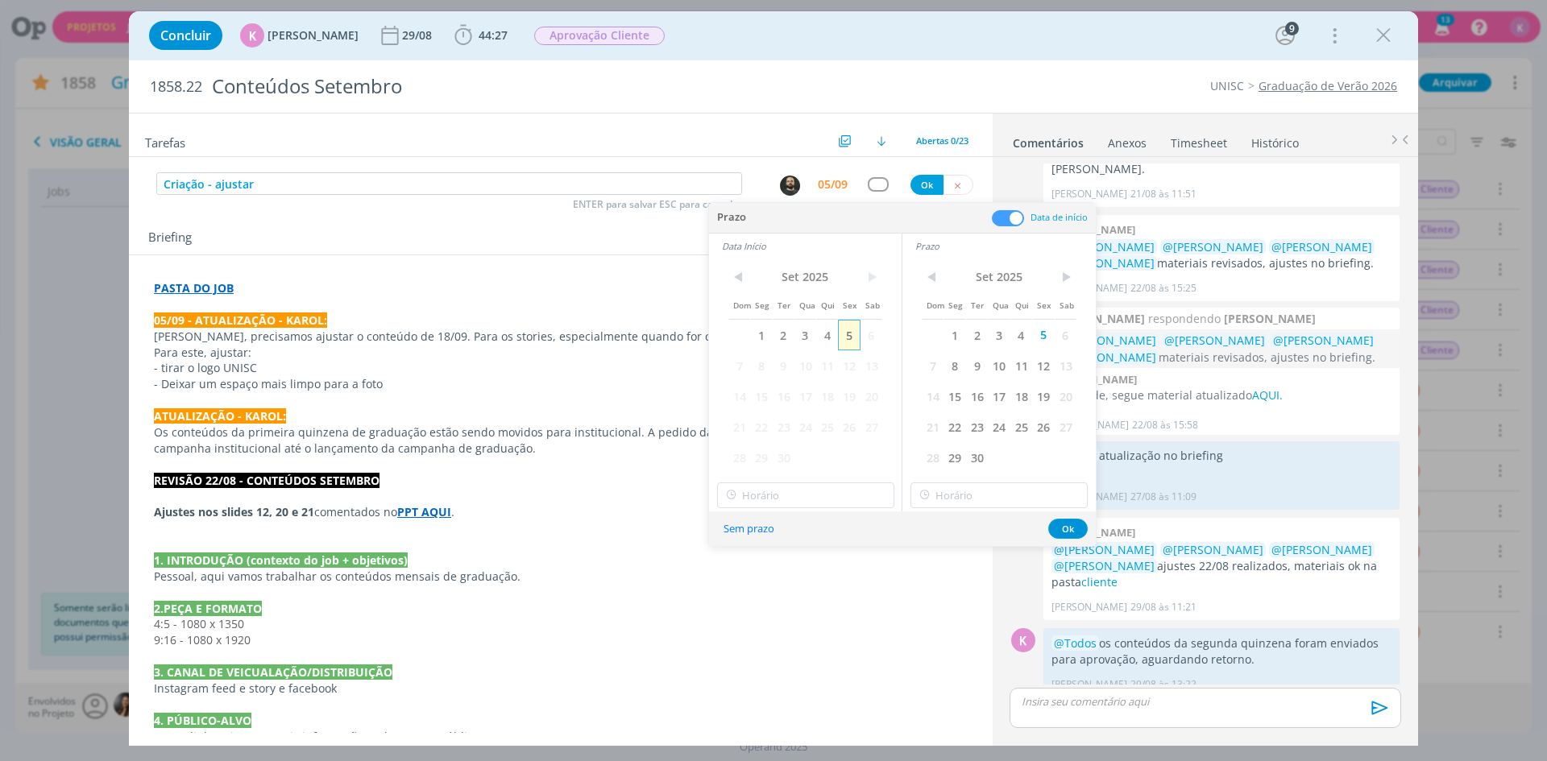
click at [849, 324] on span "5" at bounding box center [849, 335] width 22 height 31
click at [835, 489] on input "11:00" at bounding box center [805, 496] width 177 height 26
click at [768, 636] on div "13:00" at bounding box center [808, 646] width 180 height 29
type input "13:00"
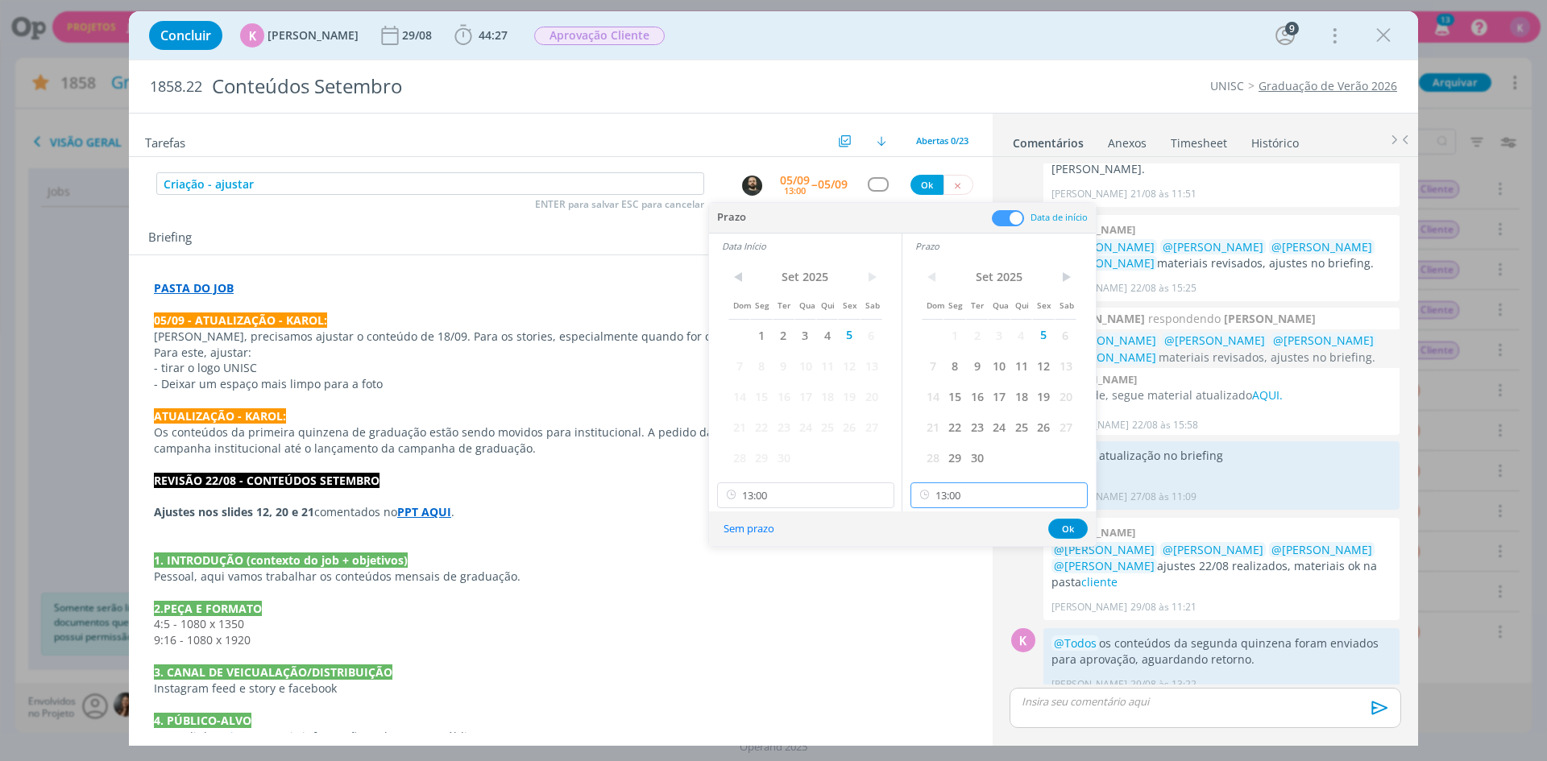
click at [987, 491] on input "13:00" at bounding box center [998, 496] width 177 height 26
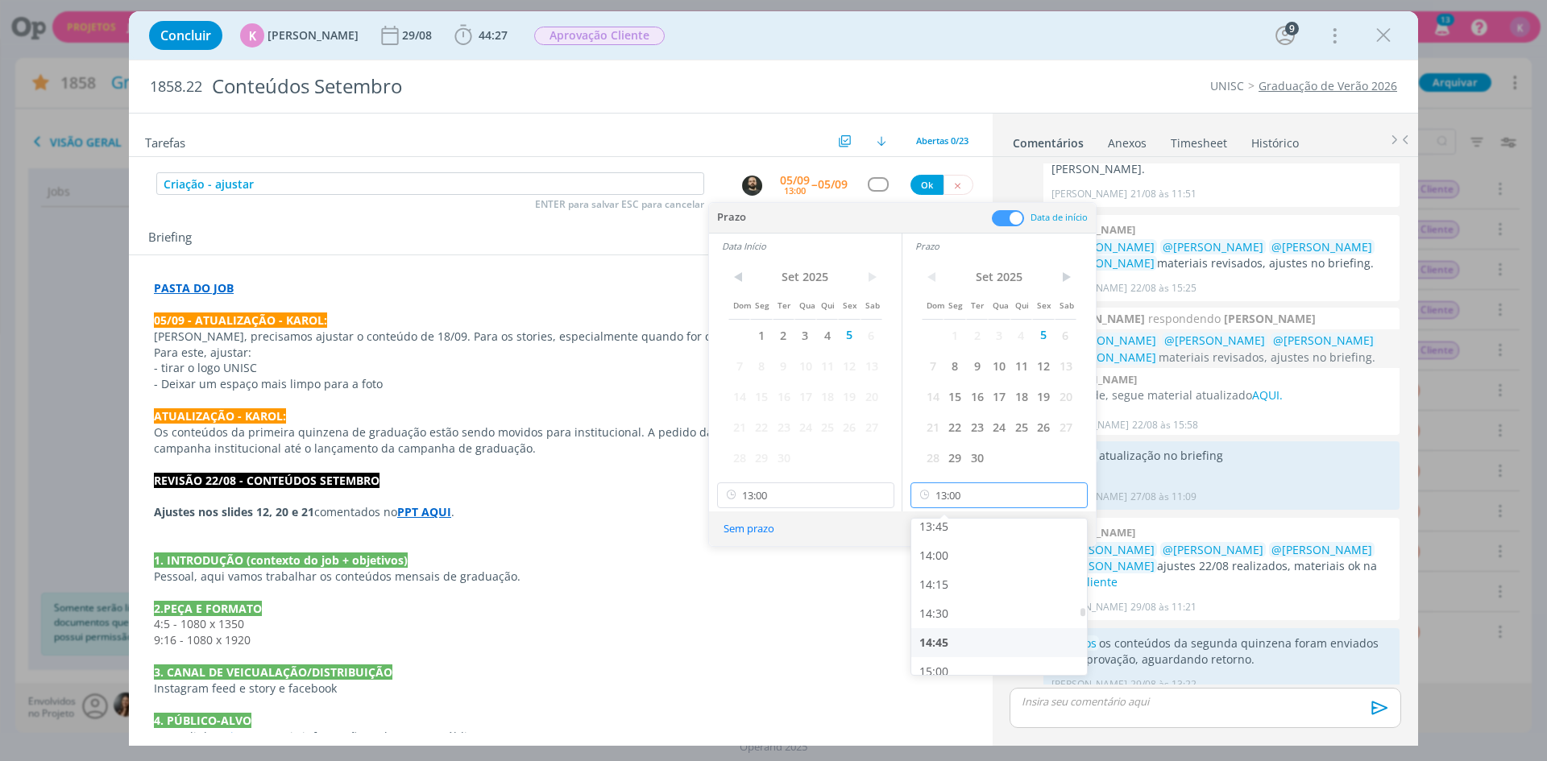
scroll to position [1627, 0]
click at [959, 532] on div "14:00" at bounding box center [1001, 530] width 180 height 29
type input "14:00"
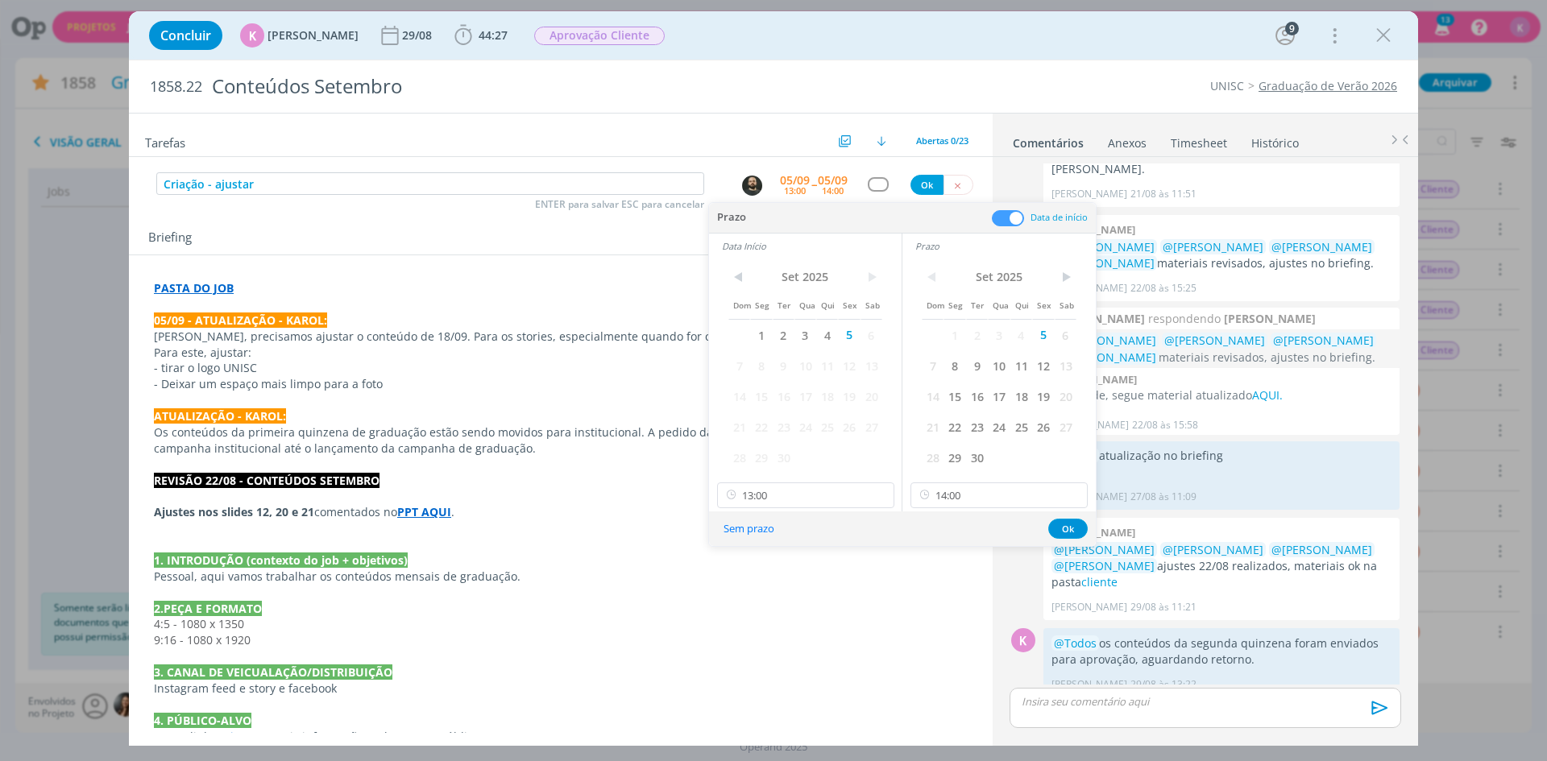
scroll to position [1624, 0]
click at [1067, 533] on button "Ok" at bounding box center [1067, 529] width 39 height 20
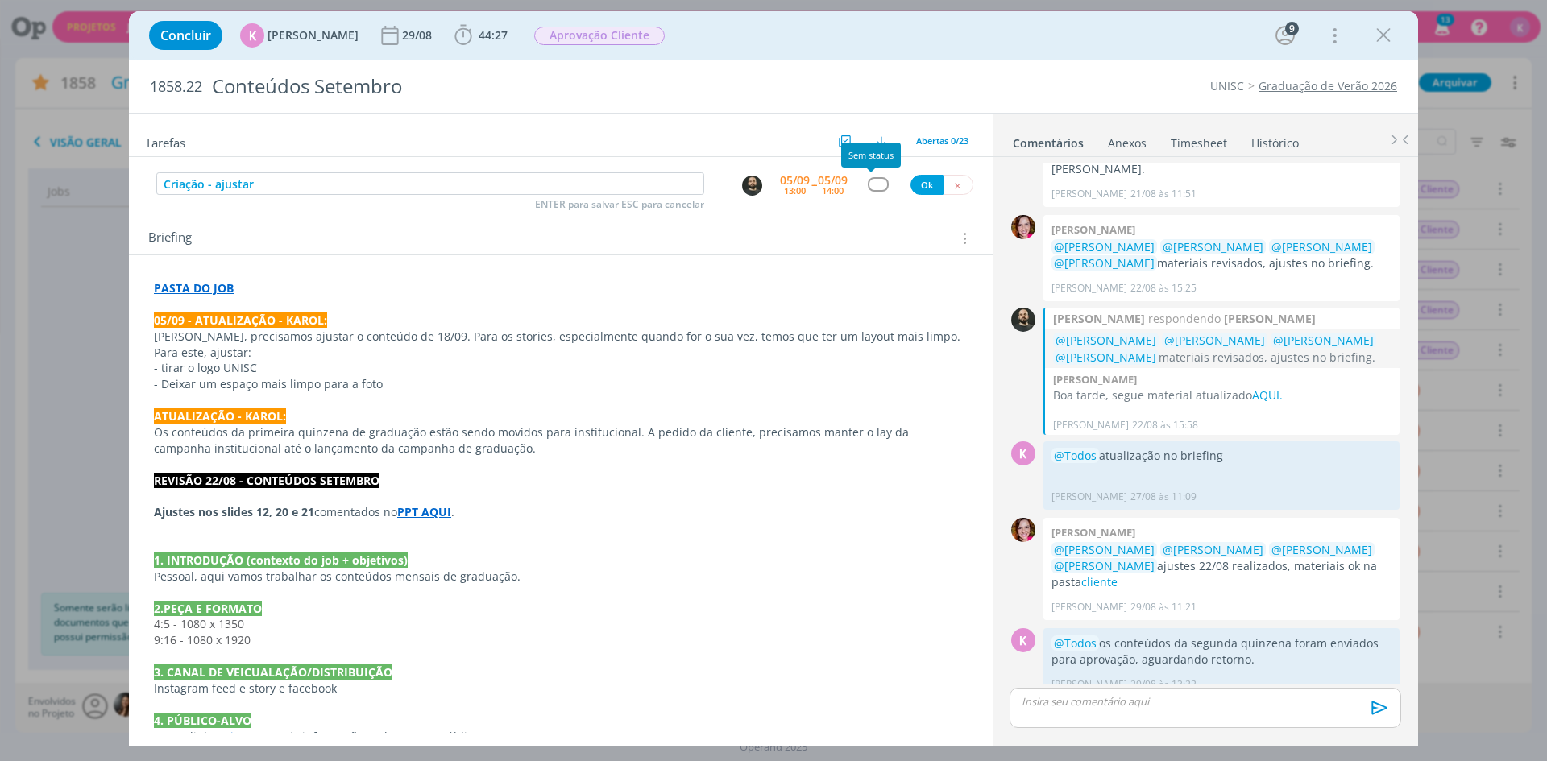
click at [870, 181] on div "dialog" at bounding box center [878, 184] width 20 height 14
type input "cr"
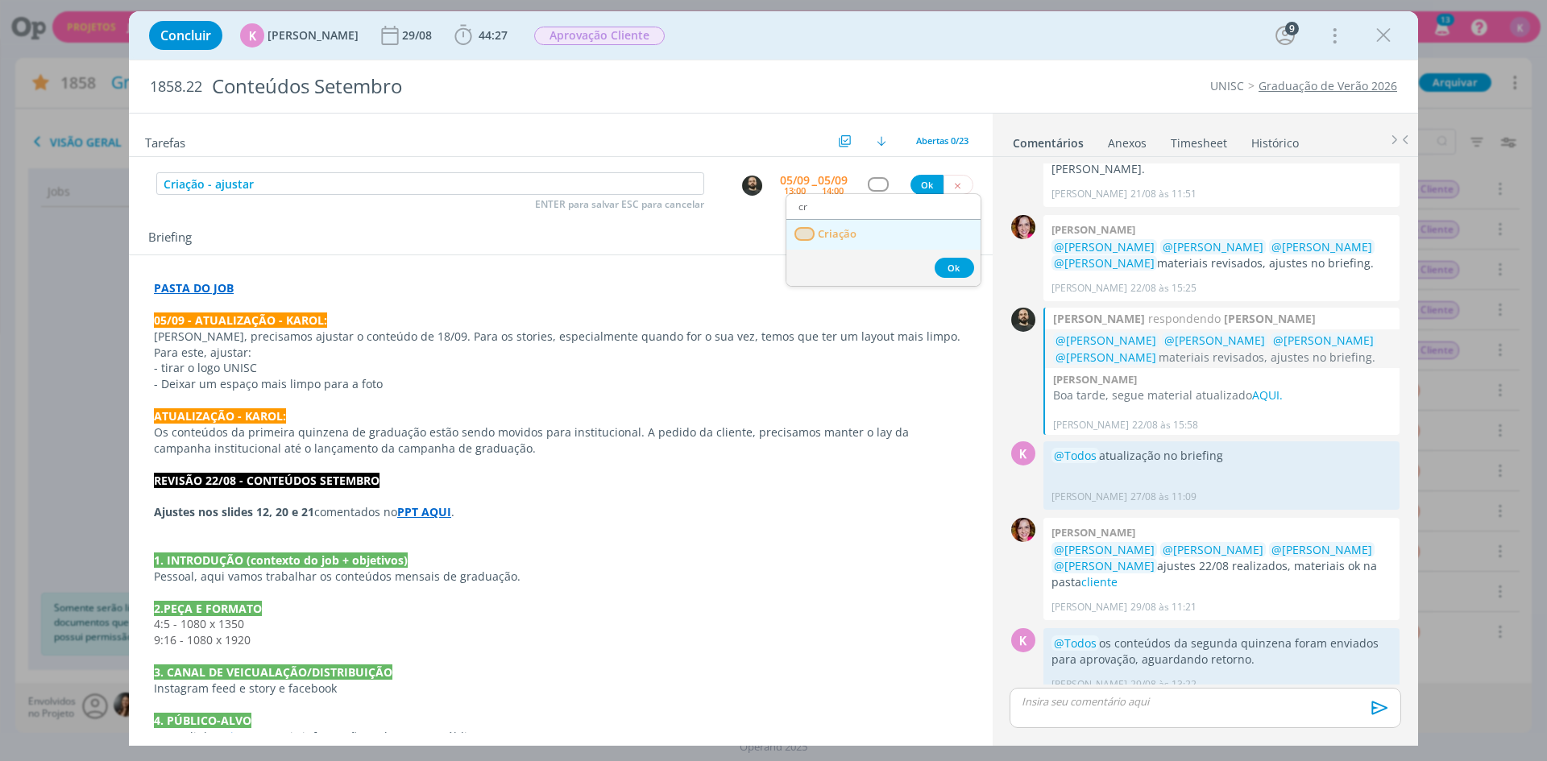
click at [869, 232] on link "Criação" at bounding box center [883, 235] width 194 height 30
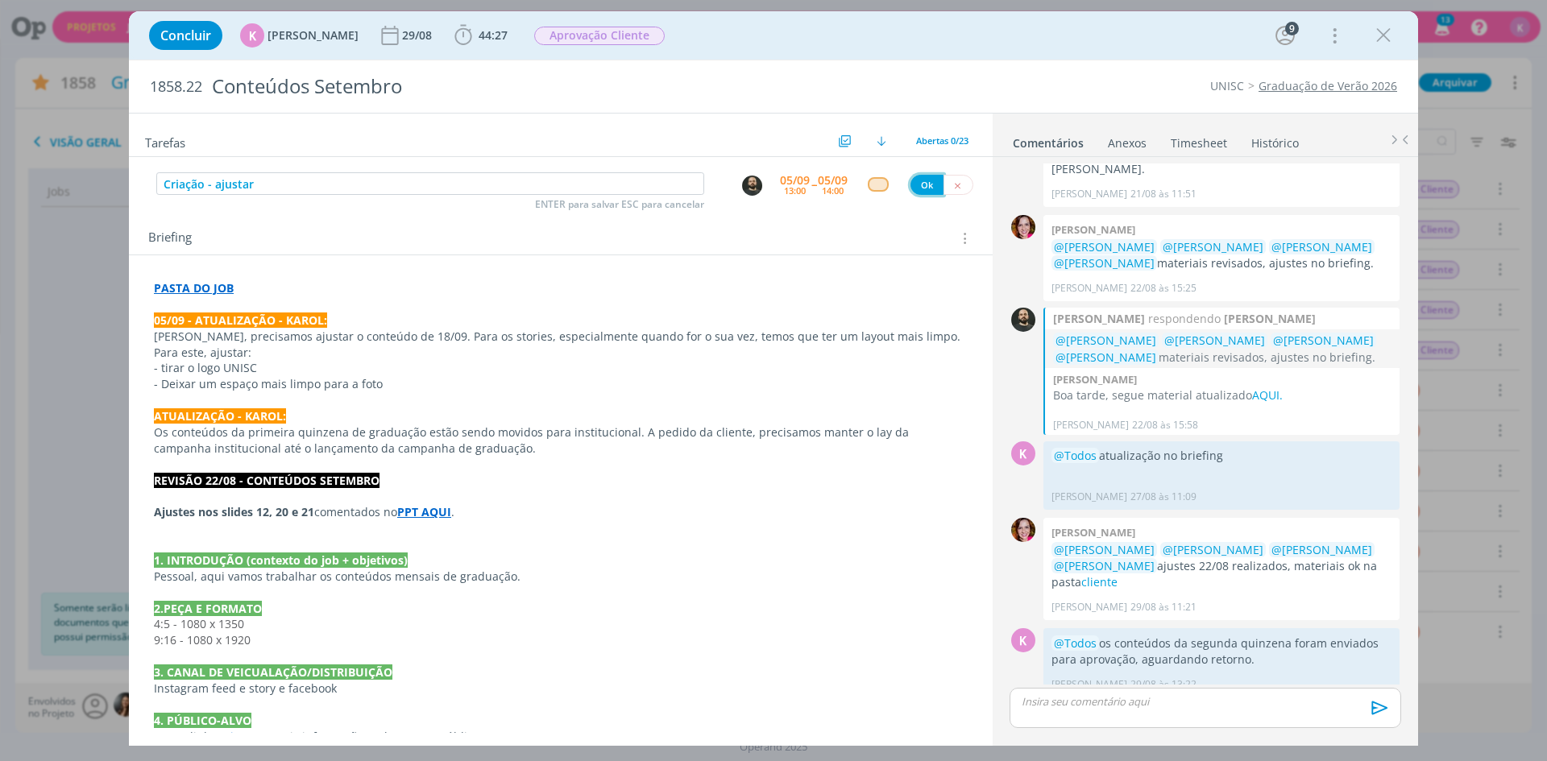
click at [922, 184] on button "Ok" at bounding box center [926, 185] width 33 height 20
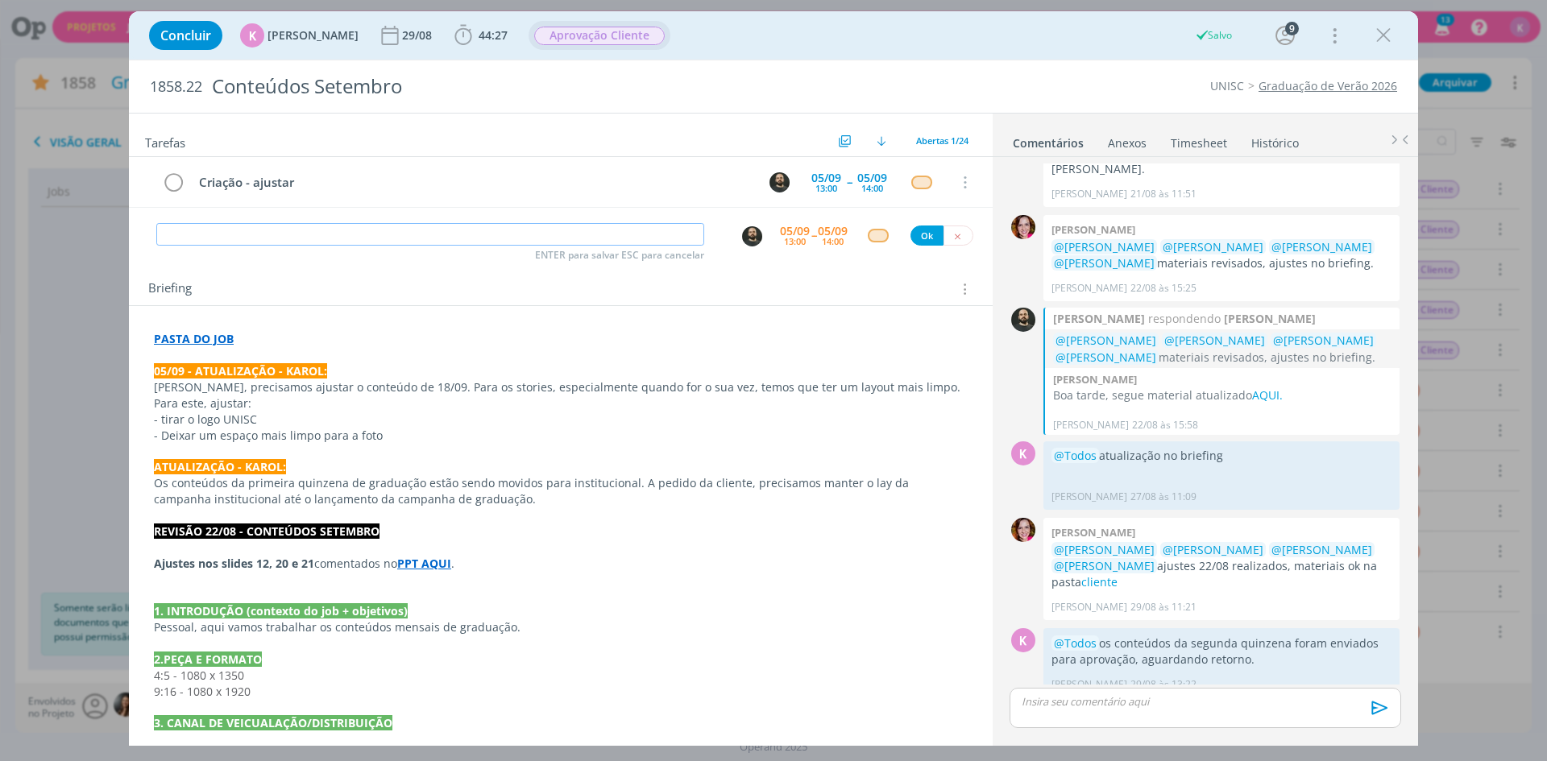
click at [553, 36] on span "Aprovação Cliente" at bounding box center [599, 36] width 130 height 19
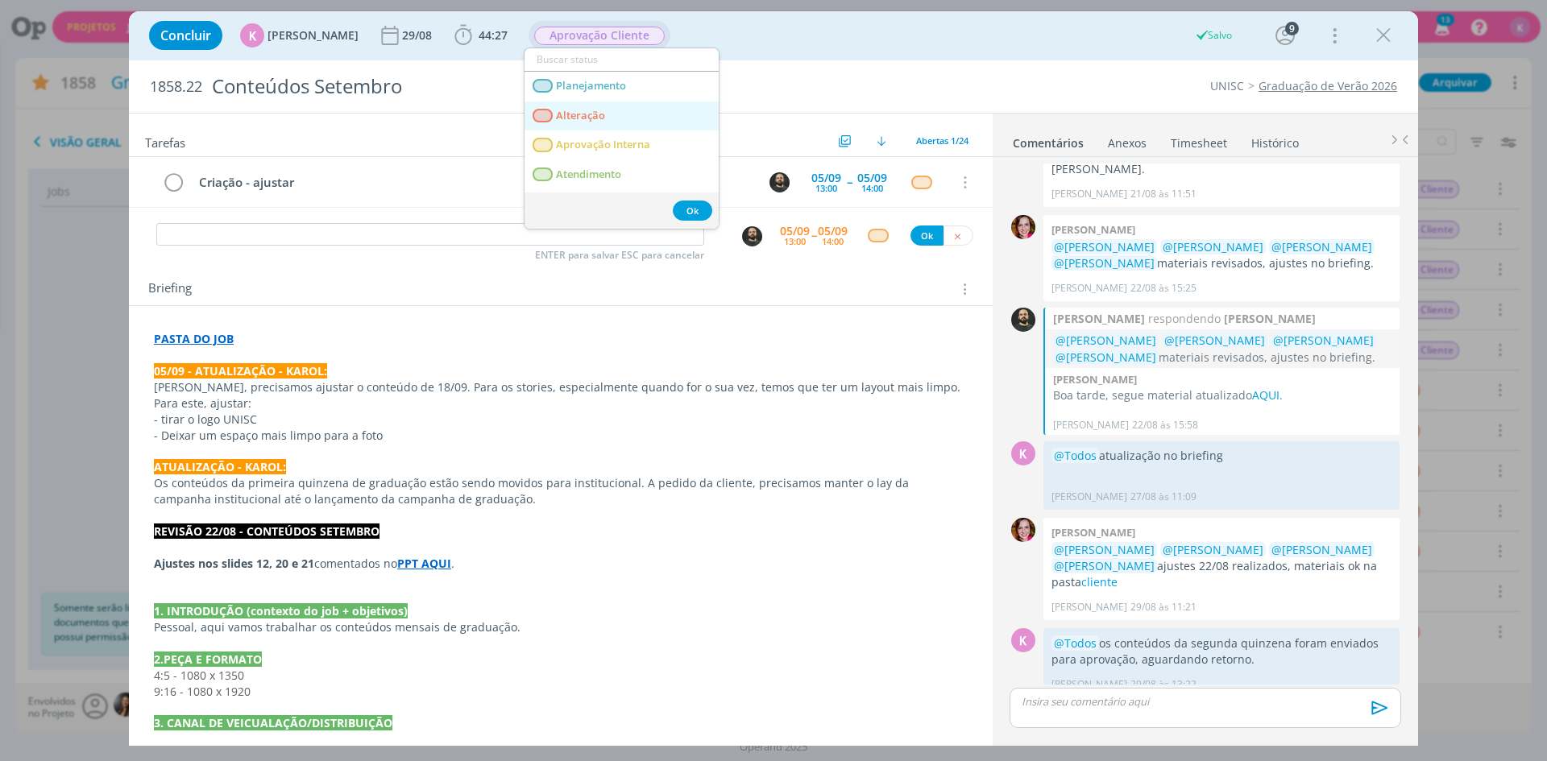
click at [570, 123] on link "Alteração" at bounding box center [621, 116] width 194 height 30
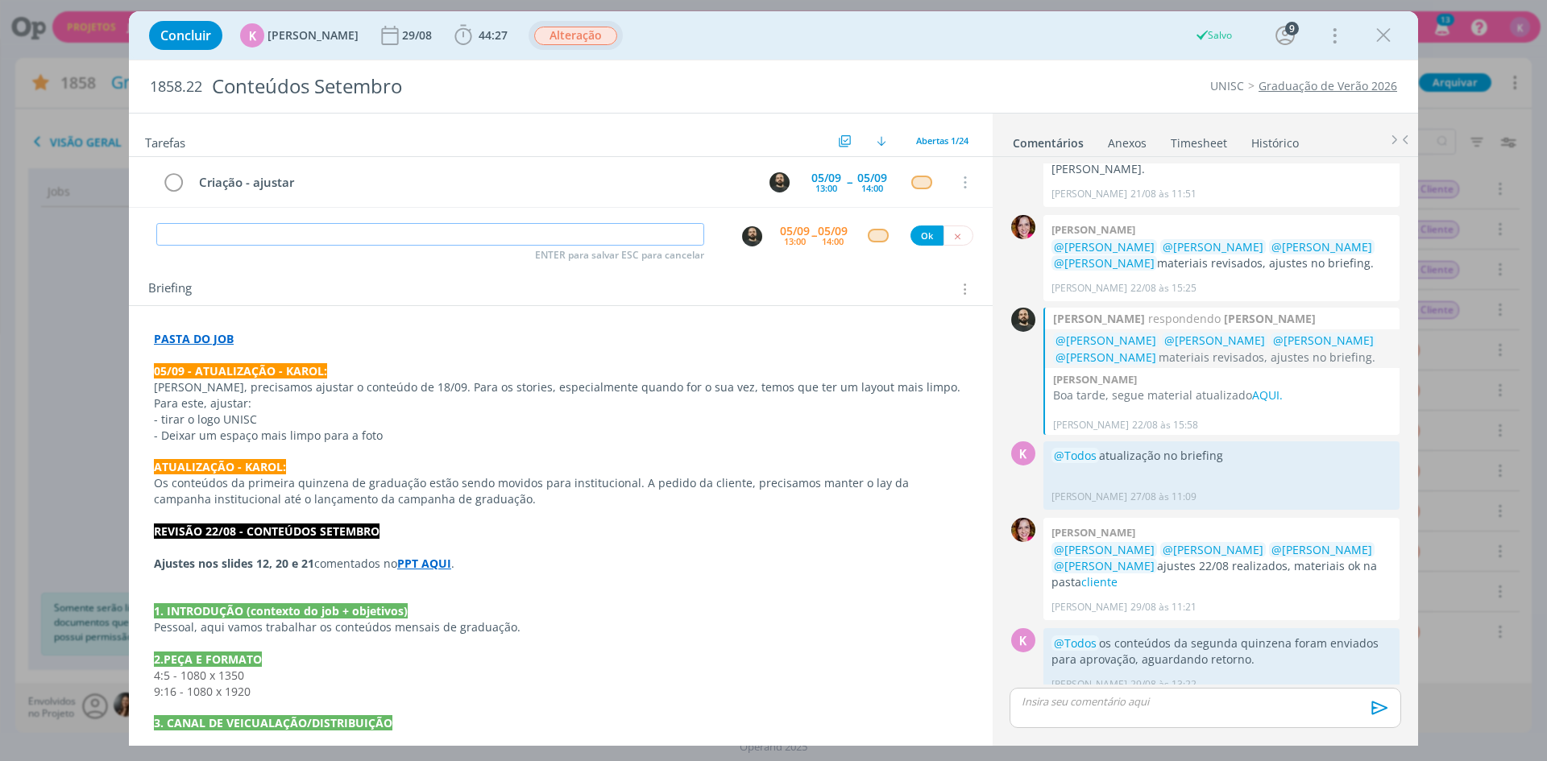
click at [408, 235] on input "dialog" at bounding box center [430, 234] width 548 height 23
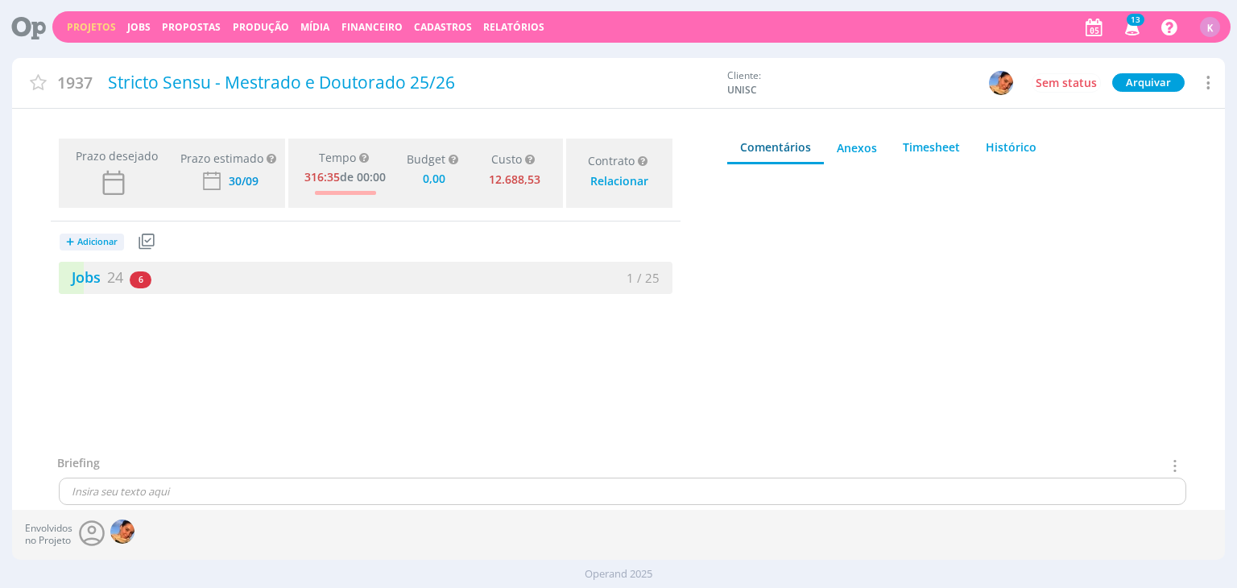
type input "0,00"
click at [87, 281] on link "Jobs 24" at bounding box center [91, 276] width 64 height 19
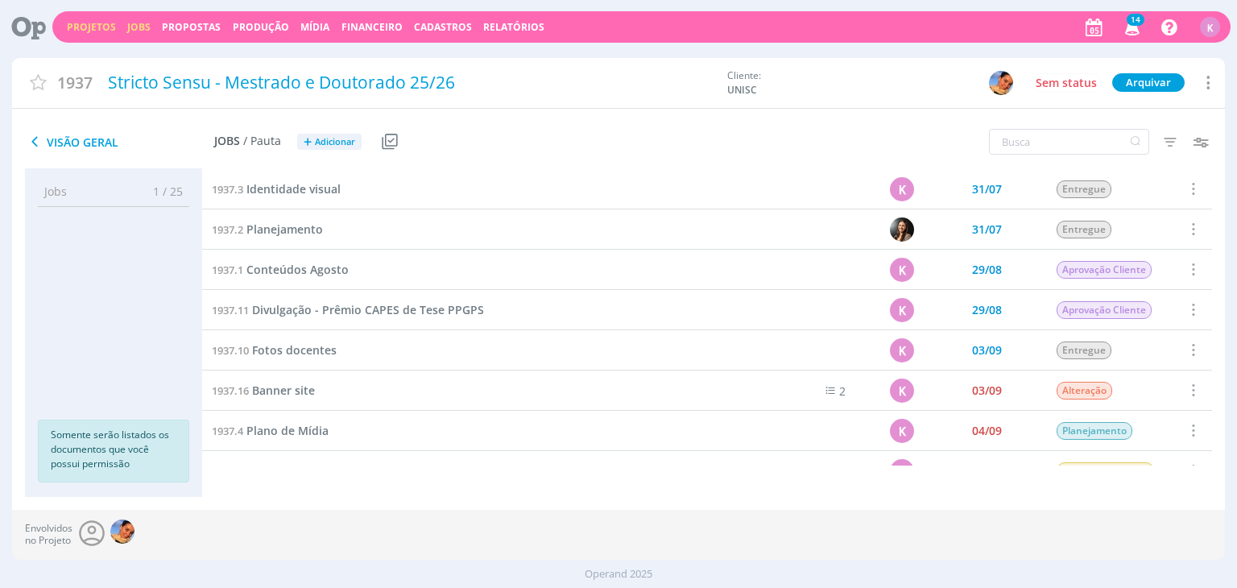
click at [132, 23] on link "Jobs" at bounding box center [138, 27] width 23 height 14
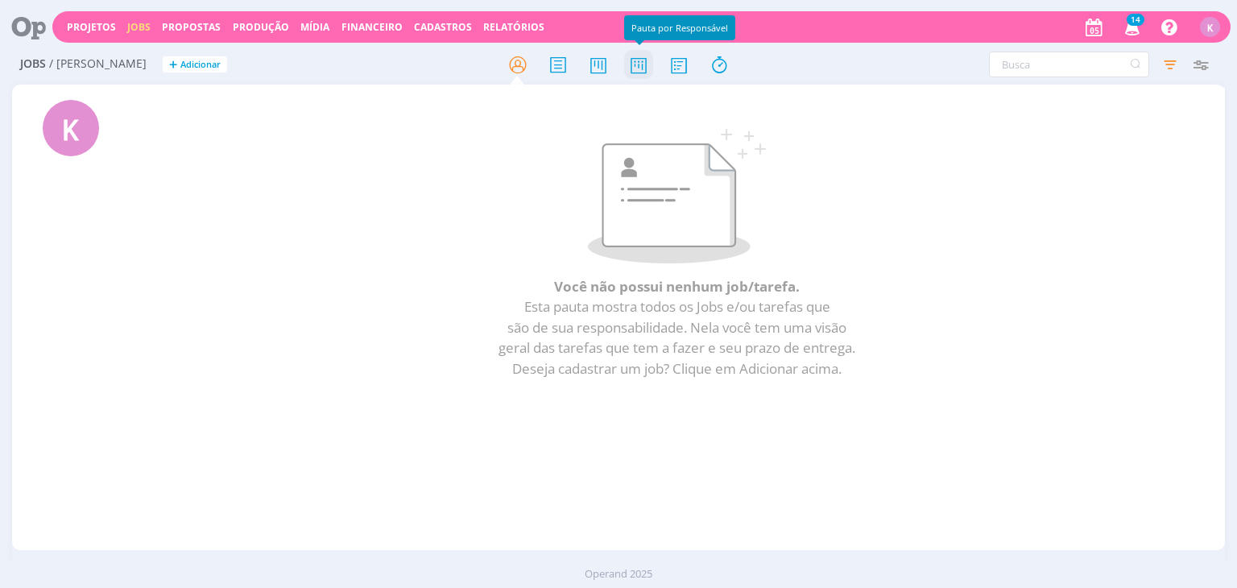
click at [646, 56] on icon at bounding box center [638, 64] width 29 height 31
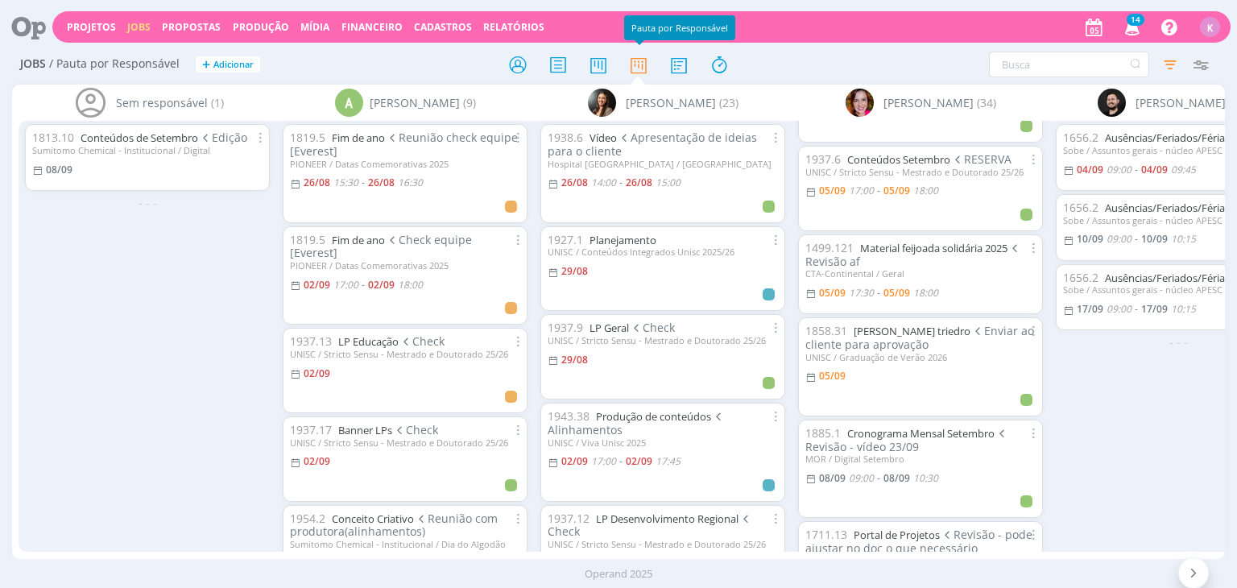
scroll to position [702, 0]
click at [897, 163] on link "Conteúdos Setembro" at bounding box center [898, 159] width 103 height 14
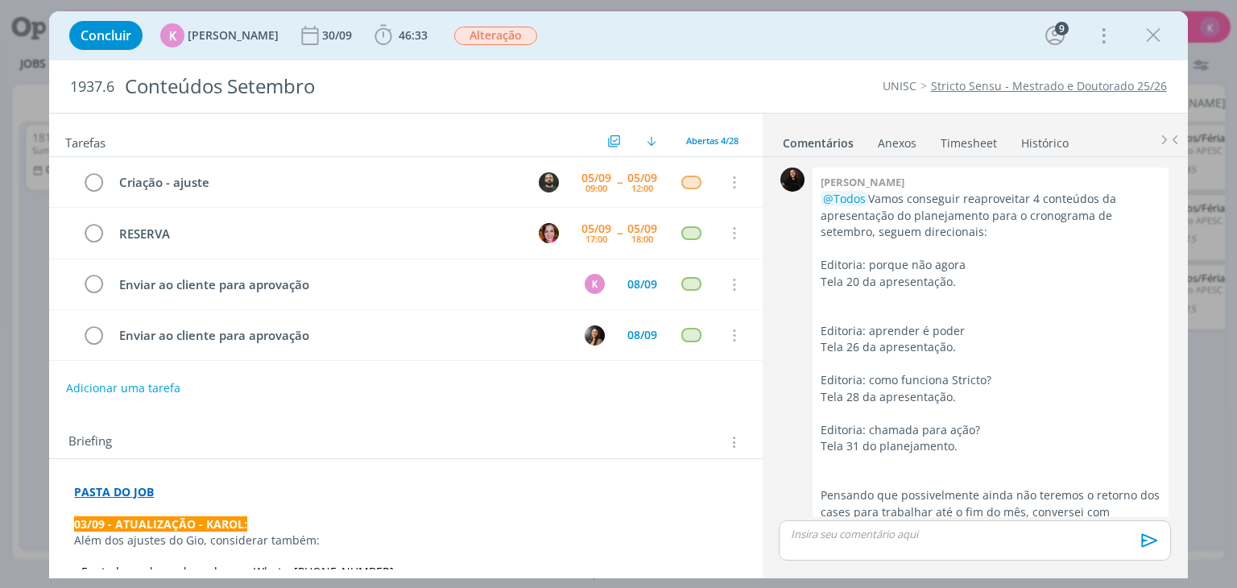
scroll to position [2625, 0]
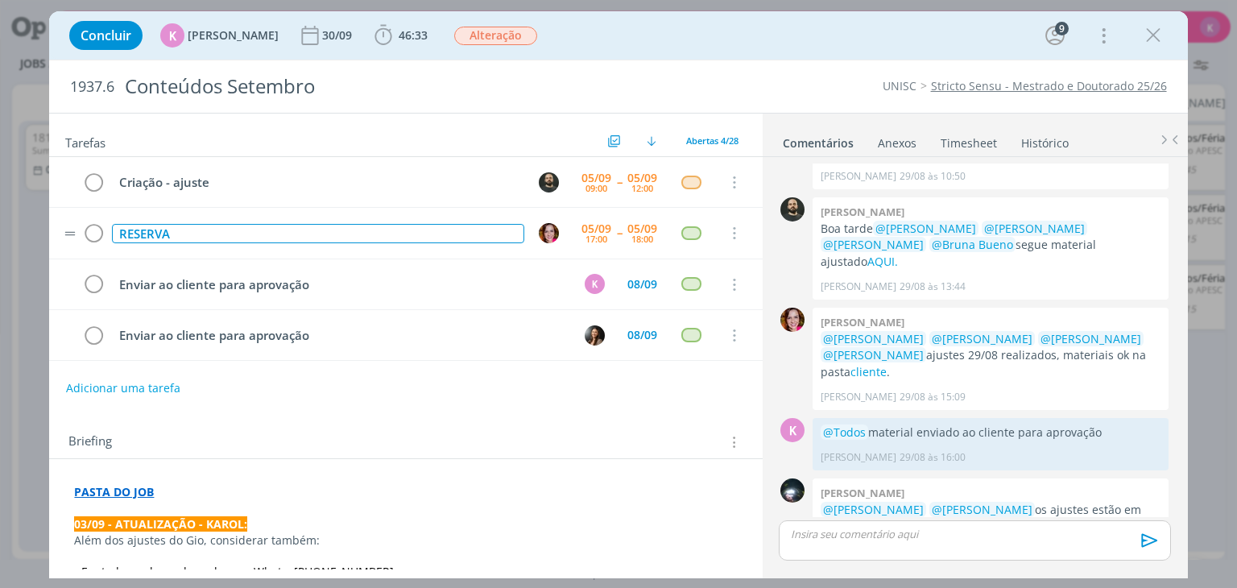
click at [139, 233] on div "RESERVA" at bounding box center [318, 234] width 412 height 20
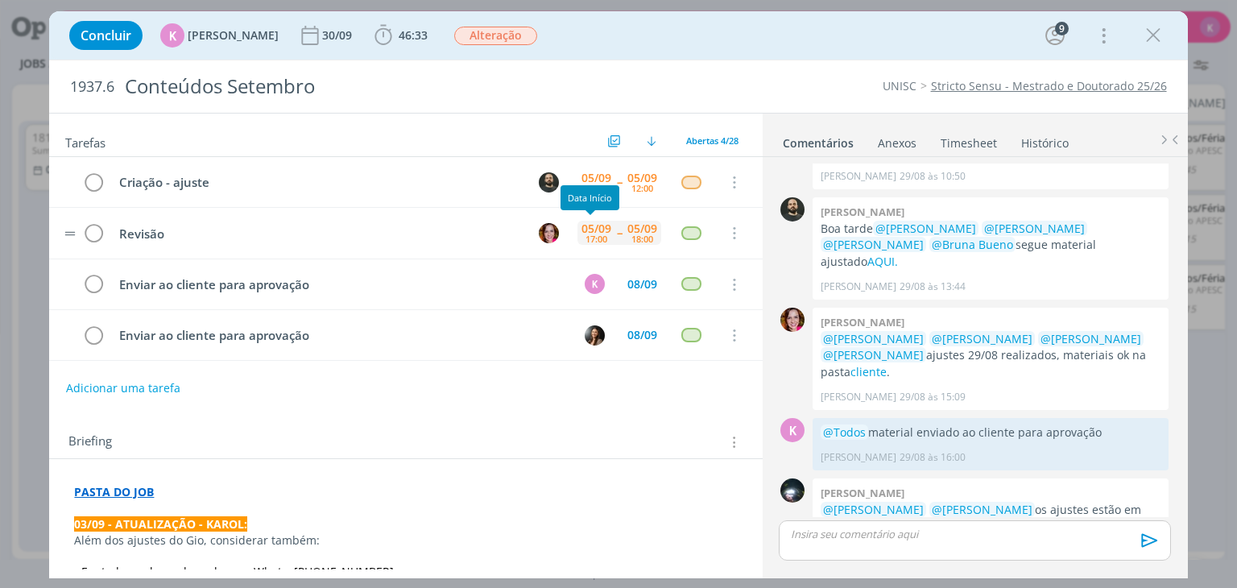
click at [582, 229] on div "05/09" at bounding box center [597, 228] width 30 height 11
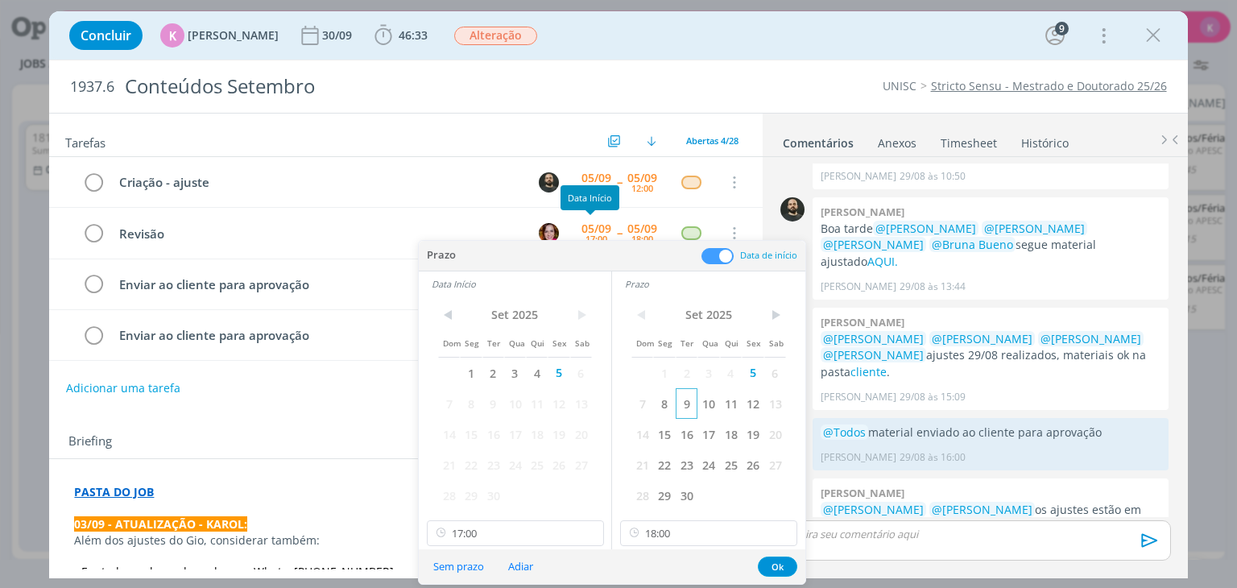
click at [678, 402] on span "9" at bounding box center [687, 403] width 22 height 31
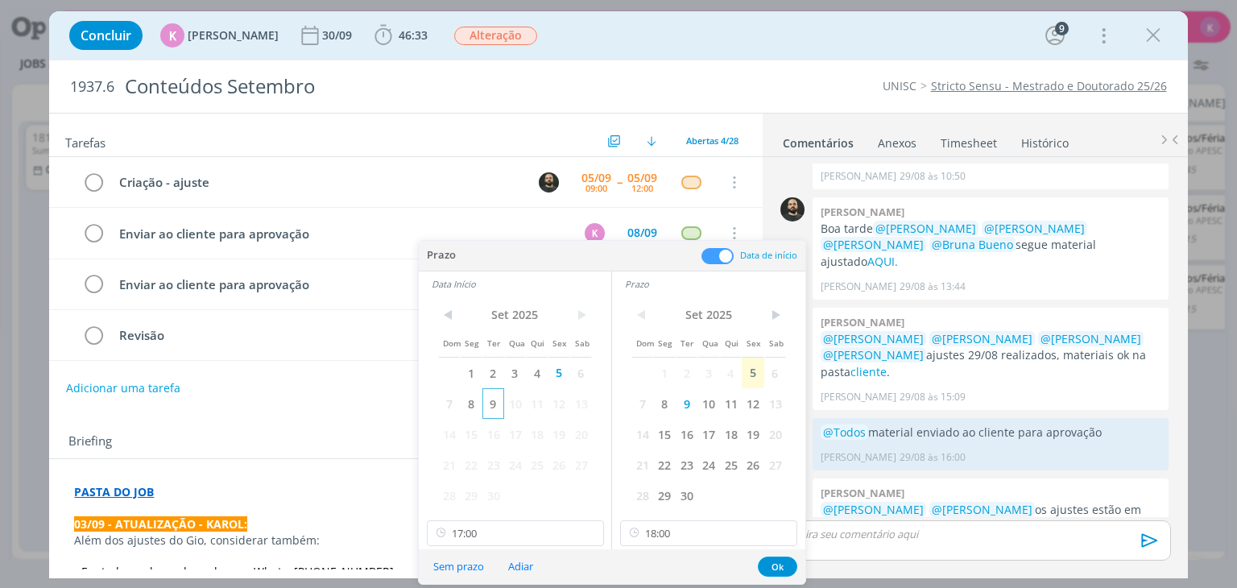
click at [495, 392] on span "9" at bounding box center [494, 403] width 22 height 31
click at [495, 532] on input "17:00" at bounding box center [515, 533] width 177 height 26
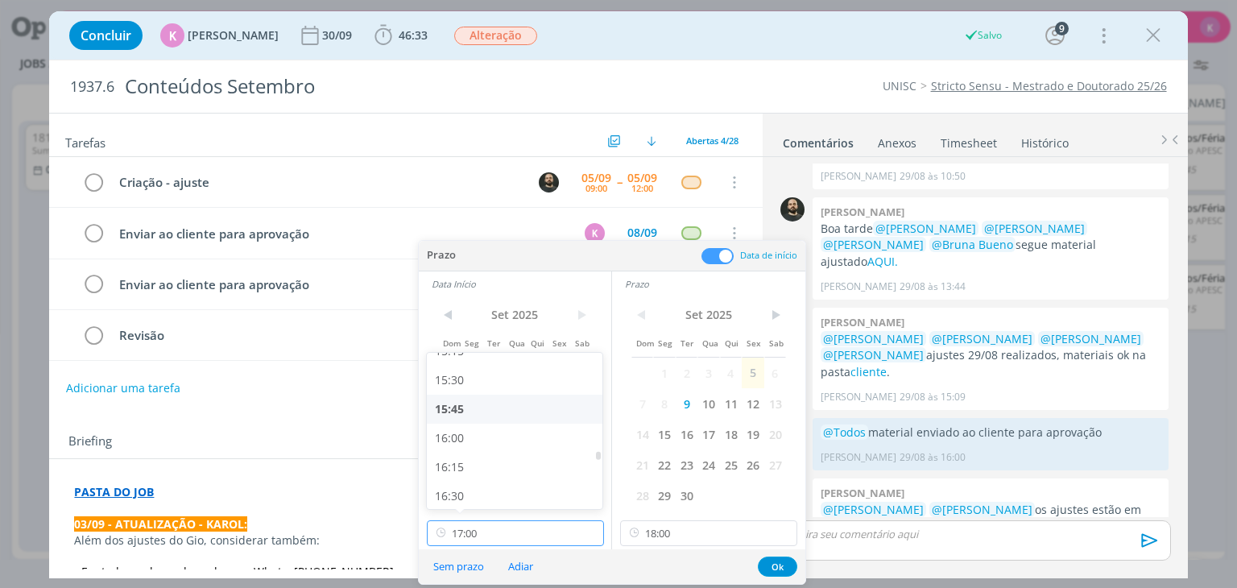
scroll to position [1769, 0]
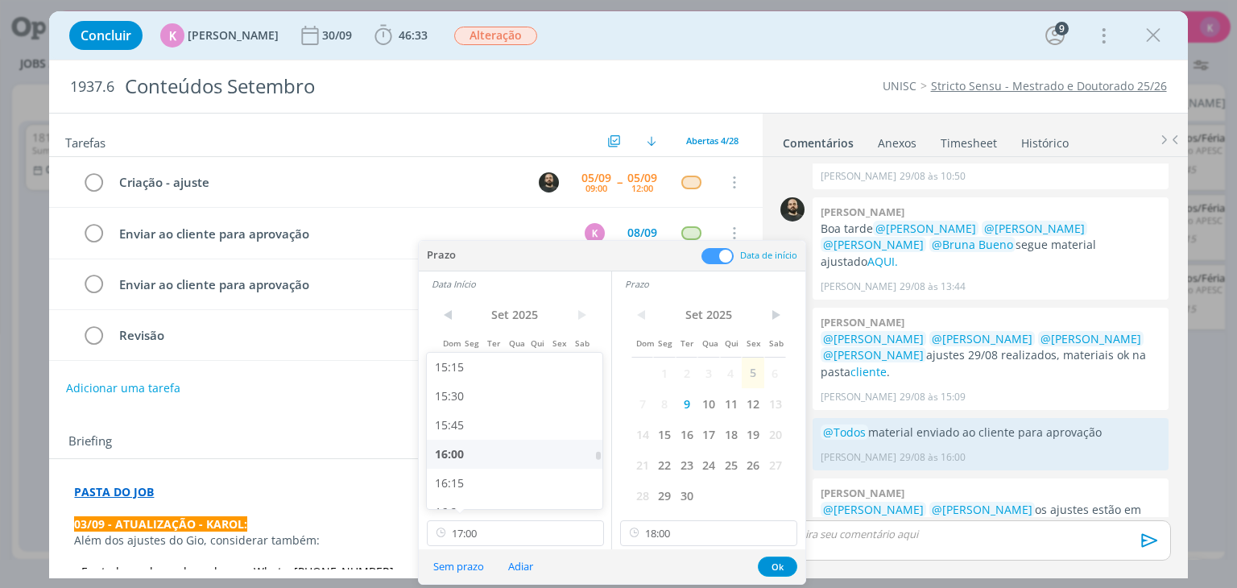
click at [461, 450] on div "16:00" at bounding box center [517, 454] width 180 height 29
type input "16:00"
click at [781, 562] on button "Ok" at bounding box center [777, 567] width 39 height 20
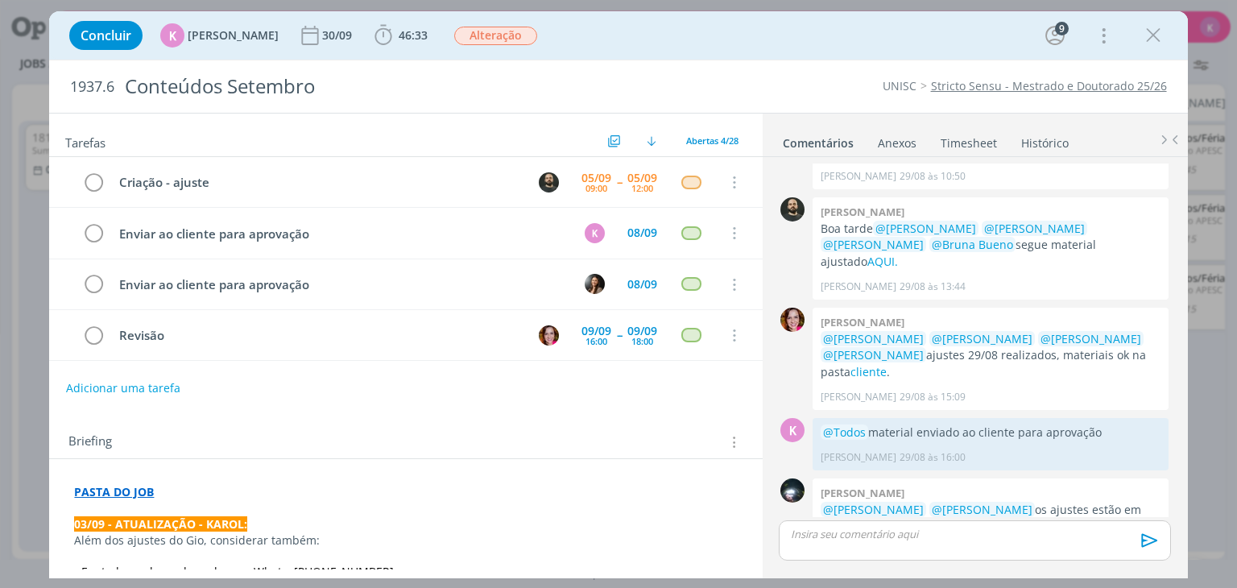
scroll to position [2040, 0]
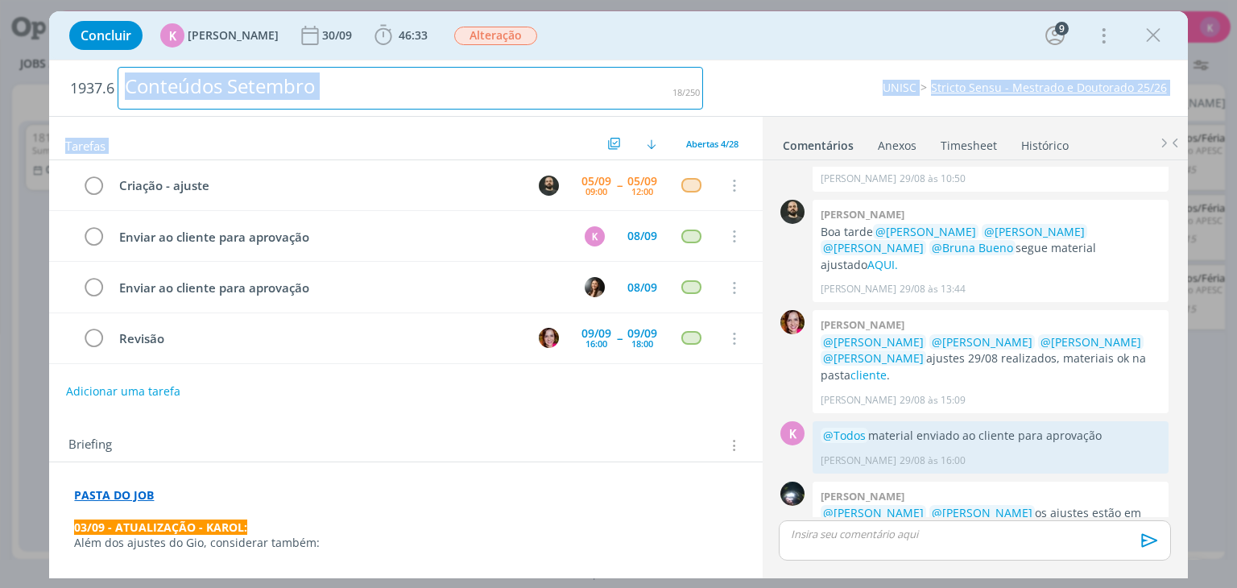
drag, startPoint x: 673, startPoint y: 124, endPoint x: 694, endPoint y: 105, distance: 28.5
click at [694, 105] on div "1937.6 Conteúdos Setembro UNISC Stricto Sensu - Mestrado e Doutorado 25/26 Tare…" at bounding box center [618, 319] width 1138 height 518
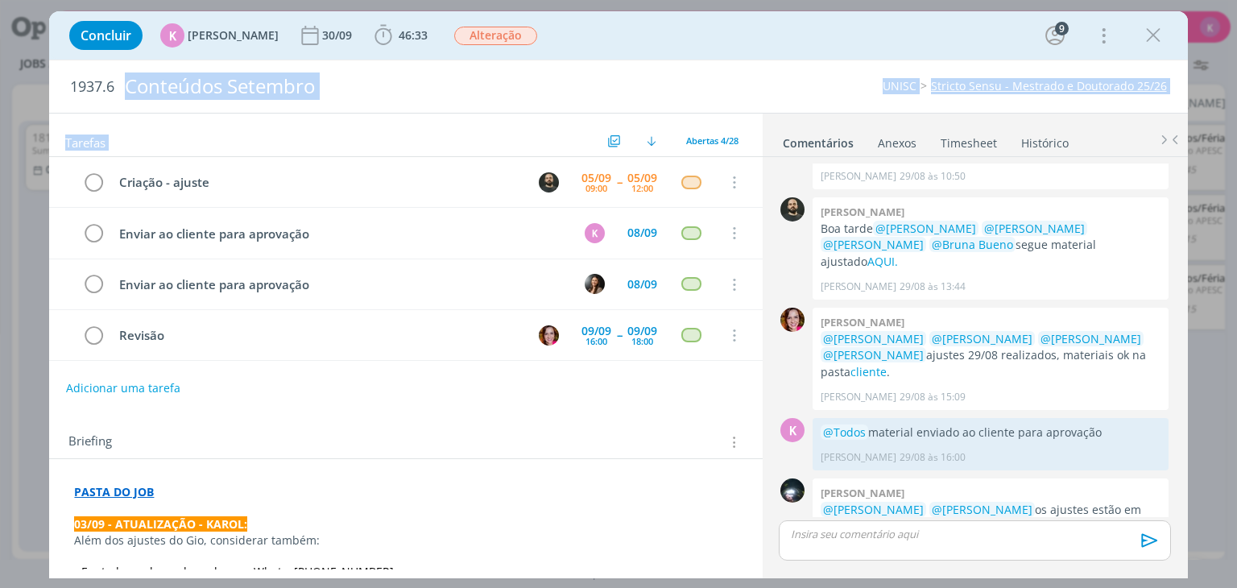
click at [806, 91] on div "UNISC Stricto Sensu - Mestrado e Doutorado 25/26" at bounding box center [942, 86] width 463 height 16
click at [1032, 87] on link "Stricto Sensu - Mestrado e Doutorado 25/26" at bounding box center [1049, 85] width 236 height 15
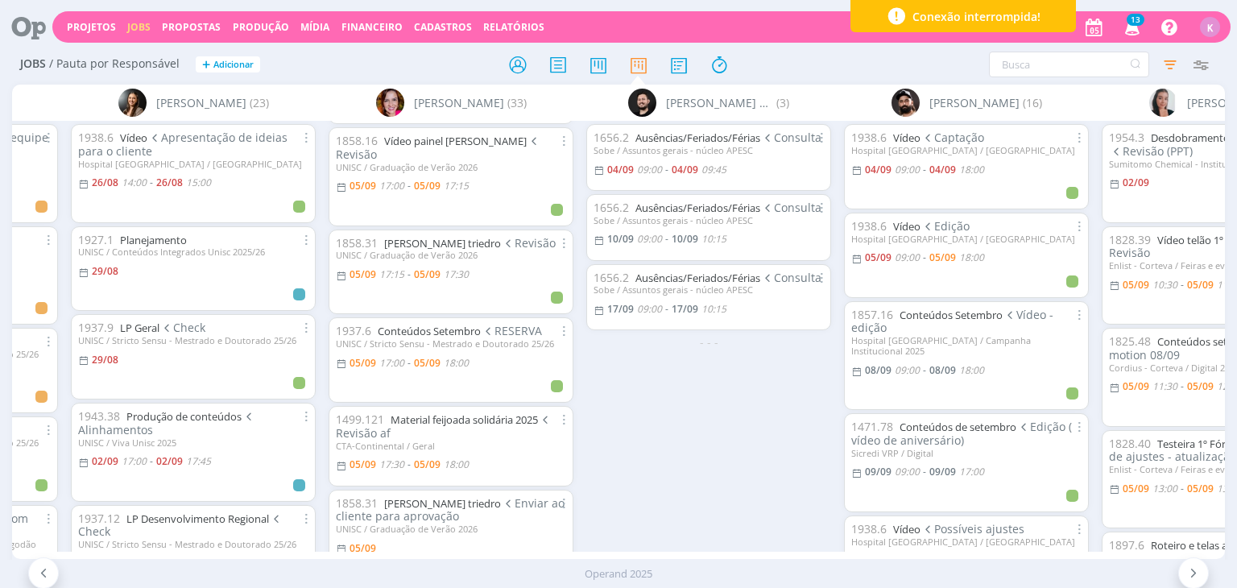
scroll to position [483, 0]
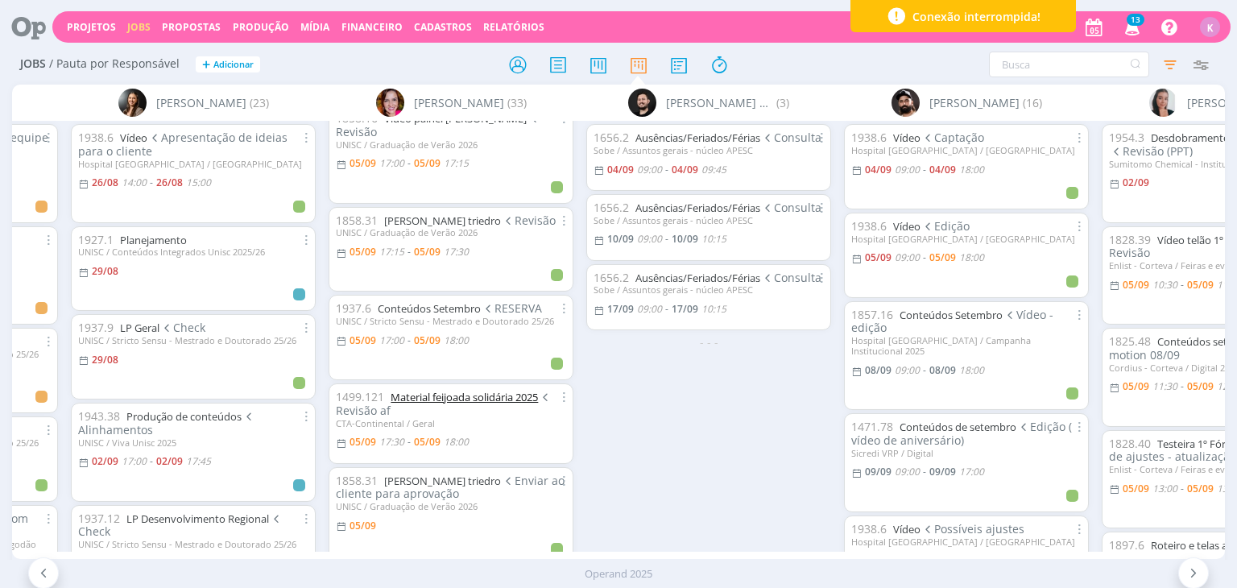
click at [445, 399] on link "Material feijoada solidária 2025" at bounding box center [464, 397] width 147 height 14
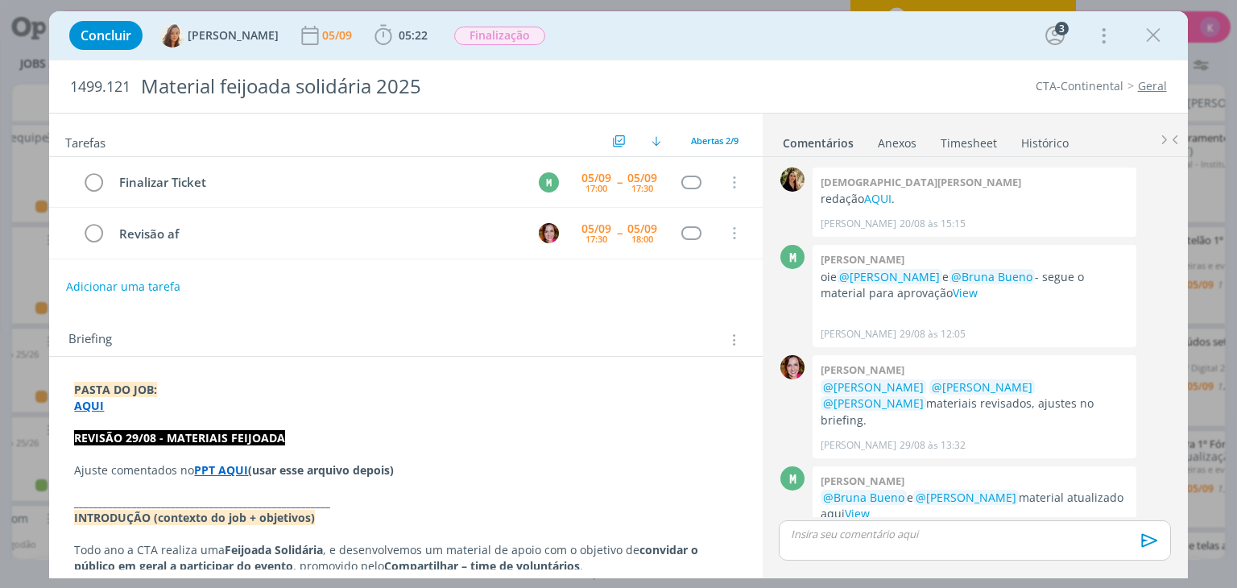
scroll to position [193, 0]
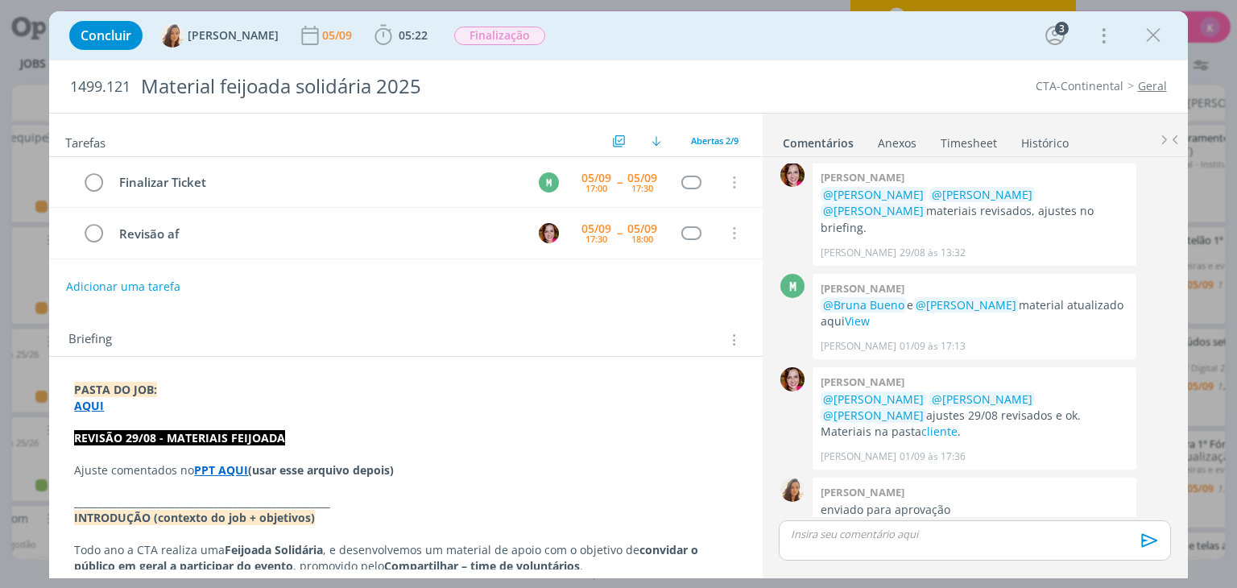
click at [1038, 138] on link "Histórico" at bounding box center [1045, 139] width 49 height 23
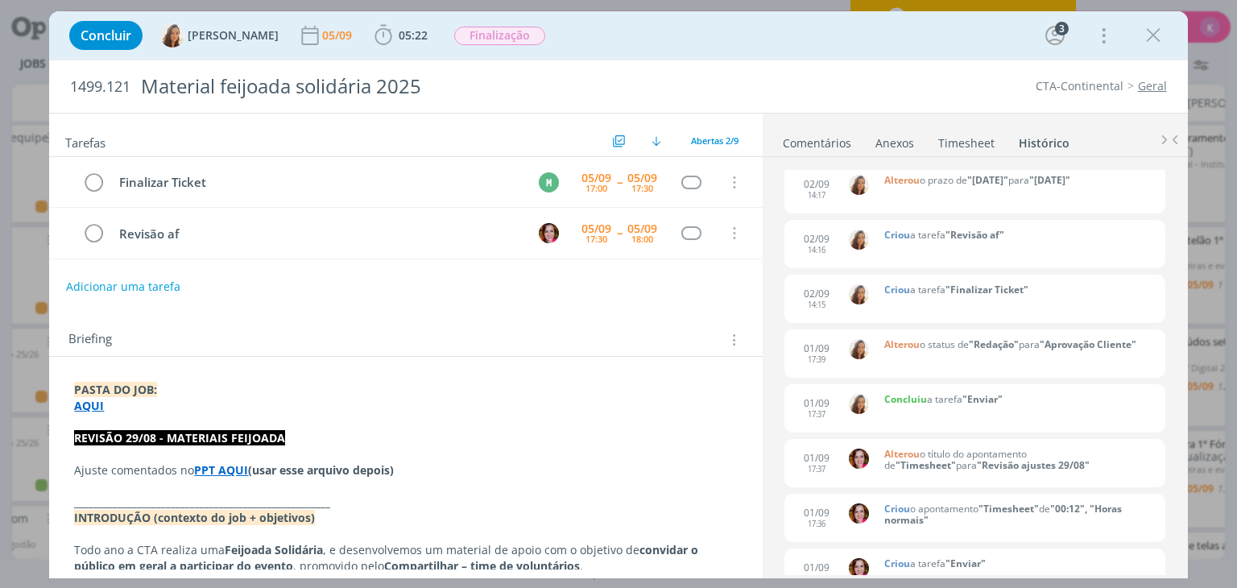
scroll to position [0, 0]
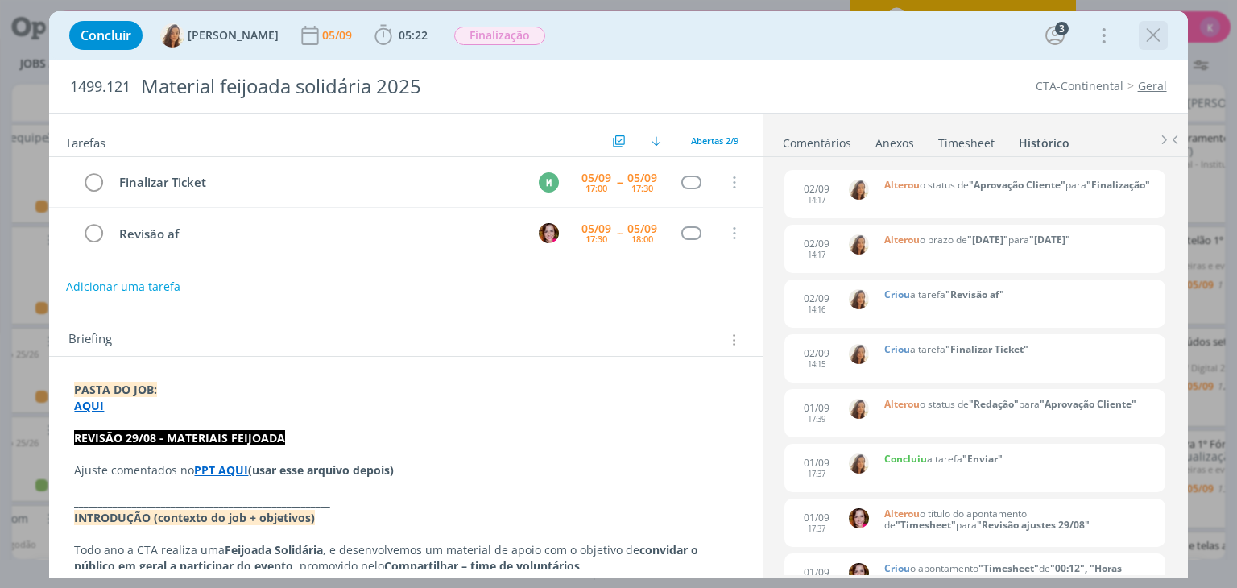
click at [1161, 30] on icon "dialog" at bounding box center [1153, 35] width 24 height 24
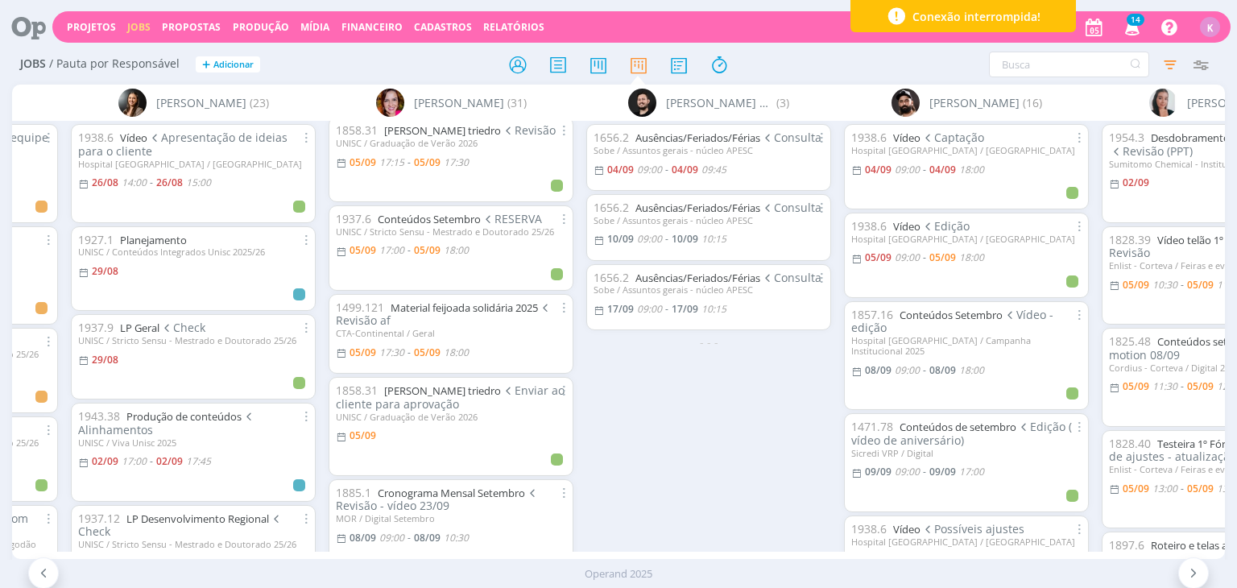
scroll to position [353, 0]
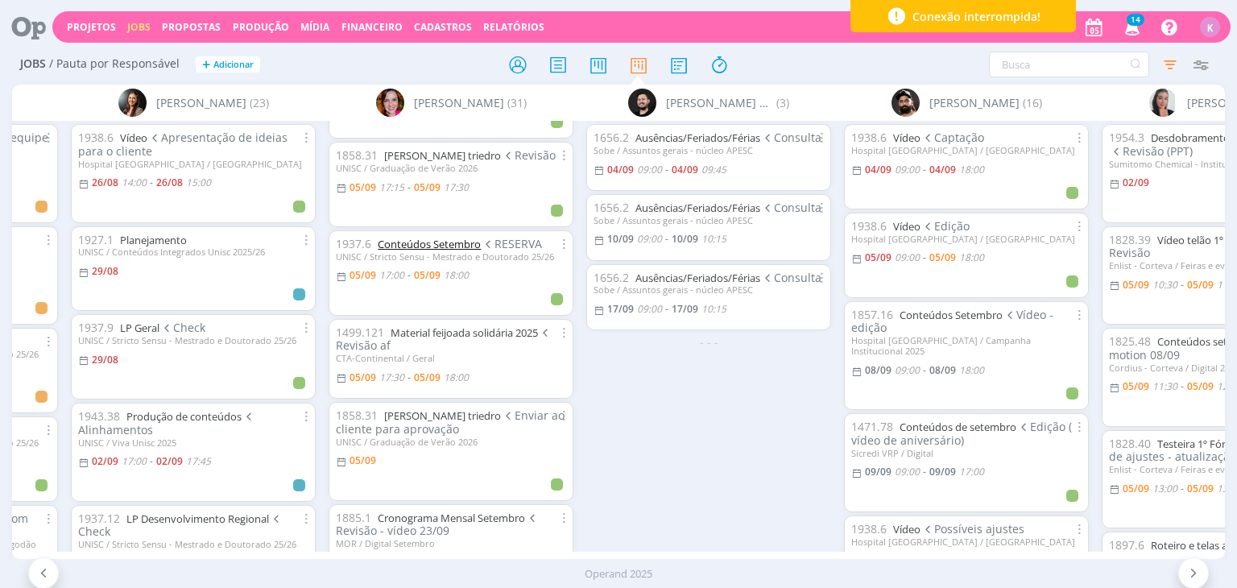
click at [395, 243] on link "Conteúdos Setembro" at bounding box center [429, 244] width 103 height 14
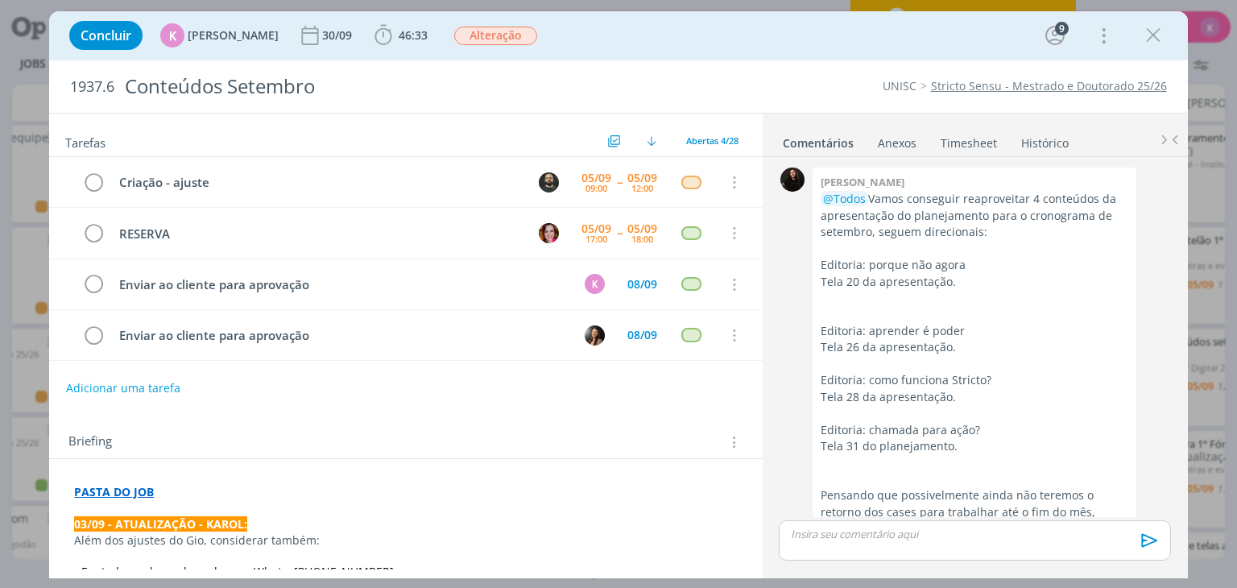
scroll to position [2756, 0]
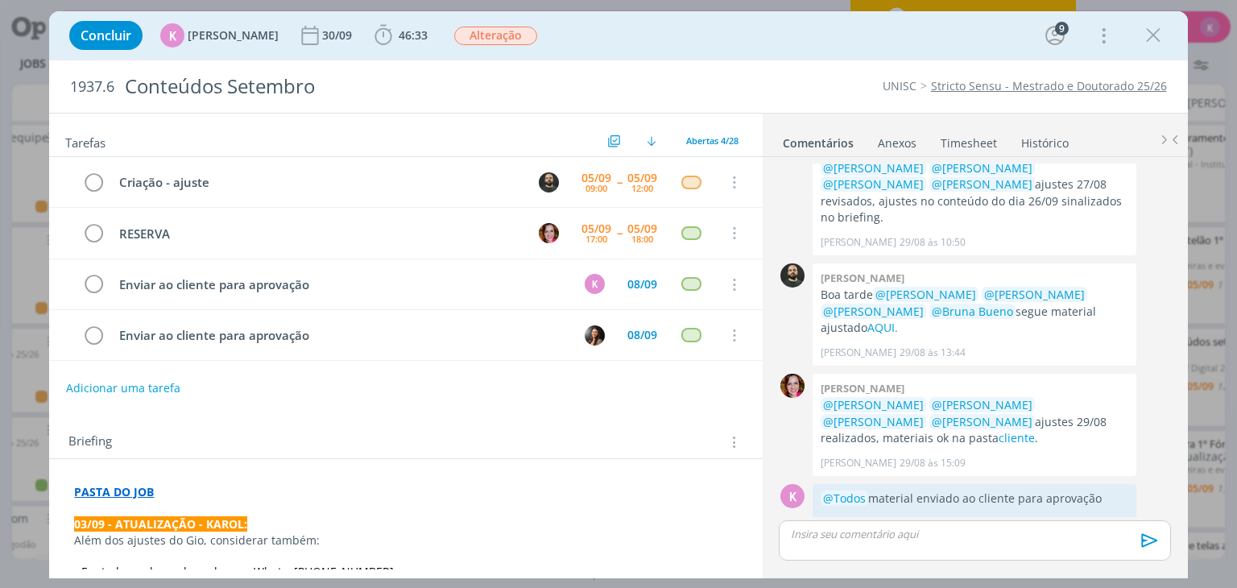
click at [1038, 140] on link "Histórico" at bounding box center [1045, 139] width 49 height 23
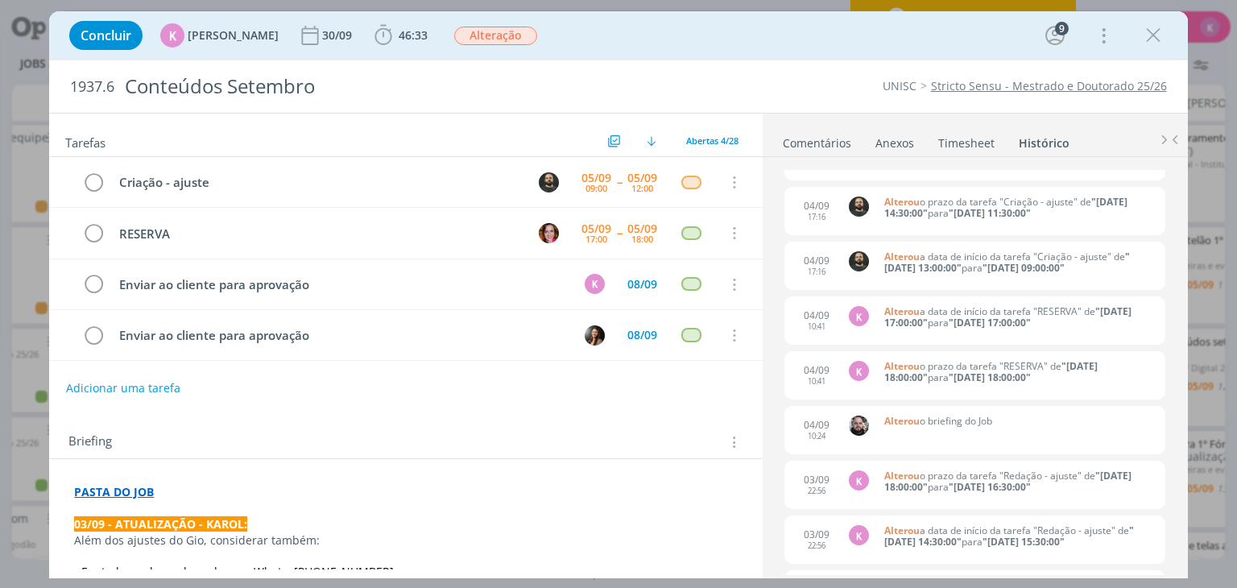
scroll to position [161, 0]
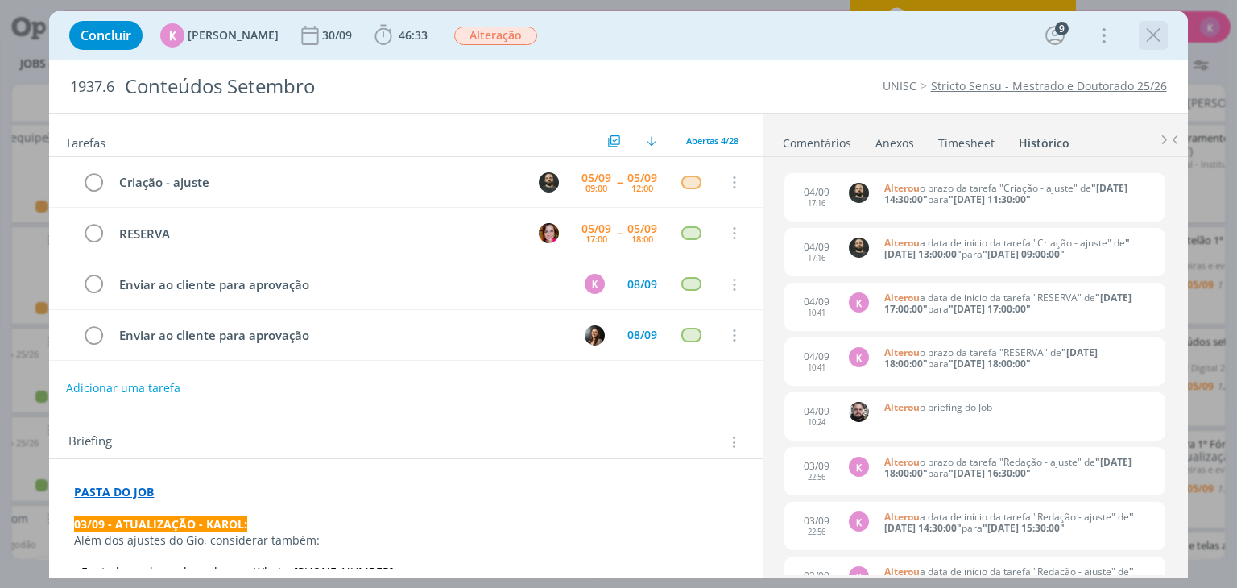
click at [1159, 38] on icon "dialog" at bounding box center [1153, 35] width 24 height 24
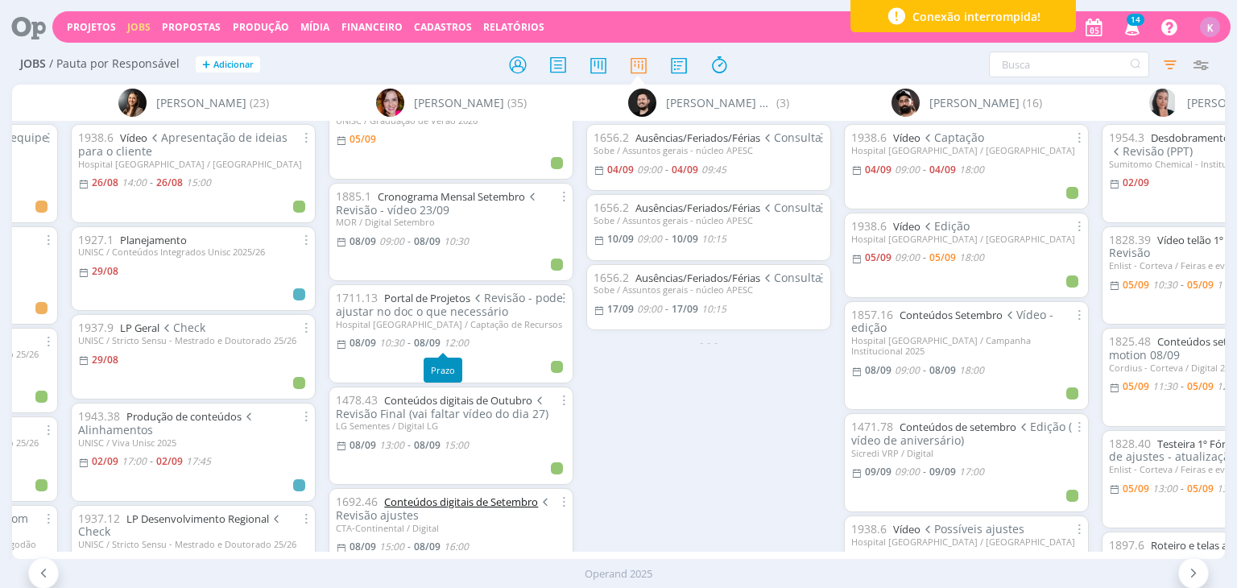
scroll to position [859, 0]
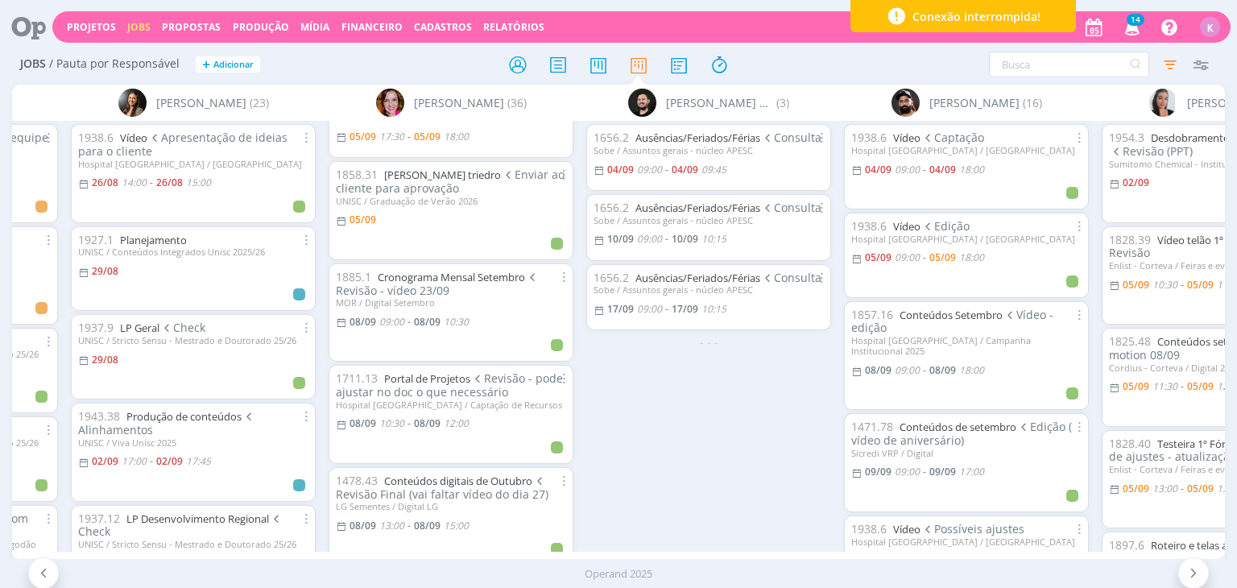
click at [284, 548] on div "Sem responsável (1) A Alexandre Assumpção (9) 1819.5 Fim de ano Reunião check e…" at bounding box center [618, 322] width 1212 height 474
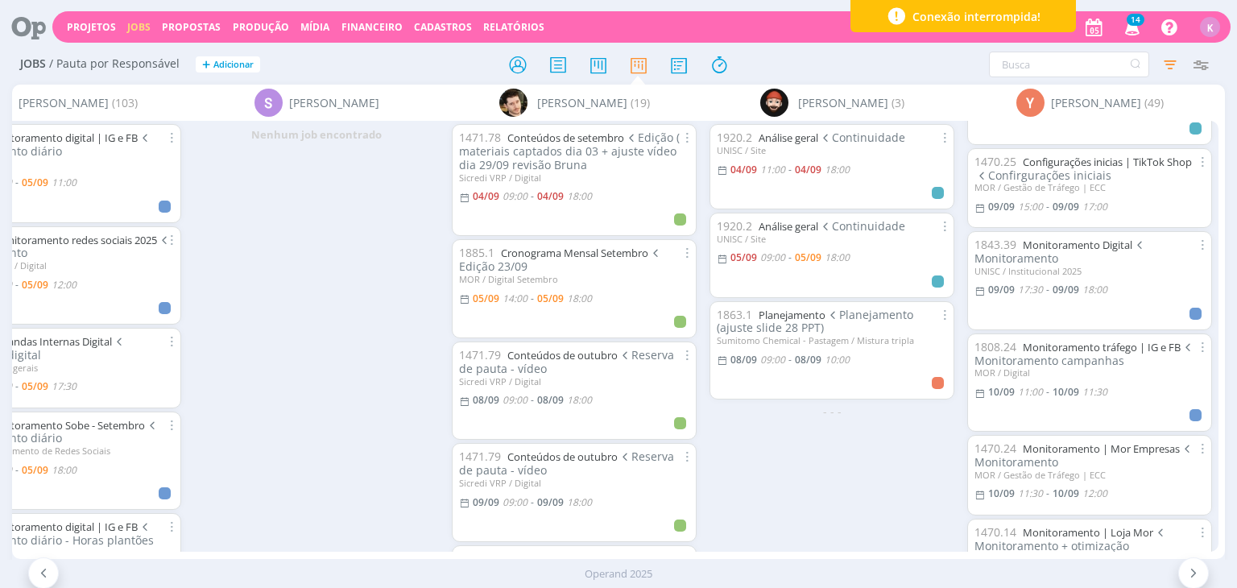
scroll to position [2014, 0]
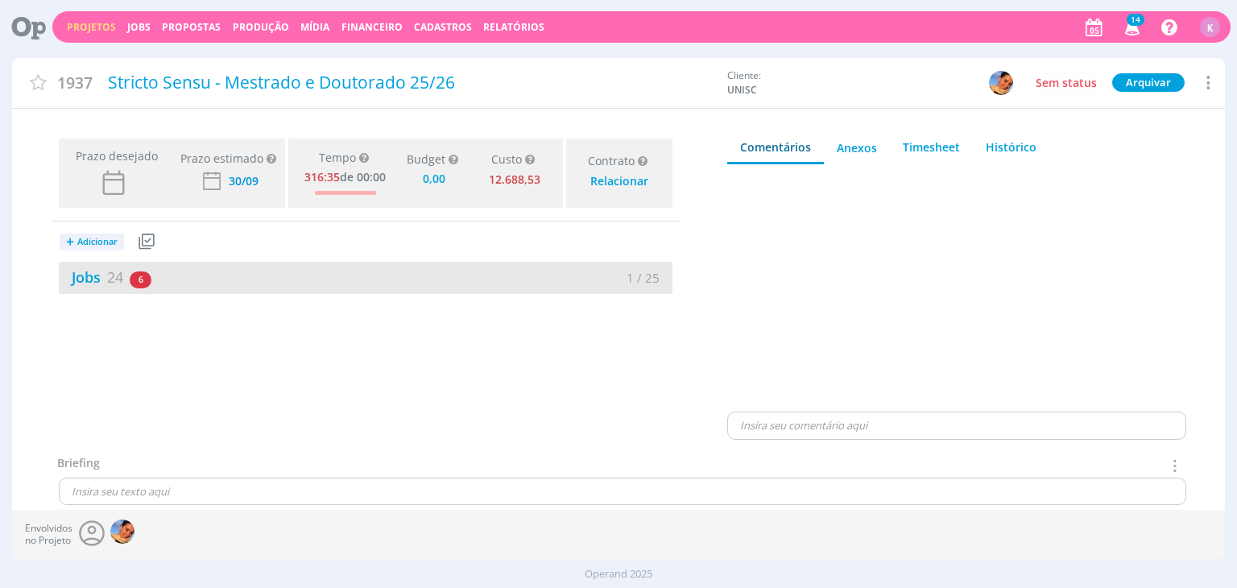
click at [106, 262] on div "Jobs 24 6 atrasados 1 / 25" at bounding box center [366, 278] width 614 height 32
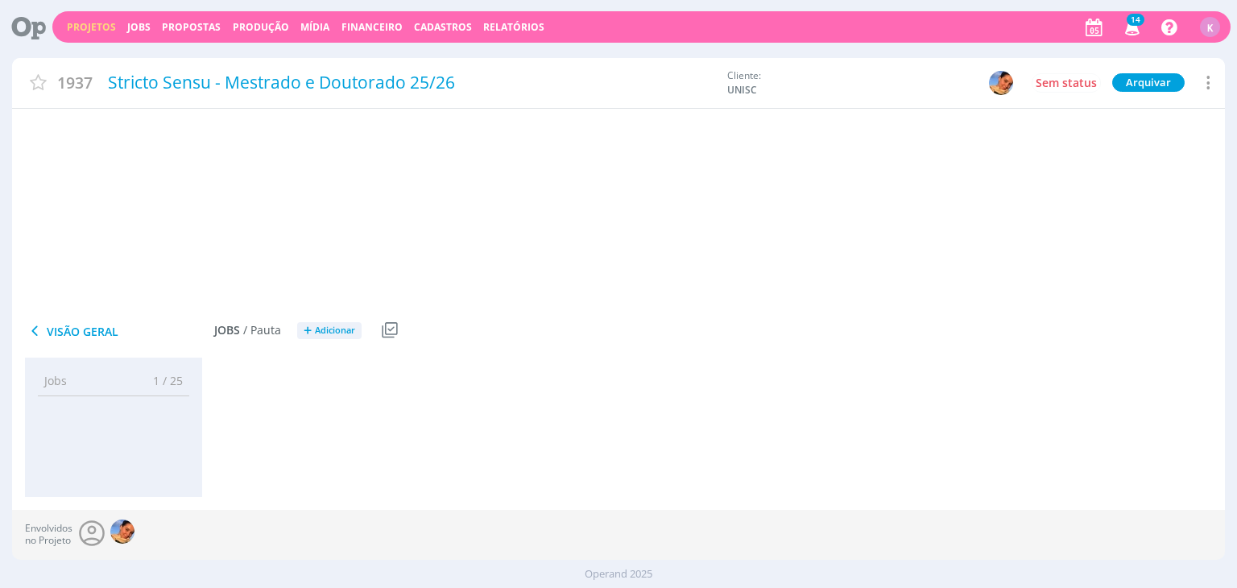
click at [95, 272] on link "Jobs 24" at bounding box center [91, 276] width 64 height 19
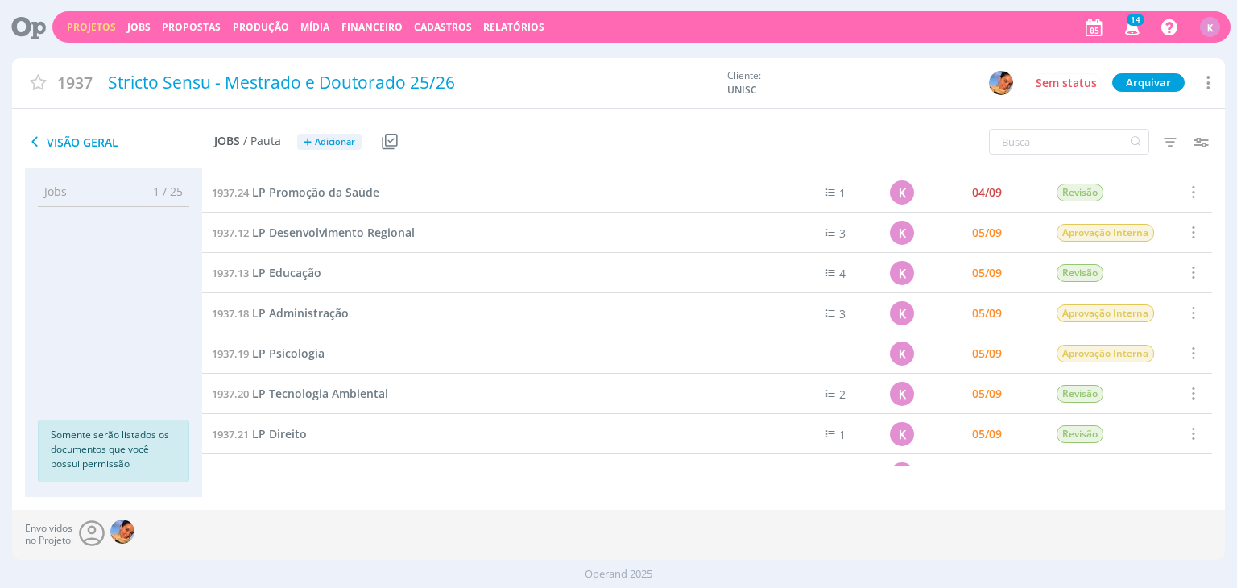
scroll to position [670, 0]
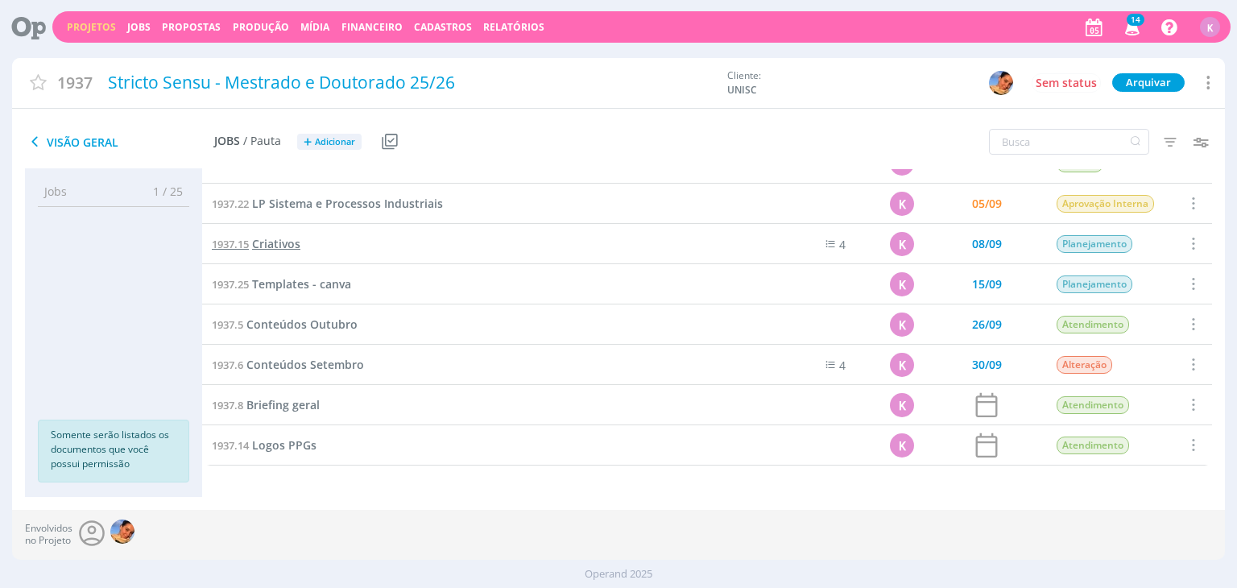
click at [279, 244] on span "Criativos" at bounding box center [276, 243] width 48 height 15
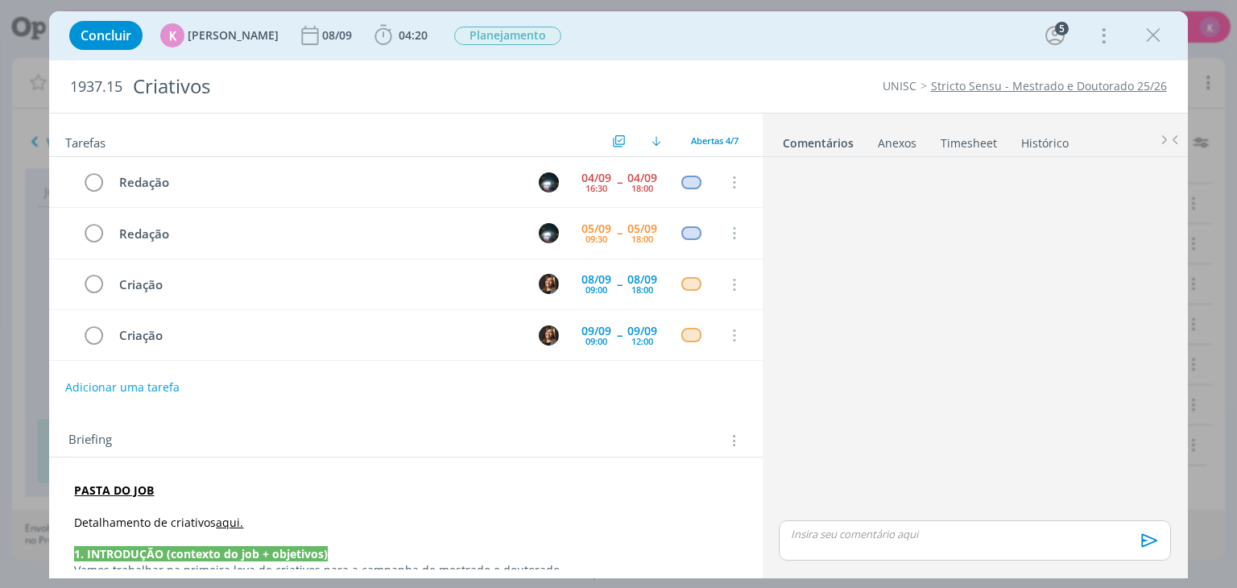
drag, startPoint x: 122, startPoint y: 396, endPoint x: 118, endPoint y: 389, distance: 8.7
click at [118, 389] on button "Adicionar uma tarefa" at bounding box center [122, 387] width 114 height 27
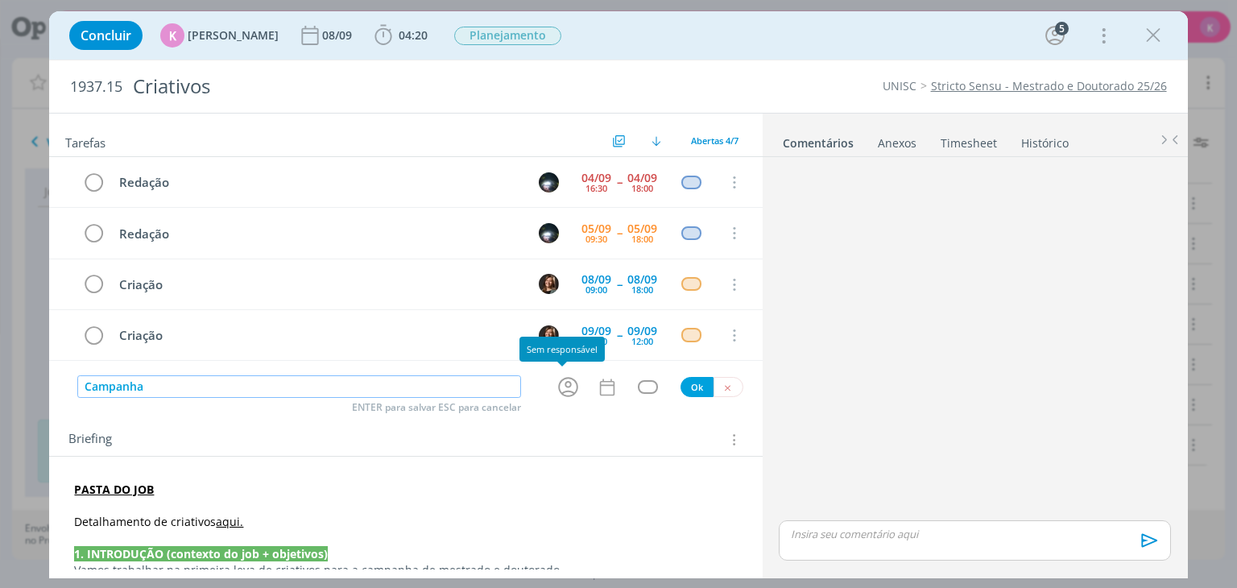
click at [564, 382] on icon "dialog" at bounding box center [568, 387] width 20 height 20
type input "Campanha"
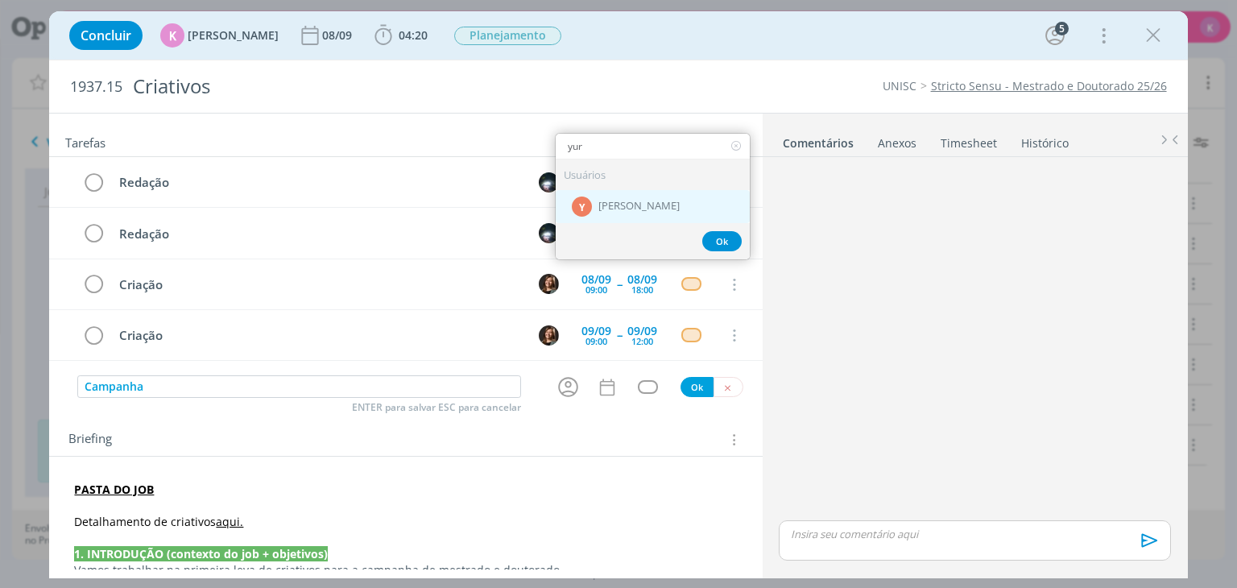
type input "yur"
click at [665, 208] on div "Y Yuri Lopardo" at bounding box center [653, 206] width 194 height 33
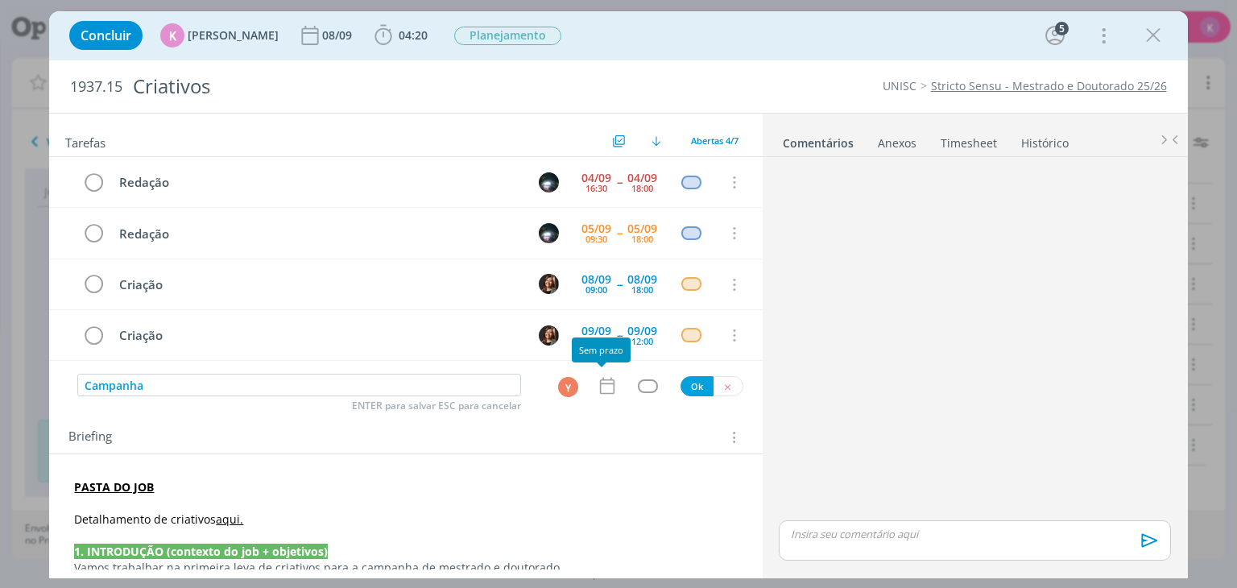
click at [605, 386] on icon "dialog" at bounding box center [607, 385] width 21 height 21
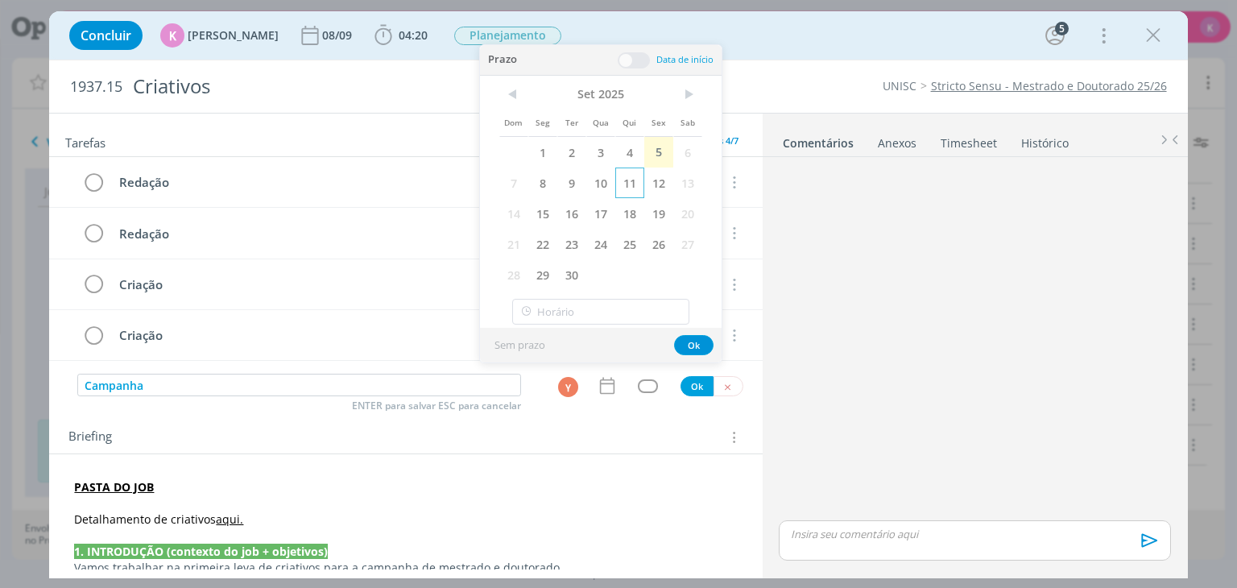
click at [628, 193] on span "11" at bounding box center [629, 183] width 29 height 31
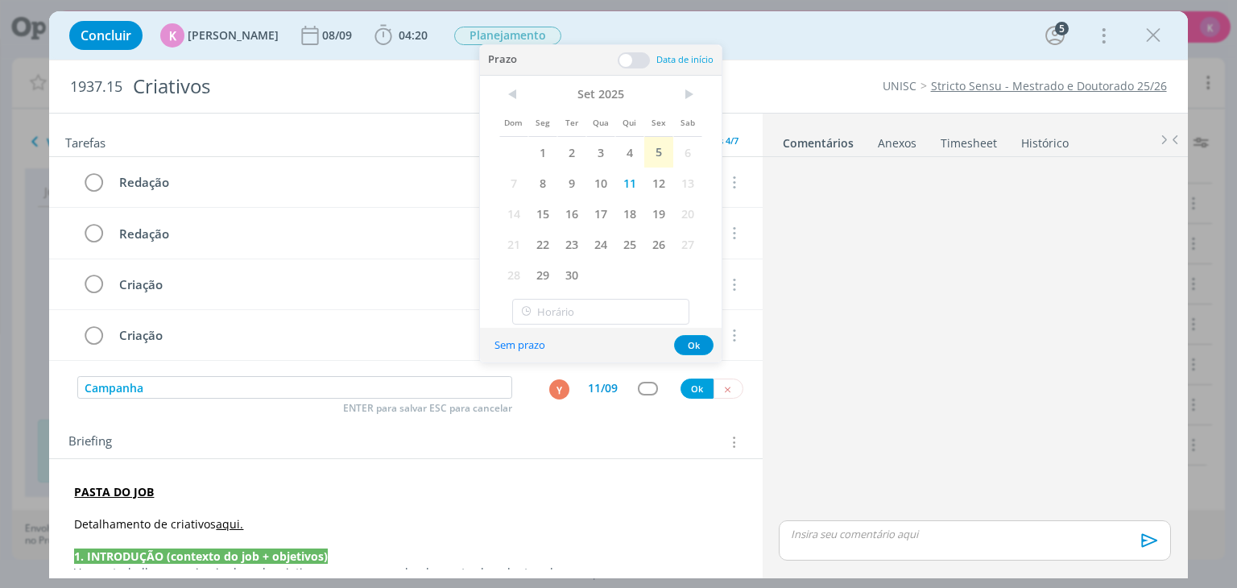
click at [632, 59] on span at bounding box center [634, 60] width 32 height 16
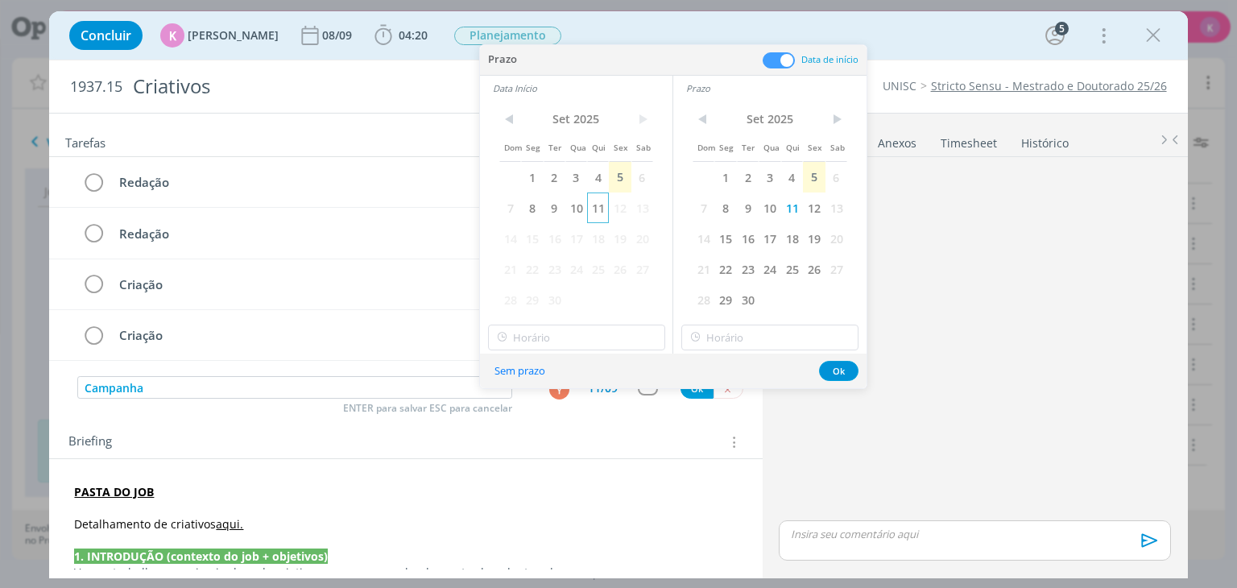
click at [591, 204] on span "11" at bounding box center [598, 208] width 22 height 31
click at [561, 336] on input "11:00" at bounding box center [576, 338] width 177 height 26
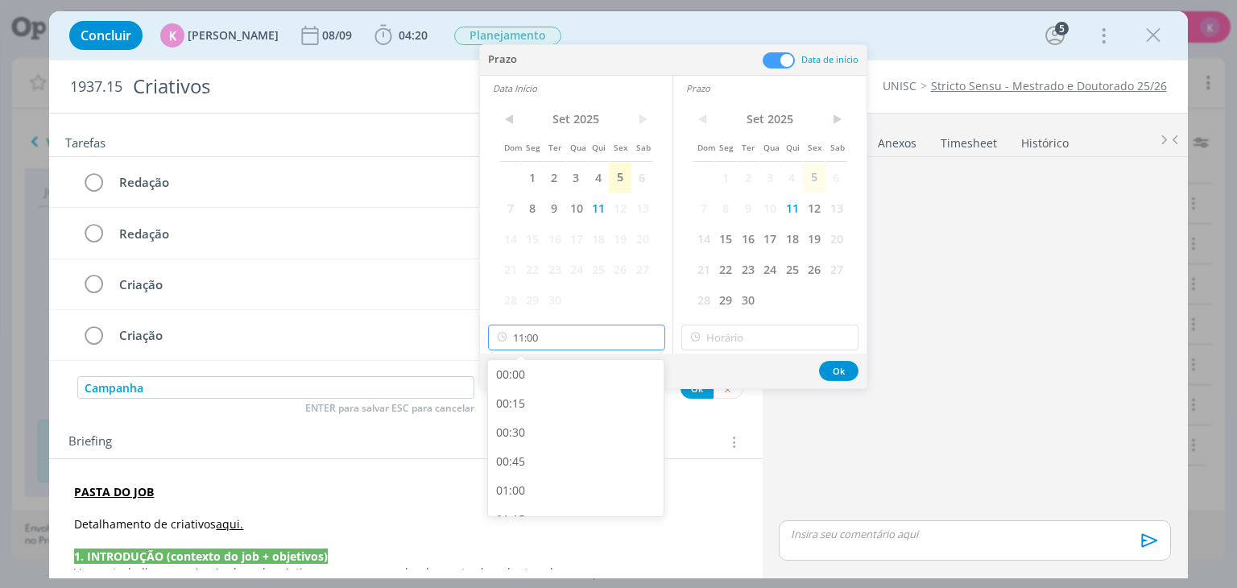
scroll to position [1154, 0]
click at [541, 384] on div "10:00" at bounding box center [578, 381] width 180 height 29
type input "10:00"
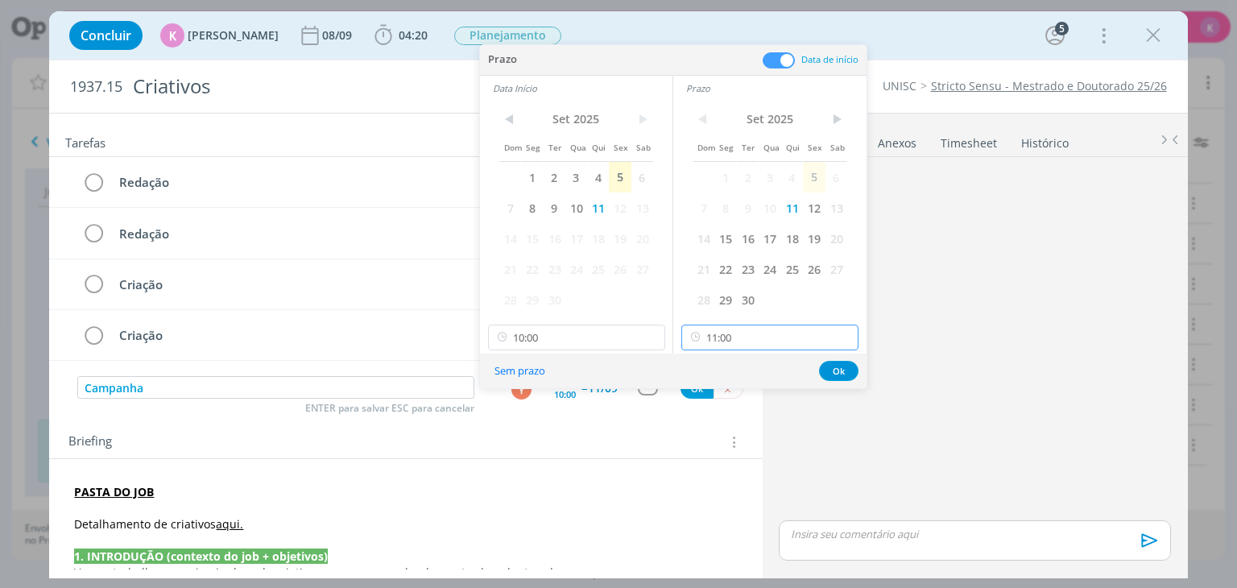
click at [763, 339] on input "11:00" at bounding box center [769, 338] width 177 height 26
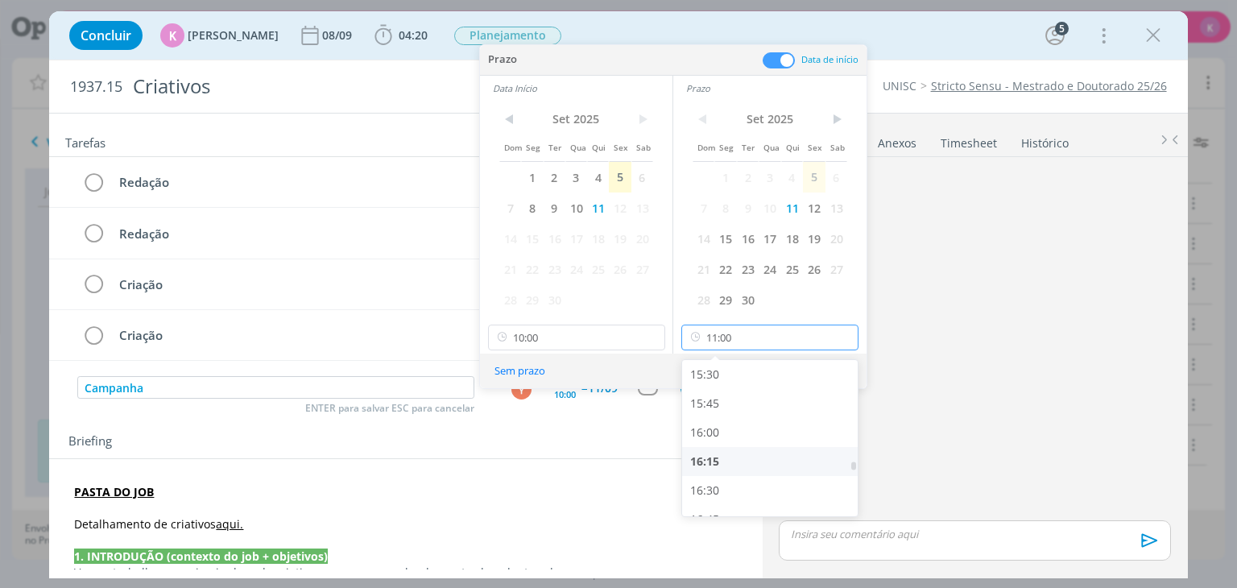
scroll to position [1959, 0]
click at [722, 445] on div "17:30" at bounding box center [772, 445] width 180 height 29
type input "17:30"
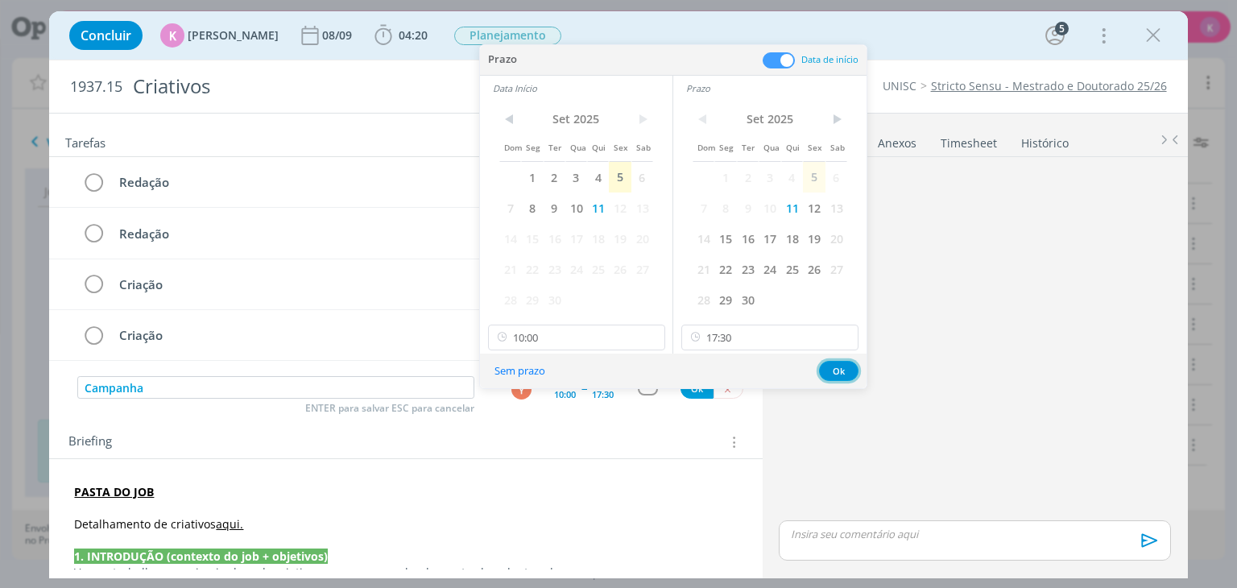
click at [834, 368] on button "Ok" at bounding box center [838, 371] width 39 height 20
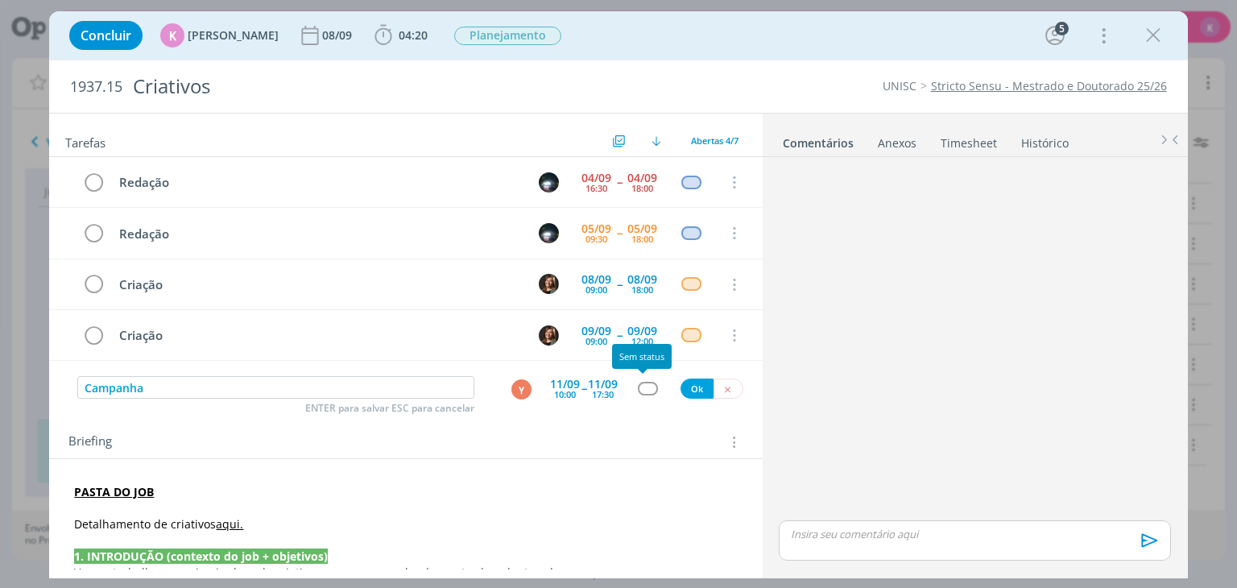
click at [644, 382] on div "dialog" at bounding box center [648, 389] width 20 height 14
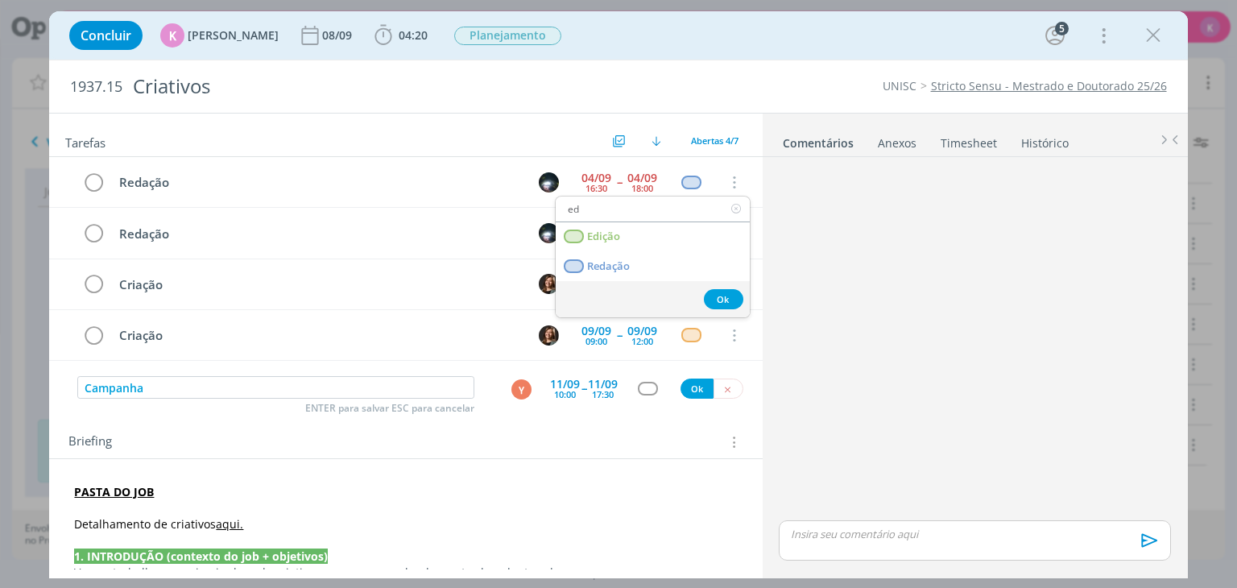
click at [625, 213] on input "ed" at bounding box center [653, 209] width 194 height 23
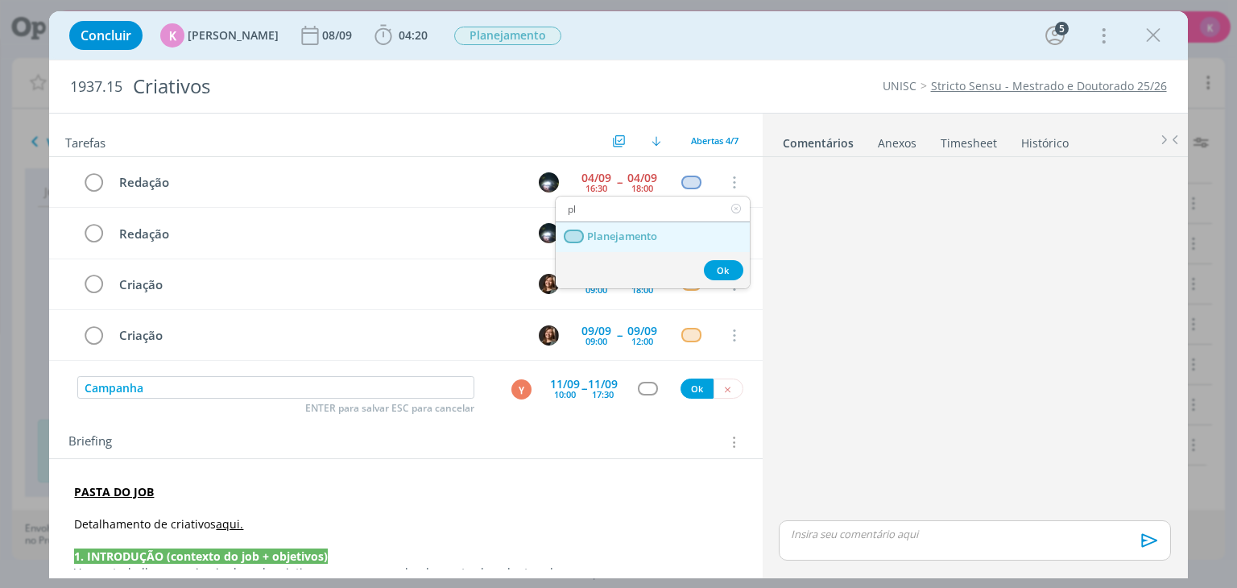
type input "pl"
click at [647, 234] on span "Planejamento" at bounding box center [623, 236] width 70 height 13
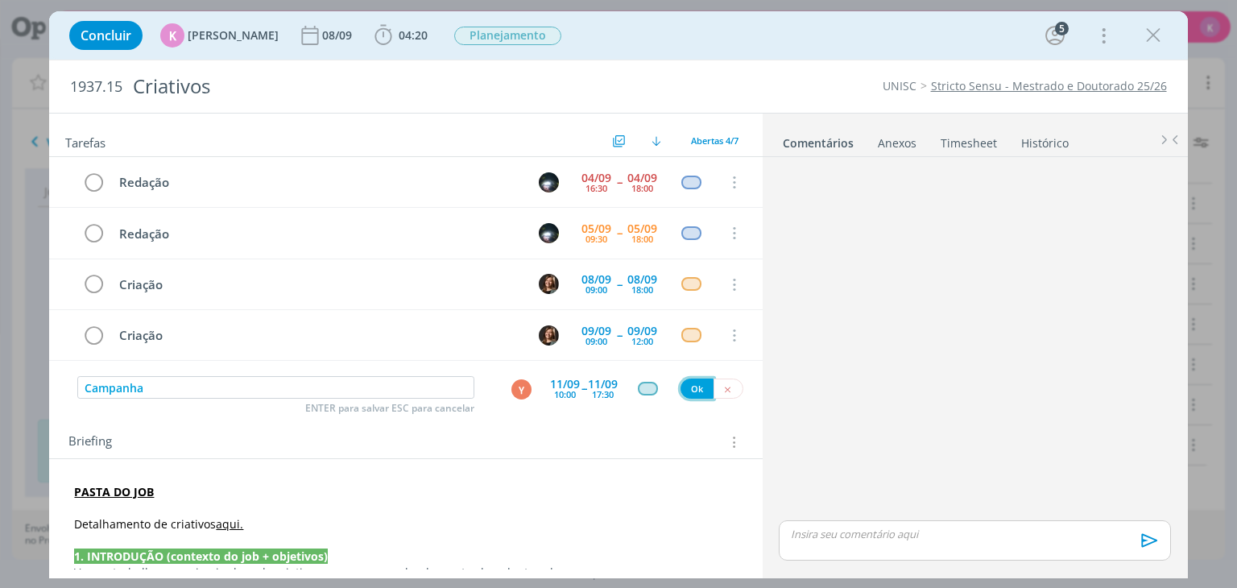
drag, startPoint x: 687, startPoint y: 381, endPoint x: 171, endPoint y: 401, distance: 516.7
click at [688, 381] on button "Ok" at bounding box center [697, 389] width 33 height 20
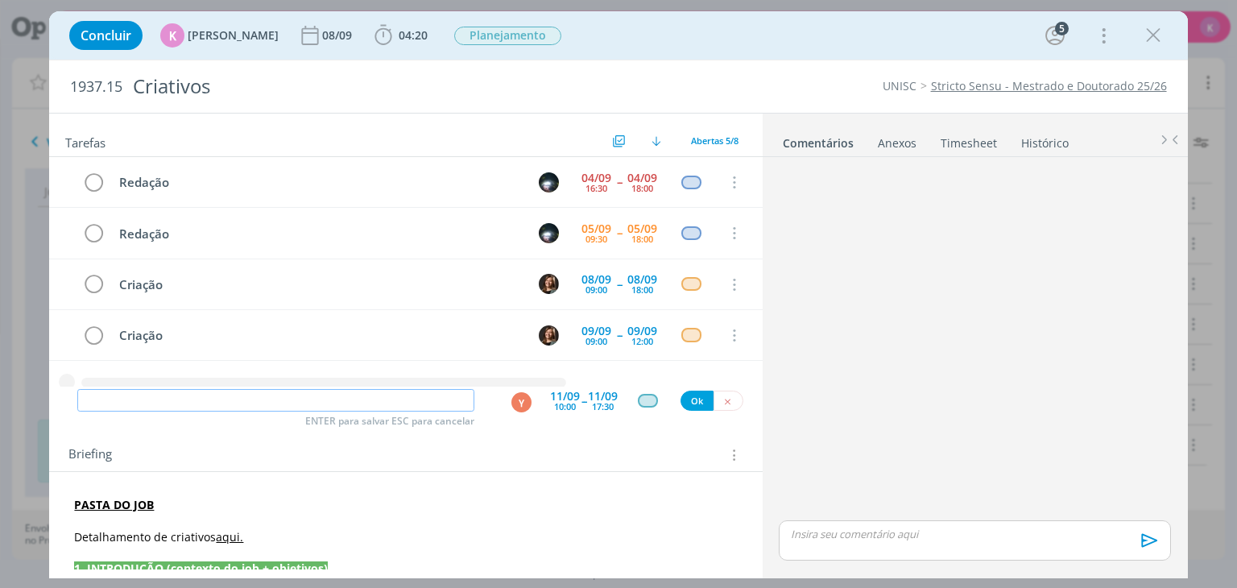
scroll to position [21, 0]
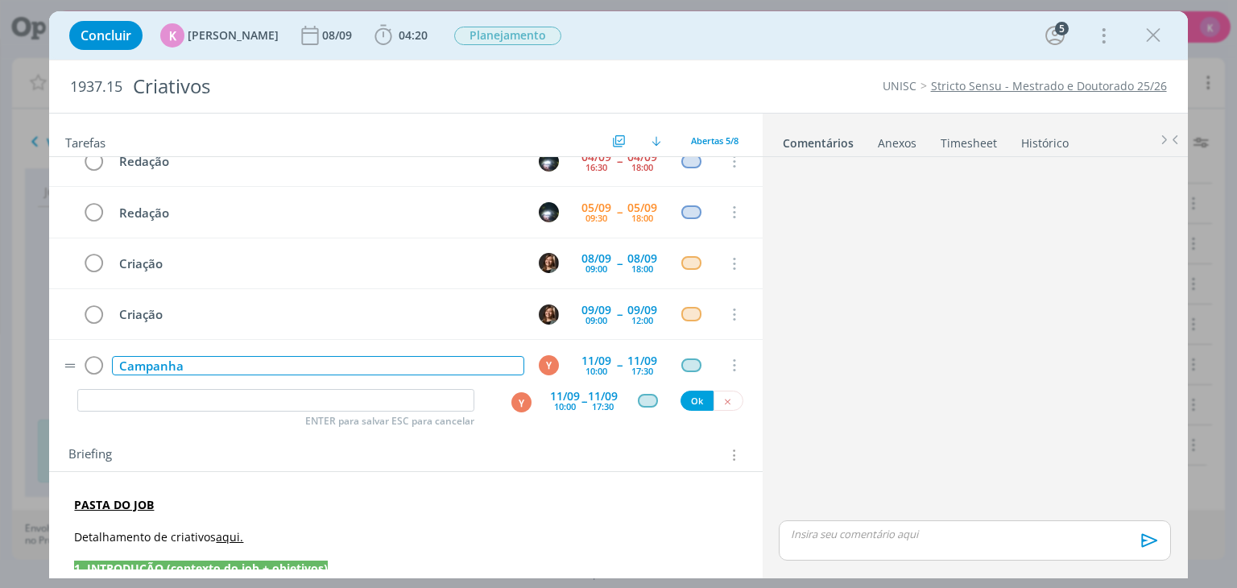
click at [132, 362] on div "Campanha" at bounding box center [318, 366] width 412 height 20
copy div "Campanha"
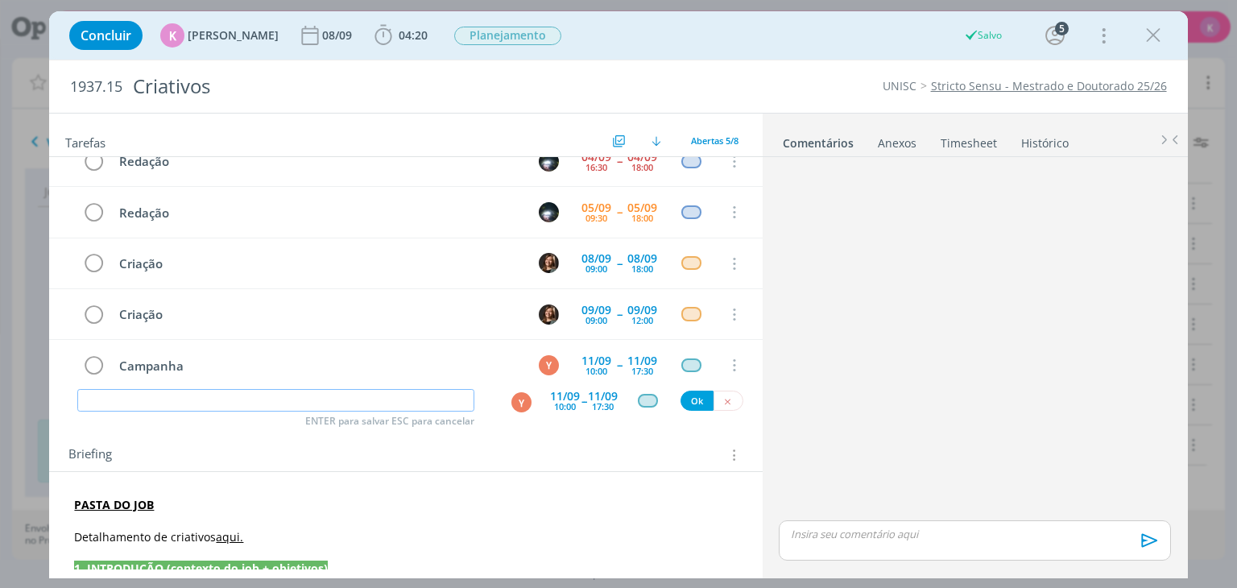
click at [126, 409] on input "dialog" at bounding box center [275, 400] width 397 height 23
paste input "Campanha"
type input "Campanha"
click at [565, 404] on div "10:00" at bounding box center [565, 406] width 22 height 9
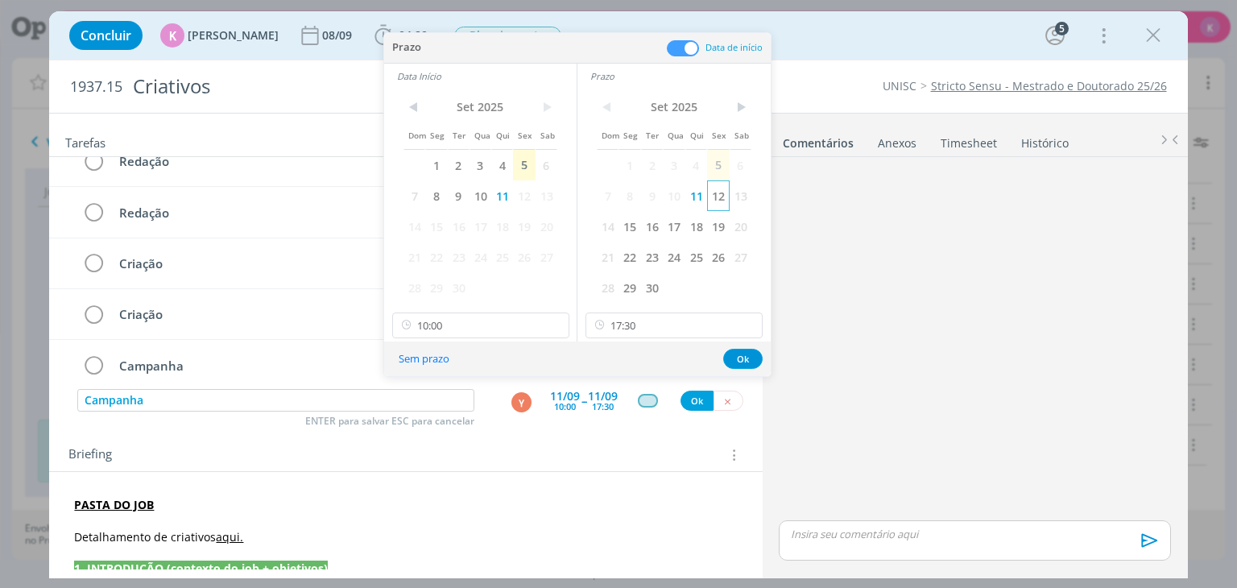
click at [713, 195] on span "12" at bounding box center [718, 195] width 22 height 31
click at [529, 199] on span "12" at bounding box center [524, 195] width 22 height 31
click at [528, 320] on input "10:00" at bounding box center [480, 326] width 177 height 26
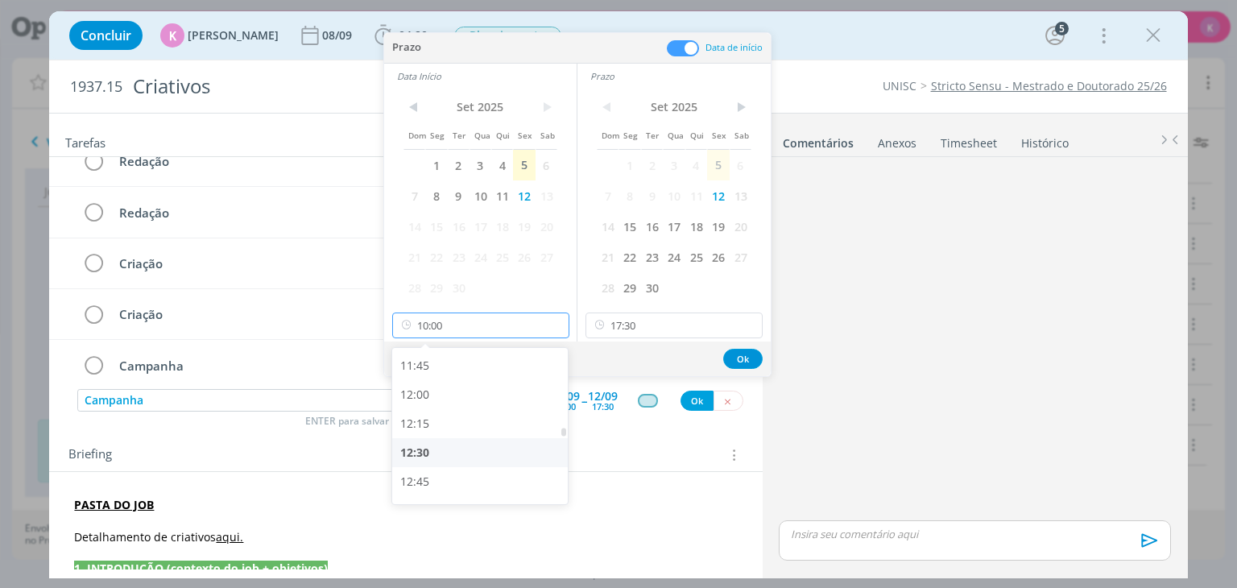
scroll to position [1440, 0]
click at [435, 429] on div "13:00" at bounding box center [482, 430] width 180 height 29
type input "13:00"
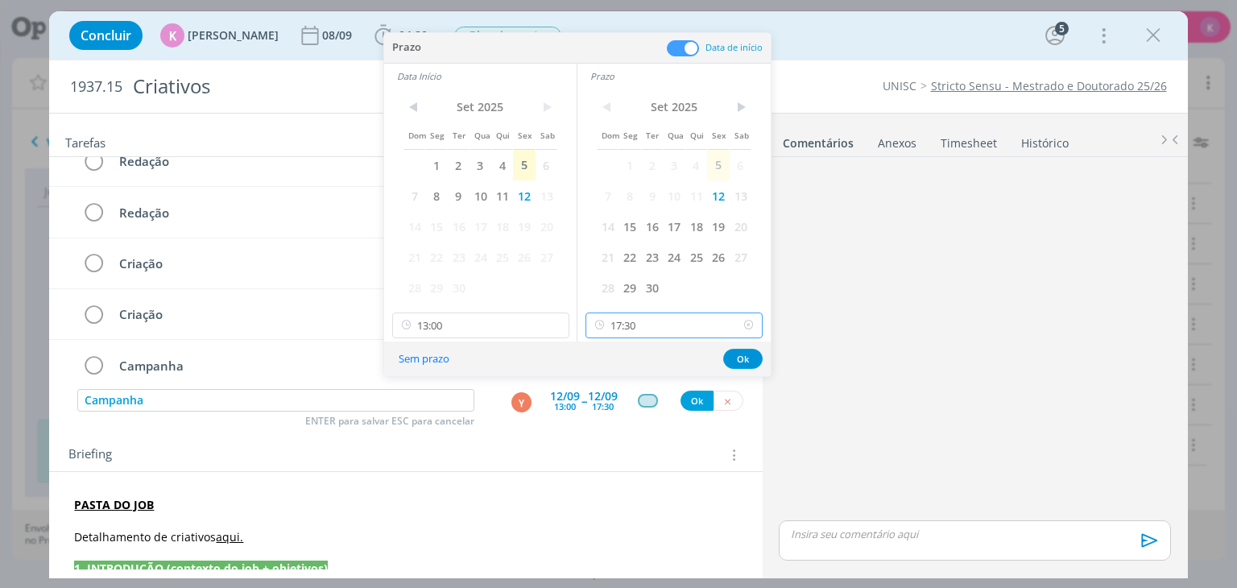
click at [637, 322] on input "17:30" at bounding box center [674, 326] width 177 height 26
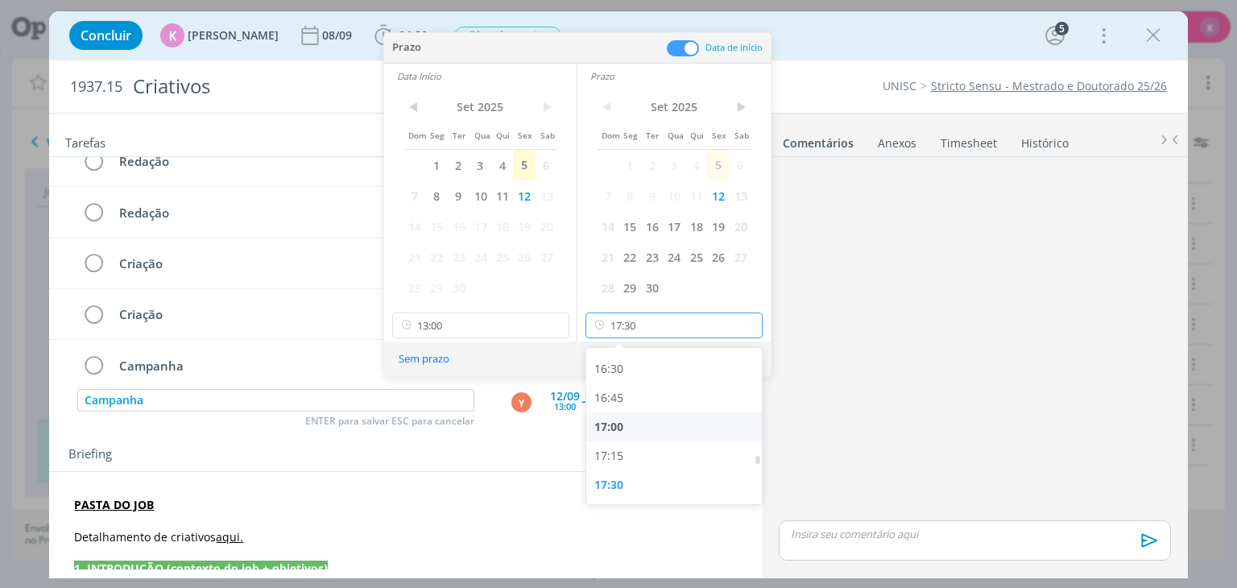
scroll to position [1988, 0]
click at [635, 462] on div "18:00" at bounding box center [676, 462] width 180 height 29
type input "18:00"
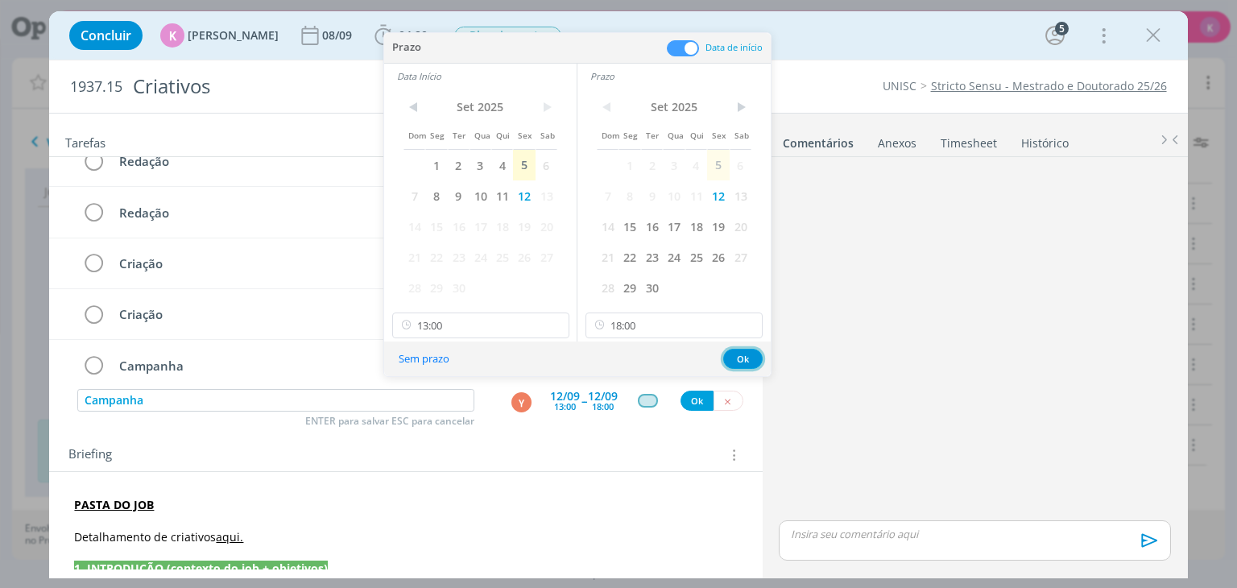
click at [745, 362] on button "Ok" at bounding box center [742, 359] width 39 height 20
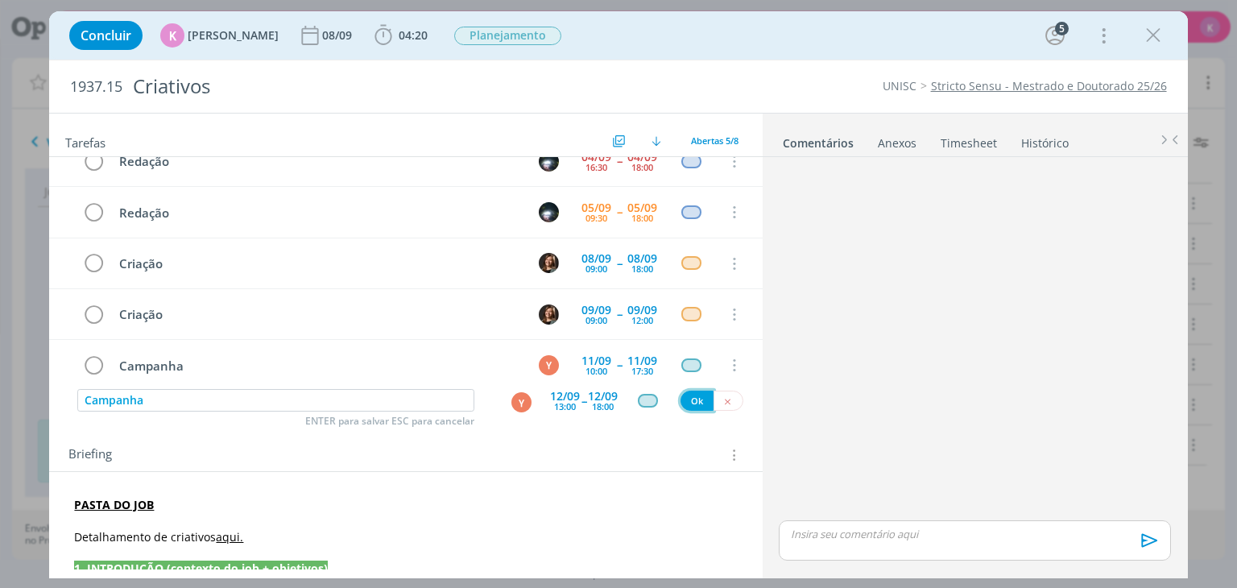
drag, startPoint x: 693, startPoint y: 400, endPoint x: 786, endPoint y: 458, distance: 110.0
click at [693, 400] on button "Ok" at bounding box center [697, 401] width 33 height 20
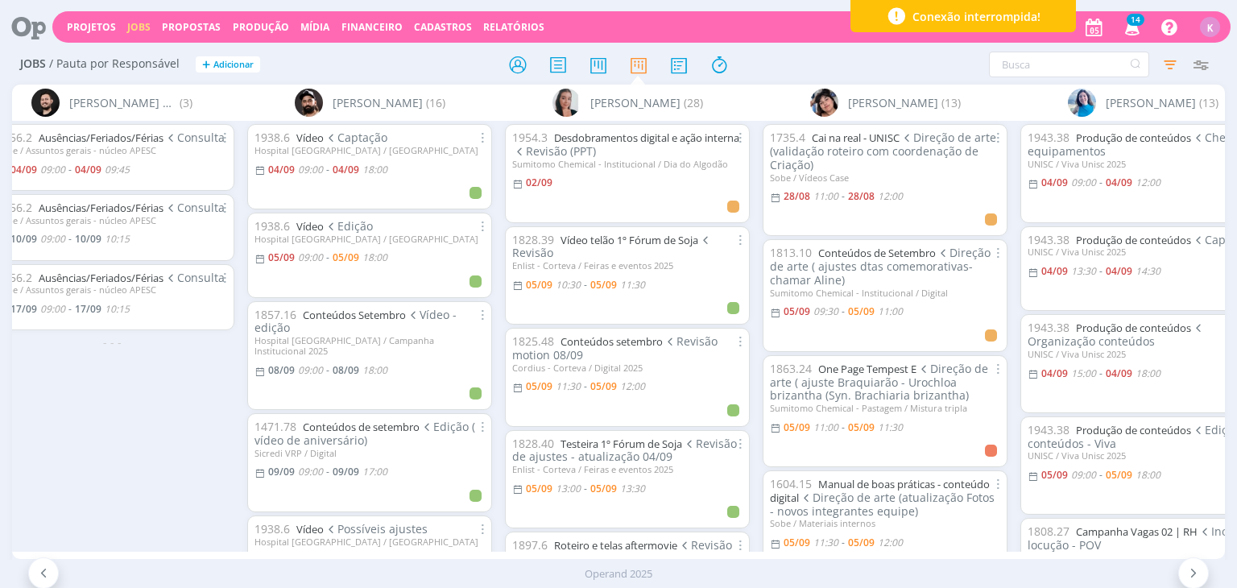
scroll to position [0, 960]
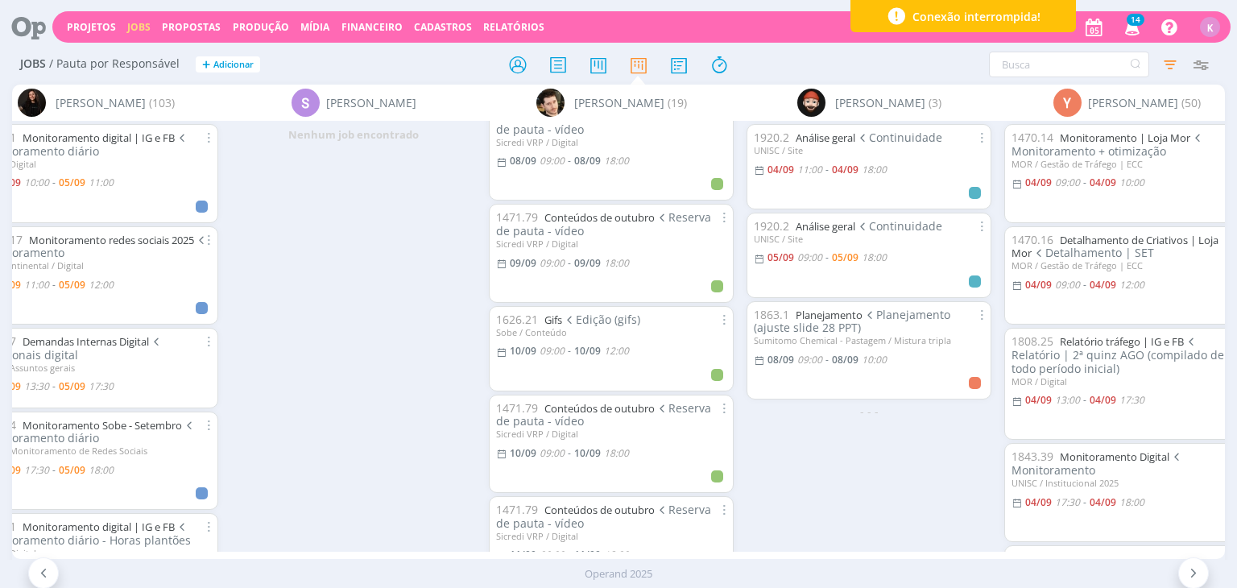
scroll to position [242, 0]
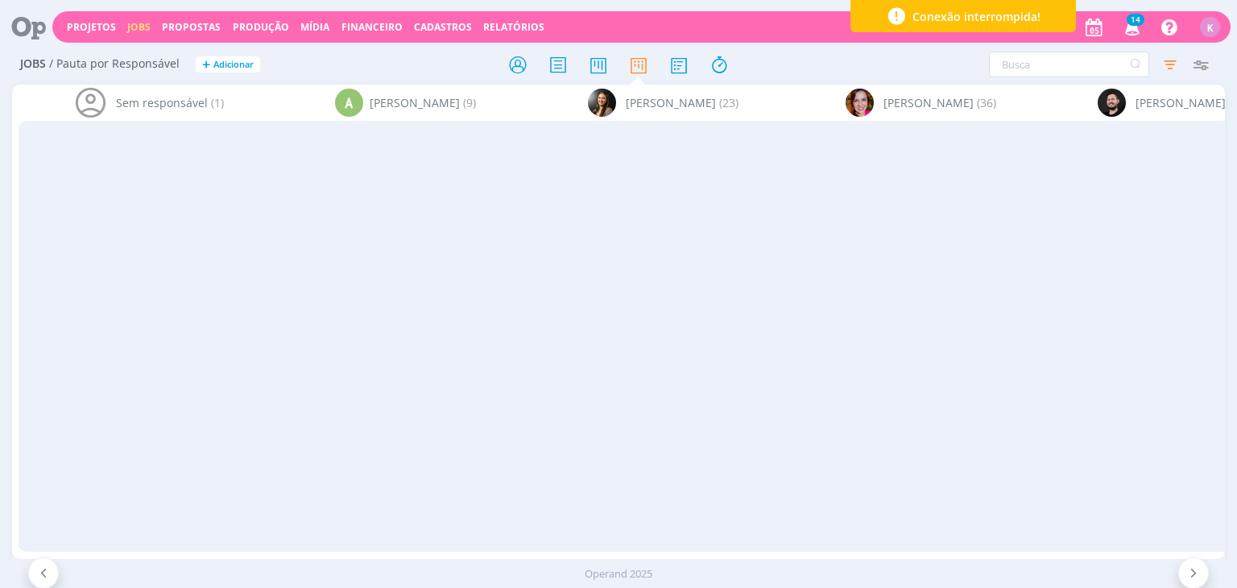
scroll to position [242, 0]
